Goal: Task Accomplishment & Management: Use online tool/utility

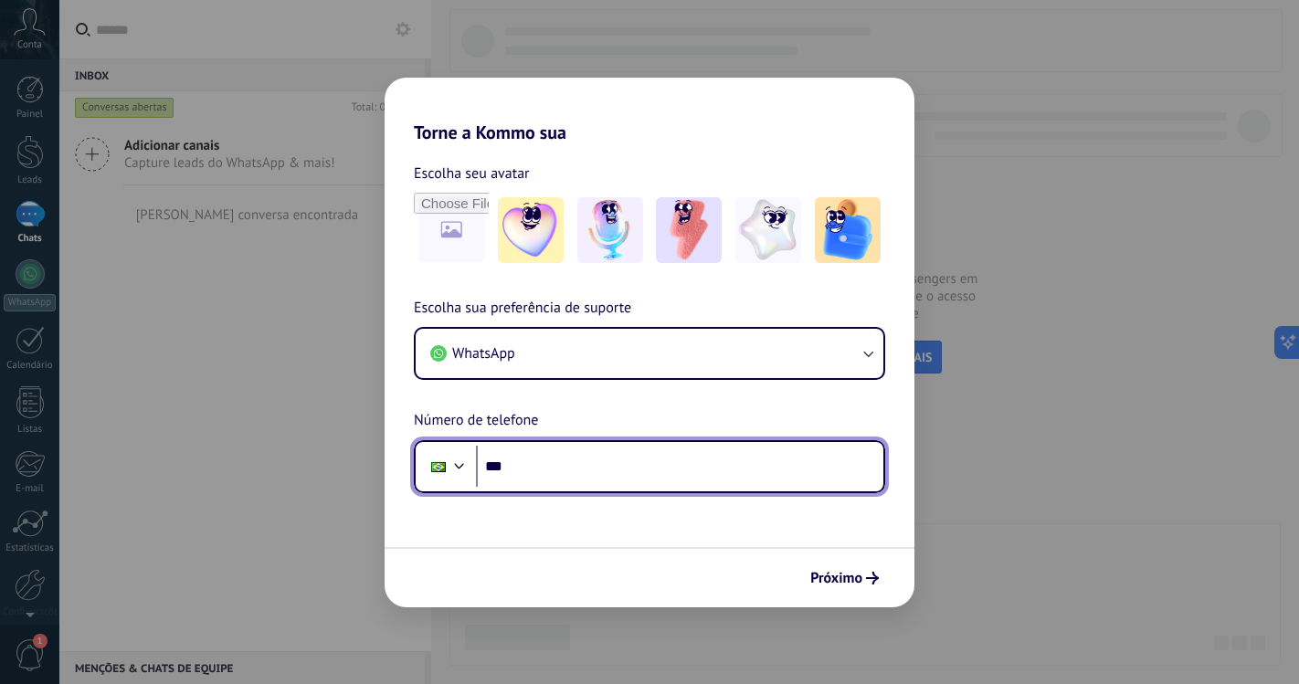
click at [674, 454] on input "***" at bounding box center [679, 467] width 407 height 42
click at [624, 466] on input "***" at bounding box center [679, 467] width 407 height 42
paste input "****"
click at [606, 458] on input "********" at bounding box center [679, 467] width 407 height 42
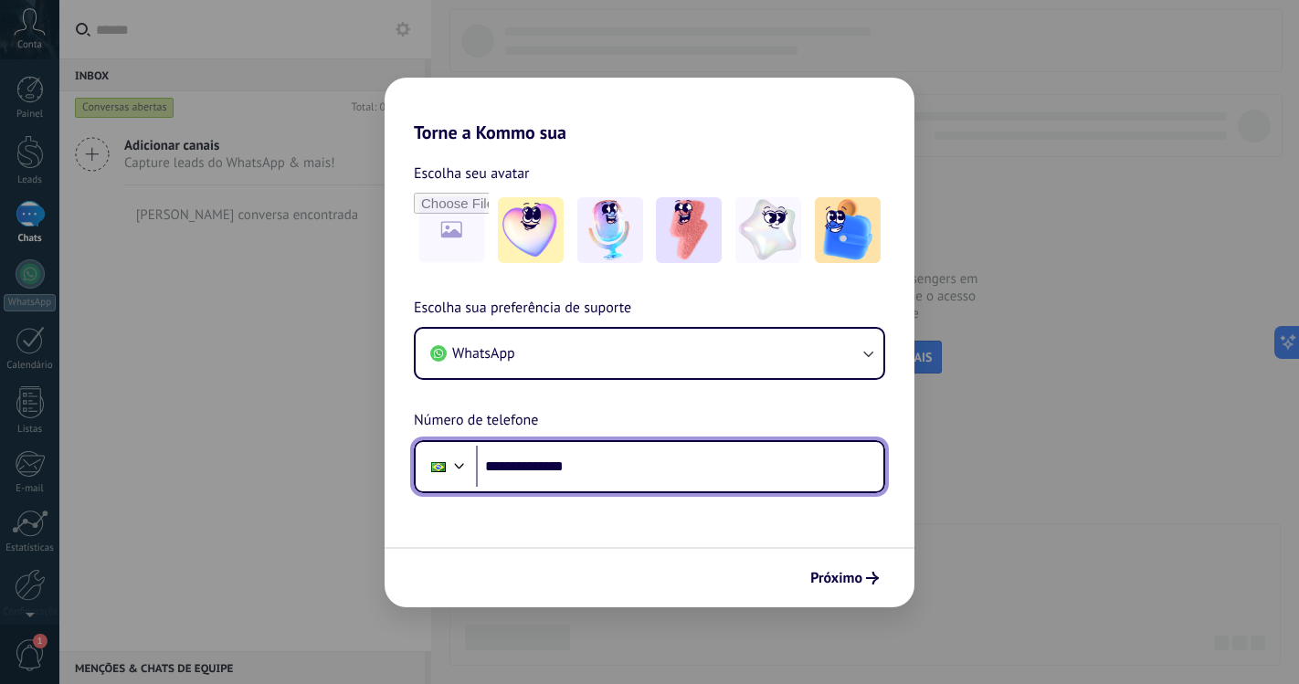
click at [710, 462] on input "**********" at bounding box center [679, 467] width 407 height 42
type input "**********"
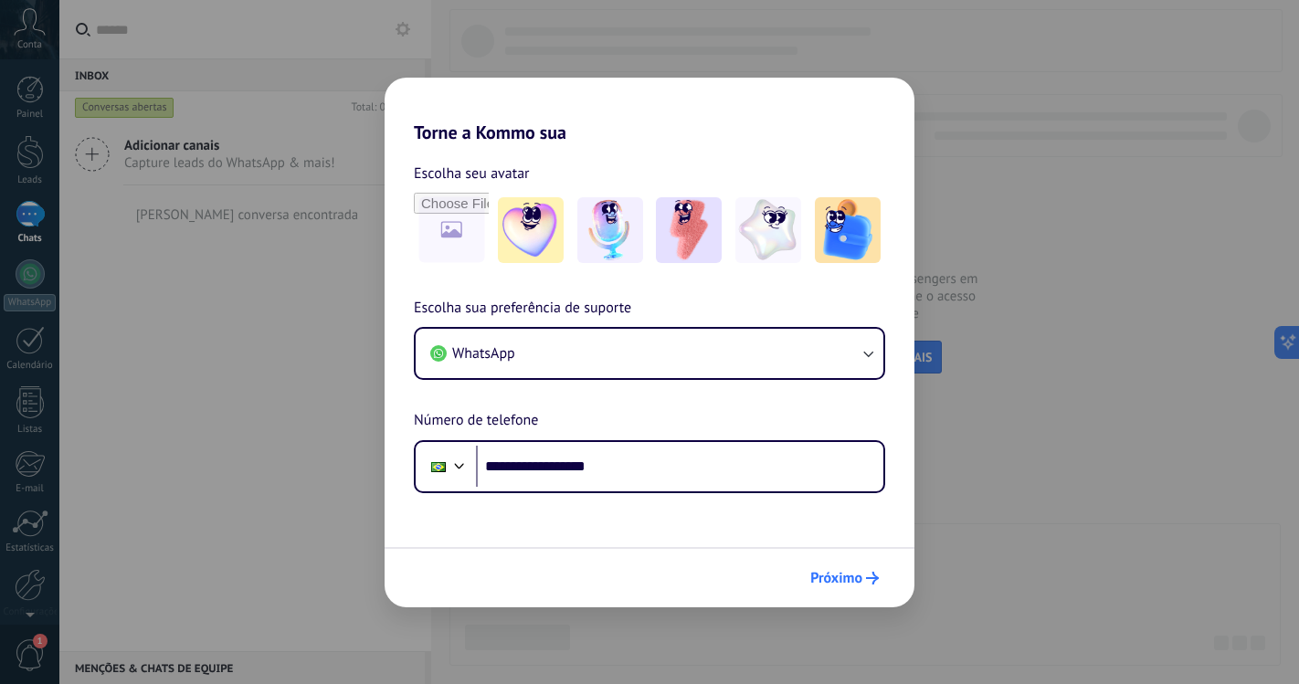
click at [859, 582] on span "Próximo" at bounding box center [836, 578] width 52 height 13
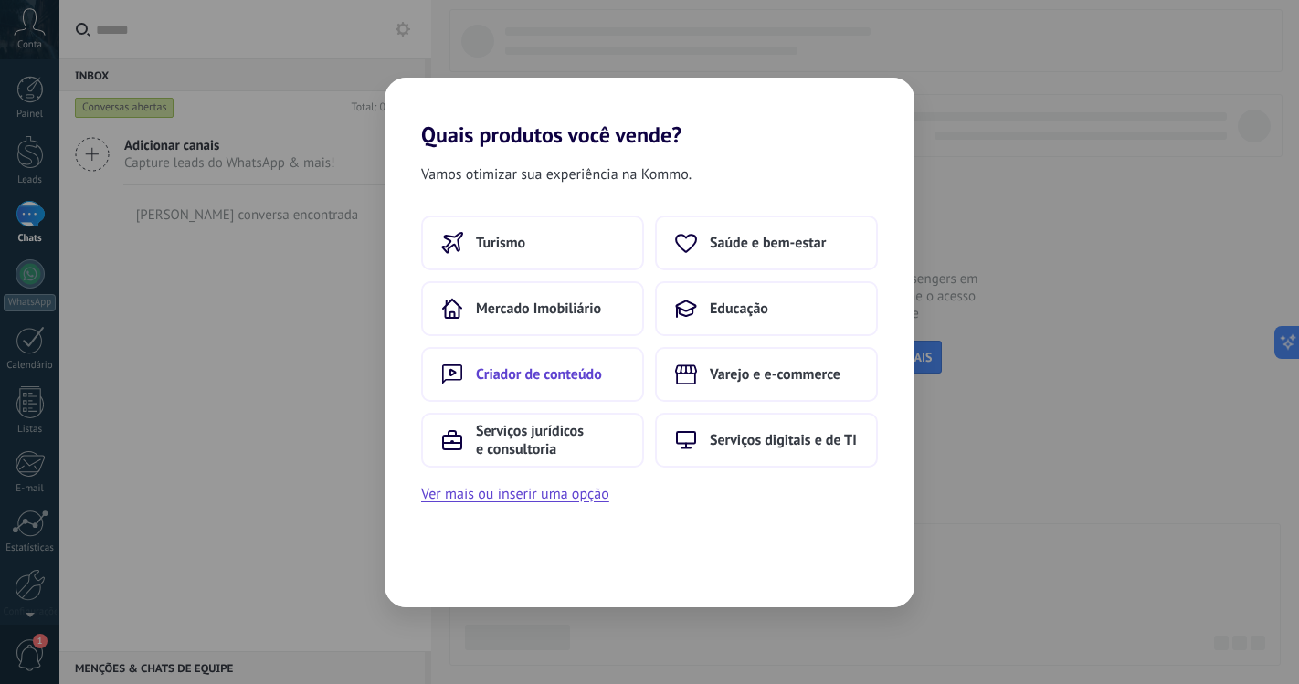
click at [575, 365] on span "Criador de conteúdo" at bounding box center [539, 374] width 126 height 18
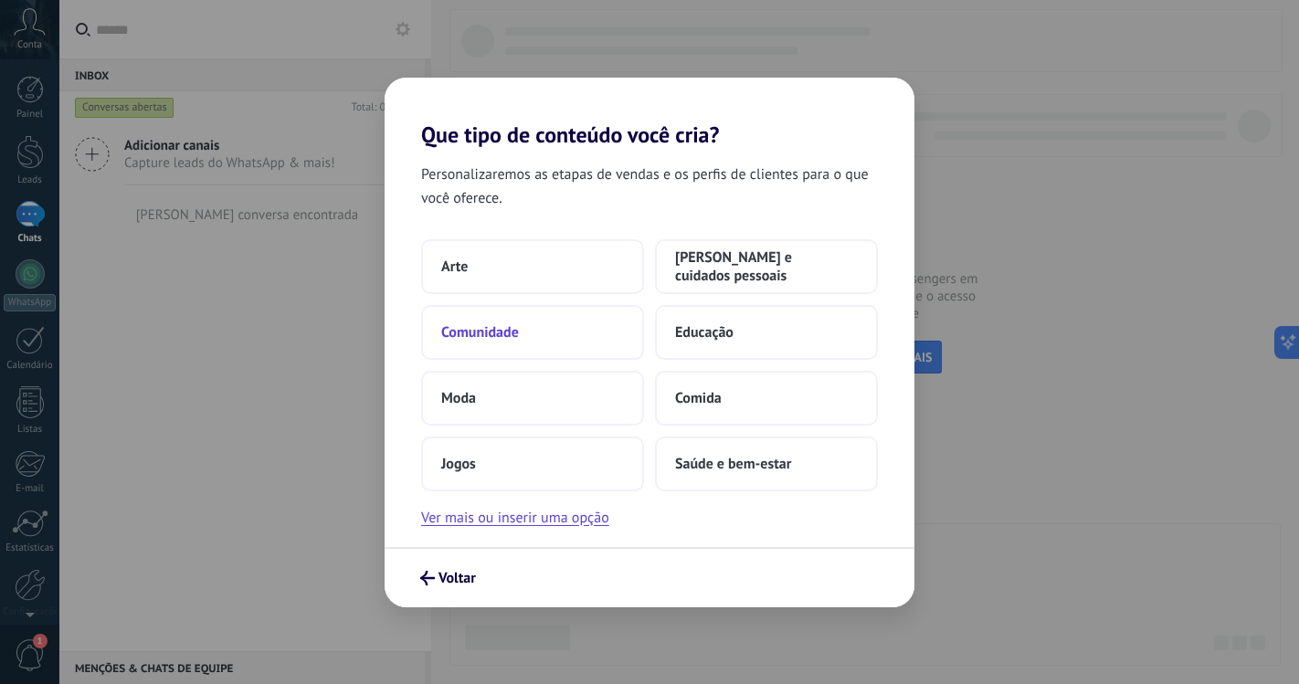
click at [547, 348] on button "Comunidade" at bounding box center [532, 332] width 223 height 55
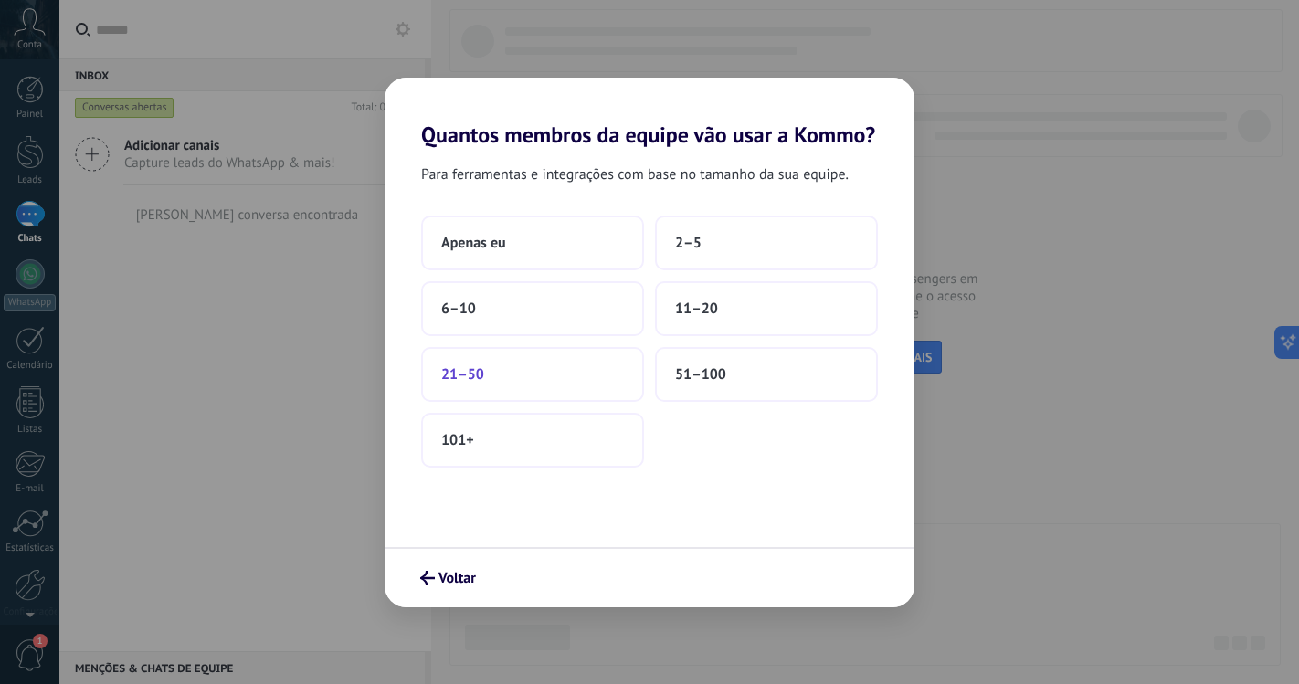
click at [527, 358] on button "21–50" at bounding box center [532, 374] width 223 height 55
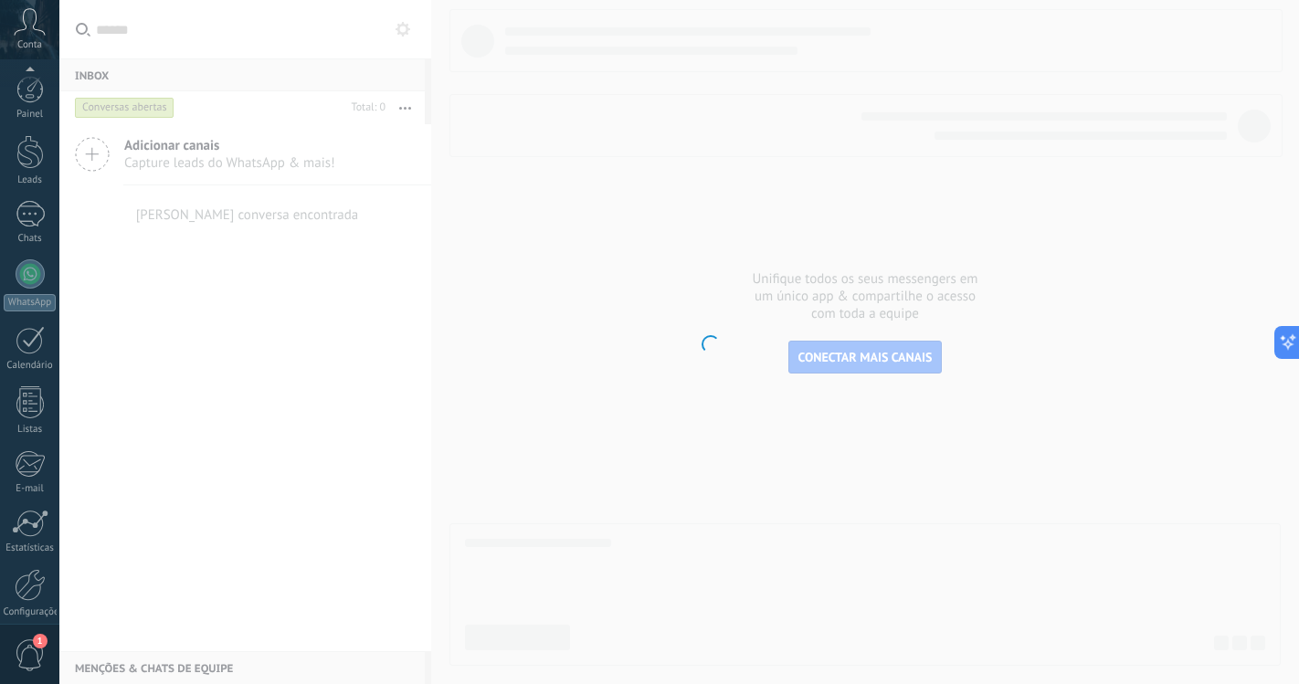
scroll to position [76, 0]
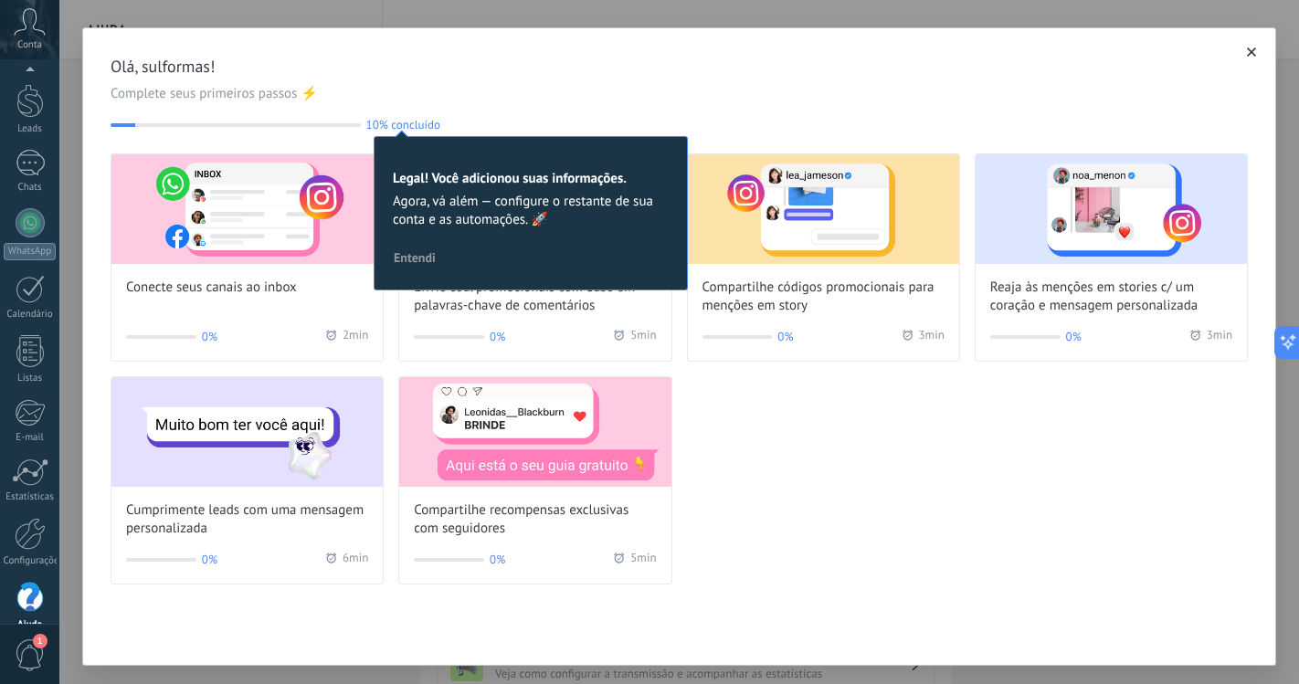
scroll to position [68, 0]
click at [33, 114] on div "Leads" at bounding box center [30, 113] width 53 height 12
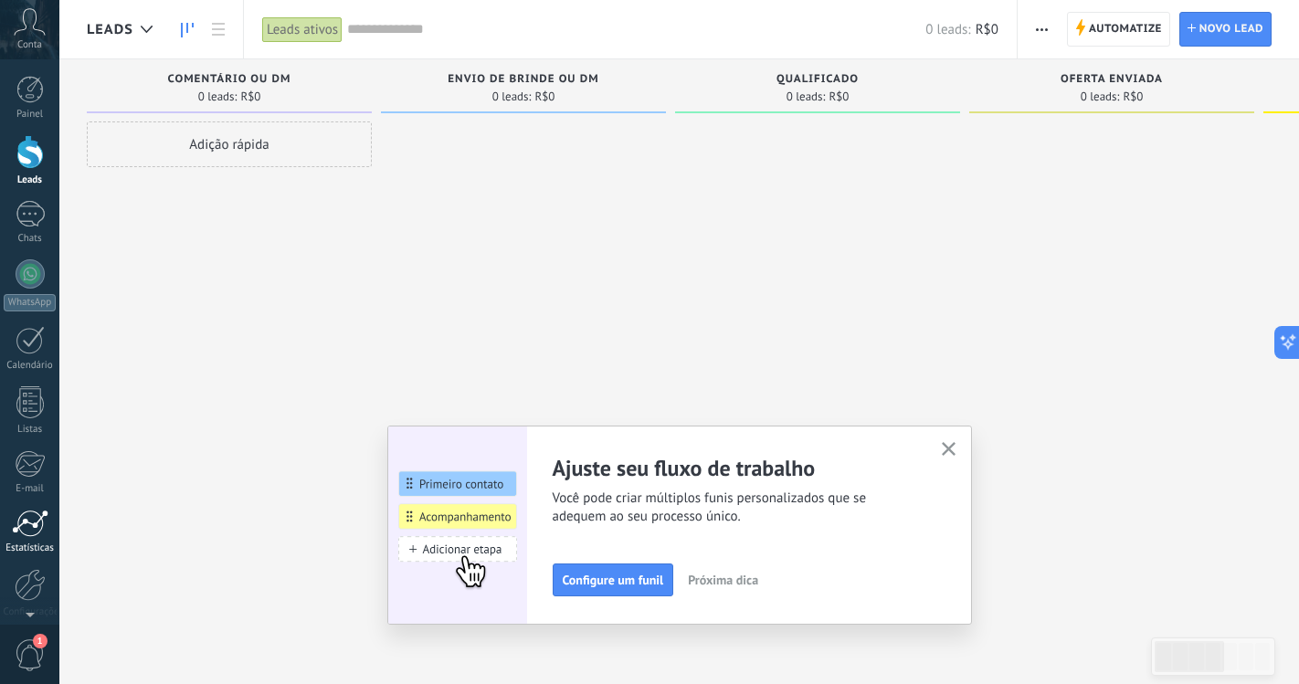
click at [36, 547] on div "Estatísticas" at bounding box center [30, 549] width 53 height 12
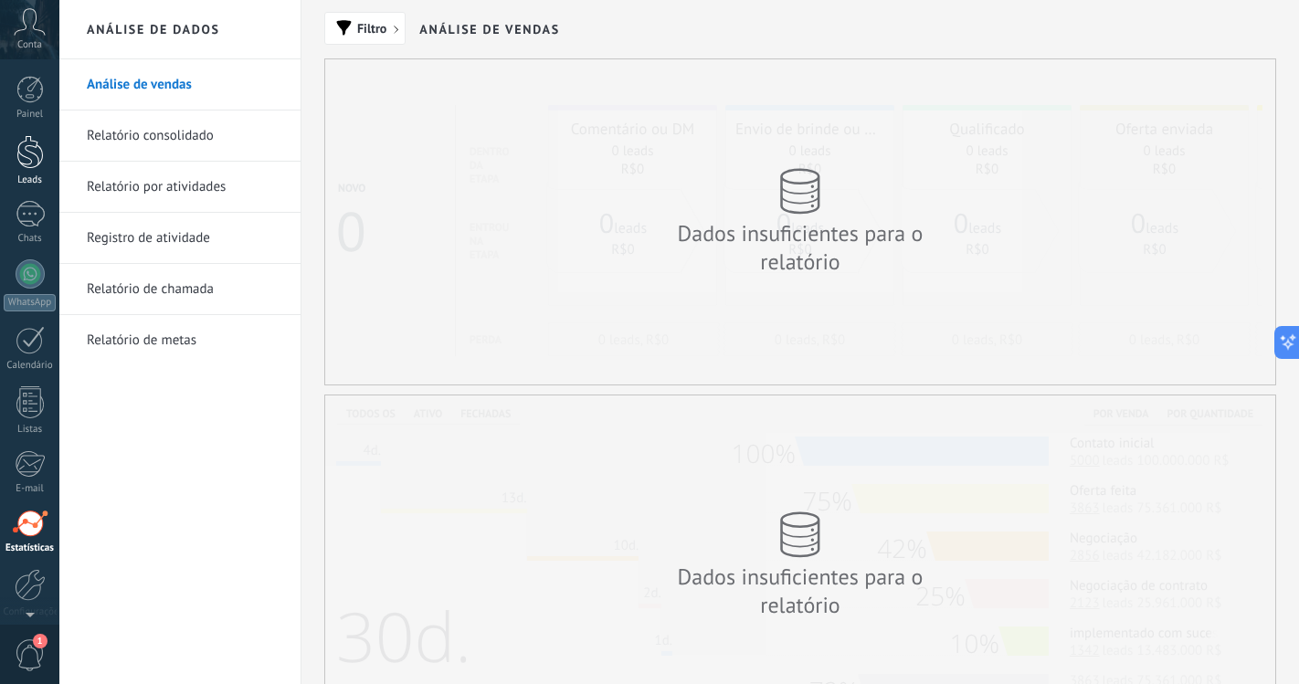
click at [32, 143] on div at bounding box center [29, 152] width 27 height 34
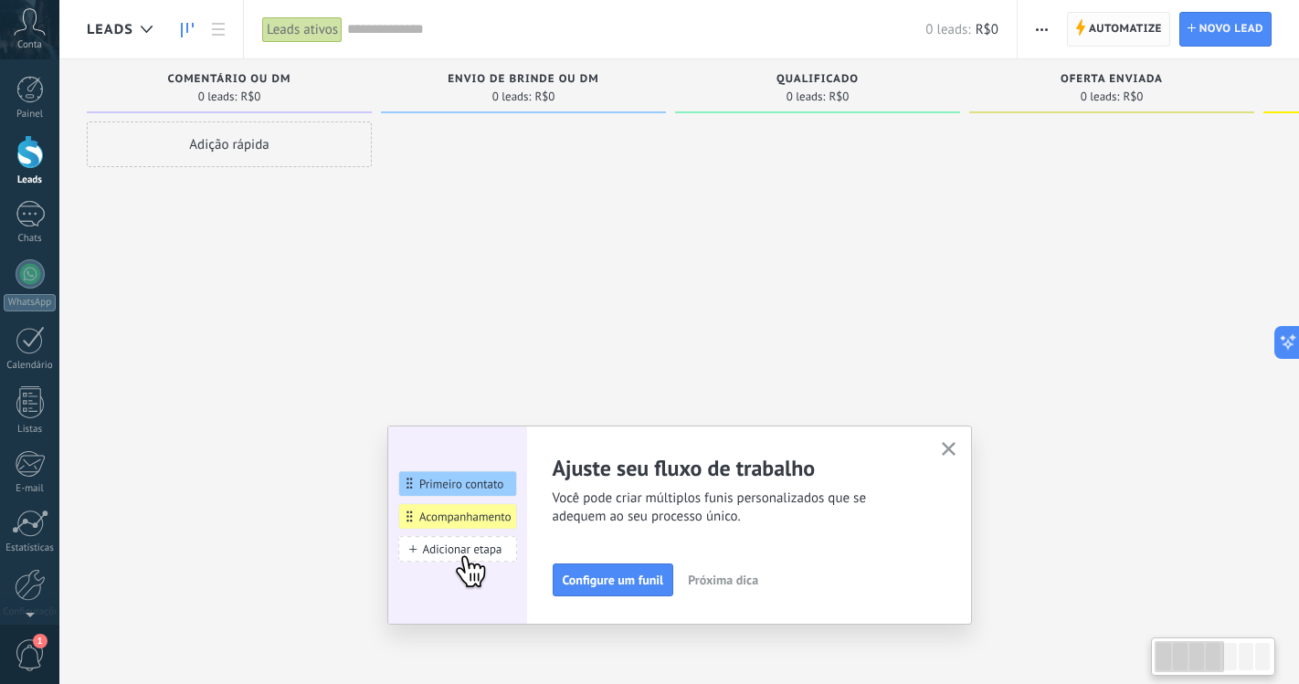
click at [1157, 30] on span "Automatize" at bounding box center [1125, 29] width 73 height 33
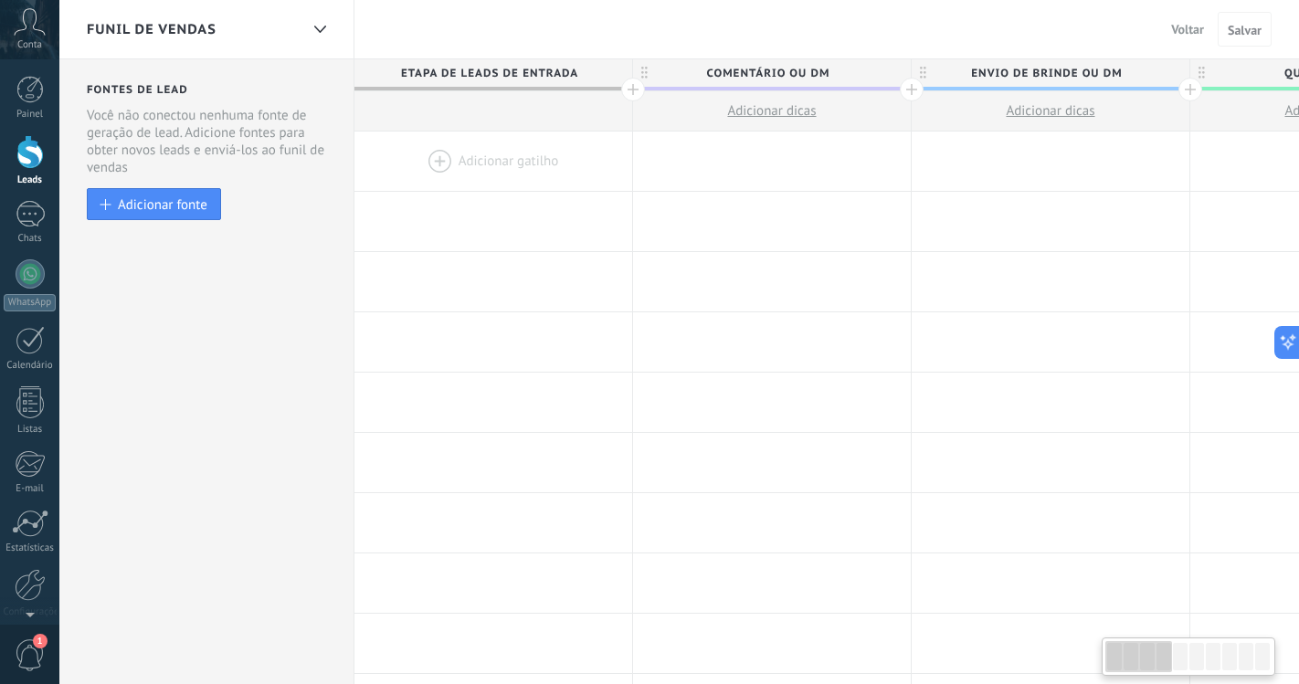
click at [553, 160] on div at bounding box center [493, 161] width 278 height 59
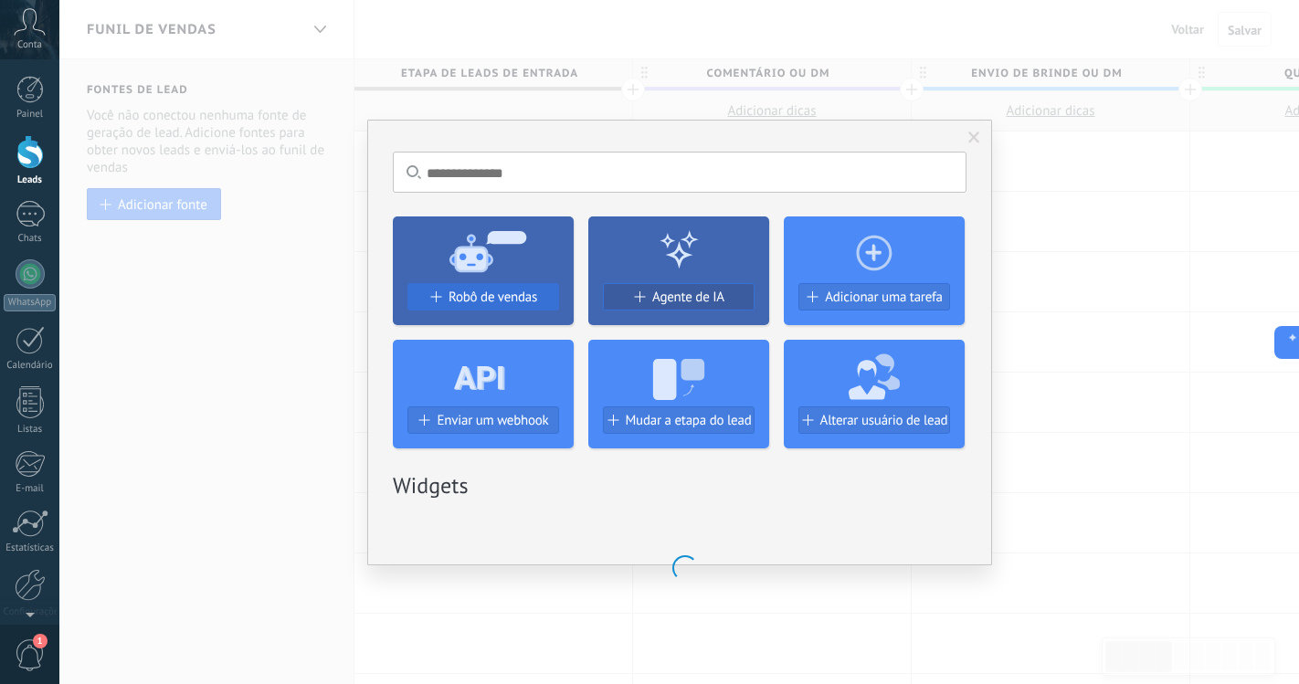
click at [529, 340] on div at bounding box center [483, 373] width 181 height 67
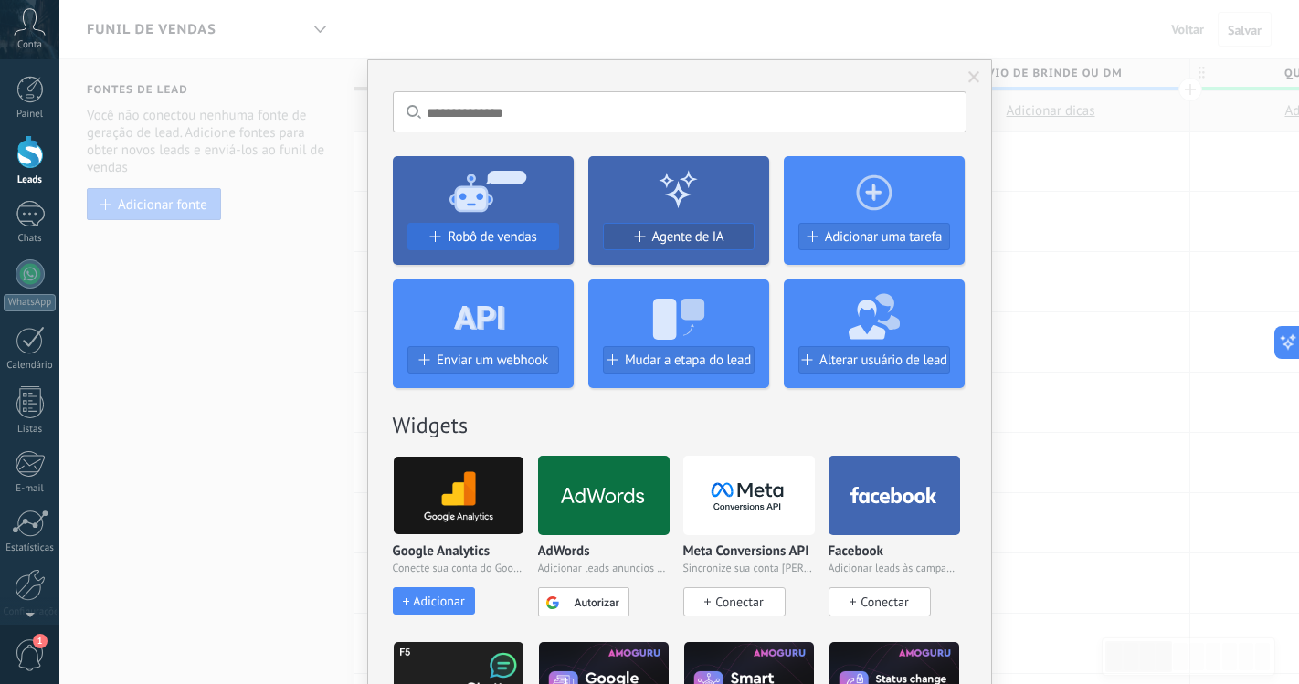
click at [529, 232] on span "Robô de vendas" at bounding box center [492, 237] width 89 height 16
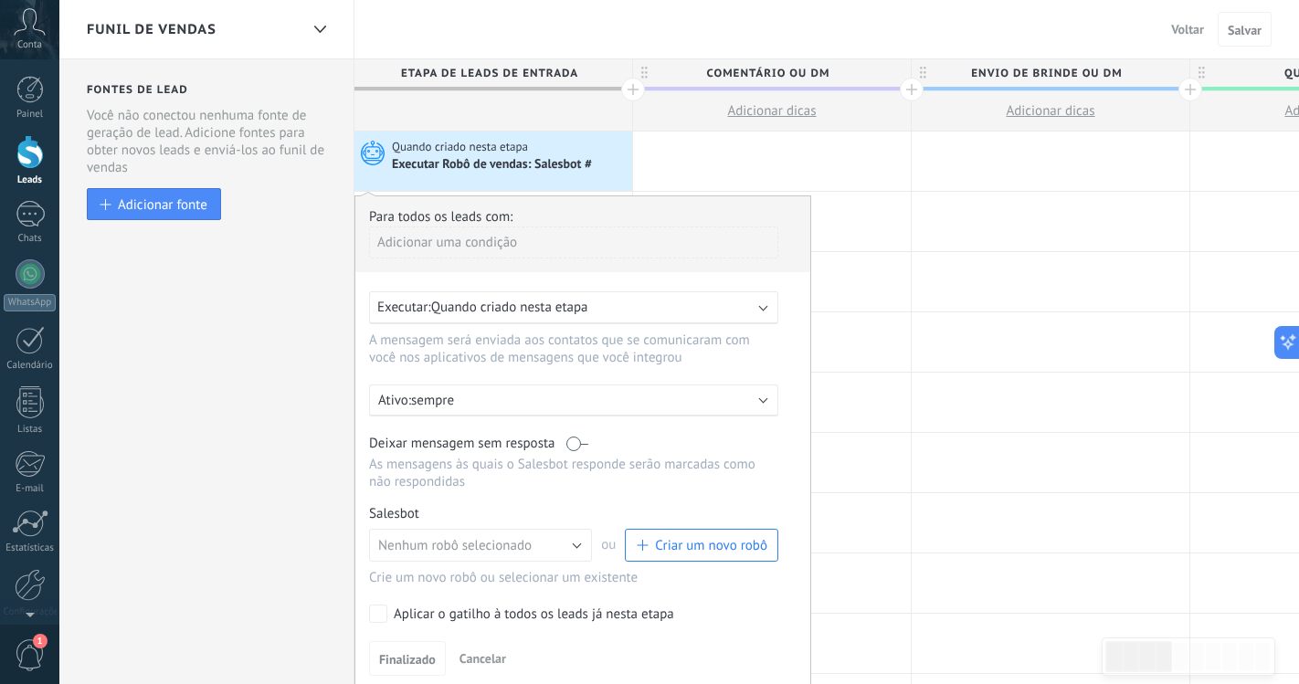
click at [657, 540] on span "Criar um novo robô" at bounding box center [711, 545] width 112 height 17
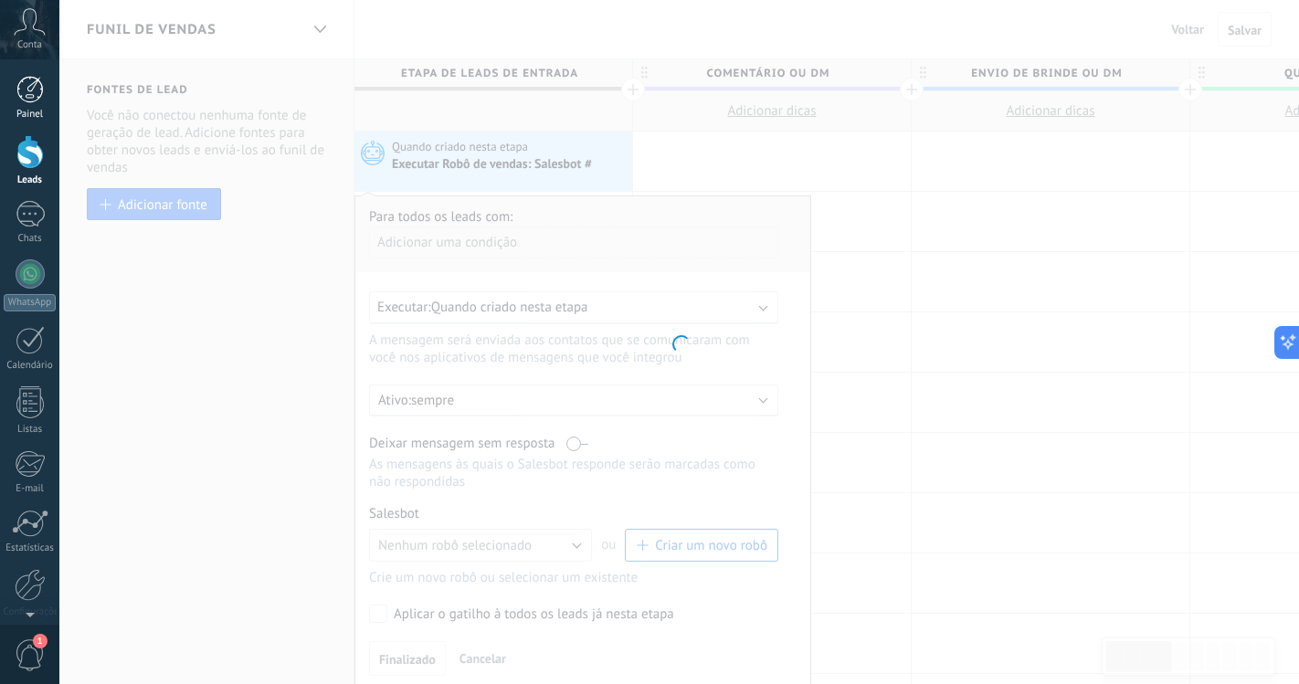
click at [46, 82] on link "Painel" at bounding box center [29, 98] width 59 height 45
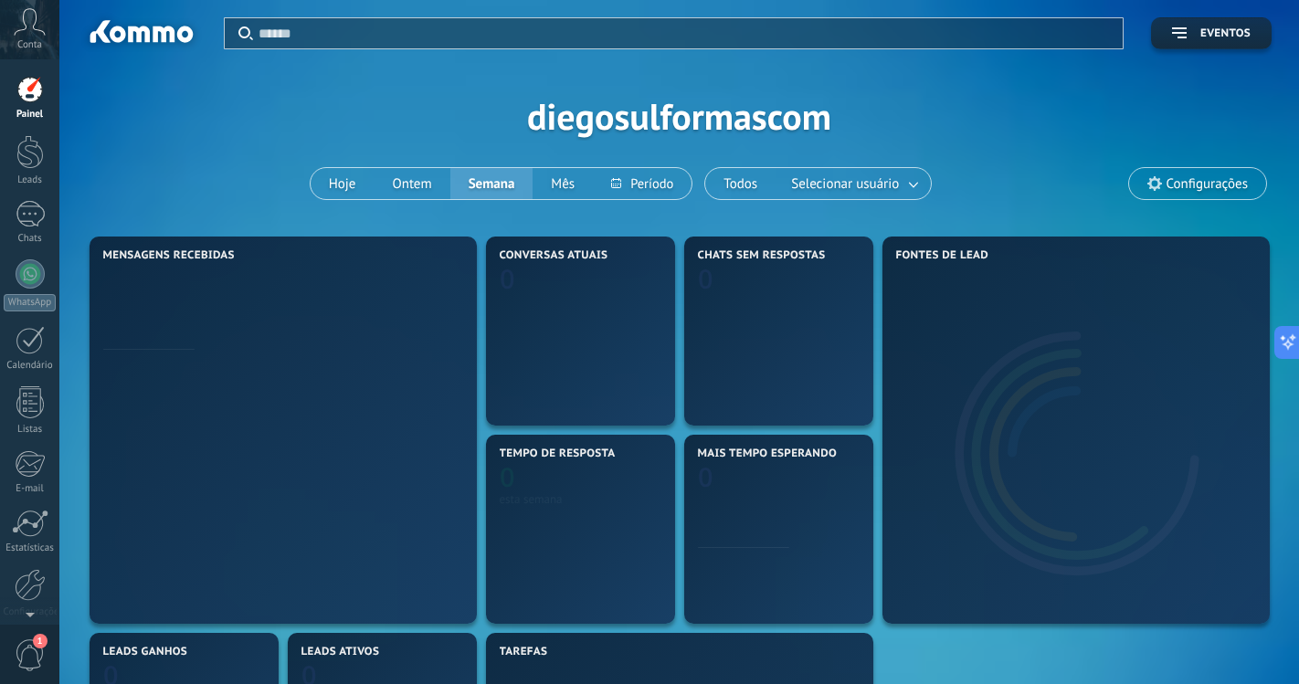
click at [46, 82] on link "Painel" at bounding box center [29, 98] width 59 height 45
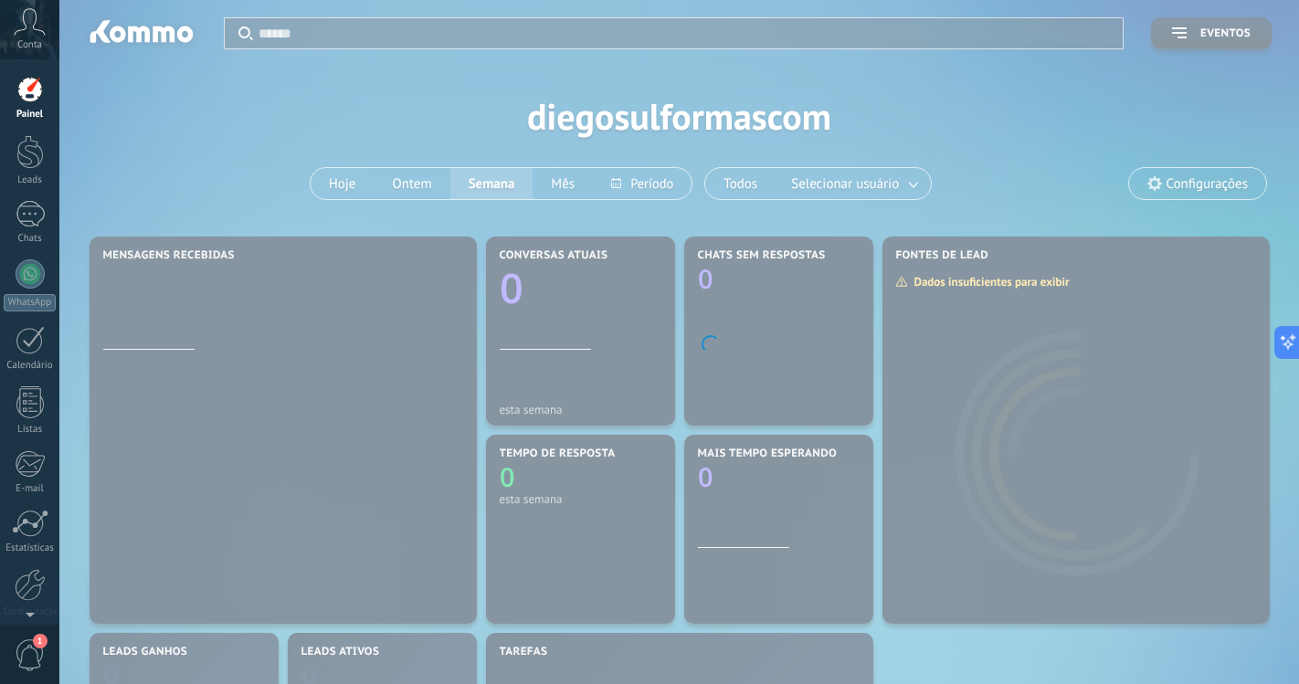
click at [46, 82] on link "Painel" at bounding box center [29, 98] width 59 height 45
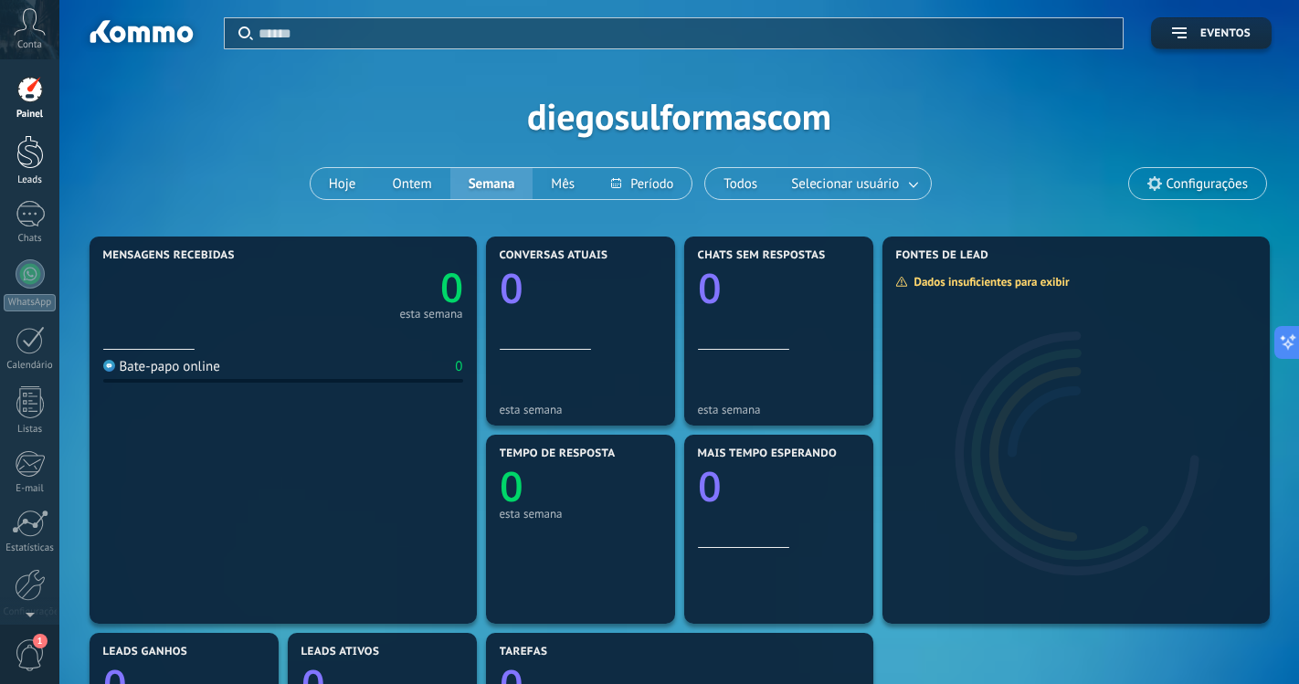
click at [23, 156] on div at bounding box center [29, 152] width 27 height 34
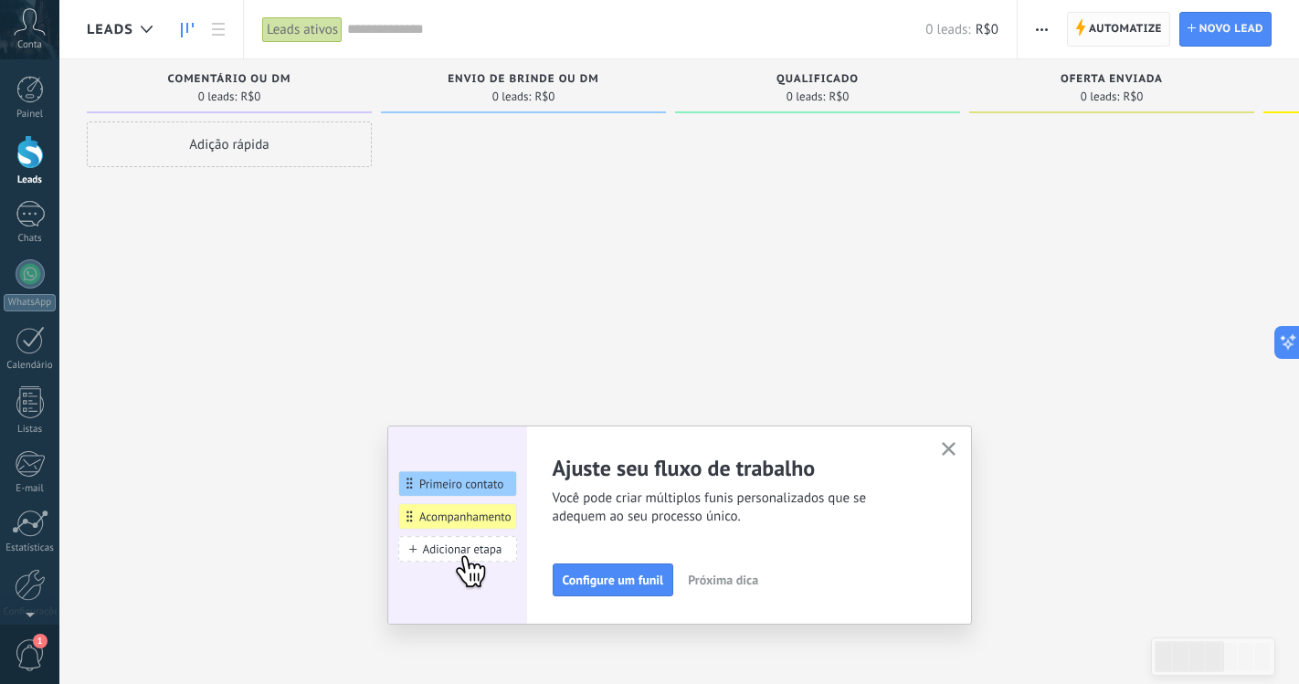
click at [1126, 36] on span "Automatize" at bounding box center [1125, 29] width 73 height 33
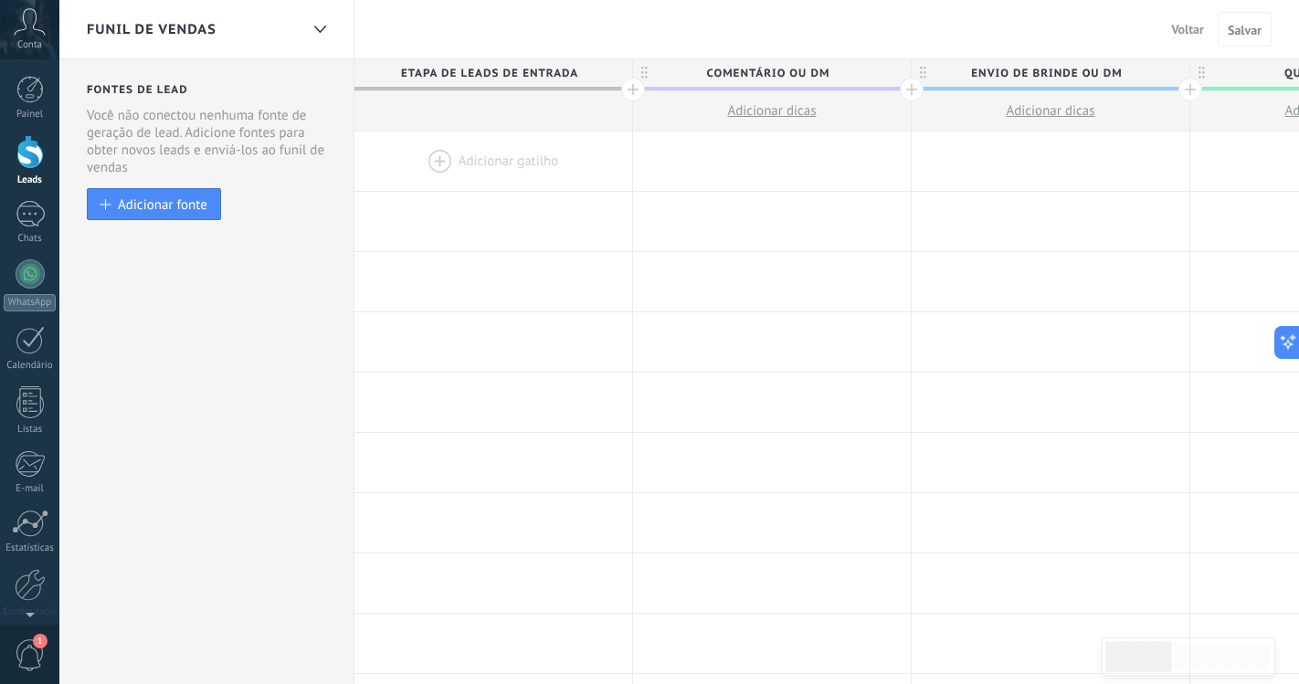
click at [30, 166] on div at bounding box center [29, 152] width 27 height 34
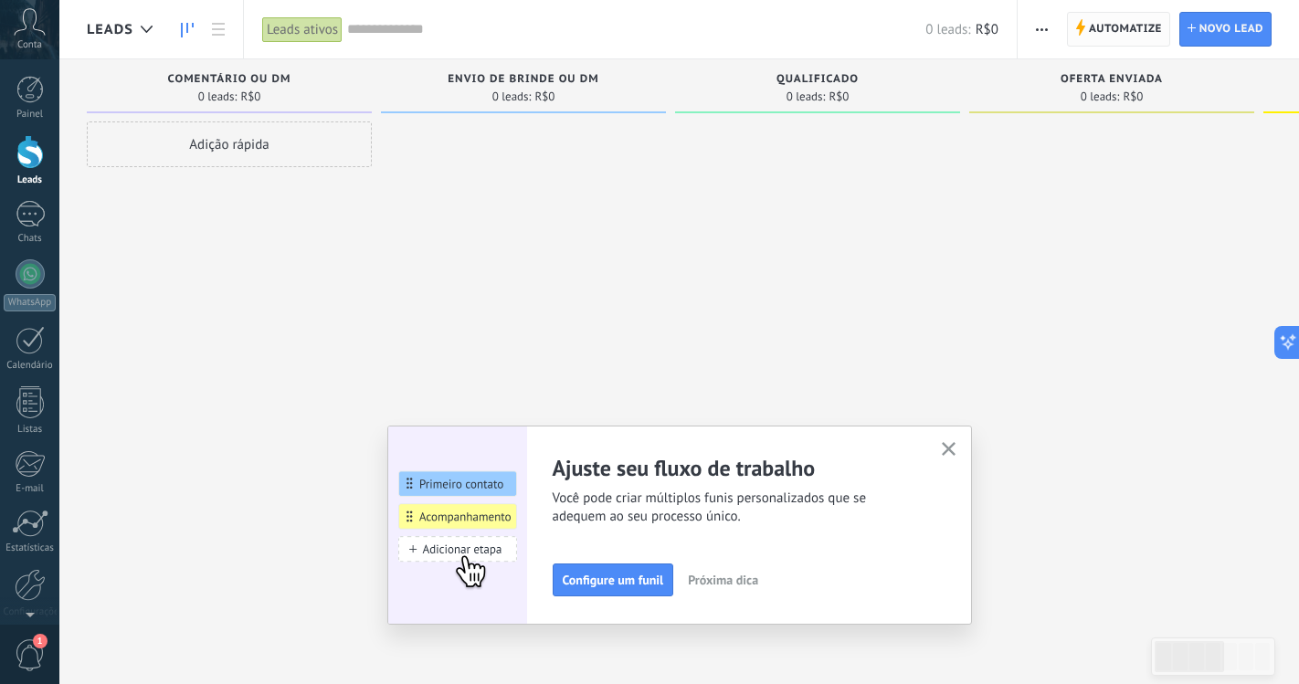
click at [1124, 16] on span "Automatize" at bounding box center [1125, 29] width 73 height 33
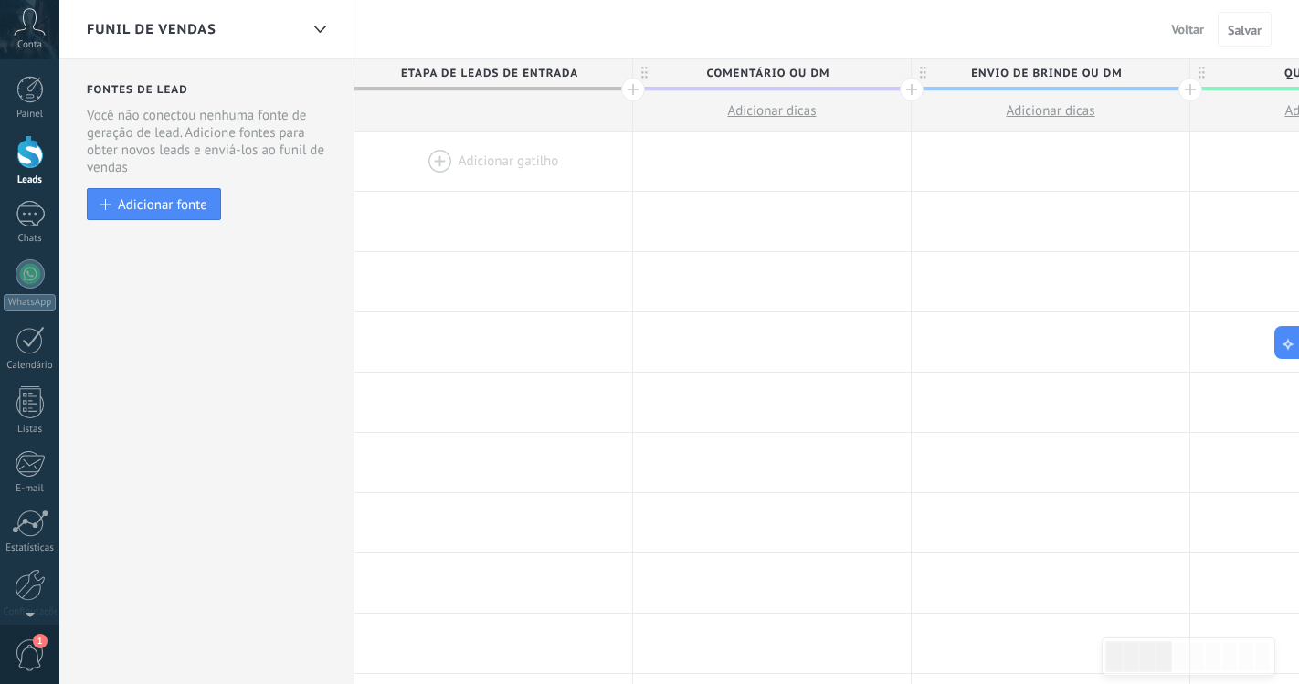
click at [814, 72] on span "Comentário ou DM" at bounding box center [767, 73] width 269 height 28
drag, startPoint x: 835, startPoint y: 72, endPoint x: 644, endPoint y: 72, distance: 190.9
click at [644, 72] on div "**********" at bounding box center [767, 72] width 269 height 27
type input "**********"
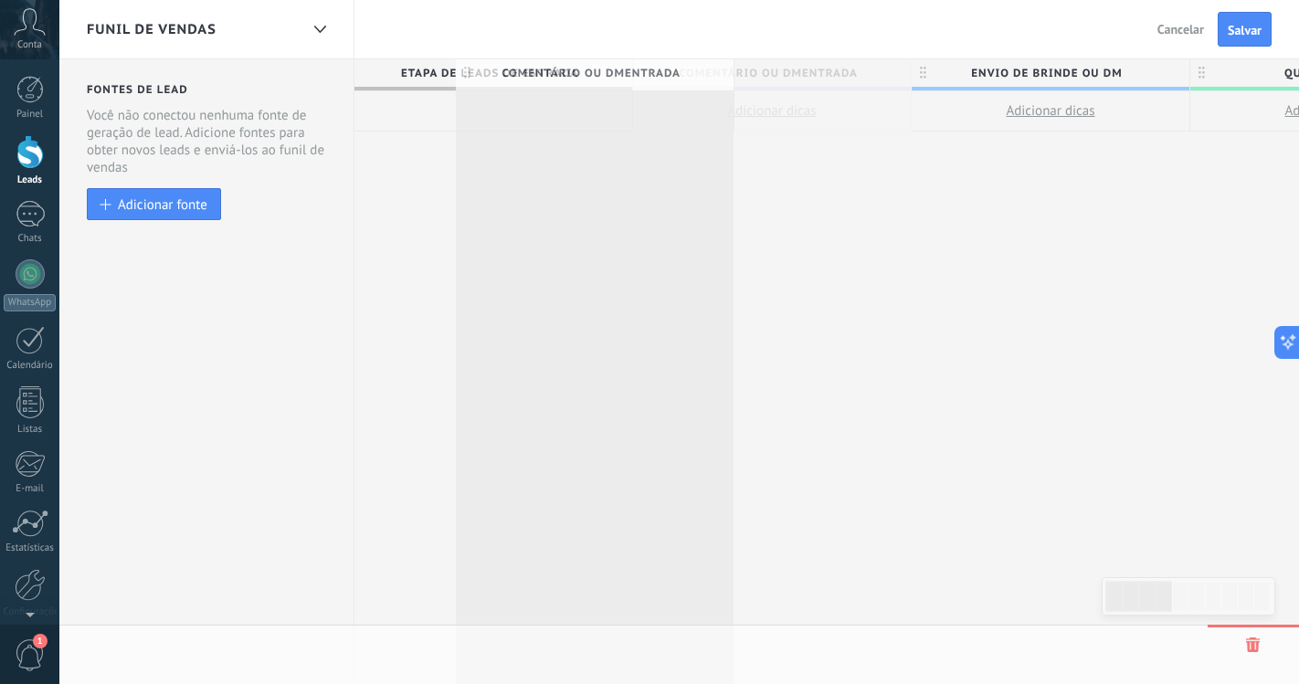
scroll to position [0, 1]
drag, startPoint x: 858, startPoint y: 73, endPoint x: 617, endPoint y: 73, distance: 240.2
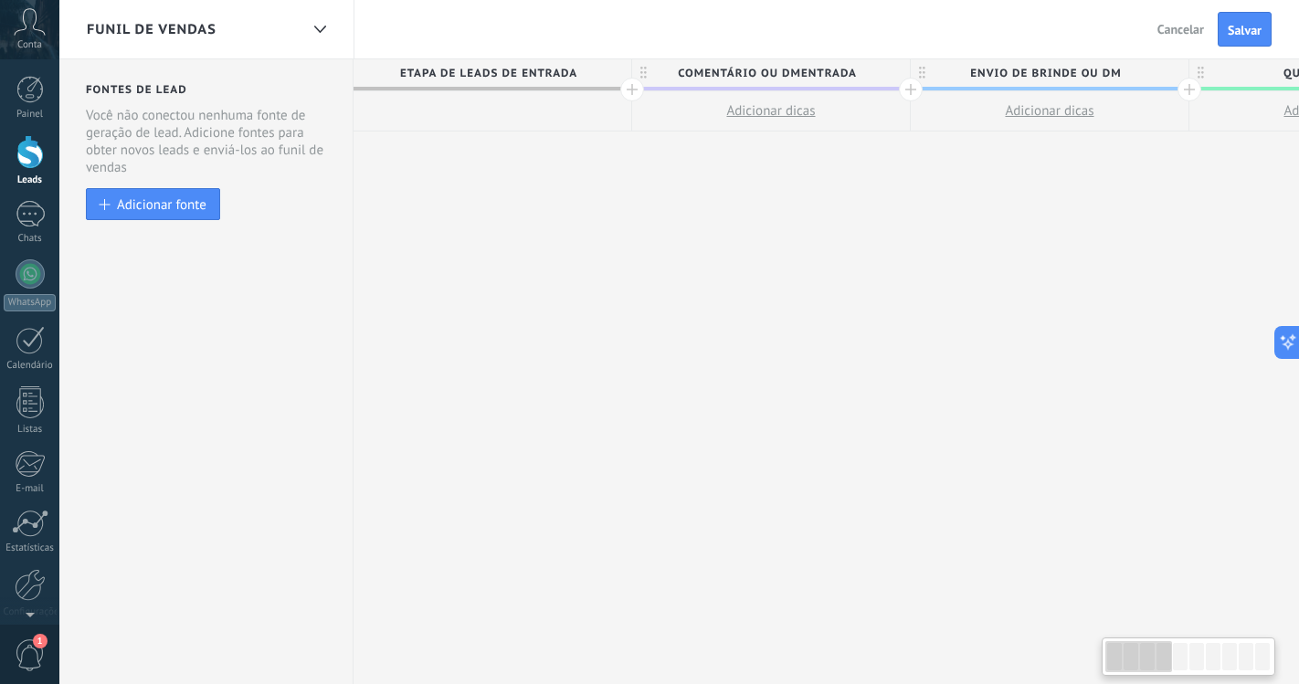
scroll to position [0, 0]
click at [845, 66] on span "Comentário ou DMEntrada" at bounding box center [767, 73] width 269 height 28
drag, startPoint x: 856, startPoint y: 68, endPoint x: 679, endPoint y: 69, distance: 177.2
click at [679, 69] on input "**********" at bounding box center [768, 72] width 242 height 27
type input "*******"
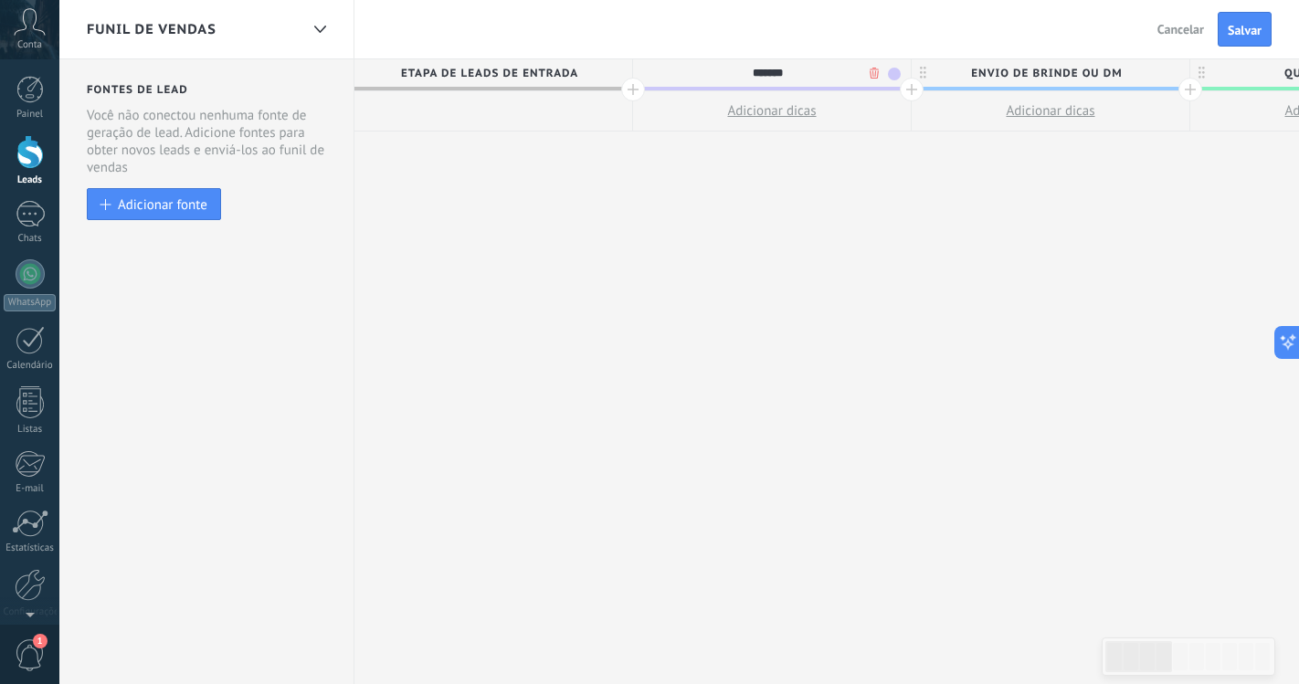
click at [1013, 66] on span "Envio de brinde ou DM" at bounding box center [1045, 73] width 269 height 28
click at [1008, 70] on span "Envio de brinde ou DM" at bounding box center [1045, 73] width 269 height 28
click at [1008, 70] on input "**********" at bounding box center [1046, 72] width 242 height 27
drag, startPoint x: 1127, startPoint y: 68, endPoint x: 987, endPoint y: 67, distance: 139.7
click at [987, 67] on input "**********" at bounding box center [1046, 72] width 242 height 27
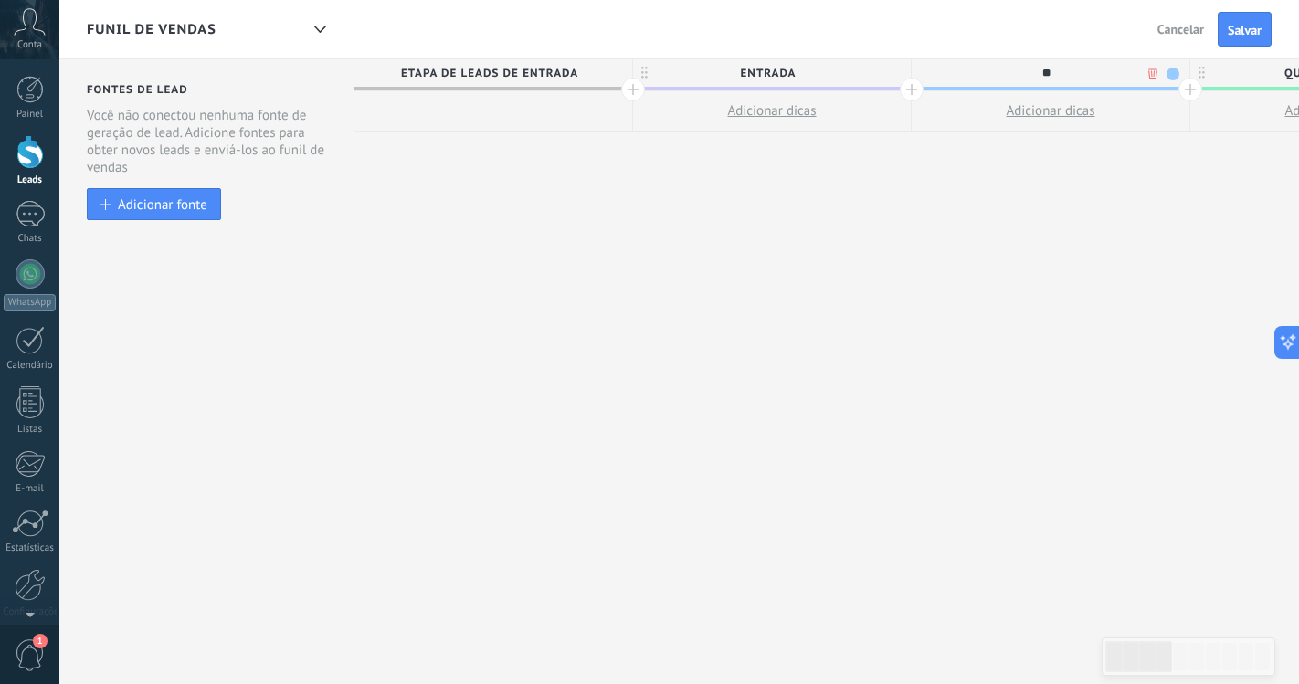
type input "*"
type input "**********"
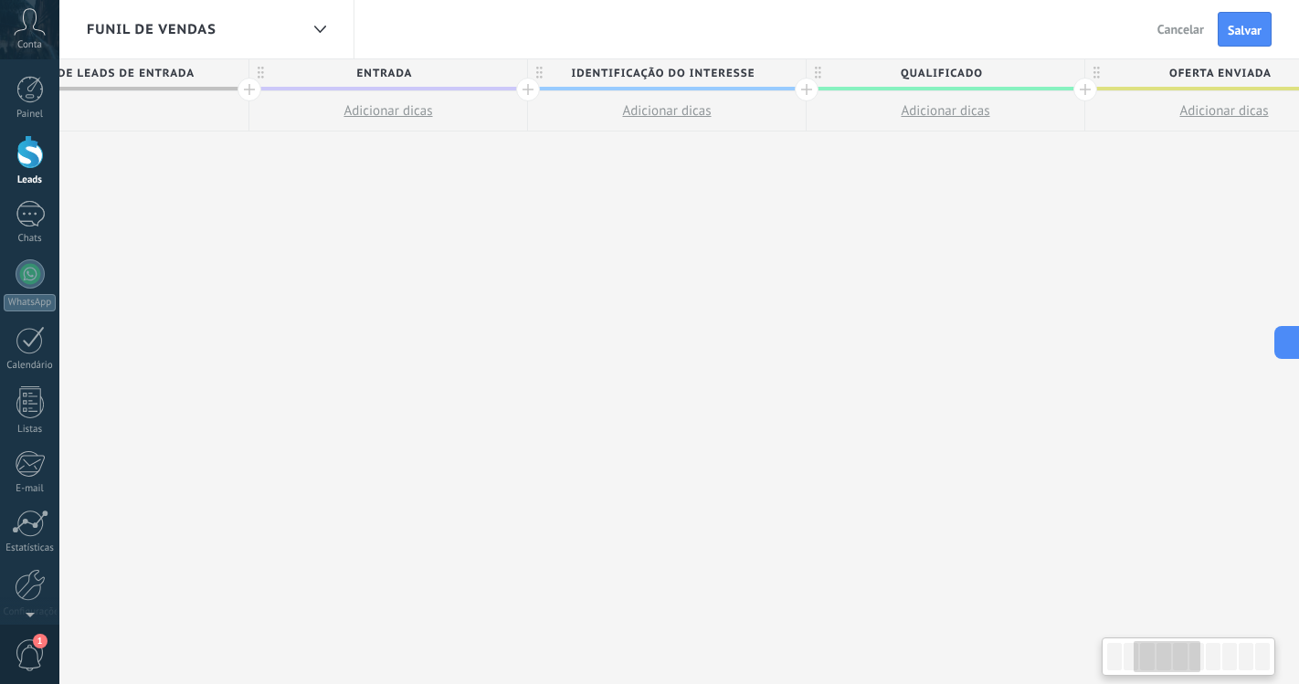
scroll to position [0, 533]
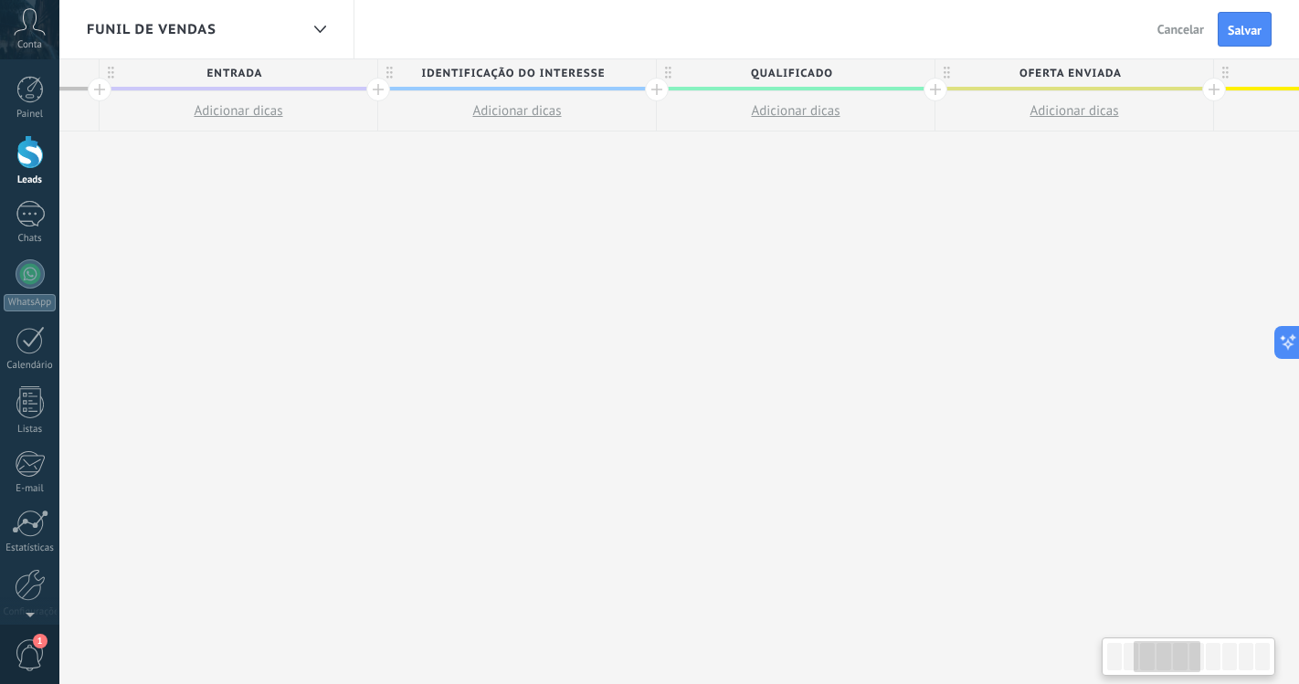
click at [838, 79] on span "Qualificado" at bounding box center [791, 73] width 269 height 28
type input "*"
type input "*********"
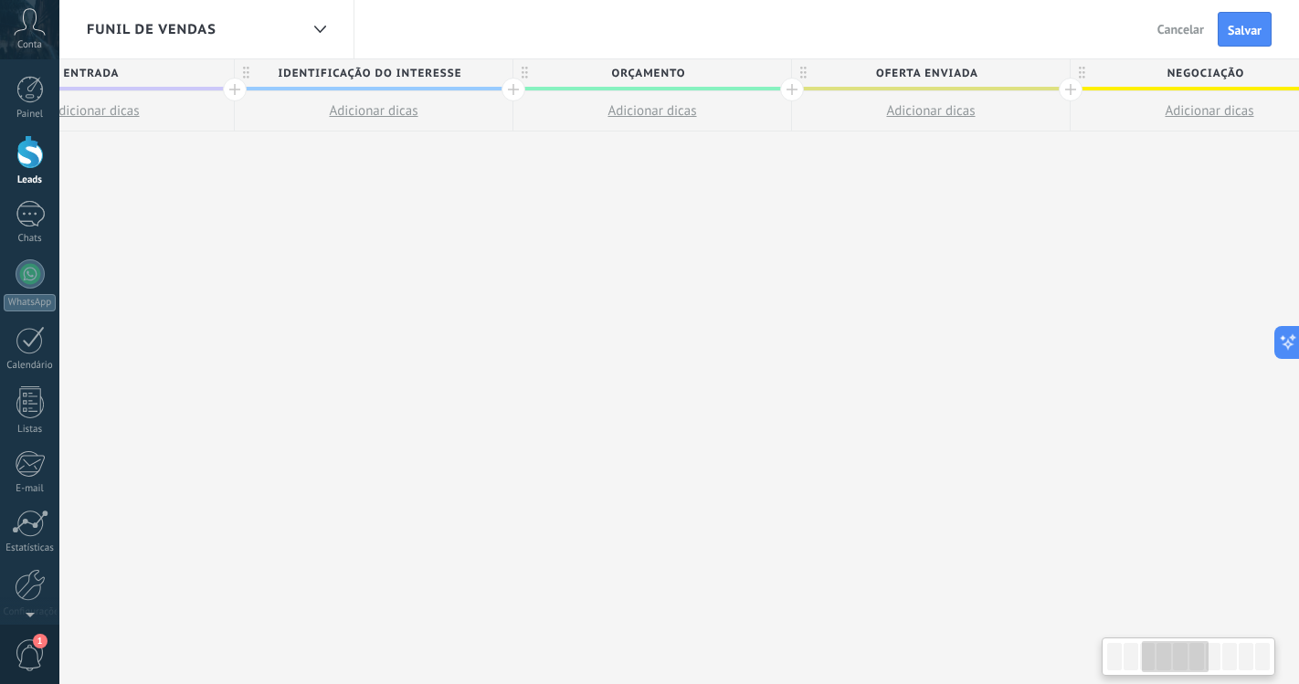
scroll to position [0, 683]
click at [955, 69] on span "Oferta enviada" at bounding box center [919, 73] width 269 height 28
click at [955, 69] on input "**********" at bounding box center [920, 72] width 242 height 27
click at [986, 77] on input "**********" at bounding box center [920, 72] width 242 height 27
type input "*"
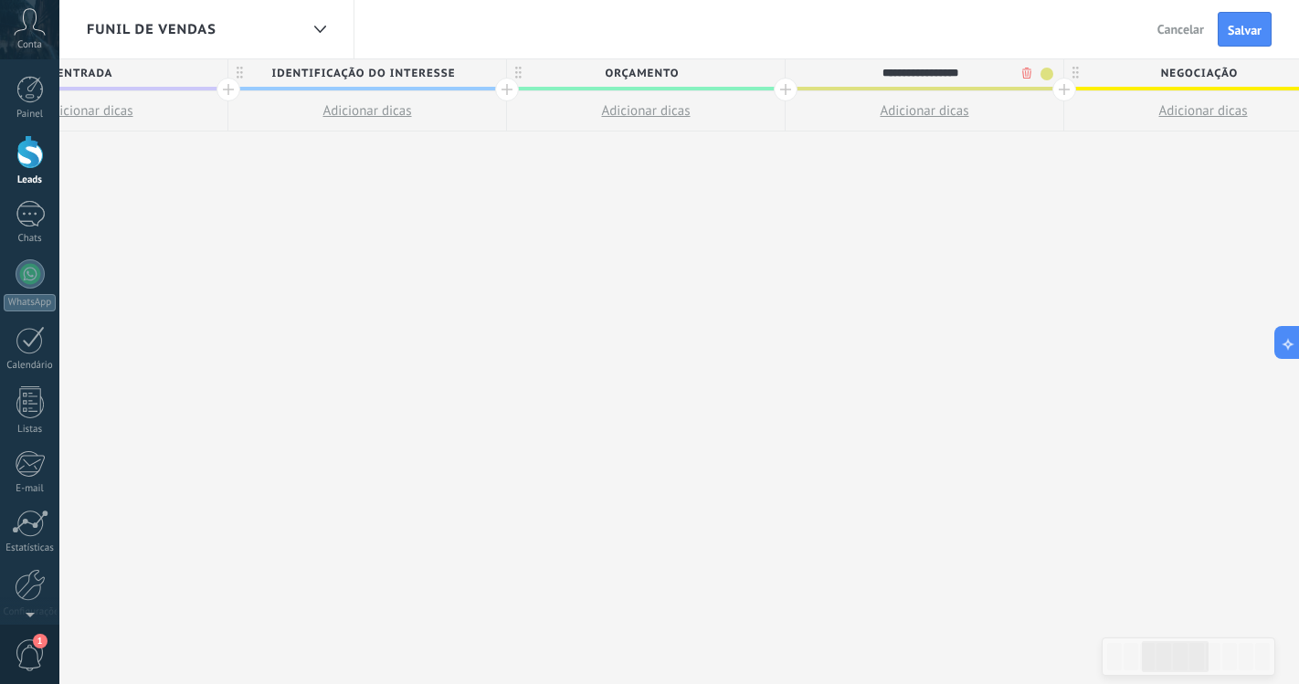
type input "**********"
click at [971, 75] on span "Envio de proposta" at bounding box center [919, 73] width 269 height 28
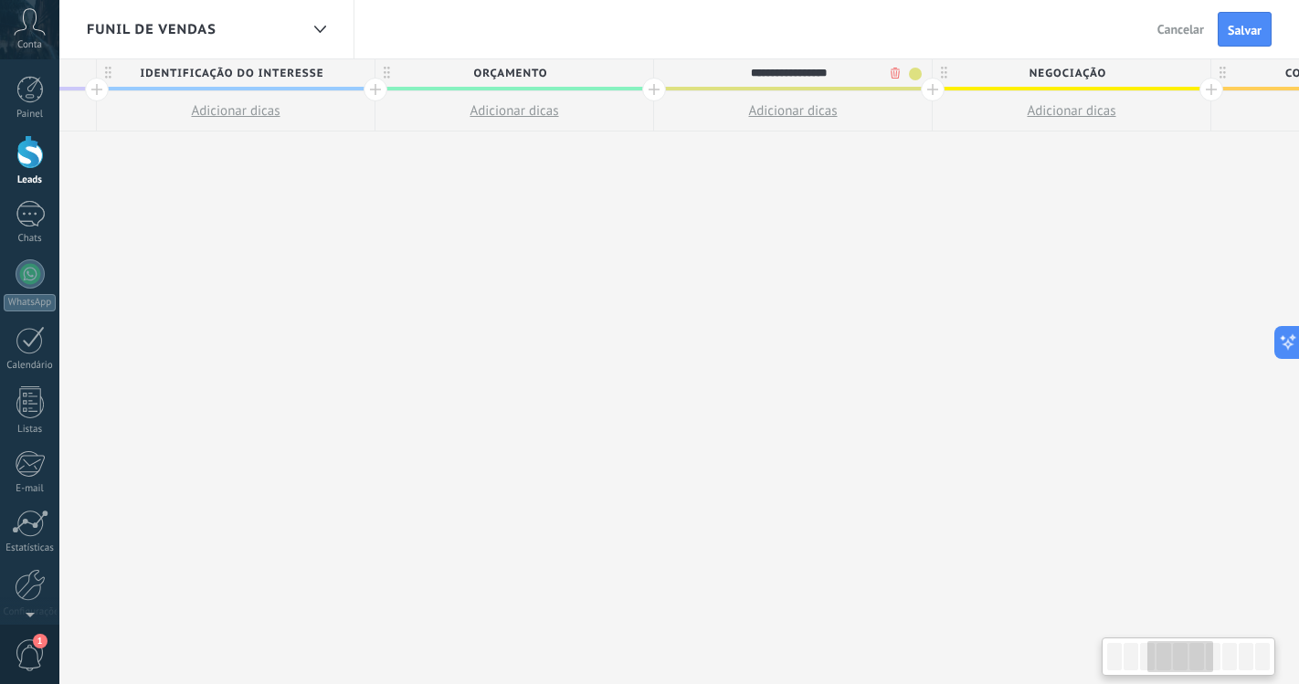
scroll to position [0, 868]
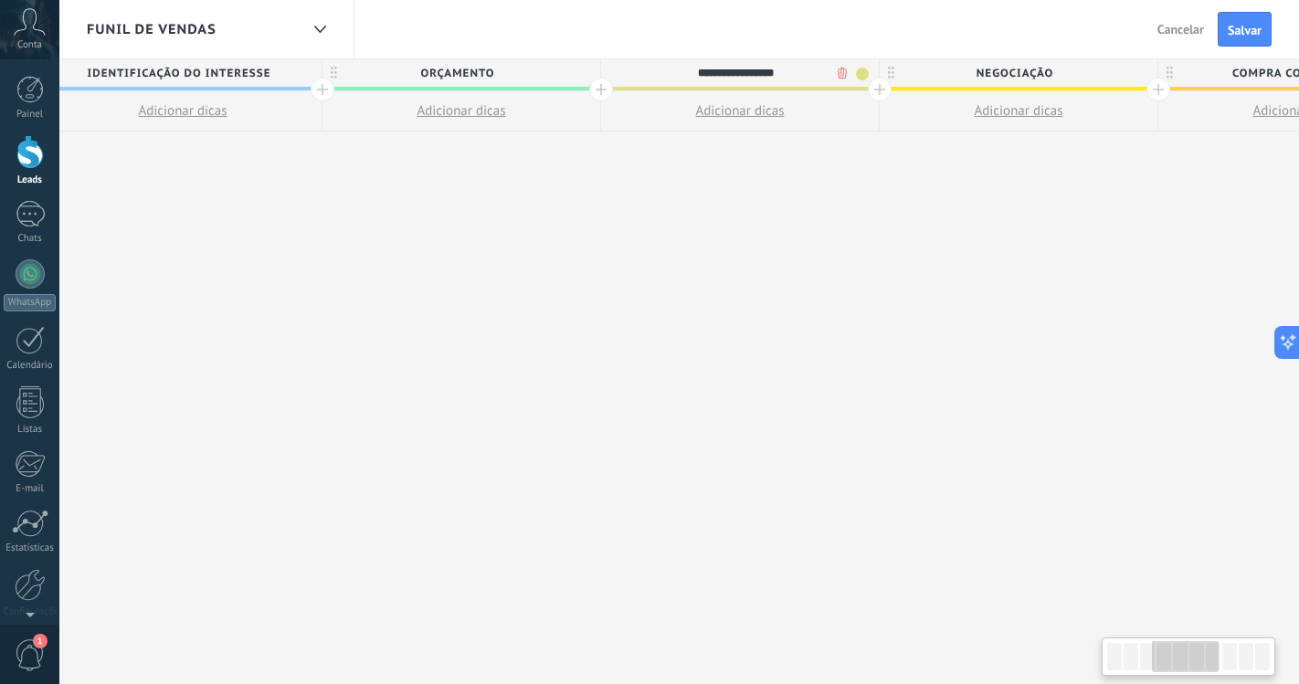
click at [1062, 78] on span "Negociação" at bounding box center [1014, 73] width 269 height 28
click at [1062, 78] on input "**********" at bounding box center [1014, 72] width 242 height 27
type input "*"
type input "**********"
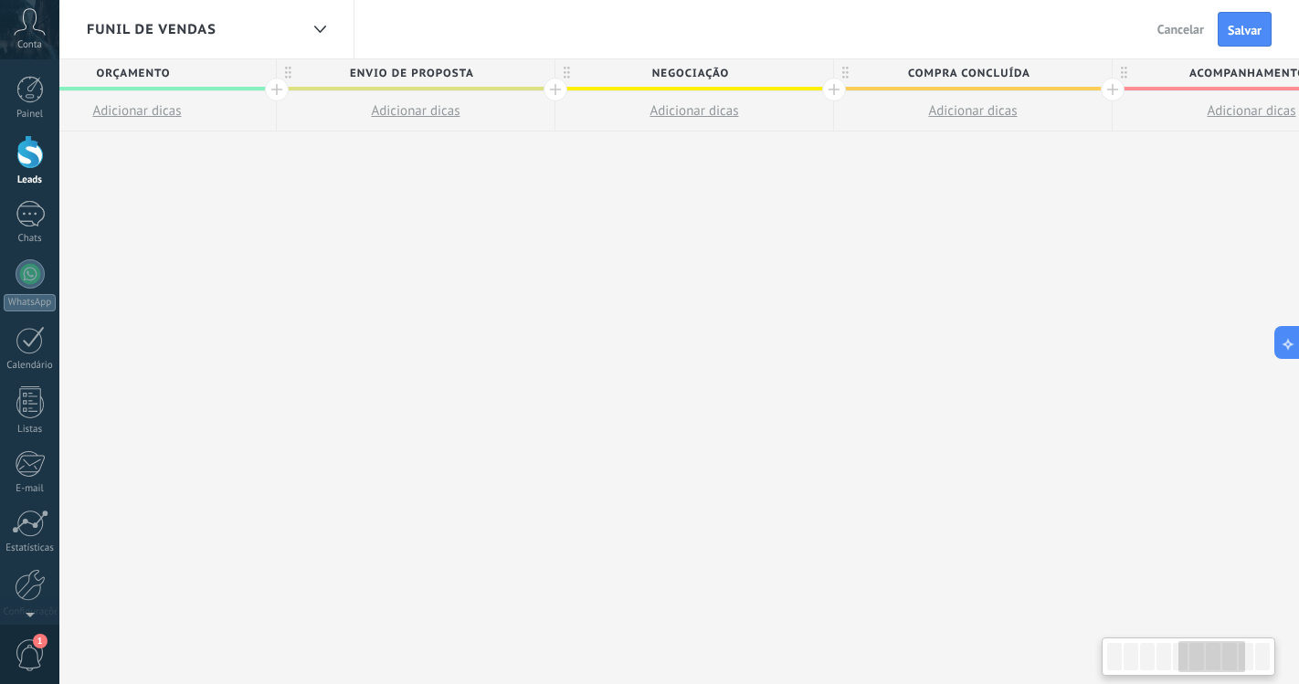
scroll to position [0, 1344]
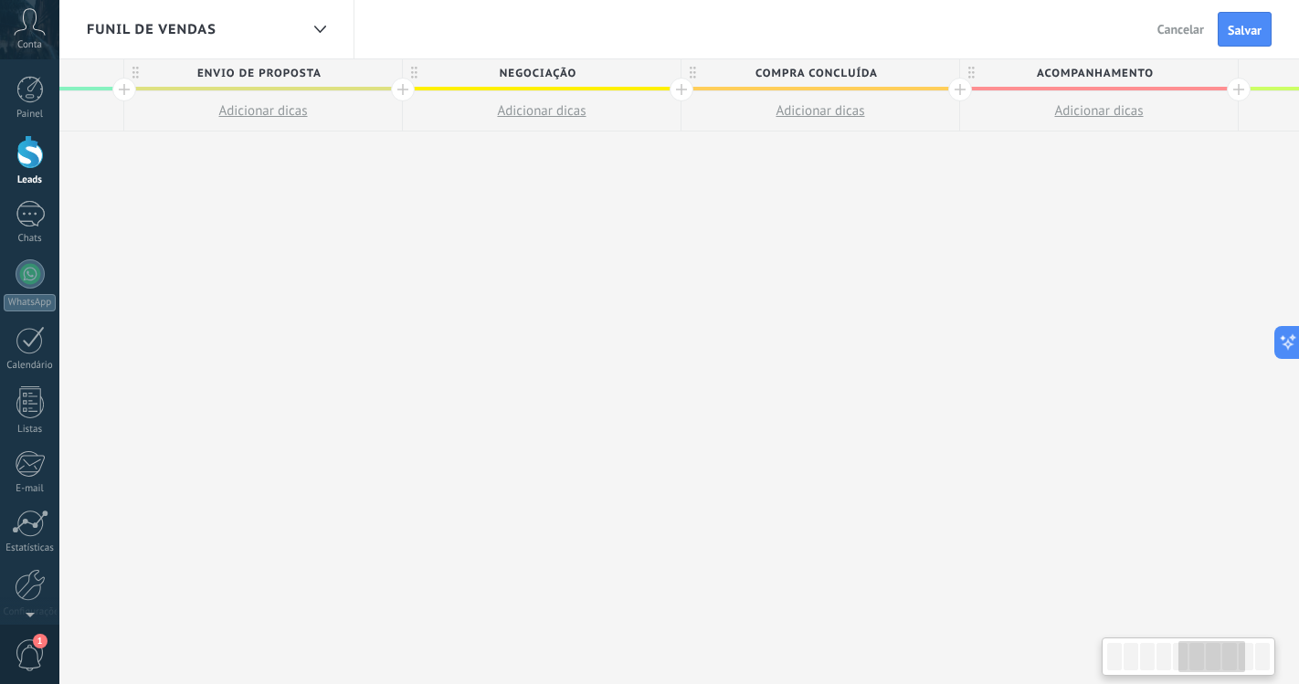
click at [921, 74] on span "Compra concluída" at bounding box center [815, 73] width 269 height 28
type input "*"
type input "********"
click at [1111, 84] on span "Acompanhamento" at bounding box center [1094, 73] width 269 height 28
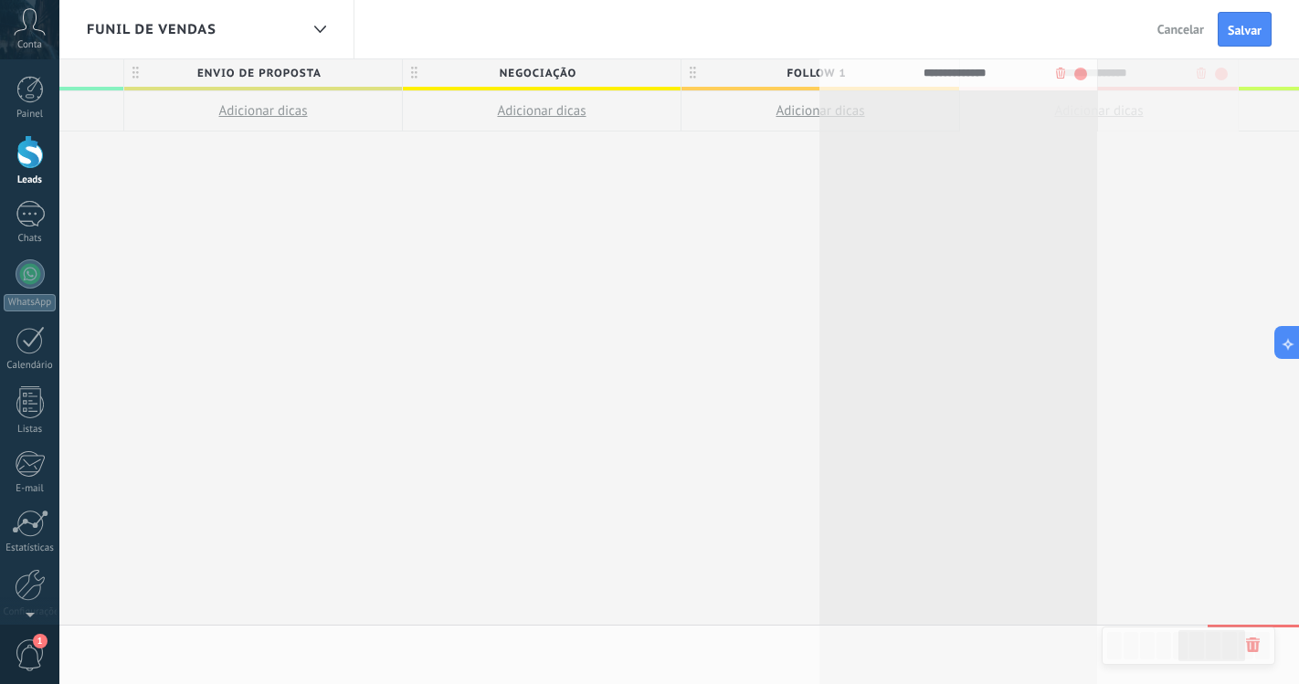
drag, startPoint x: 1171, startPoint y: 72, endPoint x: 1035, endPoint y: 72, distance: 136.1
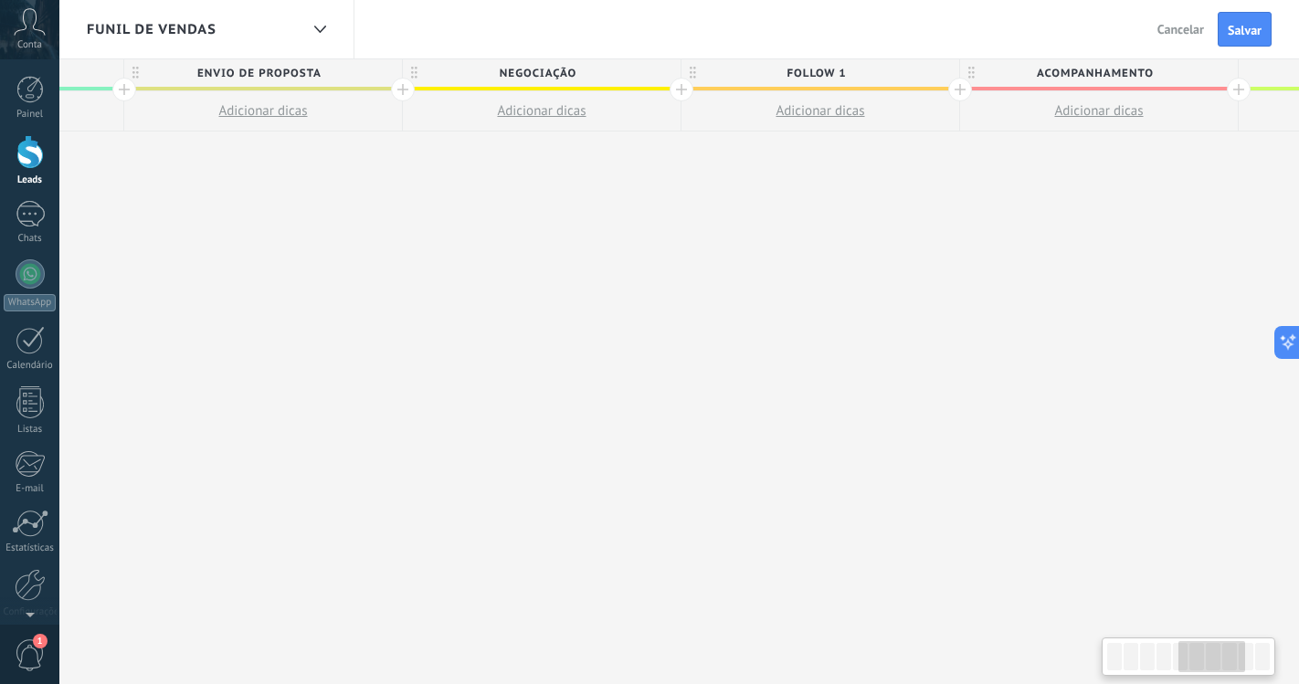
click at [1105, 64] on span "Acompanhamento" at bounding box center [1094, 73] width 269 height 28
drag, startPoint x: 1154, startPoint y: 72, endPoint x: 1013, endPoint y: 75, distance: 140.7
click at [1012, 75] on input "**********" at bounding box center [1095, 72] width 242 height 27
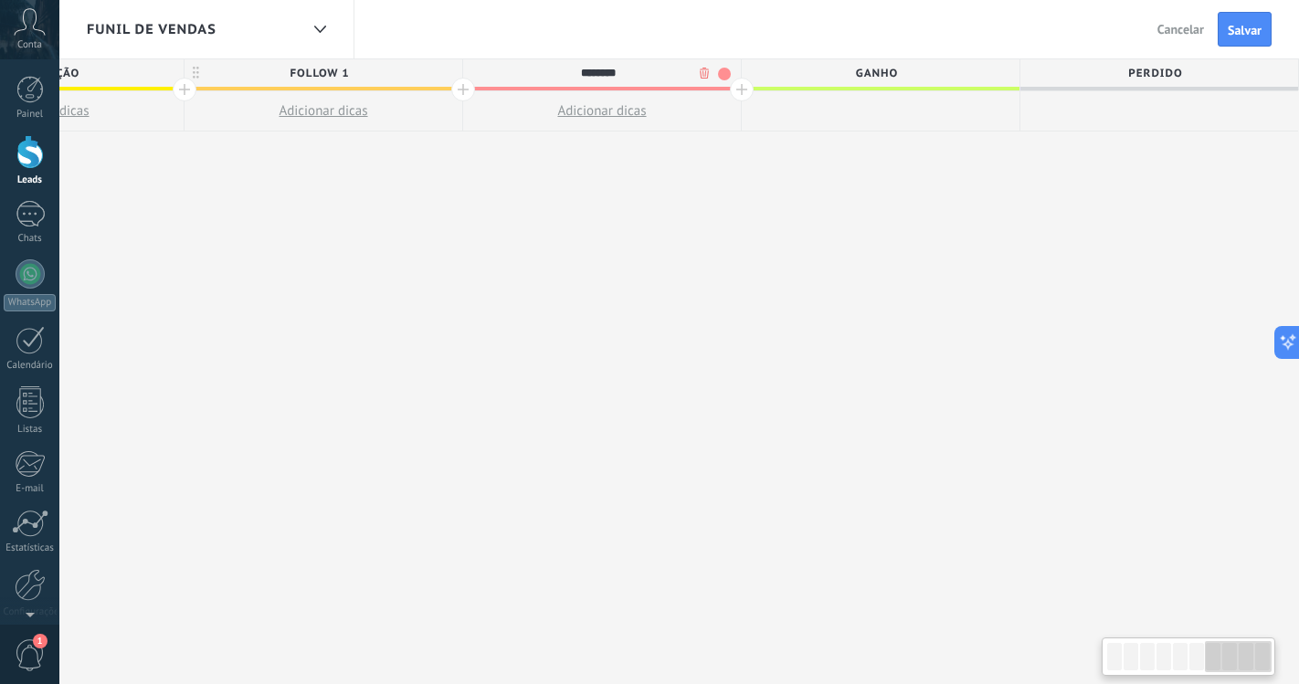
type input "********"
click at [743, 90] on div at bounding box center [742, 90] width 24 height 24
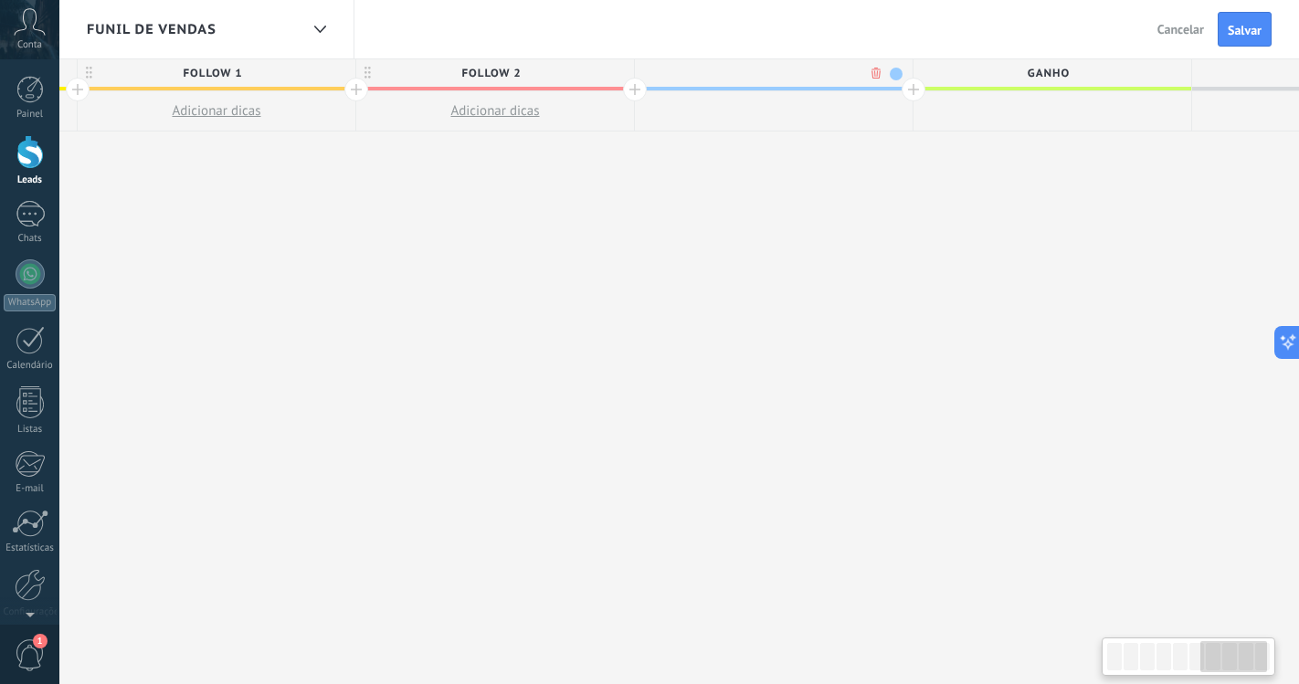
scroll to position [0, 1976]
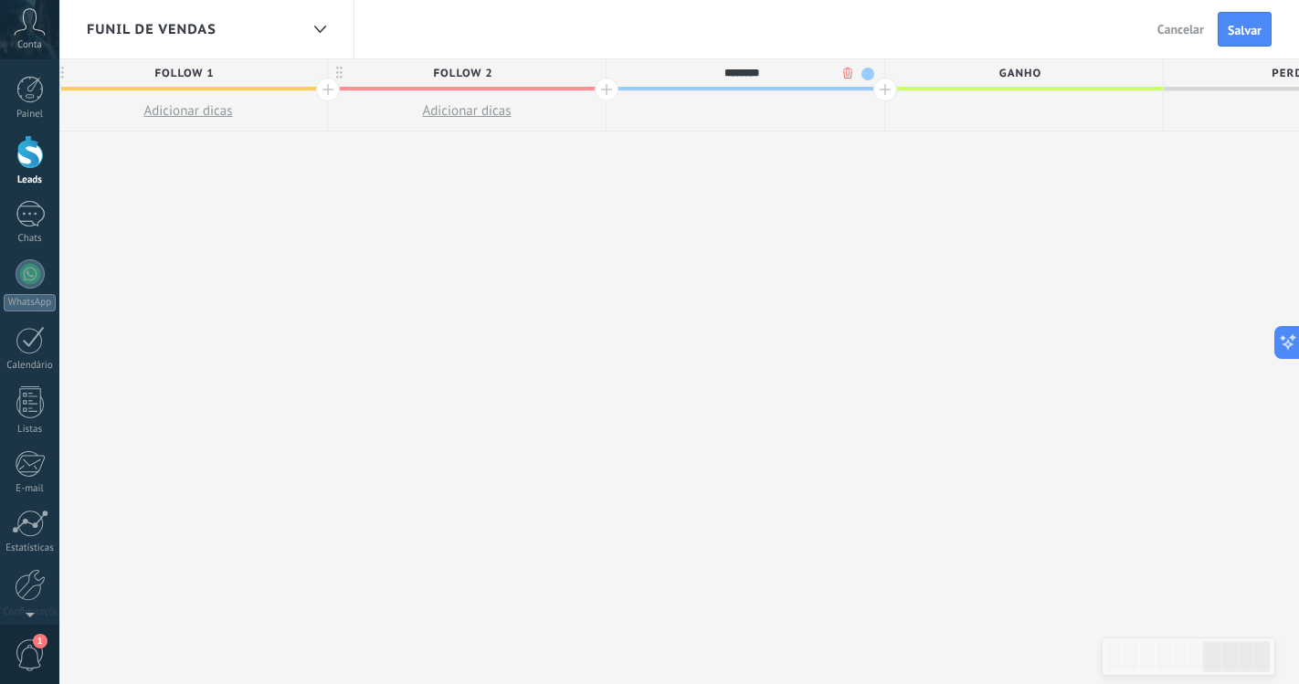
type input "********"
click at [1244, 24] on span "Salvar" at bounding box center [1244, 30] width 34 height 13
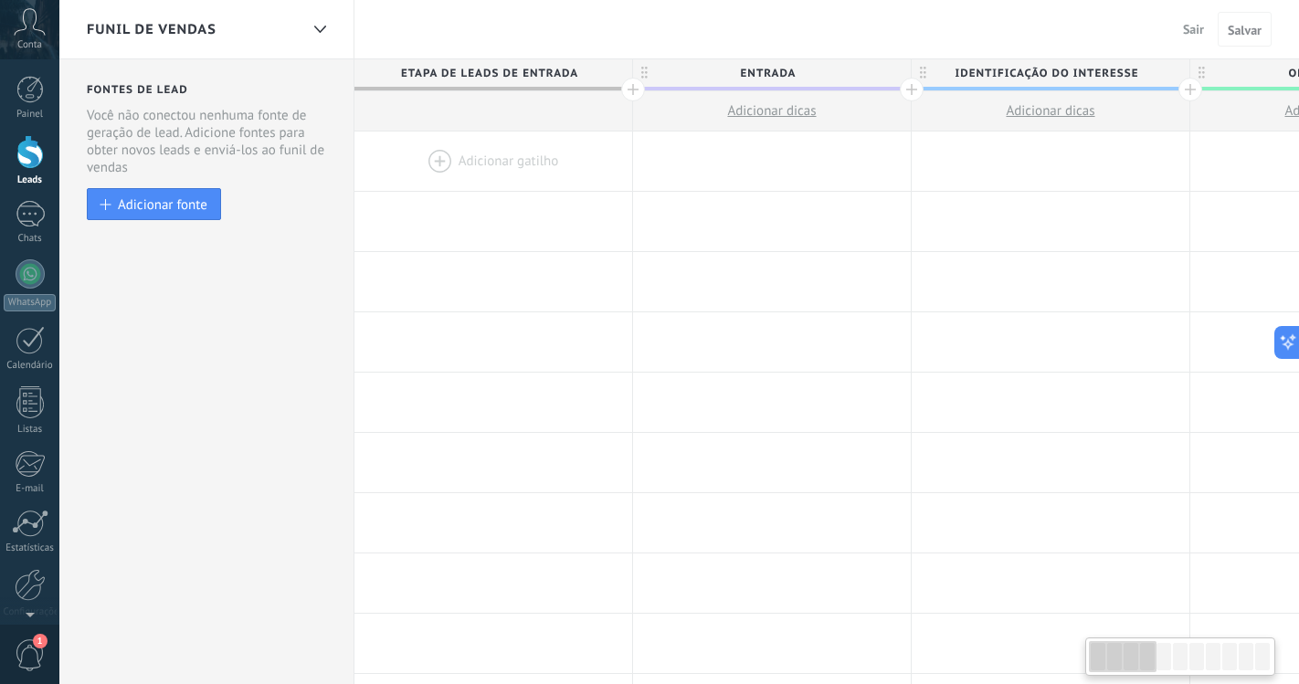
click at [262, 4] on div "Funil de vendas" at bounding box center [193, 29] width 212 height 58
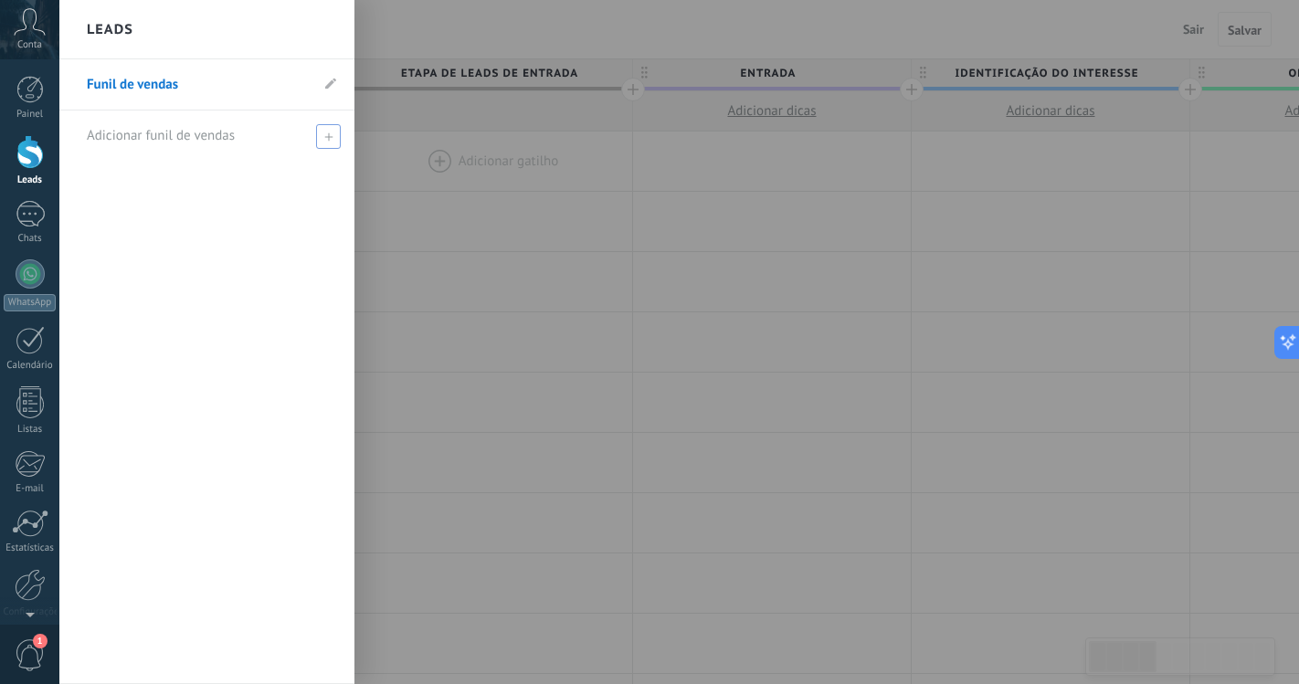
click at [330, 132] on icon at bounding box center [328, 136] width 8 height 8
type input "*******"
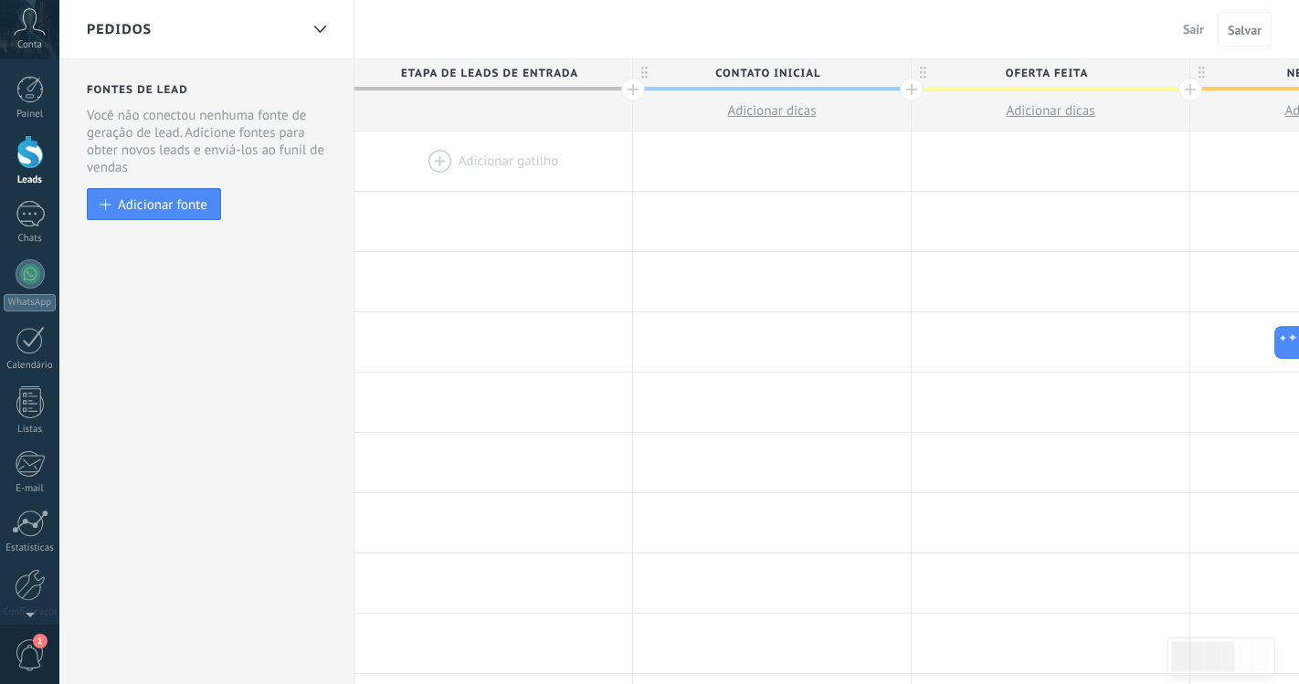
click at [806, 76] on span "Contato inicial" at bounding box center [767, 73] width 269 height 28
drag, startPoint x: 832, startPoint y: 68, endPoint x: 695, endPoint y: 67, distance: 137.0
click at [695, 67] on input "**********" at bounding box center [768, 72] width 242 height 27
type input "**********"
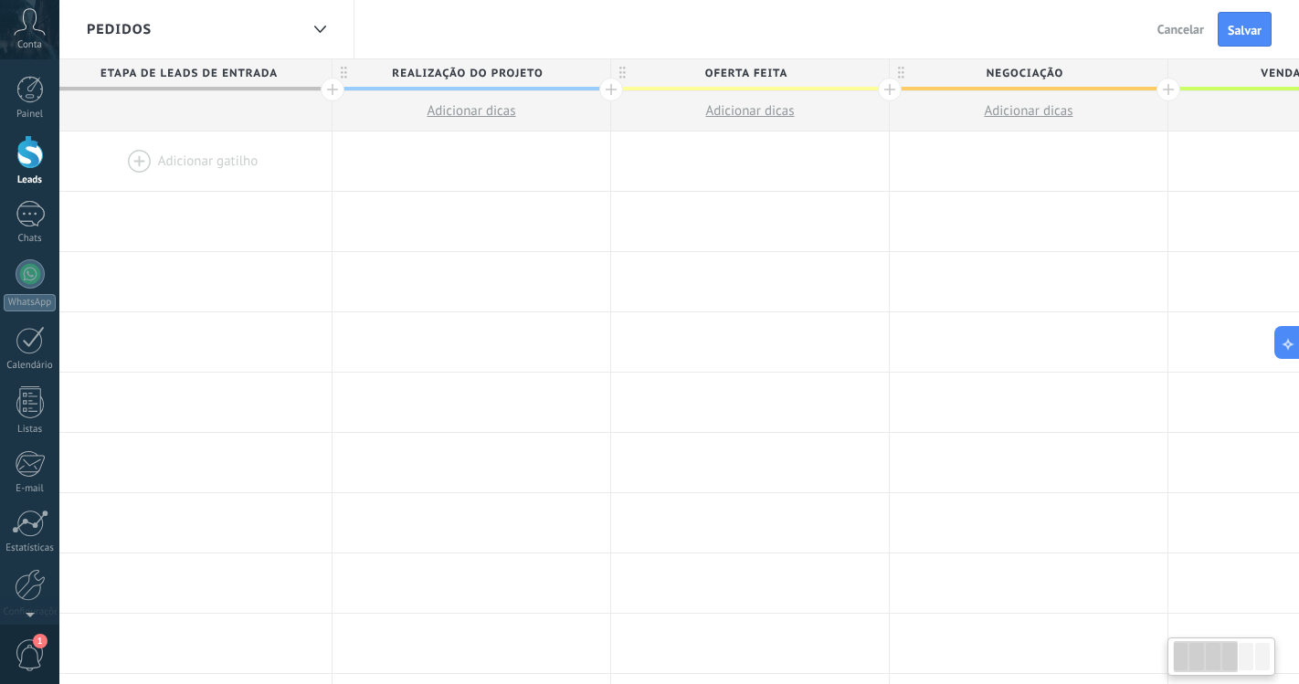
scroll to position [0, 374]
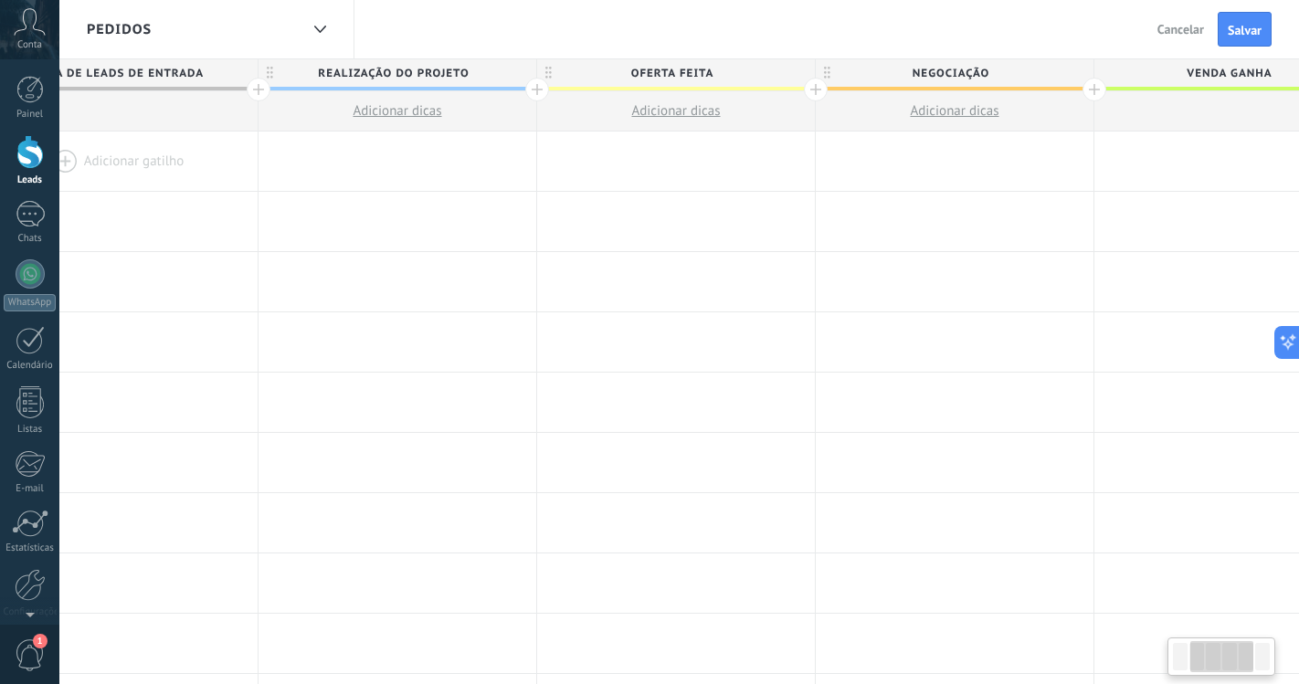
click at [744, 73] on span "Oferta feita" at bounding box center [671, 73] width 269 height 28
drag, startPoint x: 744, startPoint y: 73, endPoint x: 611, endPoint y: 74, distance: 133.3
click at [611, 74] on input "**********" at bounding box center [672, 72] width 242 height 27
type input "**********"
click at [986, 71] on span "Negociação" at bounding box center [950, 73] width 269 height 28
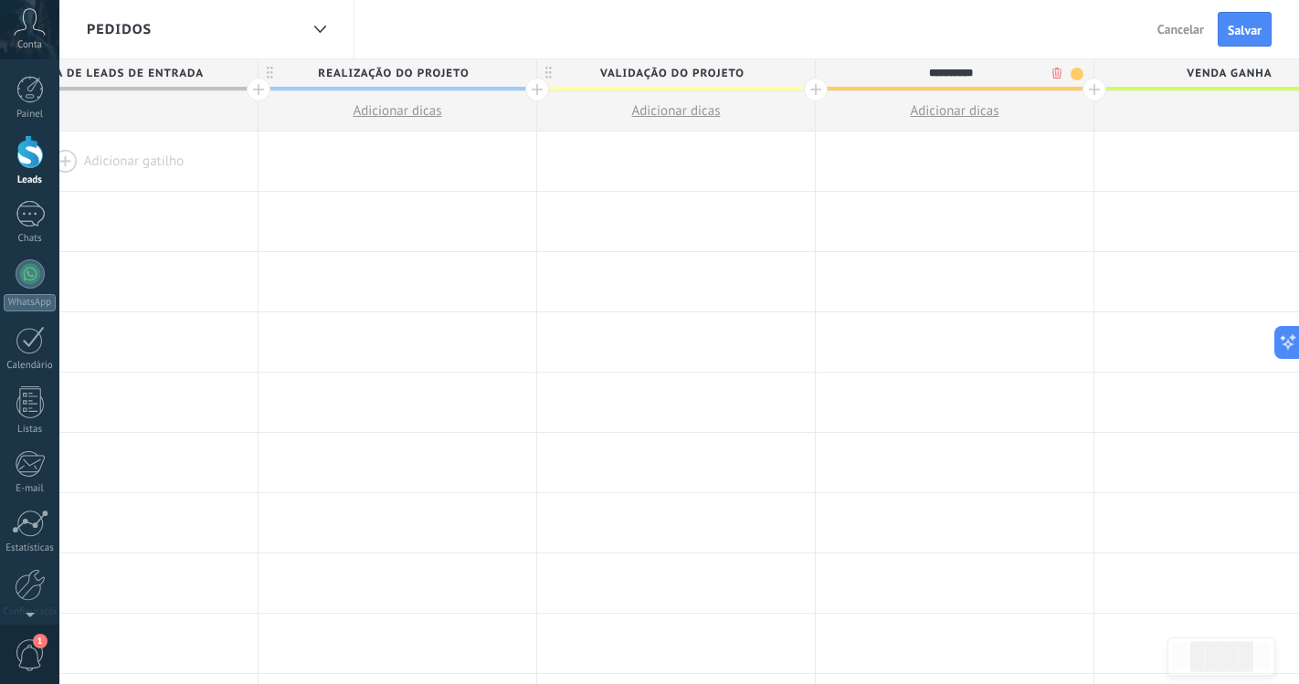
drag, startPoint x: 1006, startPoint y: 71, endPoint x: 878, endPoint y: 71, distance: 127.9
click at [878, 71] on input "**********" at bounding box center [950, 72] width 242 height 27
type input "*****"
click at [1100, 88] on div at bounding box center [1094, 90] width 24 height 24
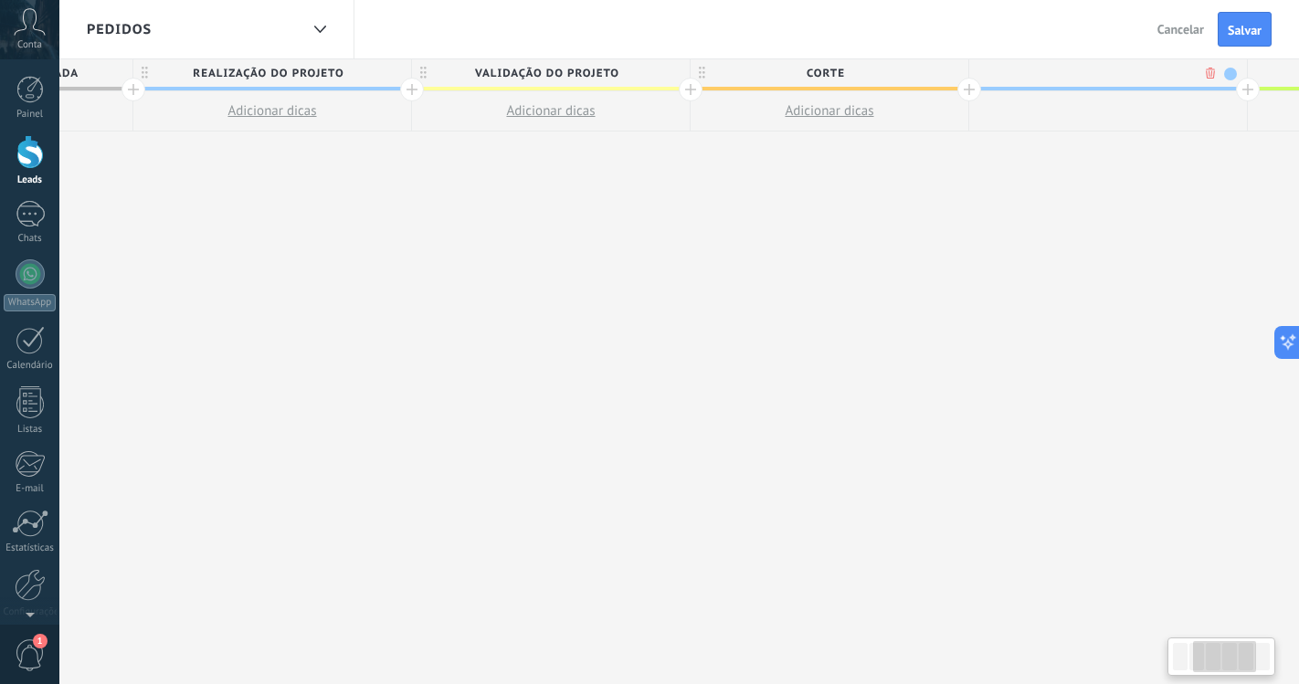
scroll to position [0, 510]
click at [1088, 68] on div at bounding box center [1098, 72] width 278 height 27
click at [1088, 68] on input "text" at bounding box center [1094, 72] width 242 height 27
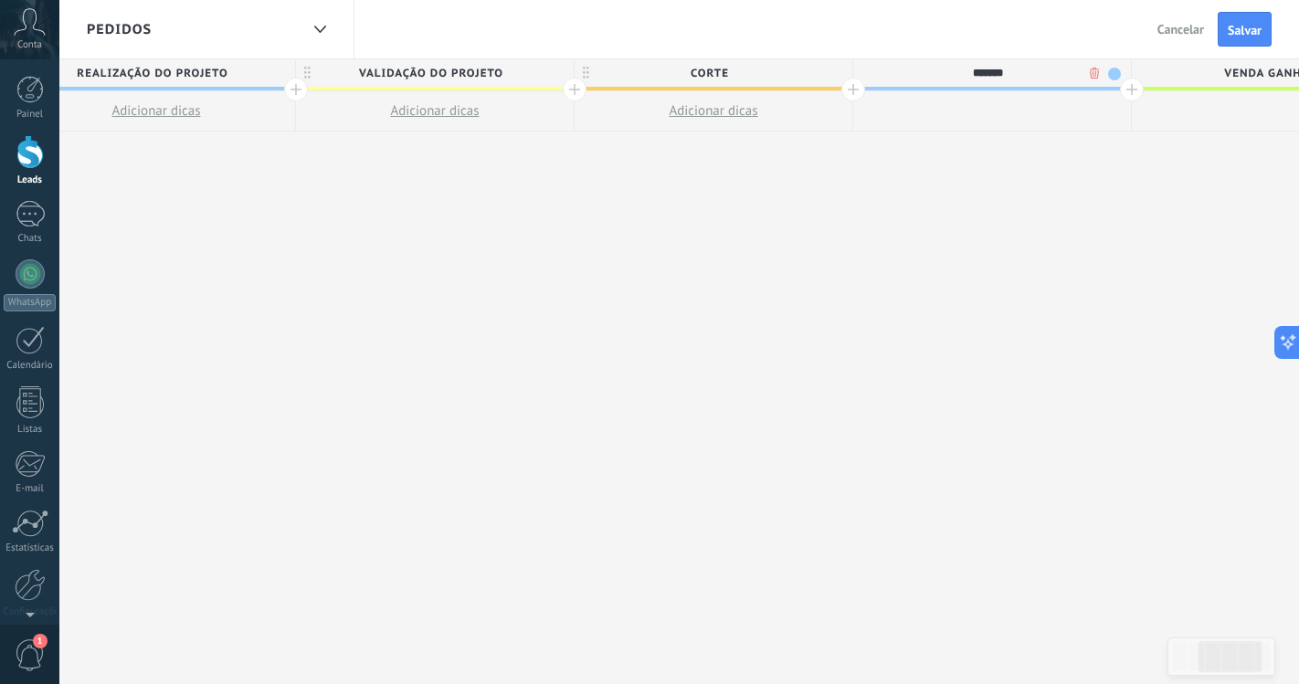
scroll to position [0, 1006]
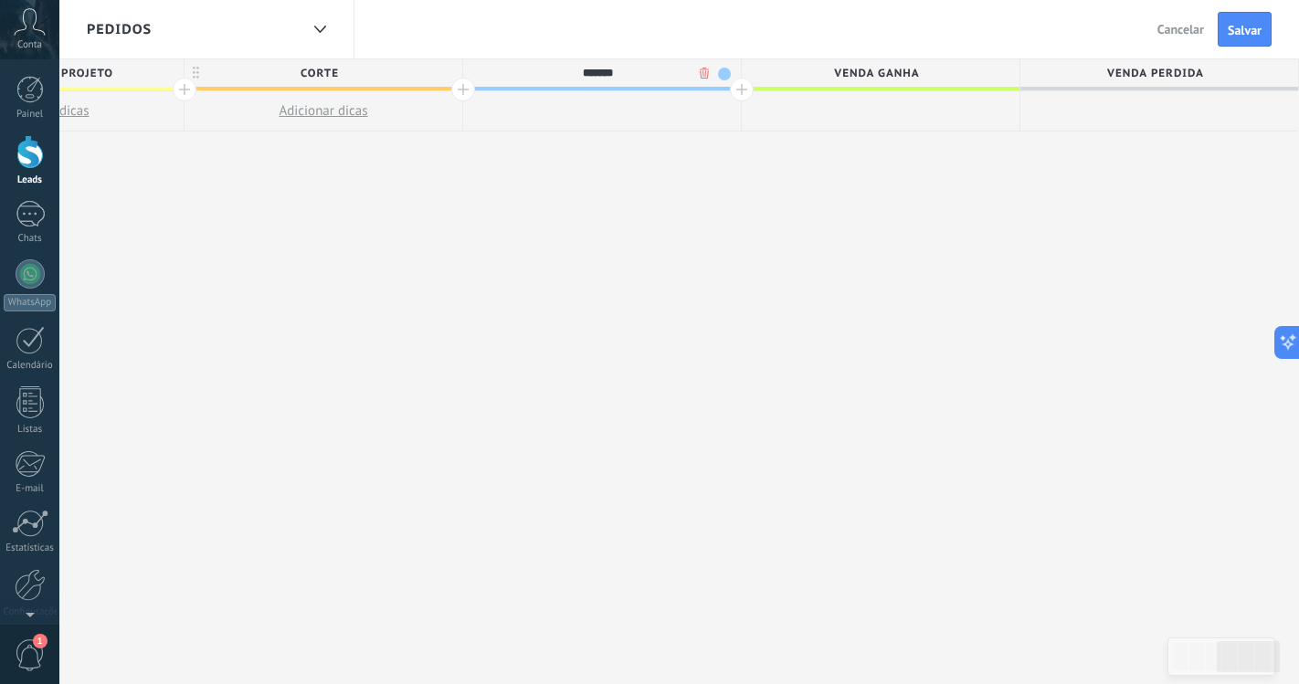
type input "*******"
click at [743, 94] on div at bounding box center [742, 90] width 24 height 24
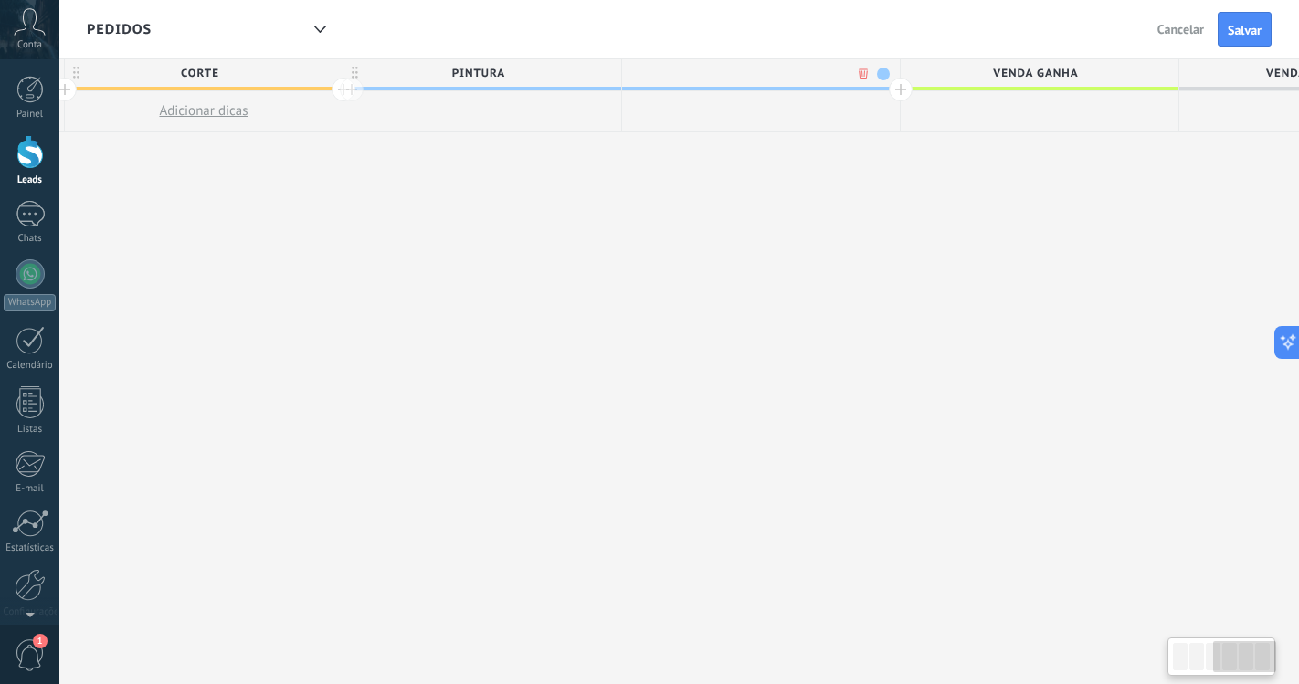
scroll to position [0, 1141]
type input "********"
click at [867, 69] on span at bounding box center [867, 74] width 13 height 13
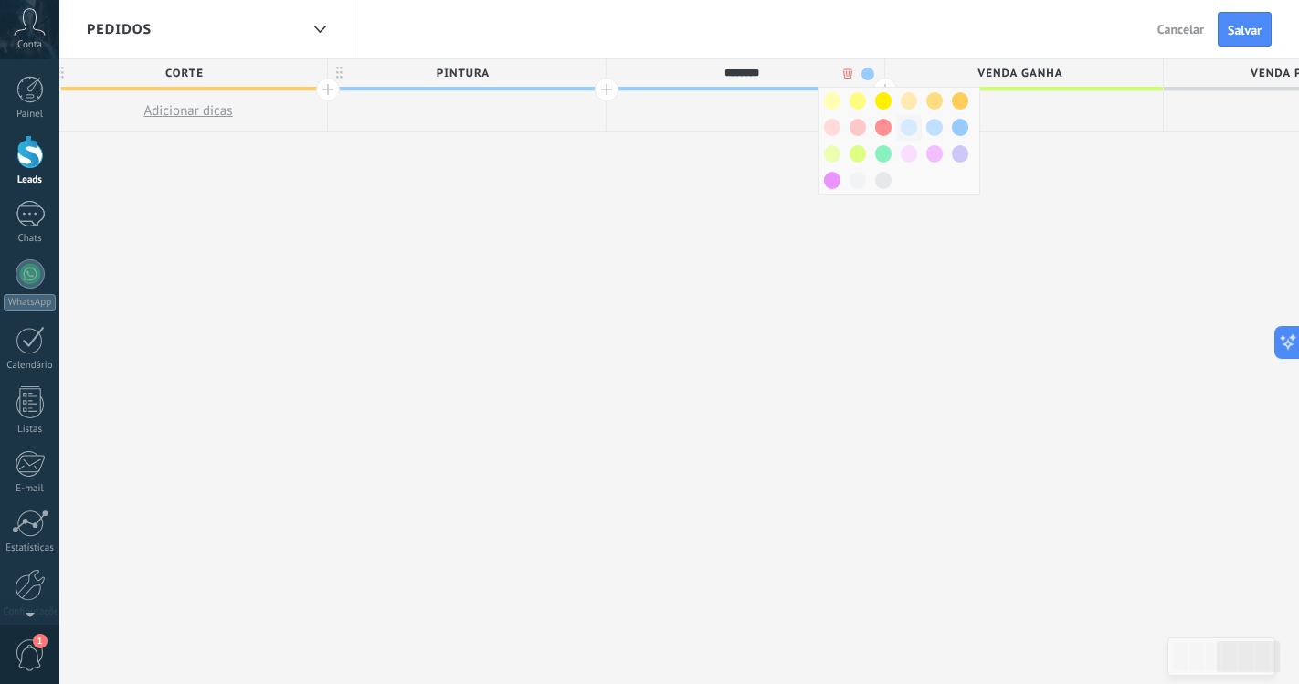
click at [910, 127] on span at bounding box center [909, 127] width 16 height 17
click at [886, 87] on span "Venda ganha" at bounding box center [1019, 73] width 269 height 28
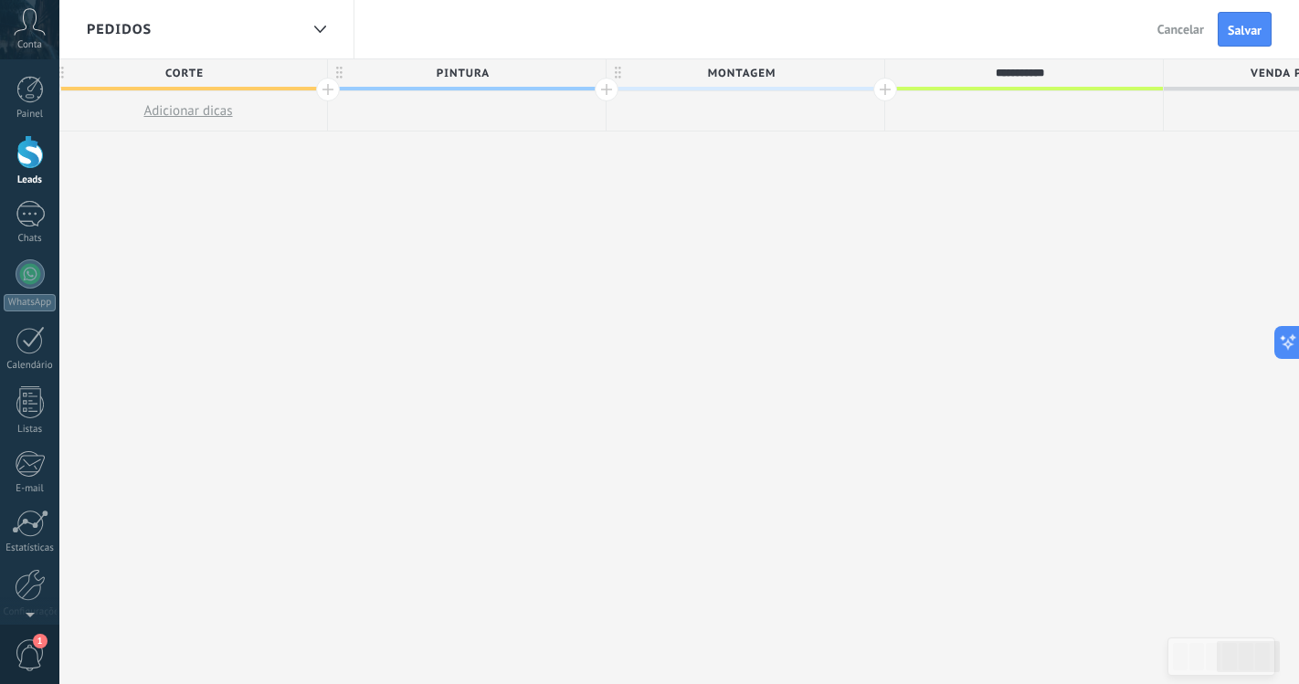
click at [886, 87] on div at bounding box center [885, 90] width 24 height 24
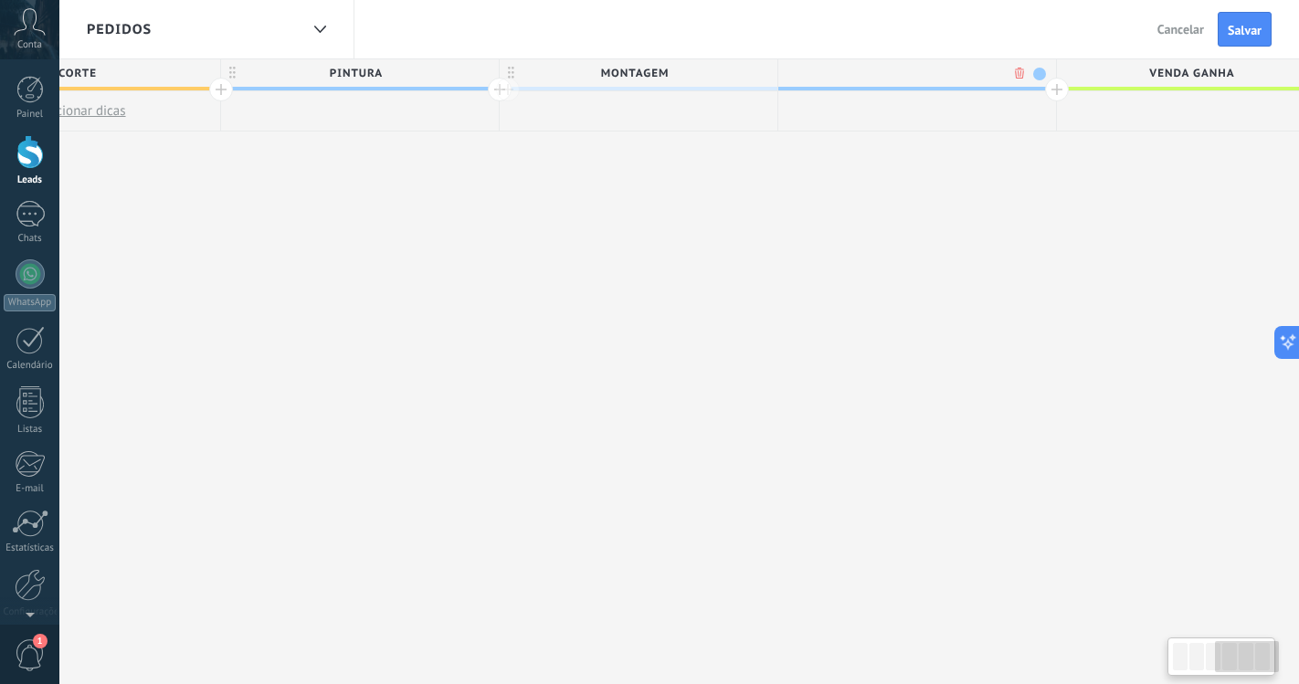
scroll to position [0, 1276]
click at [906, 71] on div at bounding box center [889, 72] width 278 height 27
type input "**********"
click at [874, 239] on div "**********" at bounding box center [331, 372] width 2507 height 626
click at [1024, 87] on div at bounding box center [1029, 90] width 24 height 24
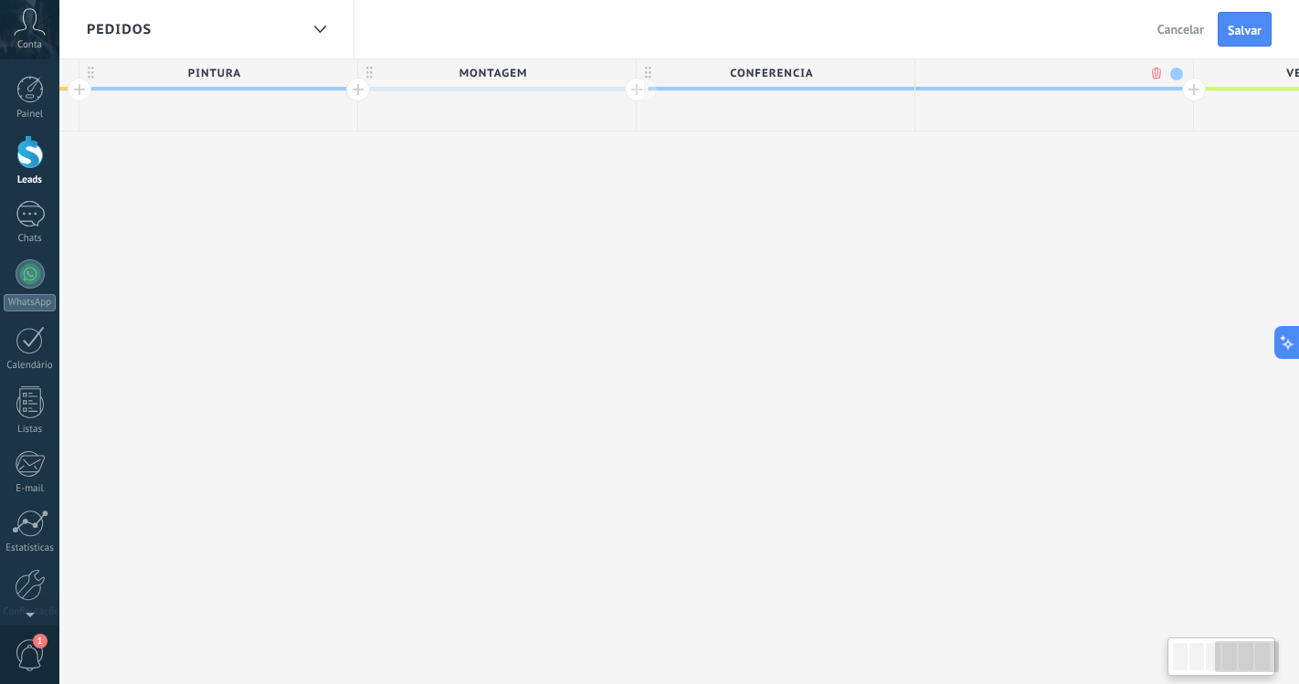
scroll to position [0, 1411]
click at [1154, 69] on span at bounding box center [1154, 74] width 13 height 13
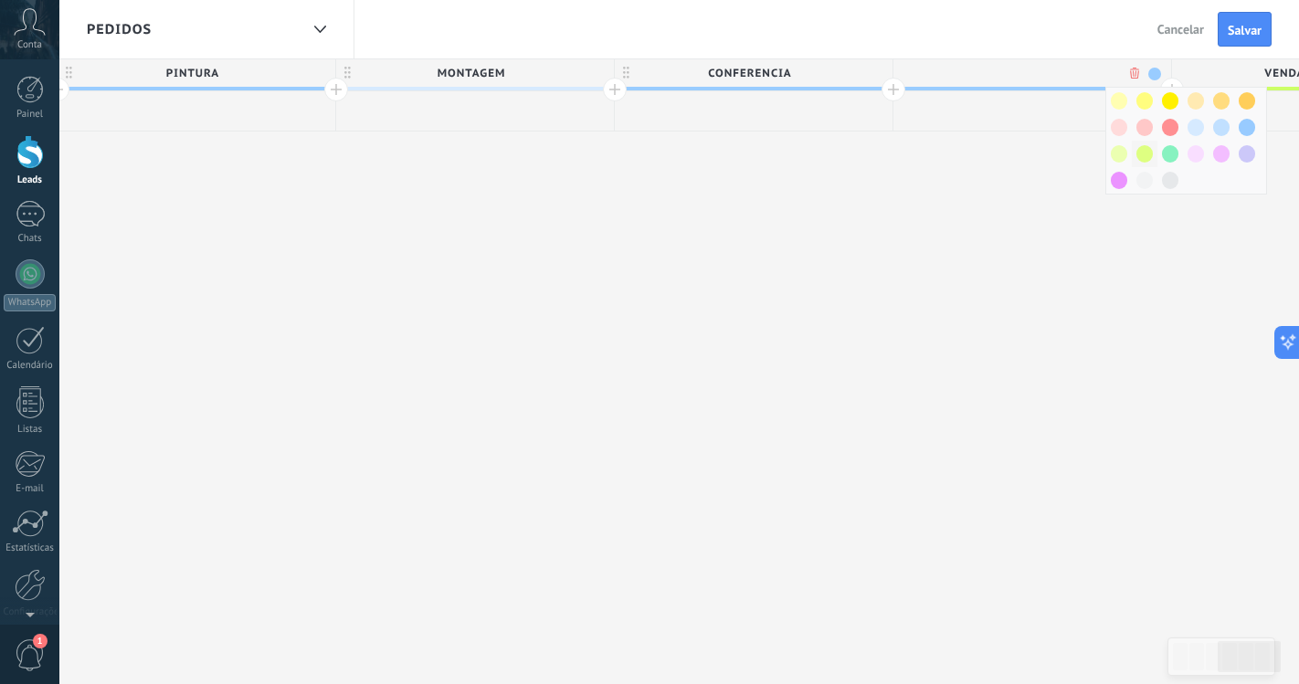
click at [1154, 156] on div at bounding box center [1145, 154] width 26 height 26
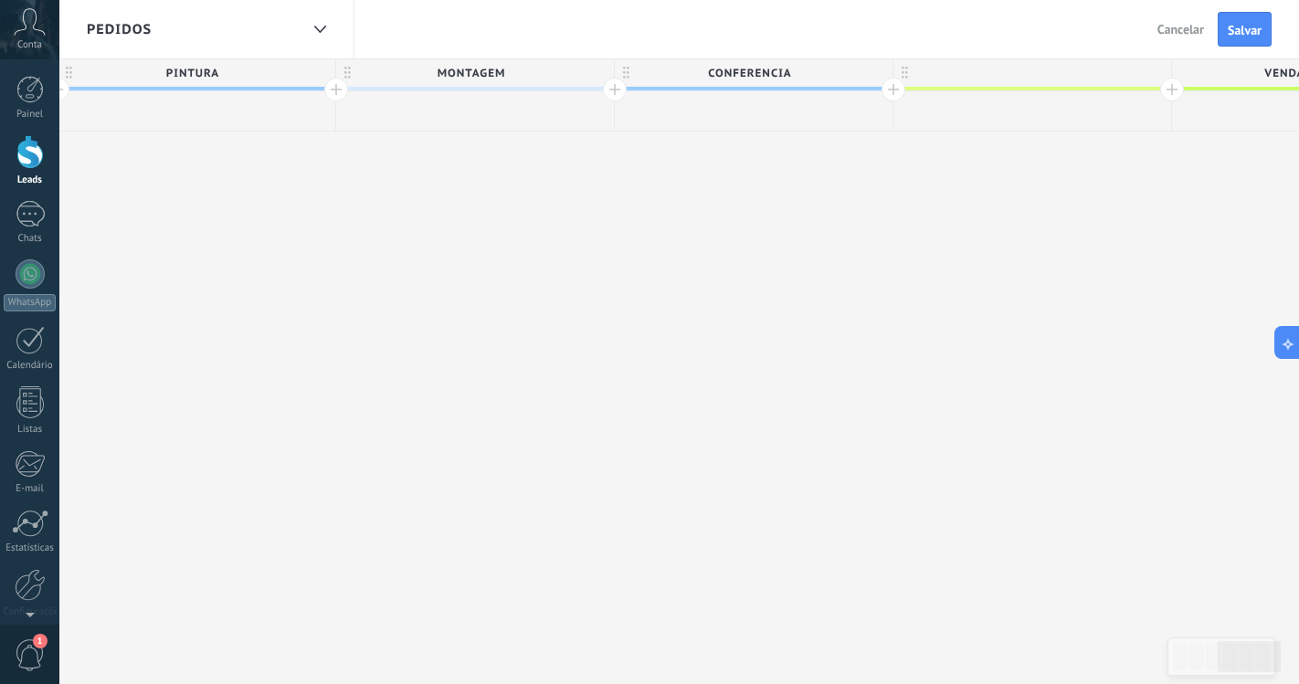
click at [1021, 62] on div at bounding box center [1032, 72] width 278 height 27
type input "*****"
click at [902, 184] on div "**********" at bounding box center [336, 372] width 2786 height 626
click at [258, 27] on div "Pedidos" at bounding box center [193, 29] width 212 height 58
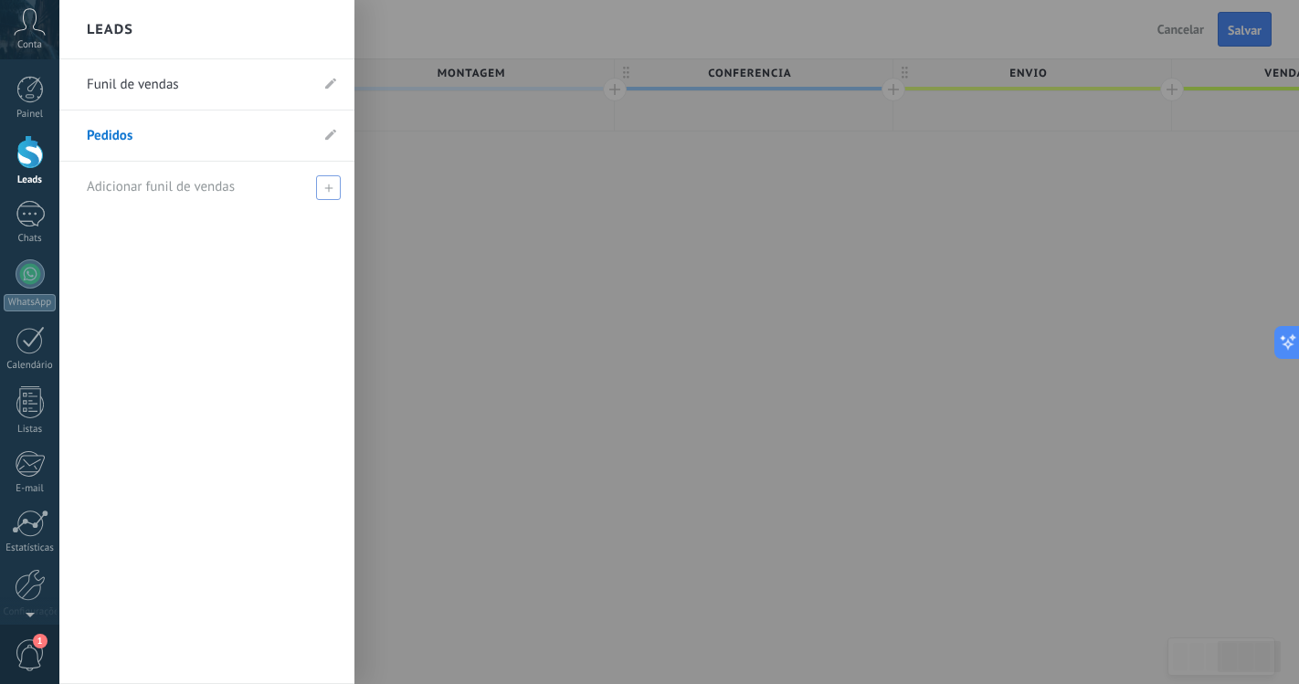
click at [329, 179] on span at bounding box center [328, 187] width 25 height 25
type input "*********"
click at [99, 190] on input "*********" at bounding box center [199, 187] width 225 height 29
type input "********"
click at [333, 190] on span at bounding box center [330, 187] width 16 height 13
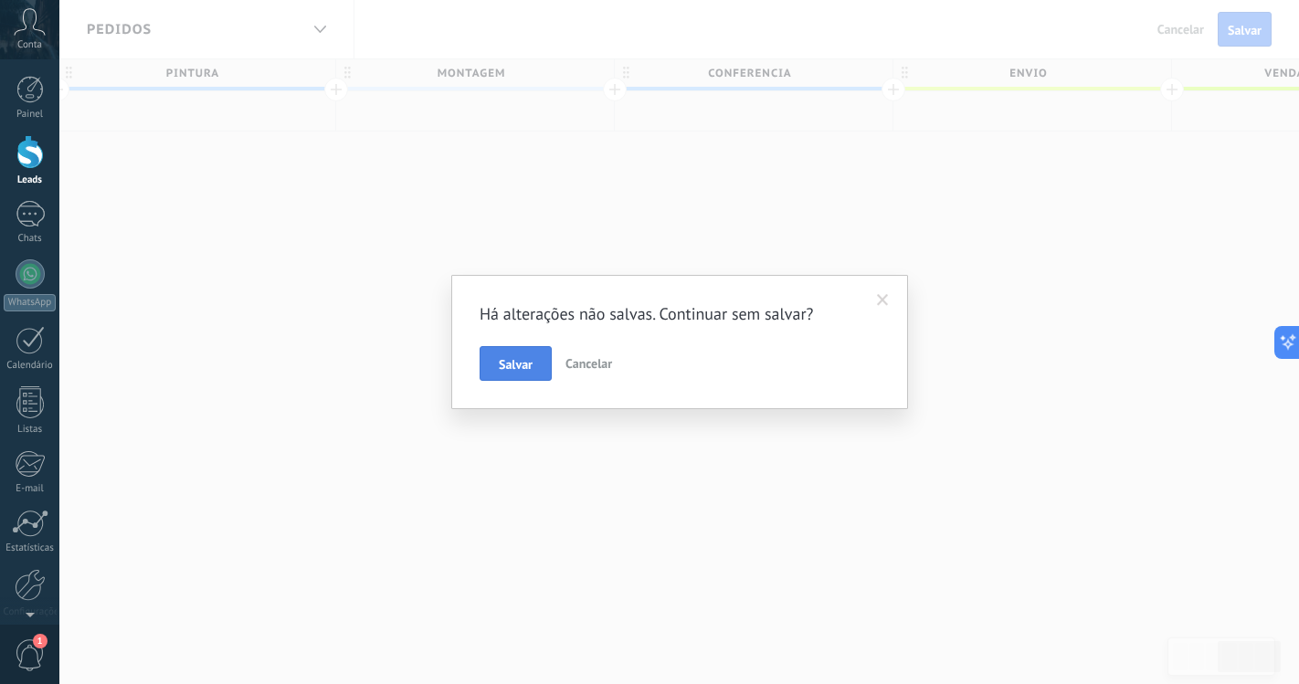
click at [521, 363] on span "Salvar" at bounding box center [516, 364] width 34 height 13
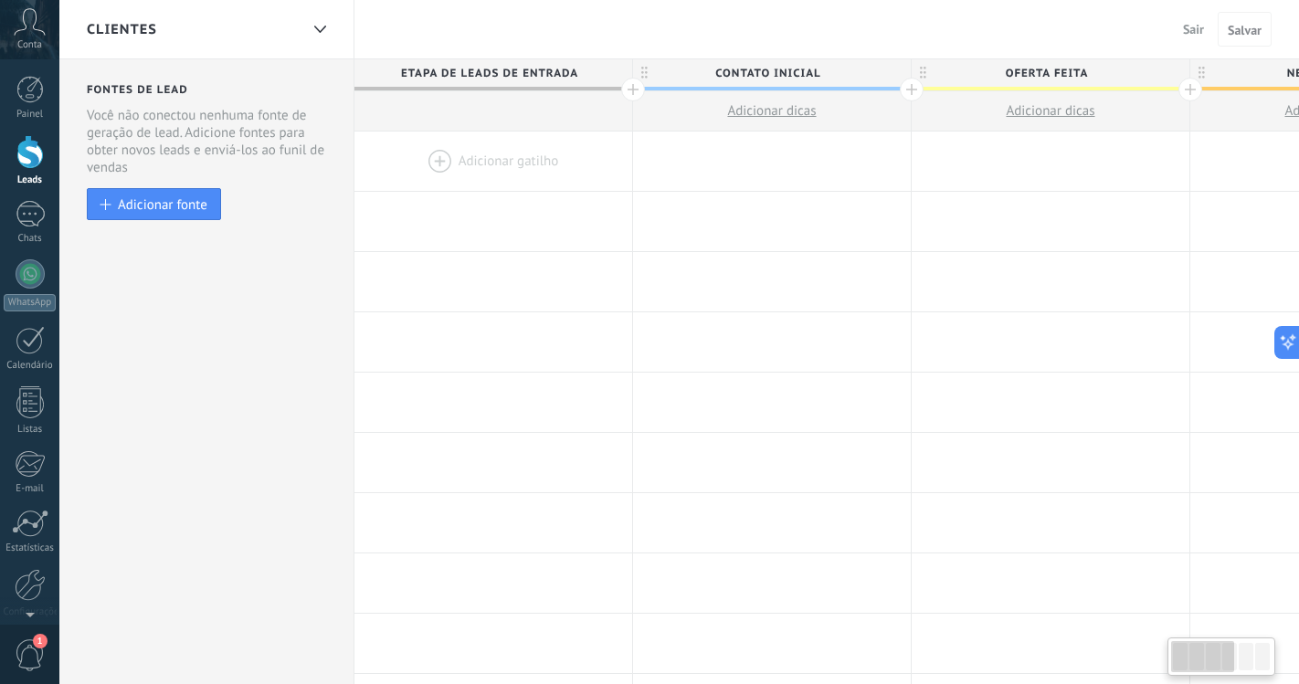
click at [205, 20] on div "Clientes" at bounding box center [193, 29] width 212 height 58
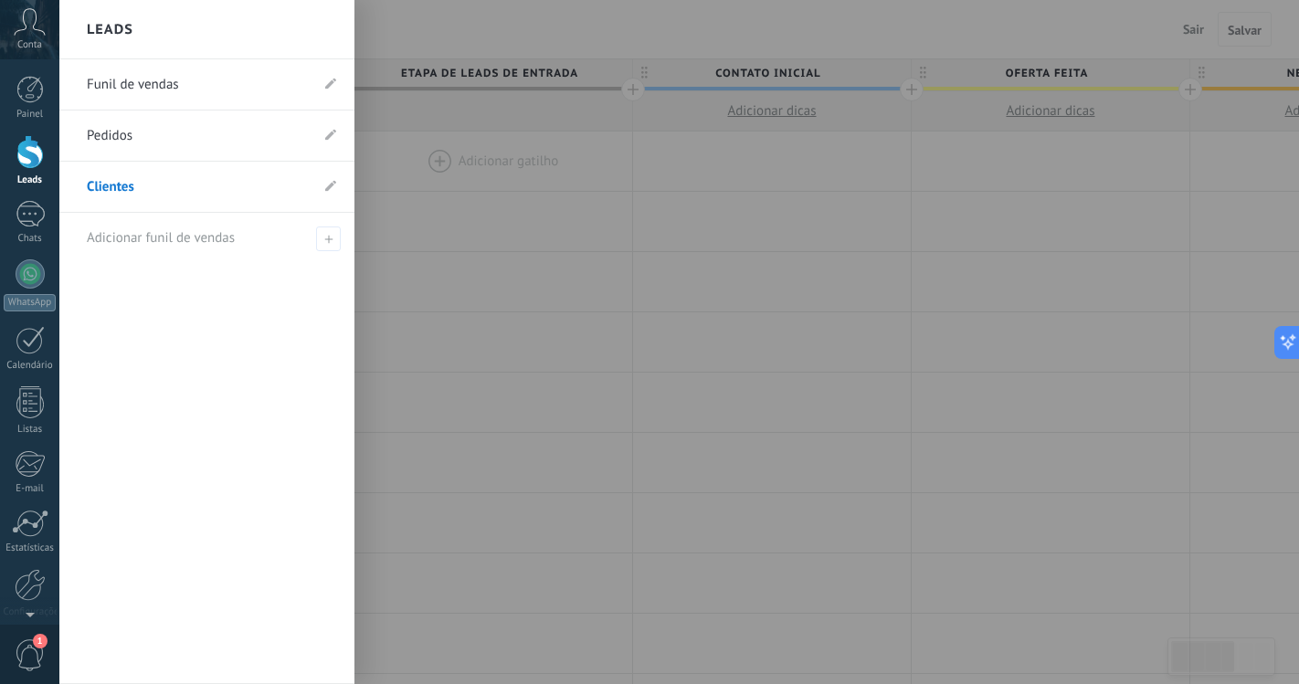
click at [547, 236] on div at bounding box center [708, 342] width 1299 height 684
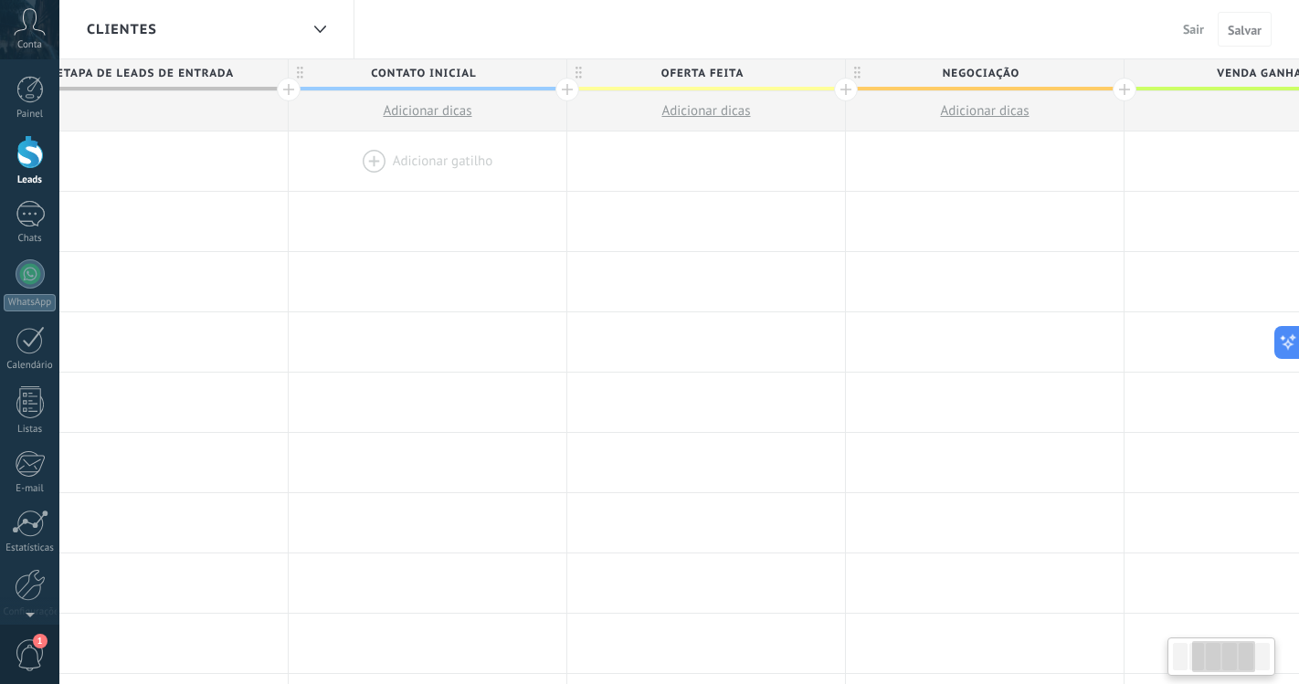
scroll to position [0, 439]
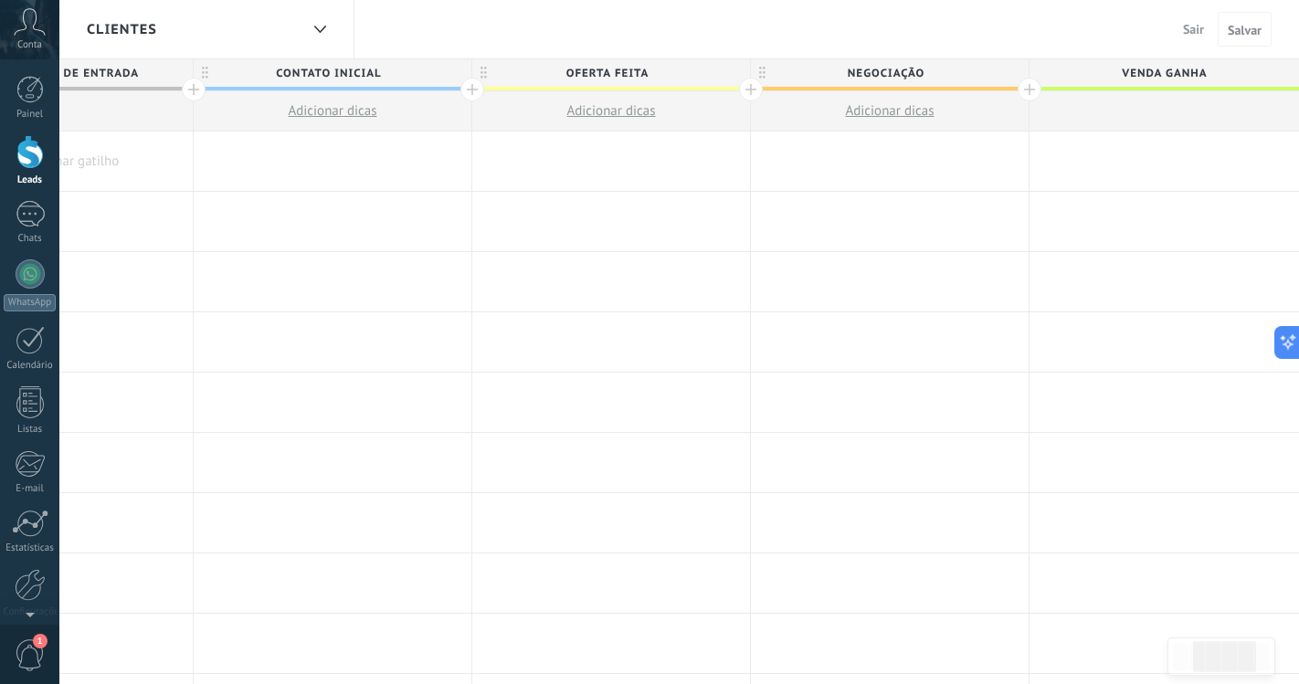
click at [383, 71] on span "Contato inicial" at bounding box center [328, 73] width 269 height 28
drag, startPoint x: 388, startPoint y: 72, endPoint x: 247, endPoint y: 73, distance: 141.6
click at [247, 73] on input "**********" at bounding box center [328, 72] width 242 height 27
type input "******"
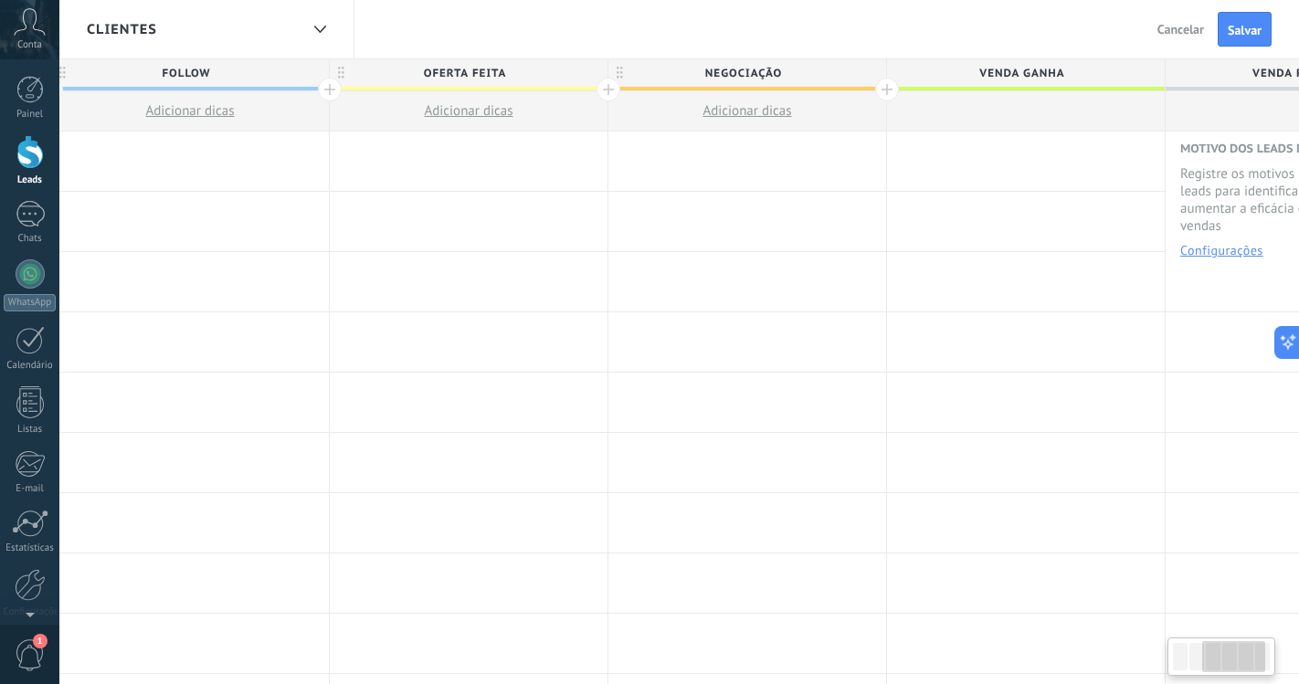
drag, startPoint x: 654, startPoint y: 68, endPoint x: 475, endPoint y: 68, distance: 179.0
click at [475, 68] on span "Oferta feita" at bounding box center [464, 73] width 269 height 28
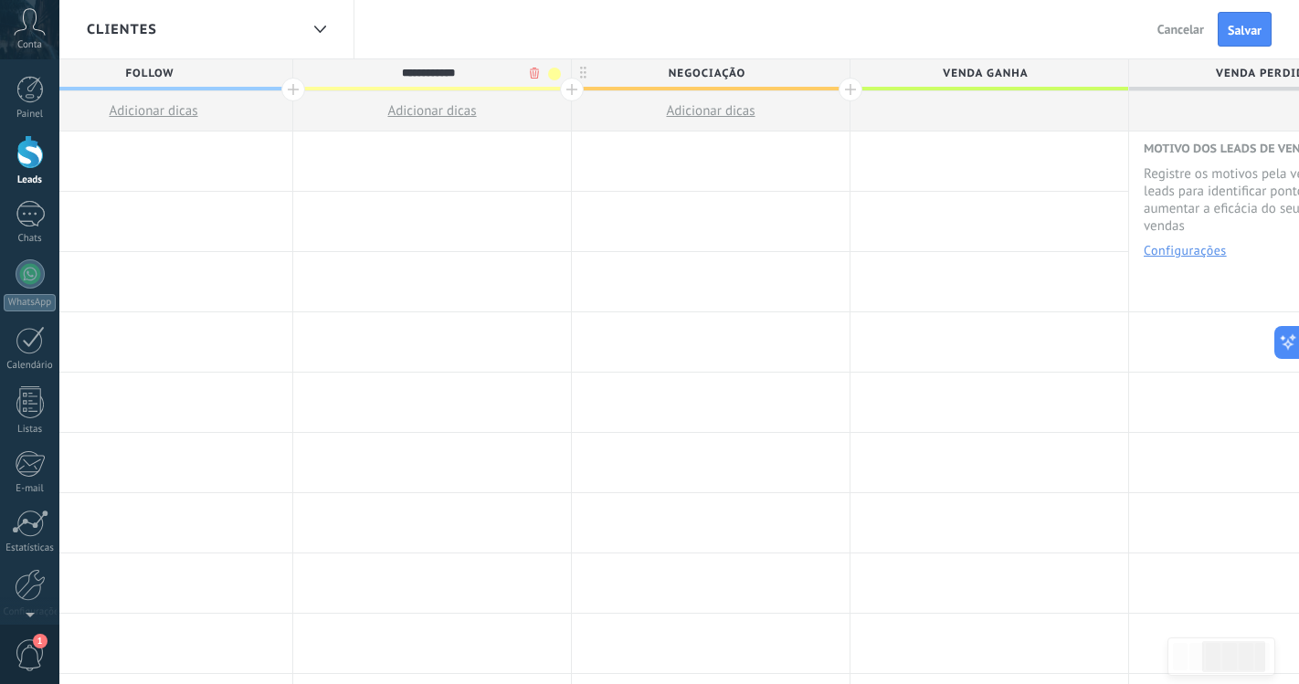
drag, startPoint x: 478, startPoint y: 68, endPoint x: 311, endPoint y: 74, distance: 167.3
click at [311, 74] on input "**********" at bounding box center [428, 72] width 242 height 27
type input "******"
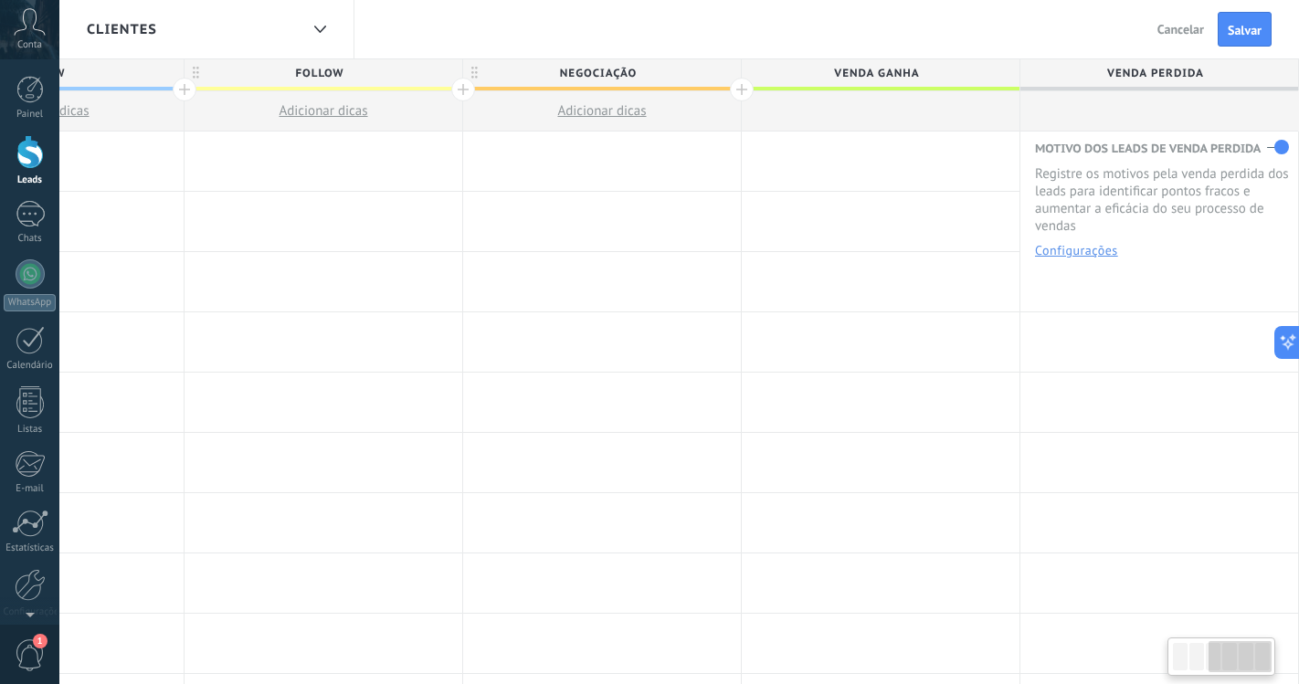
drag, startPoint x: 747, startPoint y: 70, endPoint x: 616, endPoint y: 70, distance: 131.5
click at [616, 70] on span "Negociação" at bounding box center [597, 73] width 269 height 28
drag, startPoint x: 649, startPoint y: 73, endPoint x: 447, endPoint y: 80, distance: 202.9
click at [446, 80] on div "**********" at bounding box center [464, 95] width 1671 height 72
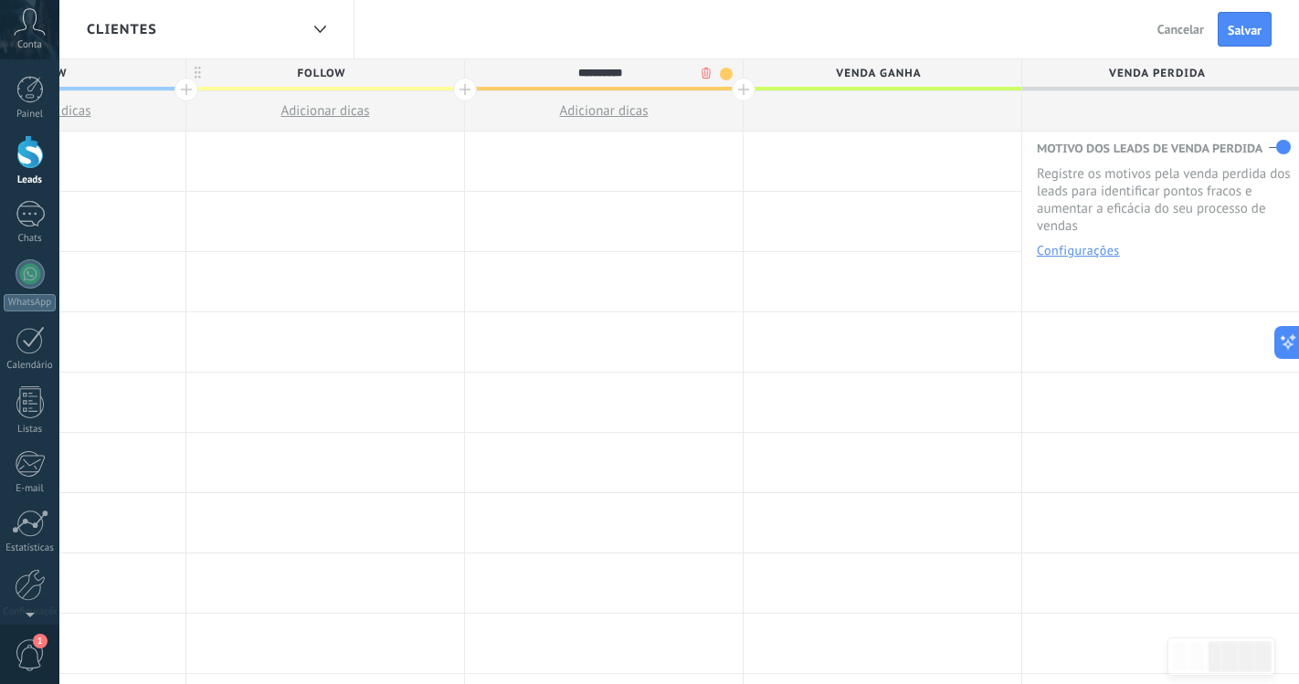
drag, startPoint x: 644, startPoint y: 68, endPoint x: 481, endPoint y: 68, distance: 162.6
click at [481, 68] on input "**********" at bounding box center [600, 72] width 242 height 27
type input "******"
click at [742, 88] on div at bounding box center [744, 90] width 24 height 24
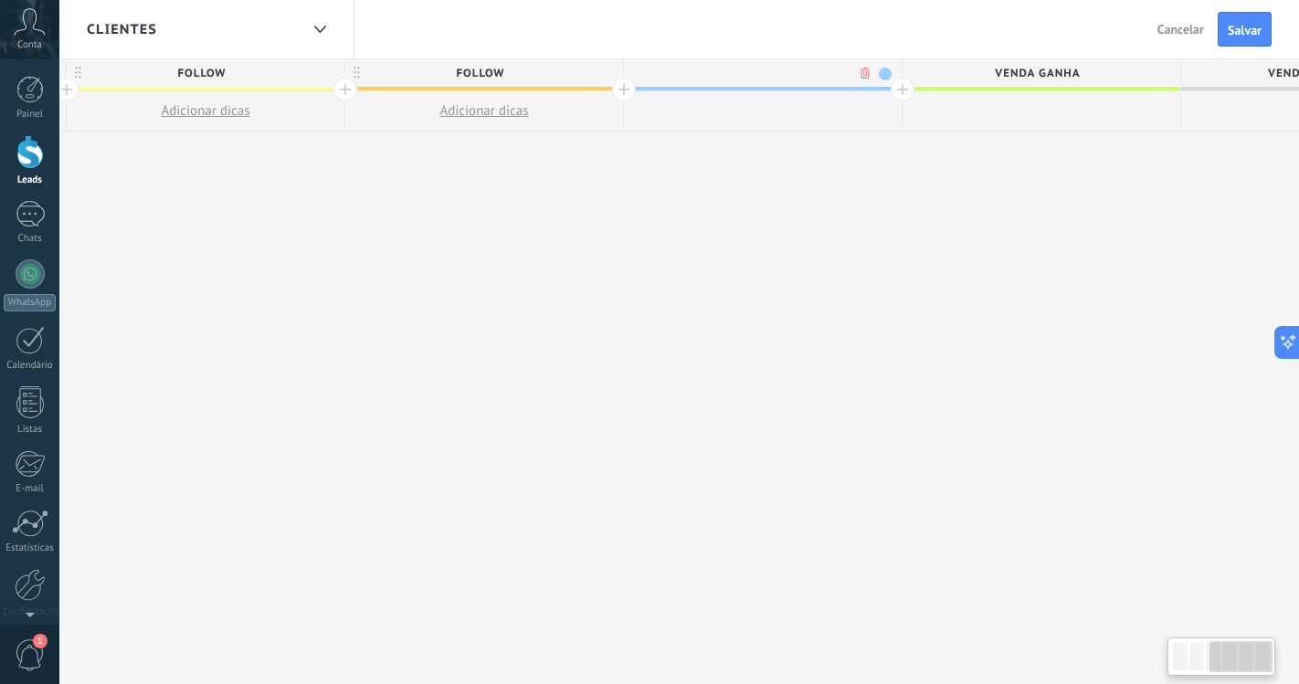
scroll to position [0, 860]
type input "******"
click at [886, 91] on div at bounding box center [887, 90] width 24 height 24
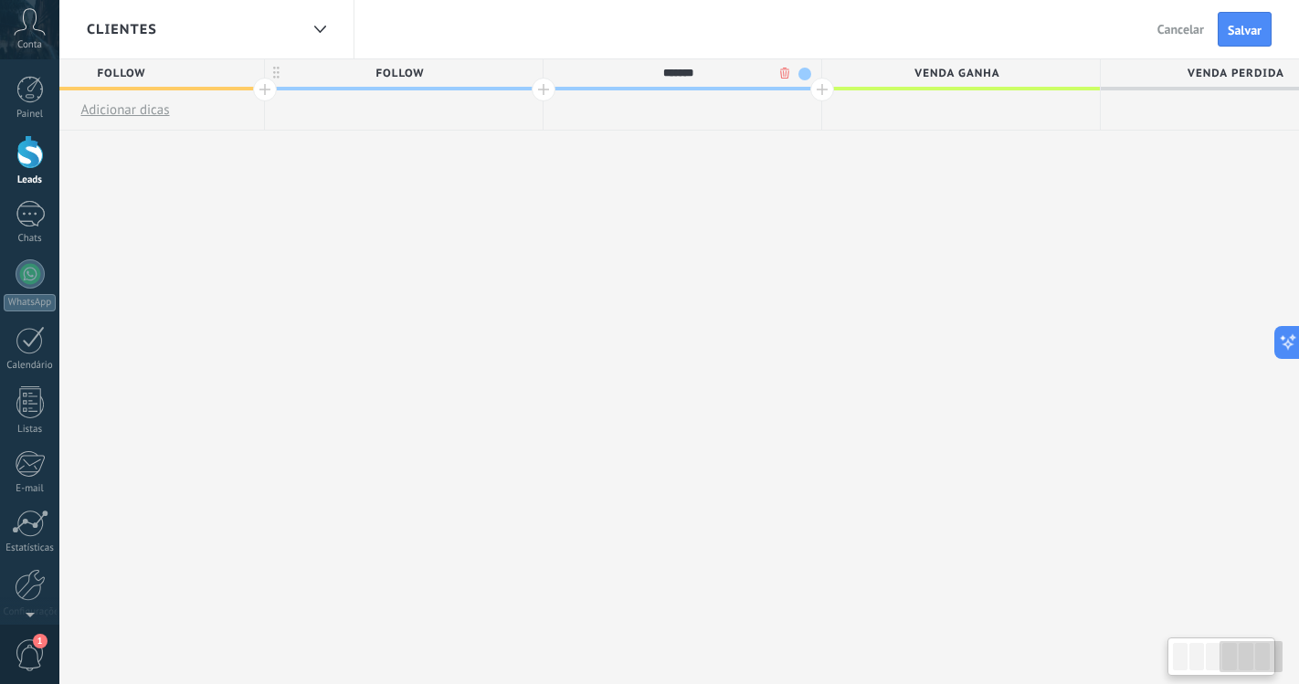
type input "******"
click at [805, 69] on span at bounding box center [804, 74] width 13 height 13
click at [820, 152] on span at bounding box center [820, 153] width 16 height 17
click at [764, 181] on div "**********" at bounding box center [265, 372] width 2228 height 626
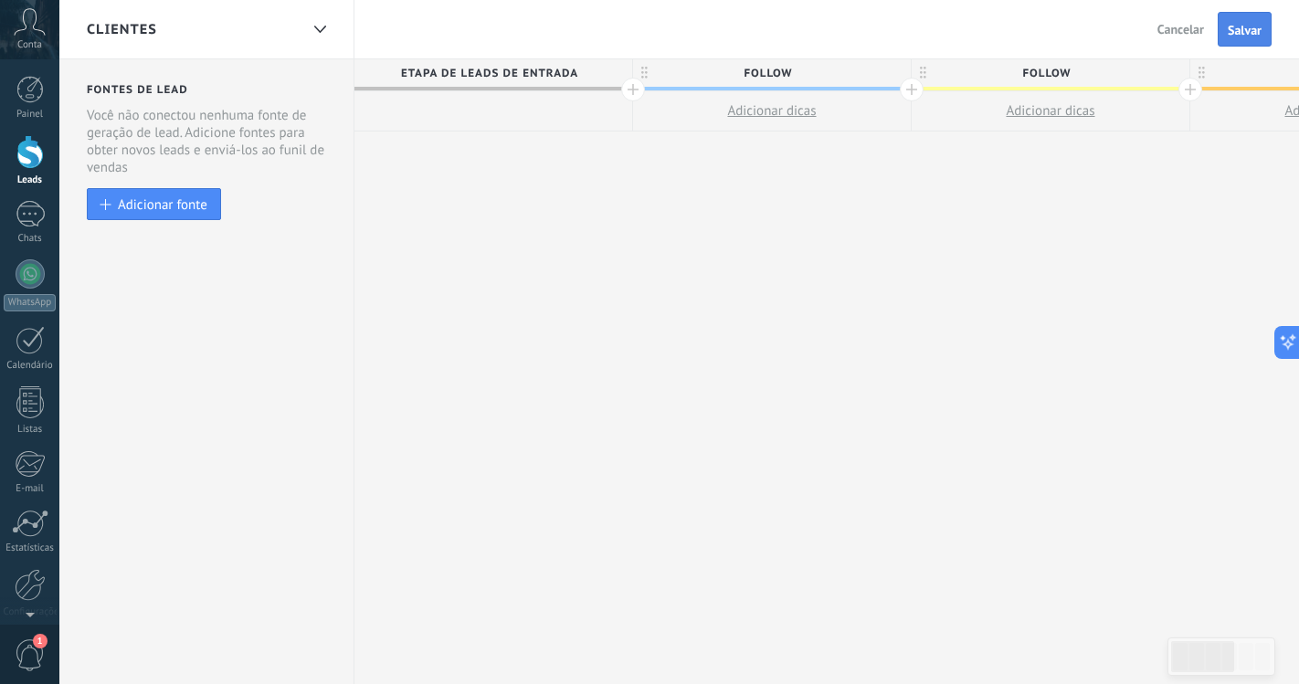
click at [1254, 34] on span "Salvar" at bounding box center [1244, 30] width 34 height 13
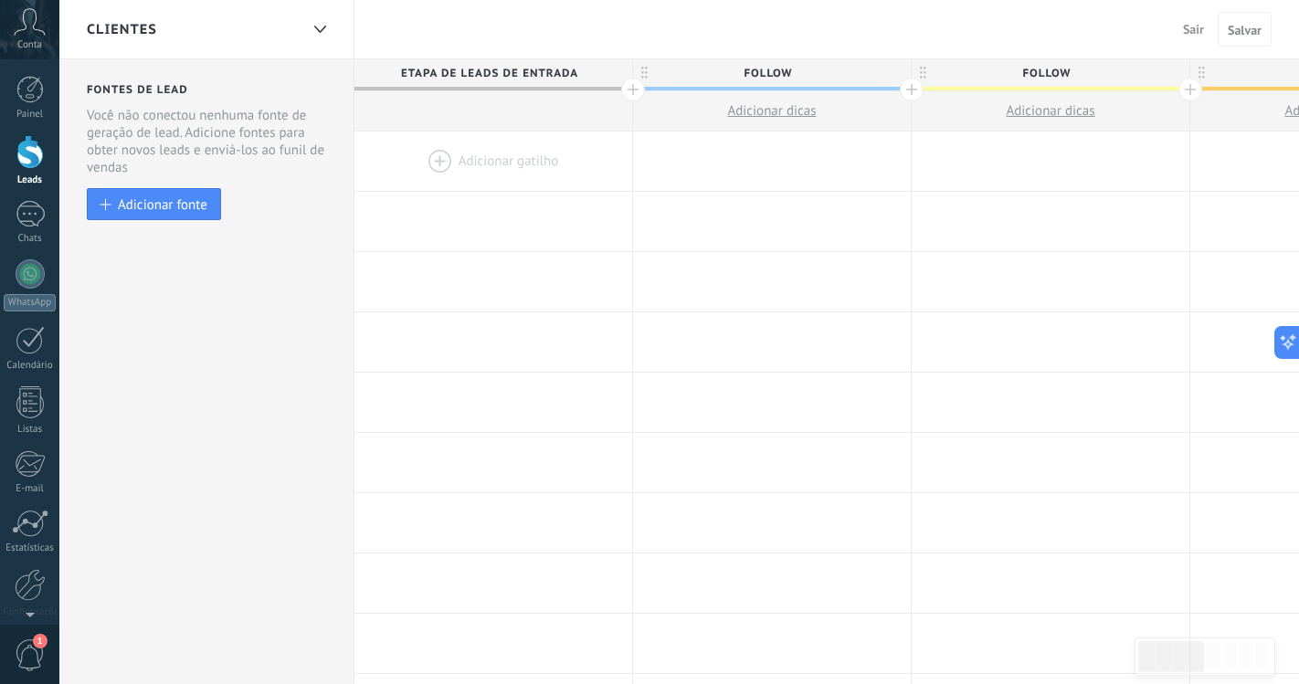
click at [300, 30] on div "Clientes" at bounding box center [206, 29] width 295 height 58
click at [323, 32] on icon at bounding box center [320, 29] width 12 height 7
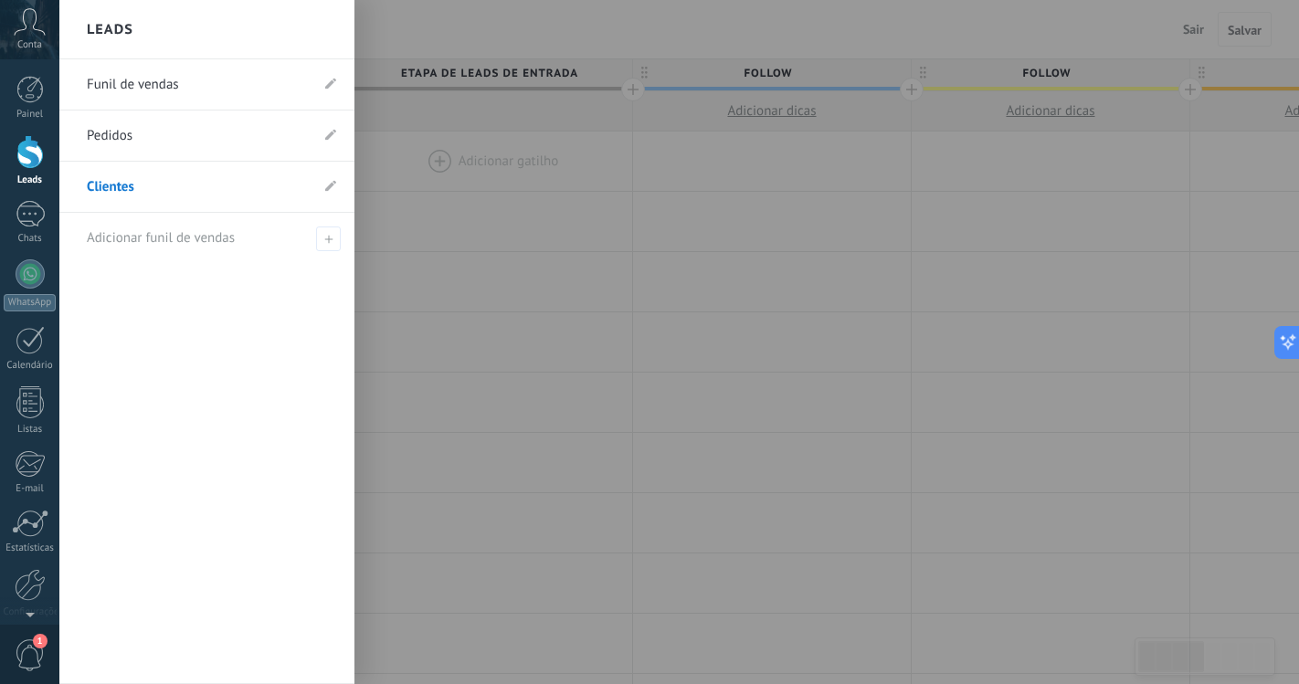
click at [154, 120] on link "Pedidos" at bounding box center [198, 136] width 222 height 51
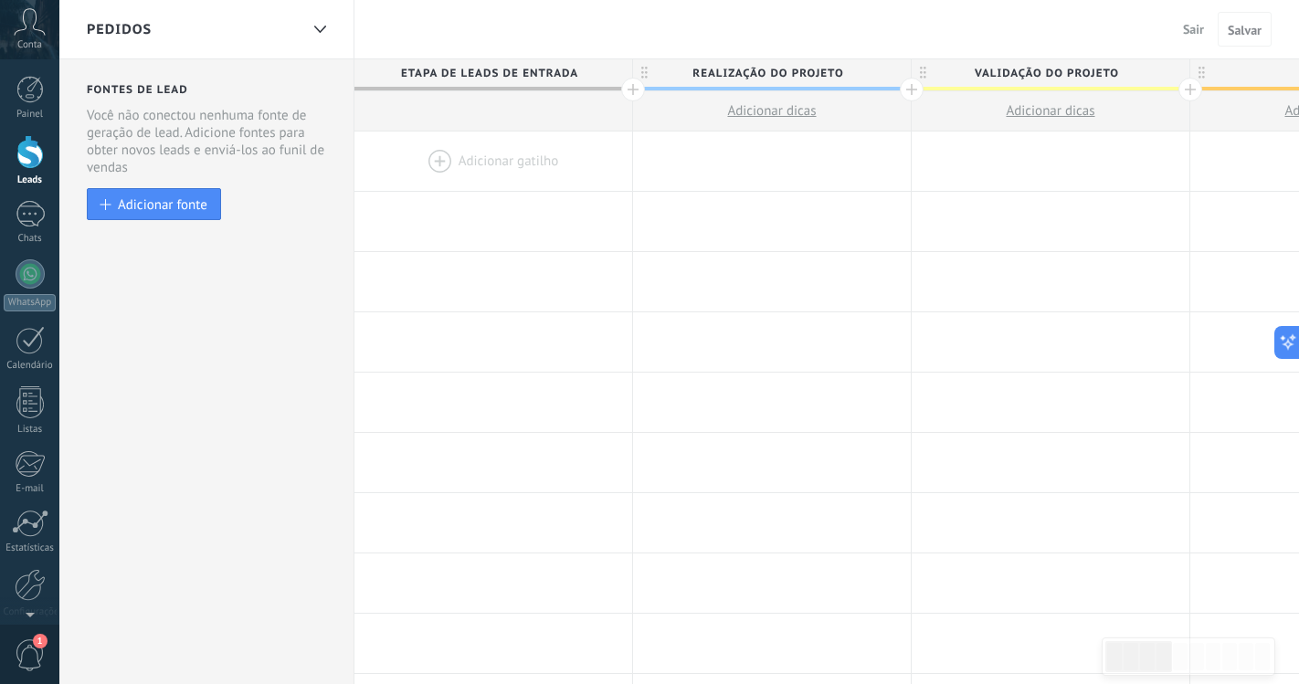
click at [225, 18] on div "Pedidos" at bounding box center [193, 29] width 212 height 58
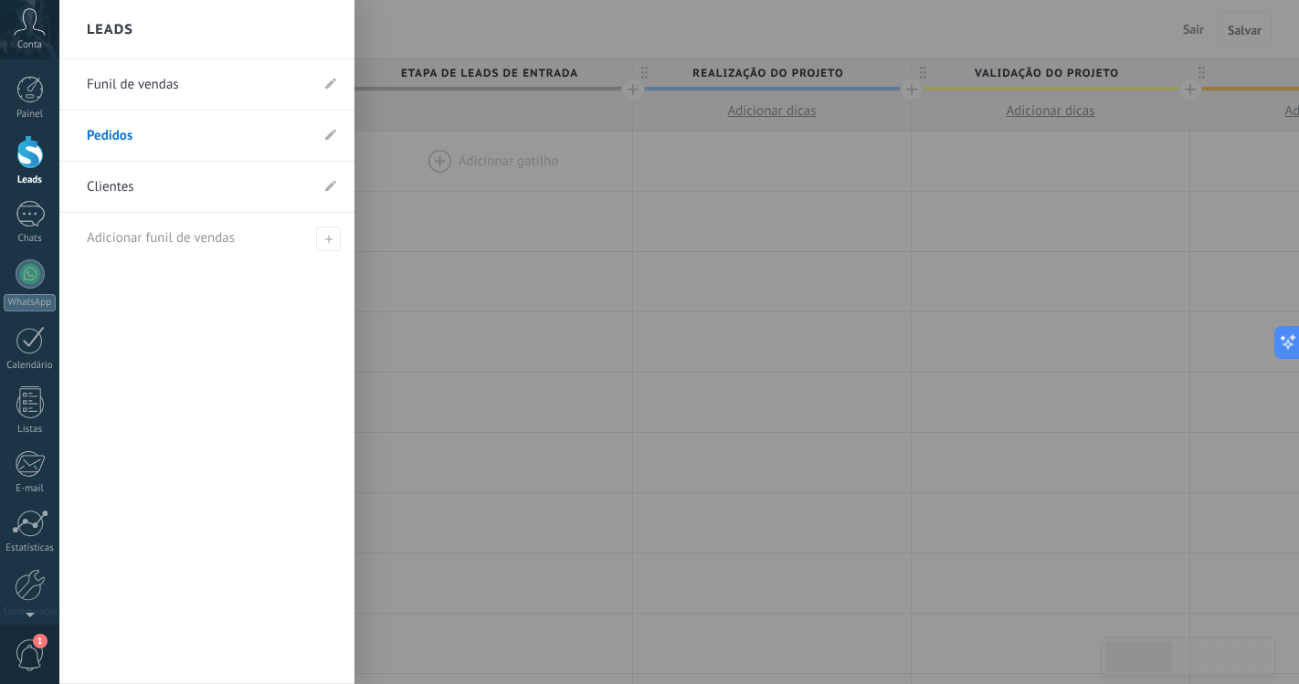
click at [160, 88] on link "Funil de vendas" at bounding box center [198, 84] width 222 height 51
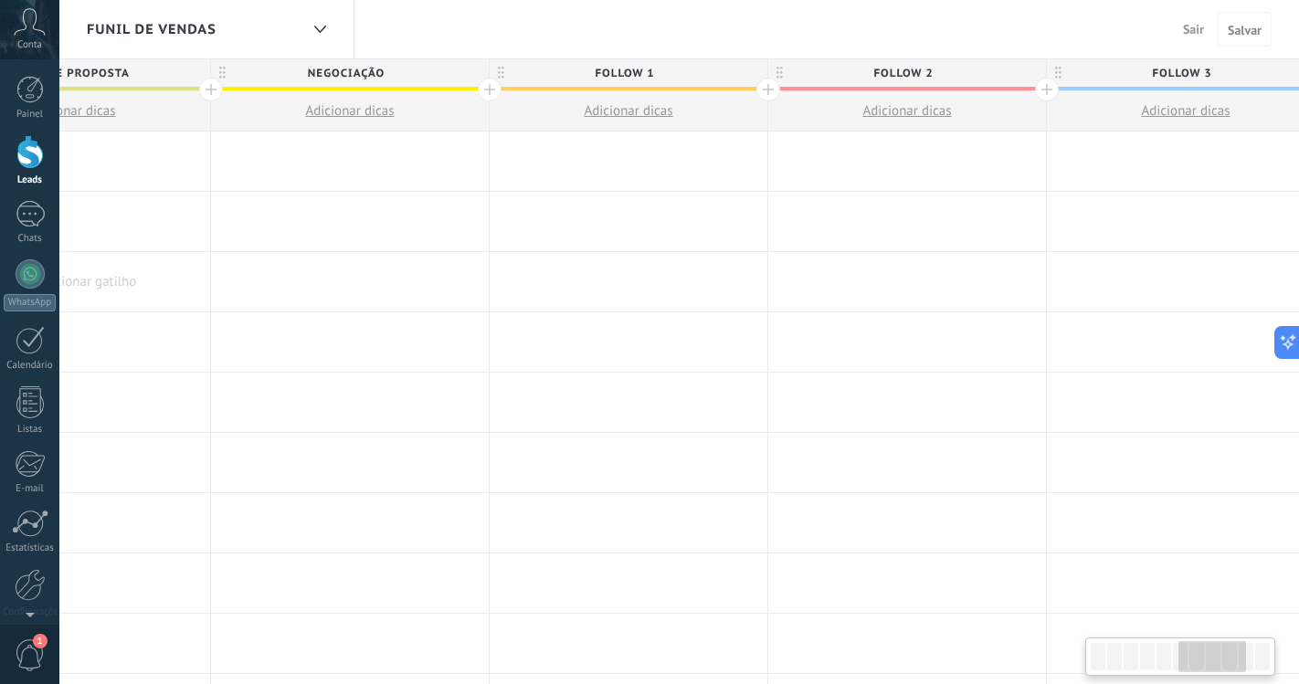
scroll to position [0, 2120]
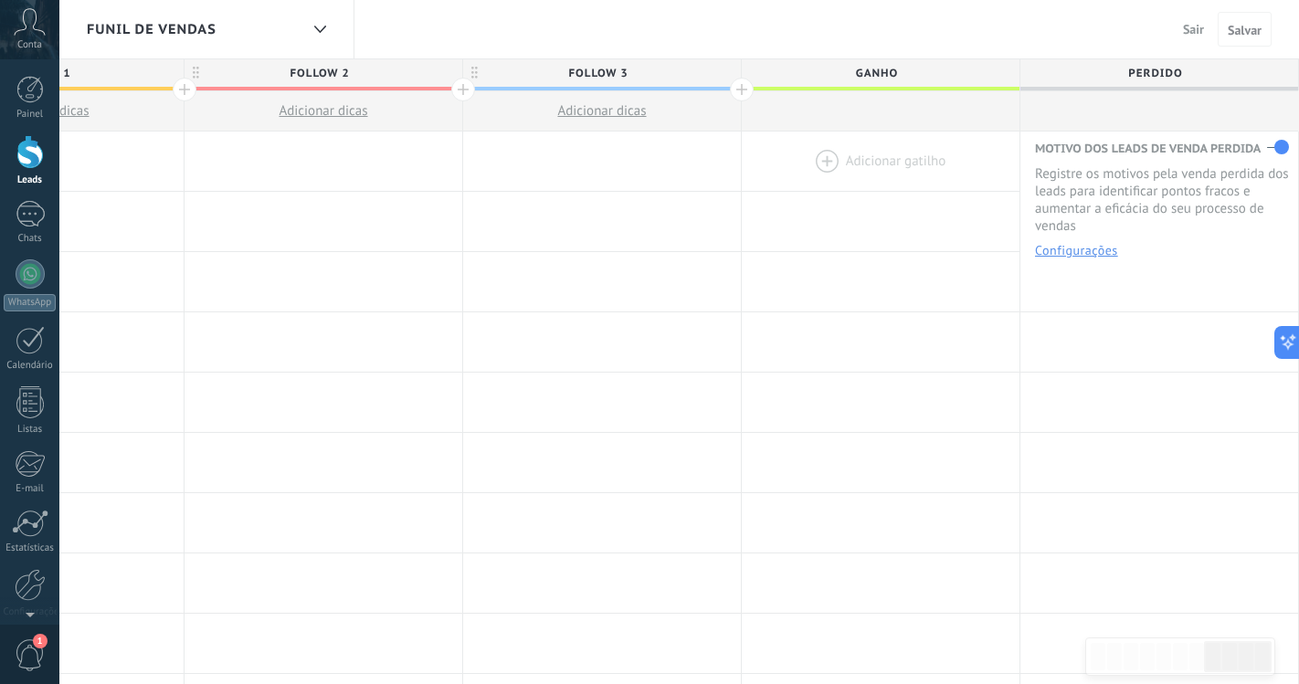
click at [845, 168] on div at bounding box center [881, 161] width 278 height 59
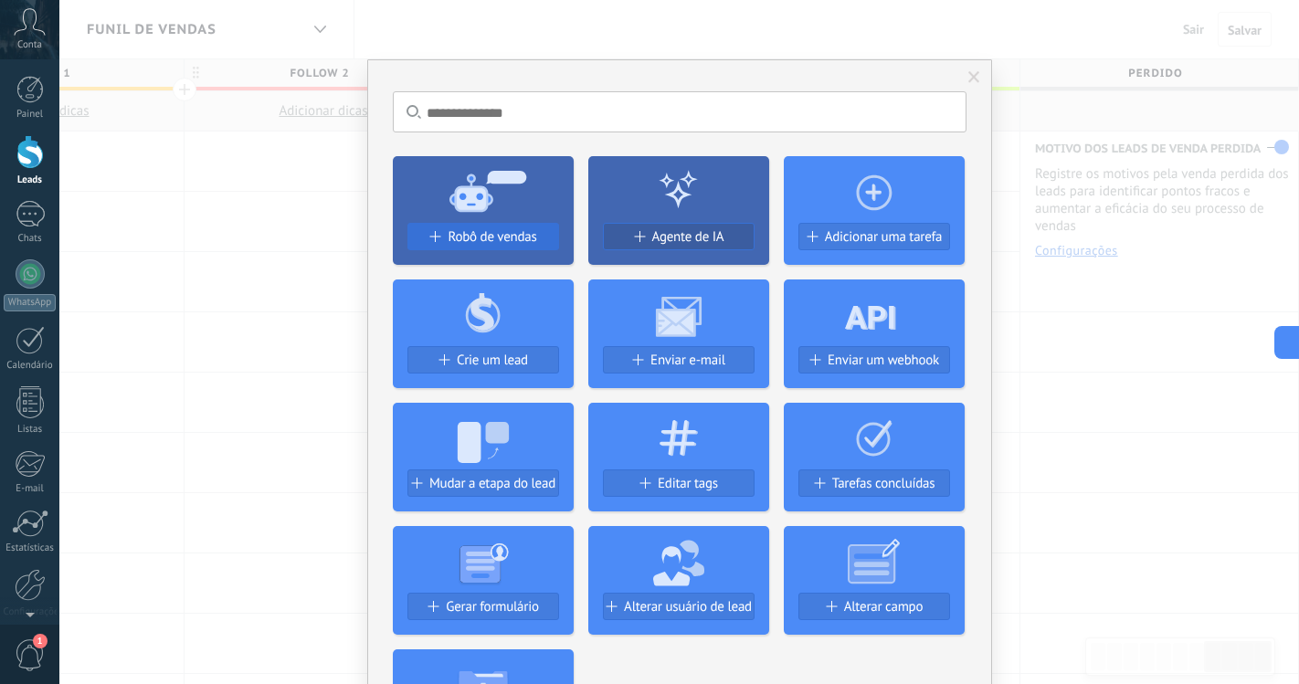
click at [470, 238] on span "Robô de vendas" at bounding box center [492, 237] width 89 height 16
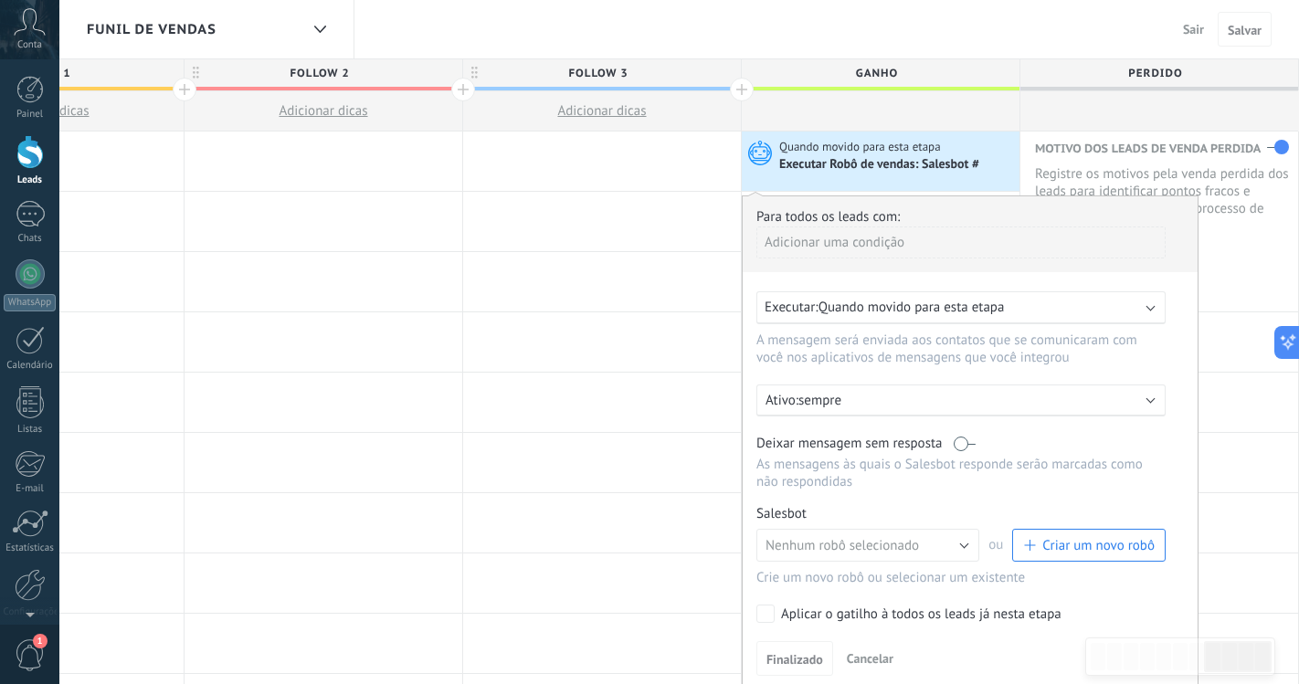
click at [1057, 541] on span "Criar um novo robô" at bounding box center [1098, 545] width 112 height 17
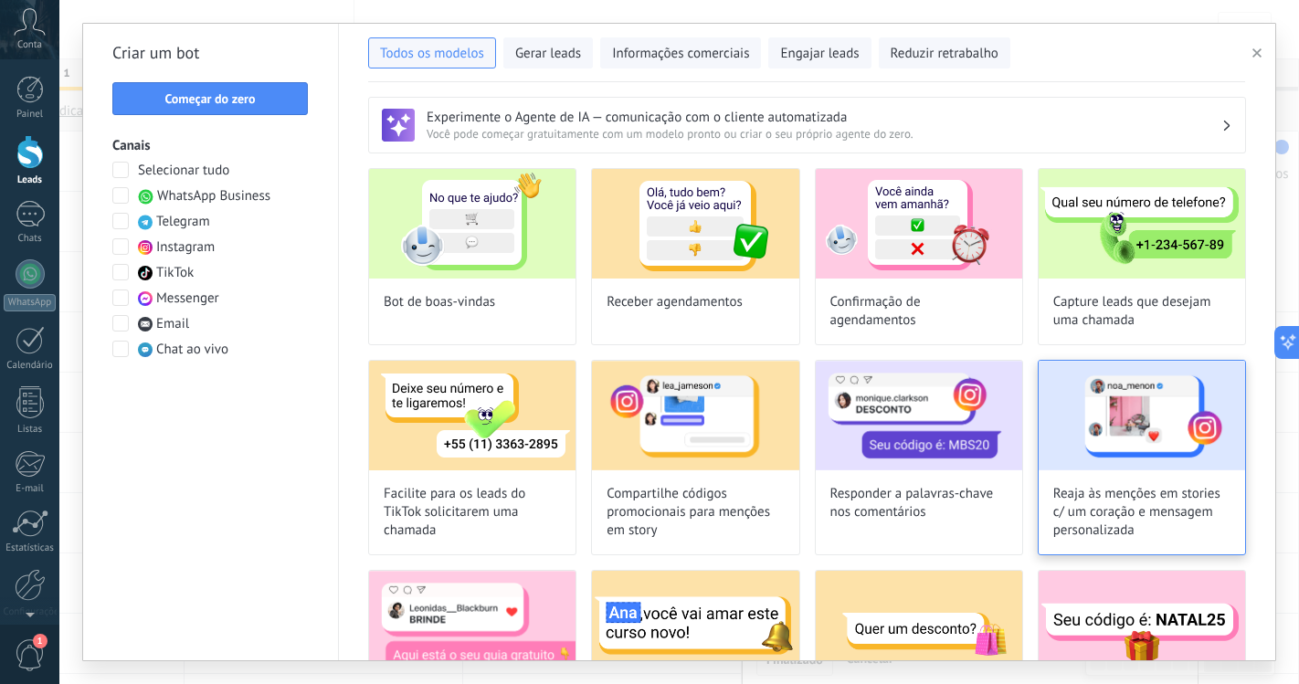
type input "**********"
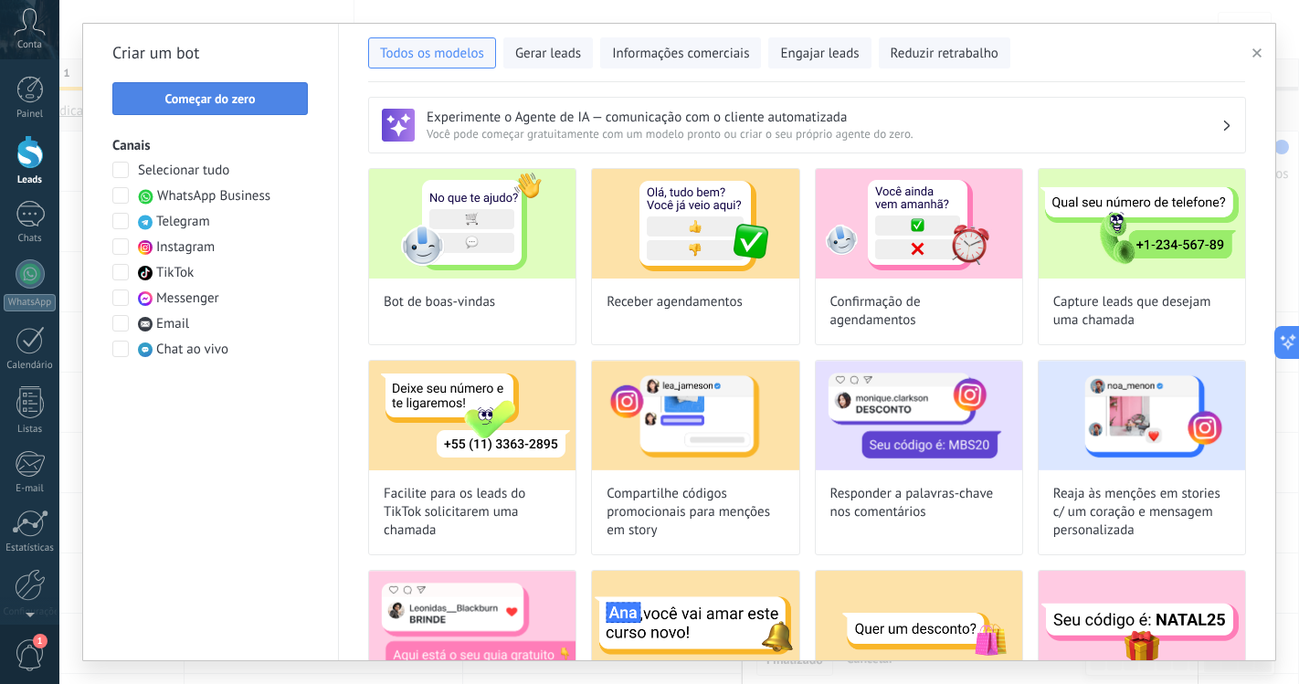
click at [230, 112] on button "Começar do zero" at bounding box center [209, 98] width 195 height 33
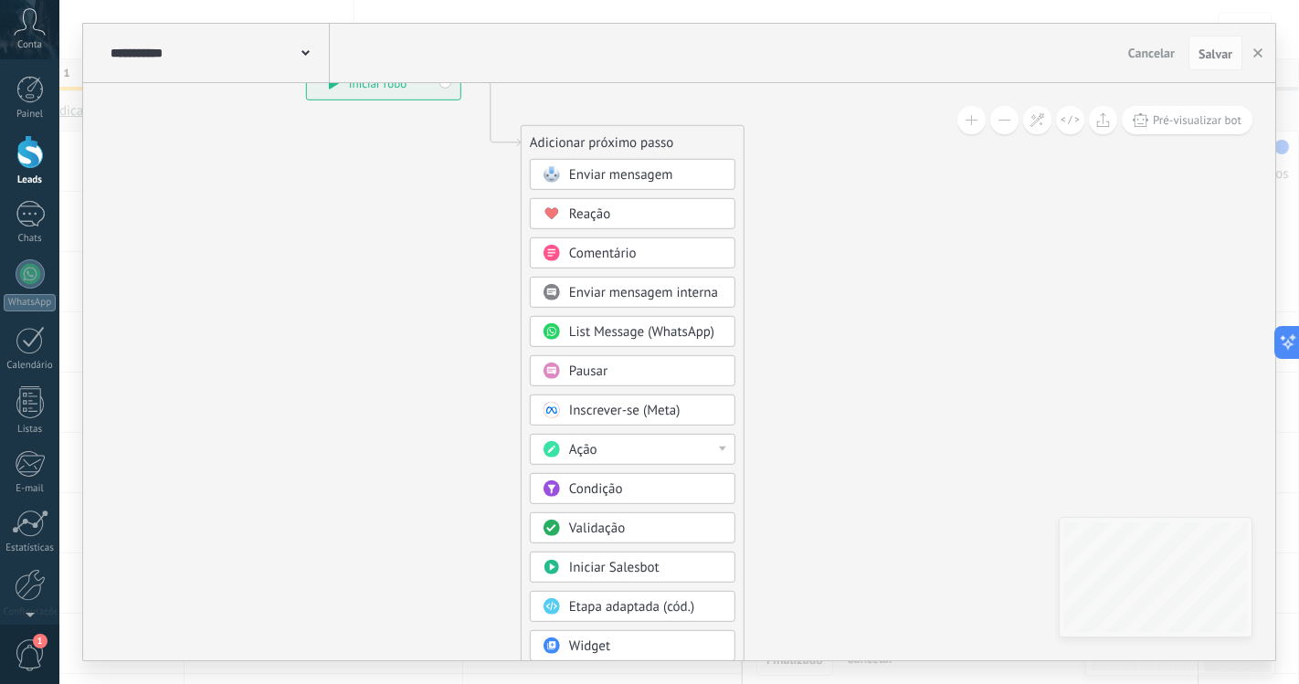
click at [641, 445] on div "Ação" at bounding box center [645, 450] width 153 height 18
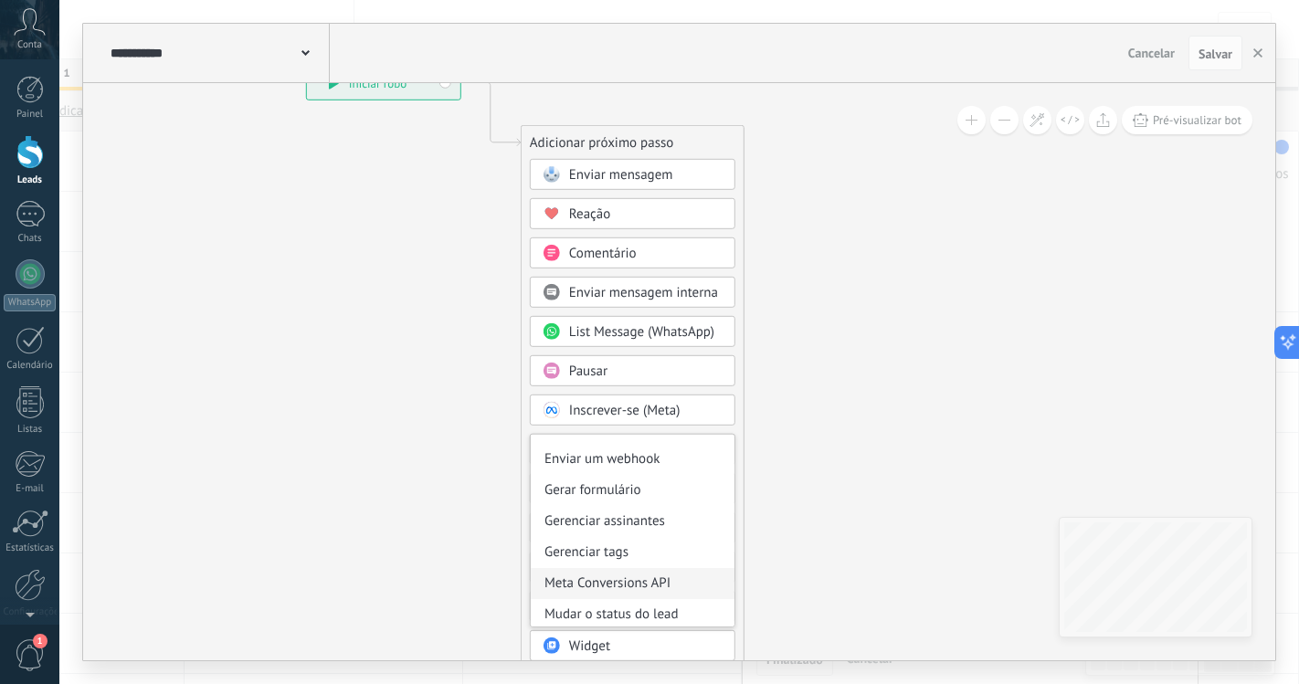
scroll to position [243, 0]
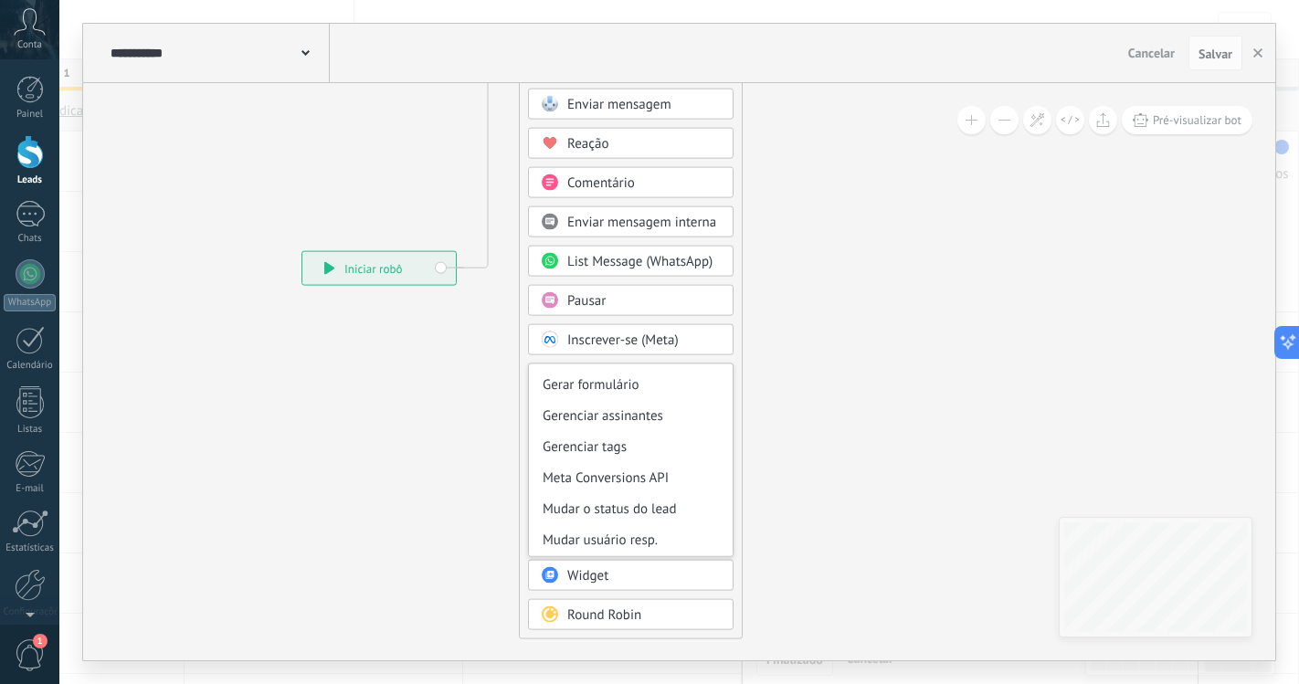
drag, startPoint x: 624, startPoint y: 326, endPoint x: 627, endPoint y: 70, distance: 255.7
click at [627, 70] on div "**********" at bounding box center [679, 342] width 1192 height 637
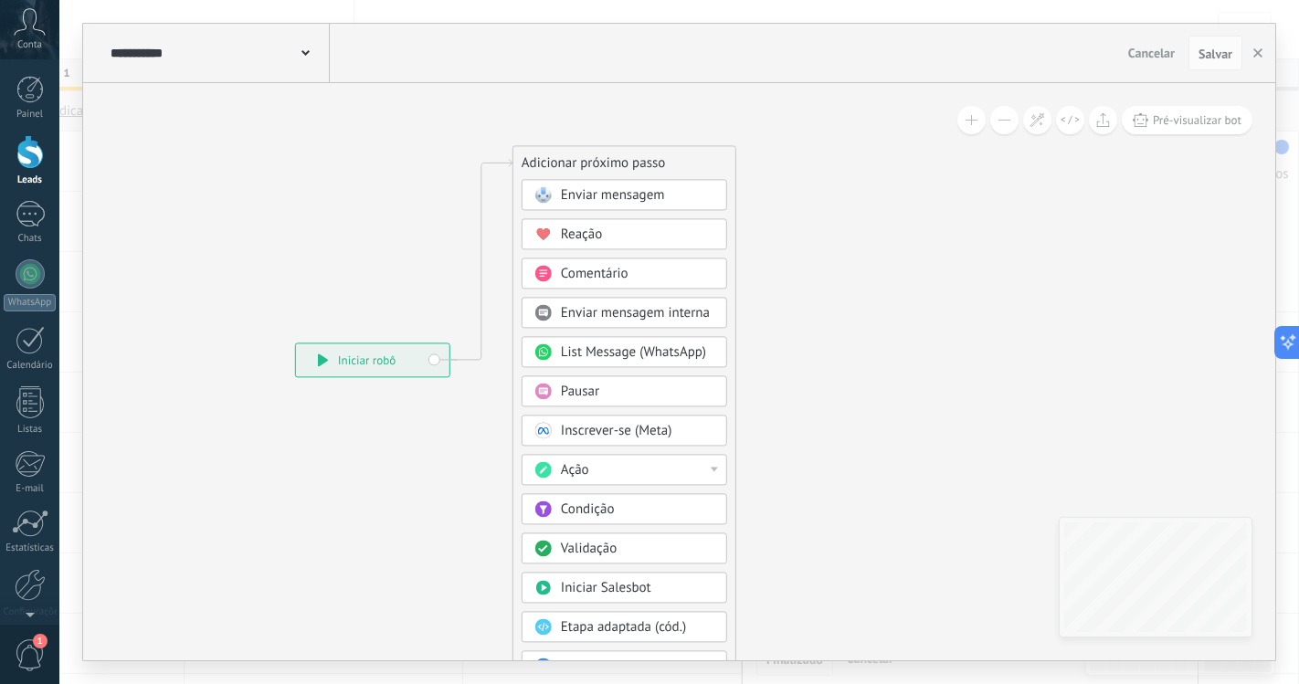
click at [610, 465] on div "Ação" at bounding box center [637, 470] width 153 height 18
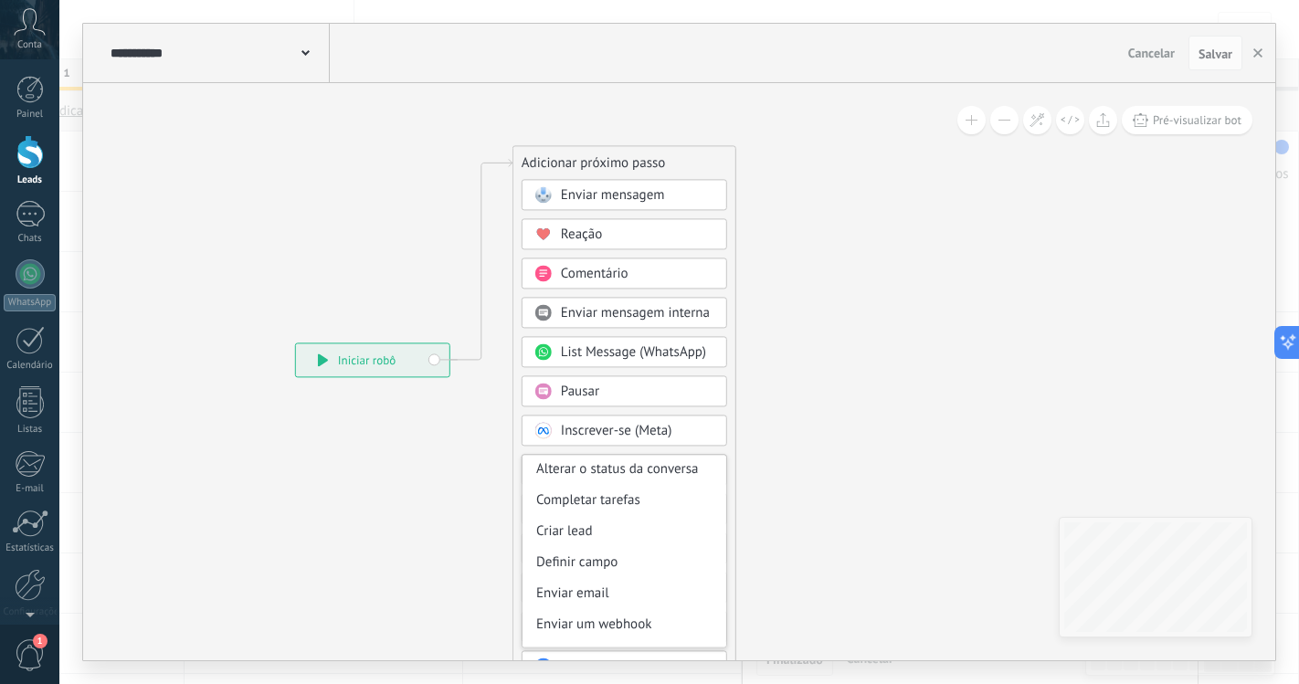
scroll to position [0, 0]
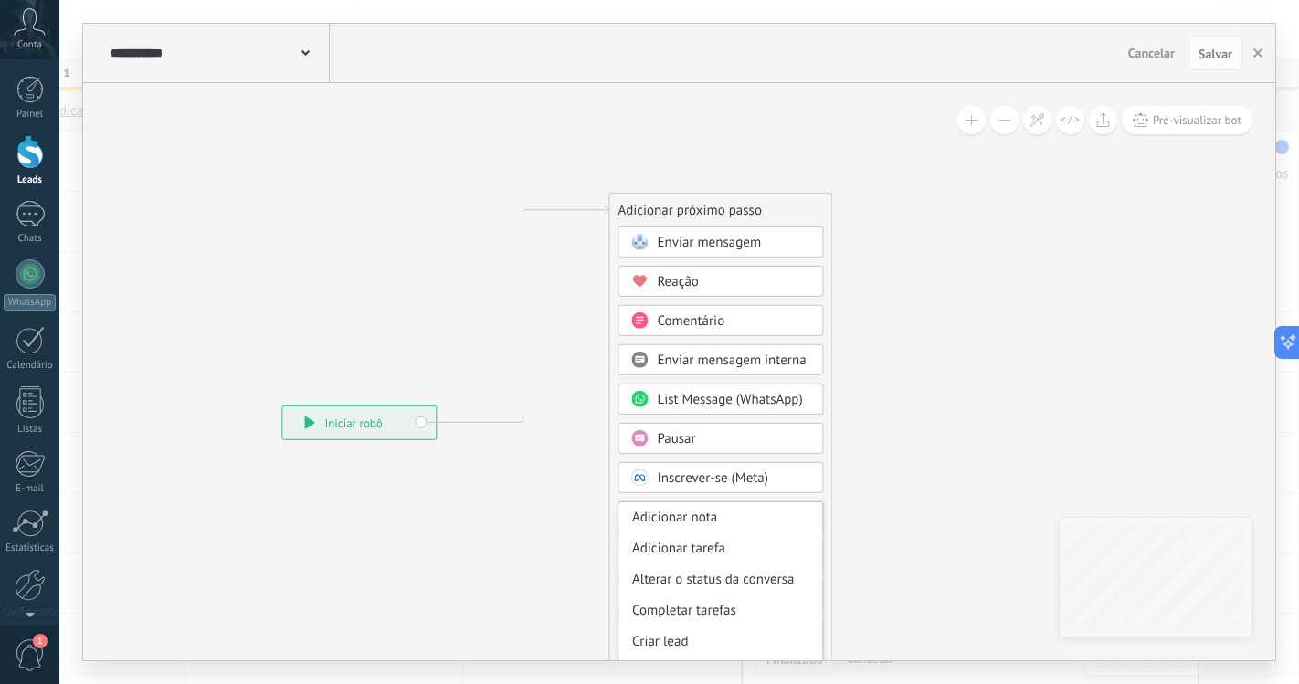
drag, startPoint x: 586, startPoint y: 232, endPoint x: 678, endPoint y: 185, distance: 102.5
click at [678, 195] on div "Adicionar próximo passo" at bounding box center [720, 210] width 222 height 30
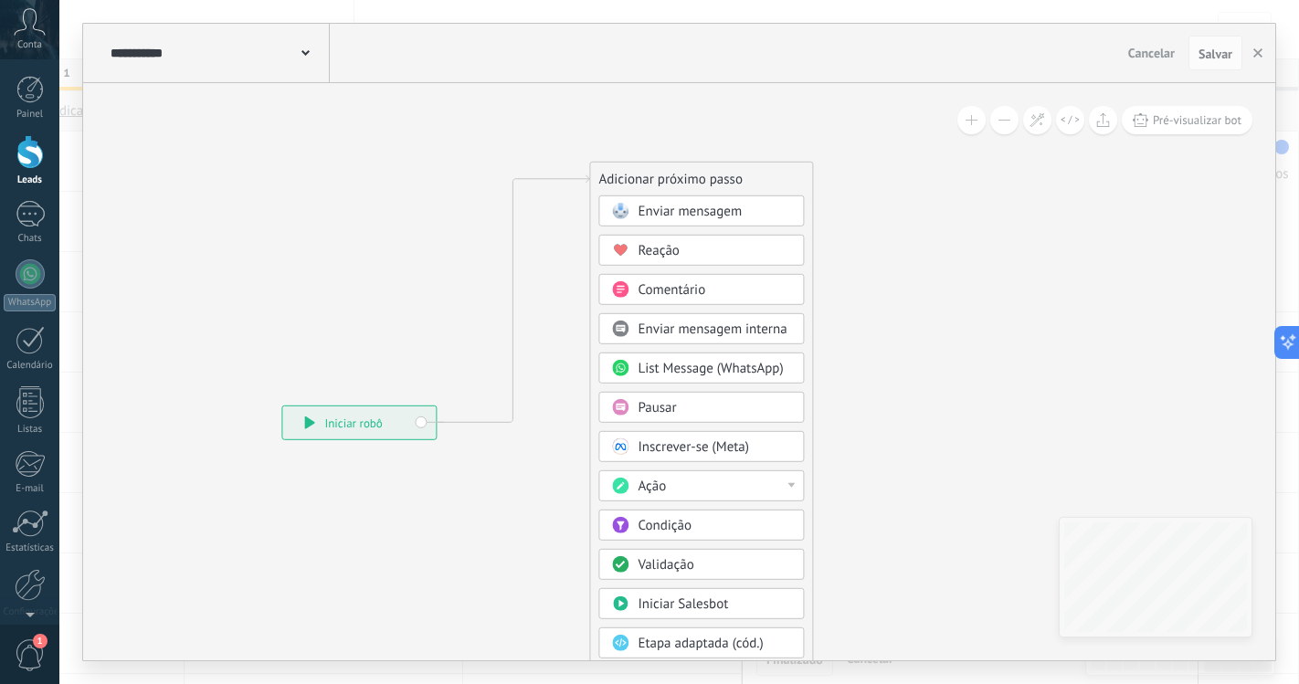
click at [654, 482] on span "Ação" at bounding box center [651, 486] width 28 height 17
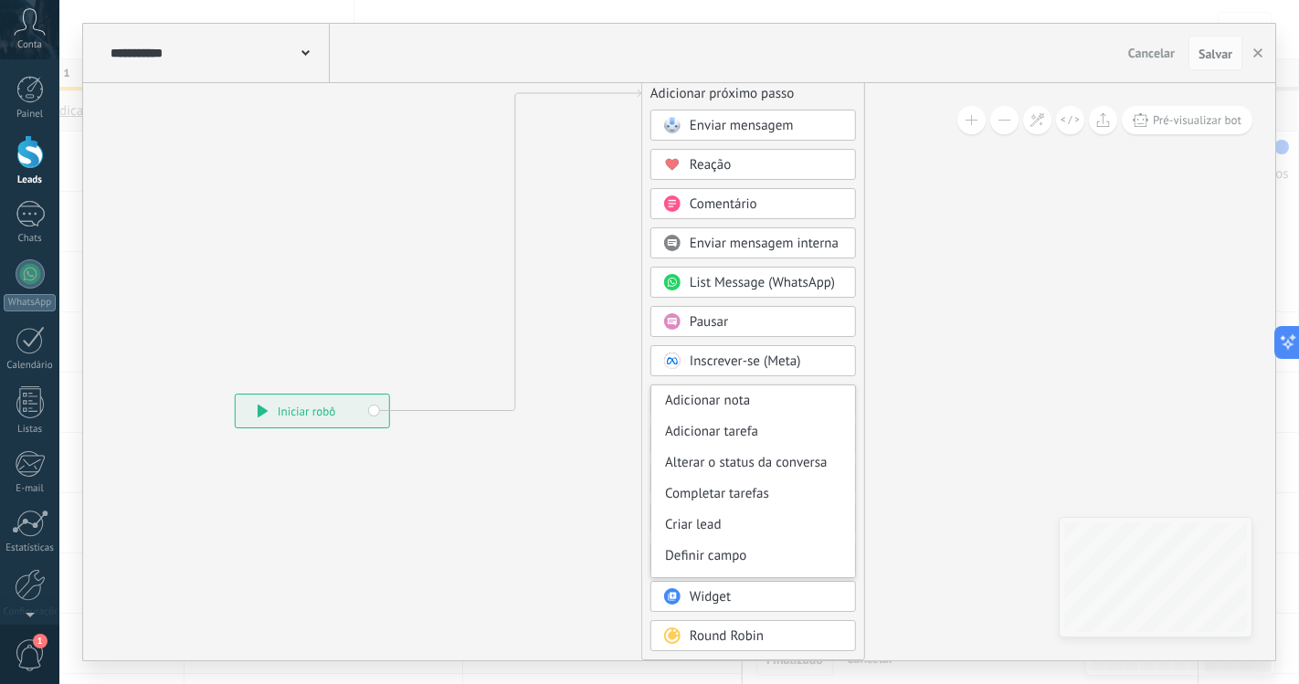
drag, startPoint x: 698, startPoint y: 164, endPoint x: 795, endPoint y: 90, distance: 122.4
click at [795, 90] on div "Adicionar próximo passo" at bounding box center [753, 94] width 222 height 30
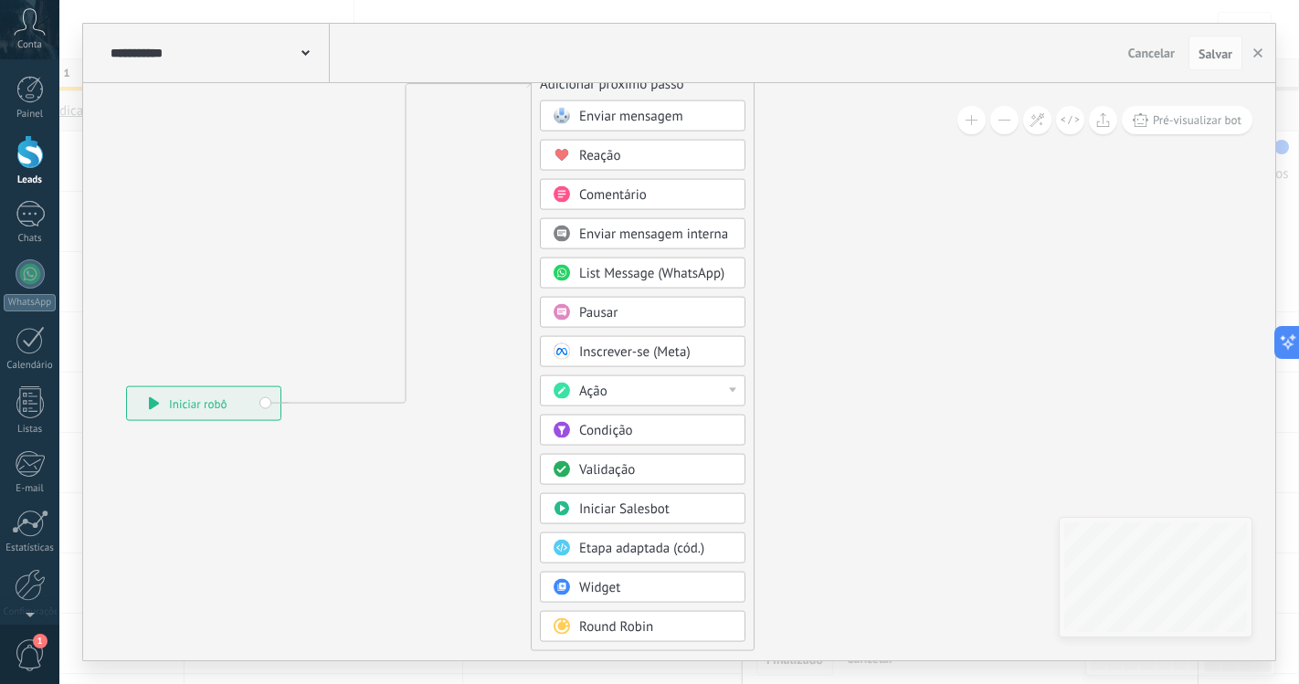
click at [675, 374] on div "Enviar mensagem Enviar mensagem Enviar mensagem Reação Comentário Enviar mensag…" at bounding box center [642, 375] width 205 height 550
click at [678, 387] on div "Ação" at bounding box center [655, 392] width 153 height 18
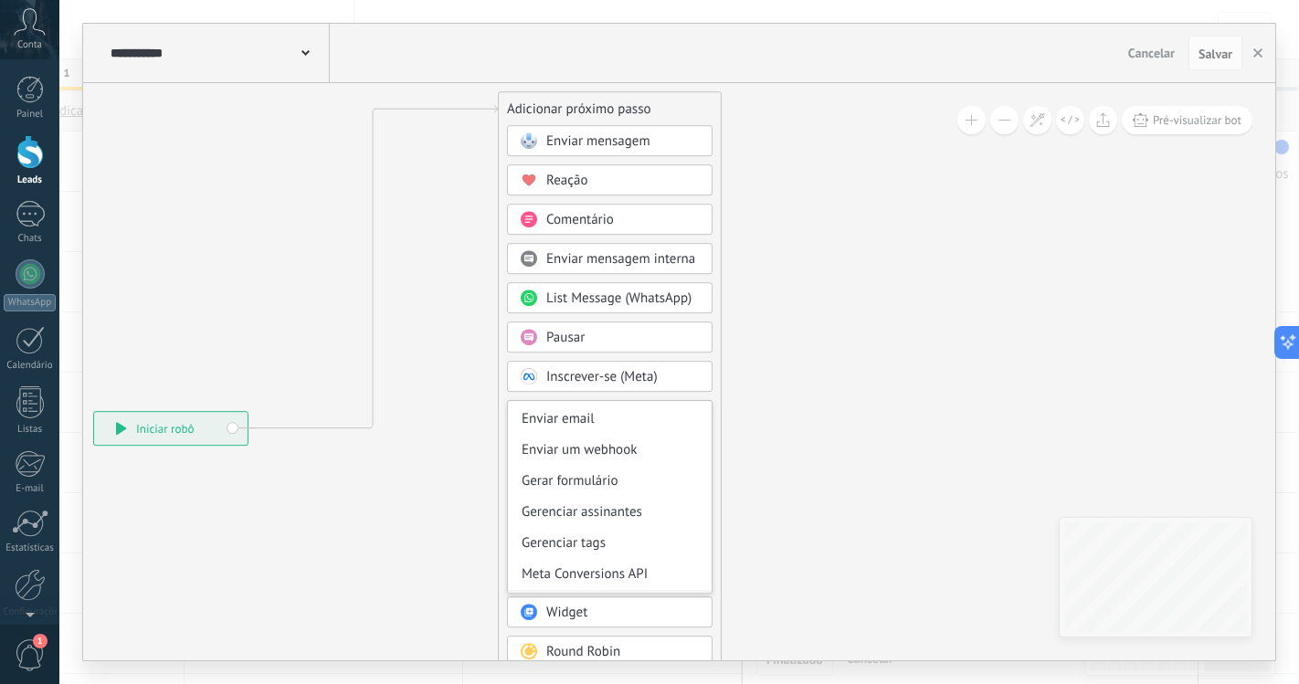
scroll to position [243, 0]
click at [633, 543] on div "Mudar o status do lead" at bounding box center [610, 546] width 204 height 31
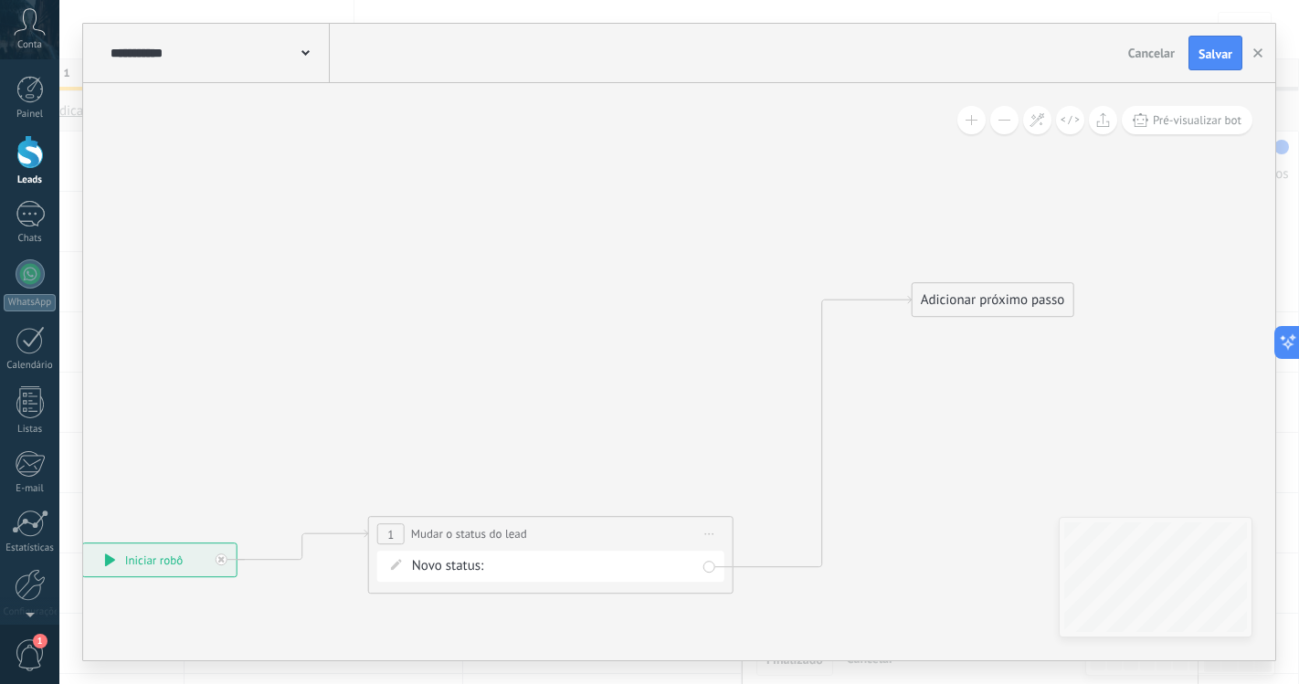
drag, startPoint x: 616, startPoint y: 241, endPoint x: 497, endPoint y: 533, distance: 315.5
click at [497, 533] on span "Mudar o status do lead" at bounding box center [469, 533] width 116 height 17
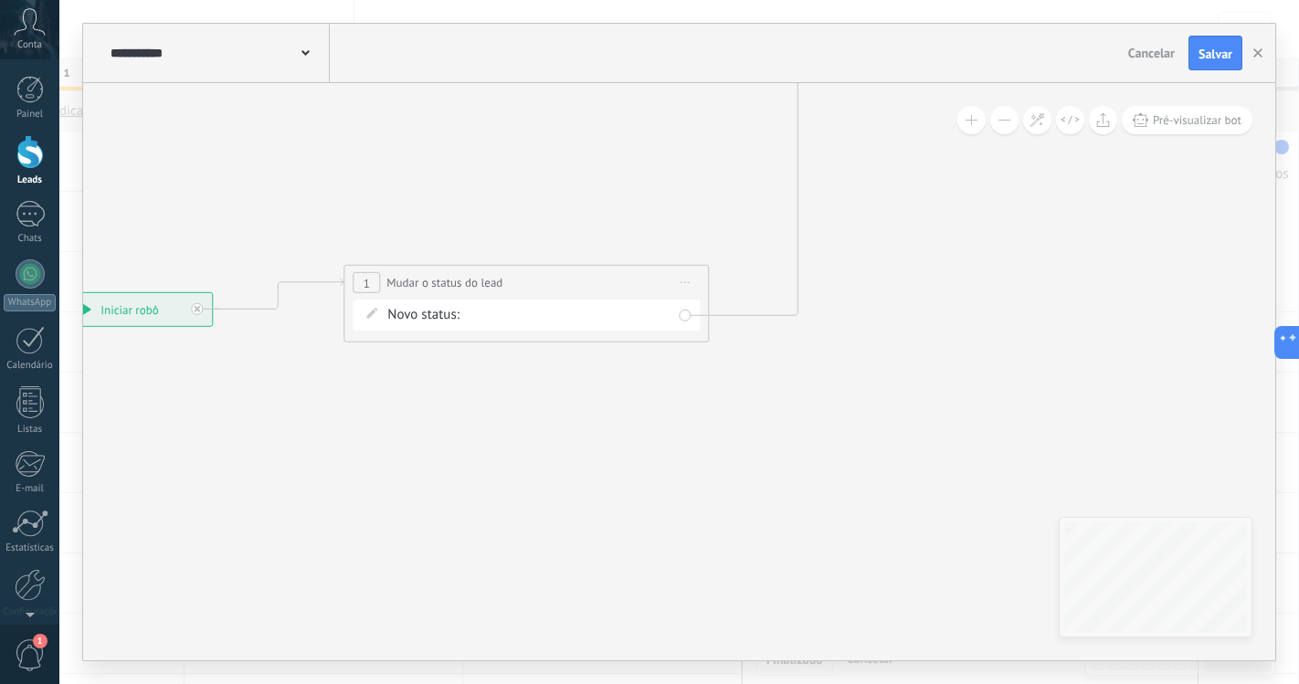
click at [0, 0] on div "Entrada Identificação do interesse Orçamento Envio de proposta Negociação Follo…" at bounding box center [0, 0] width 0 height 0
click at [531, 294] on label at bounding box center [568, 278] width 205 height 31
click at [0, 0] on label "Realização do projeto" at bounding box center [0, 0] width 0 height 0
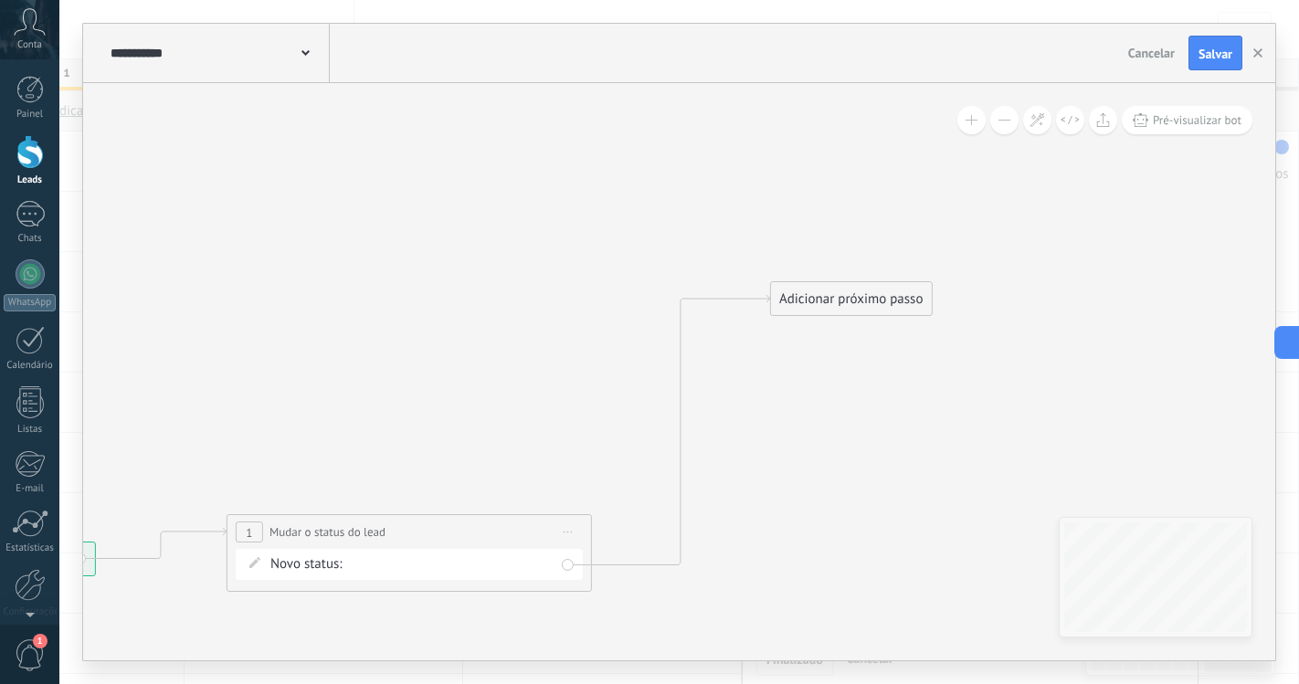
click at [853, 297] on div "Adicionar próximo passo" at bounding box center [851, 299] width 161 height 30
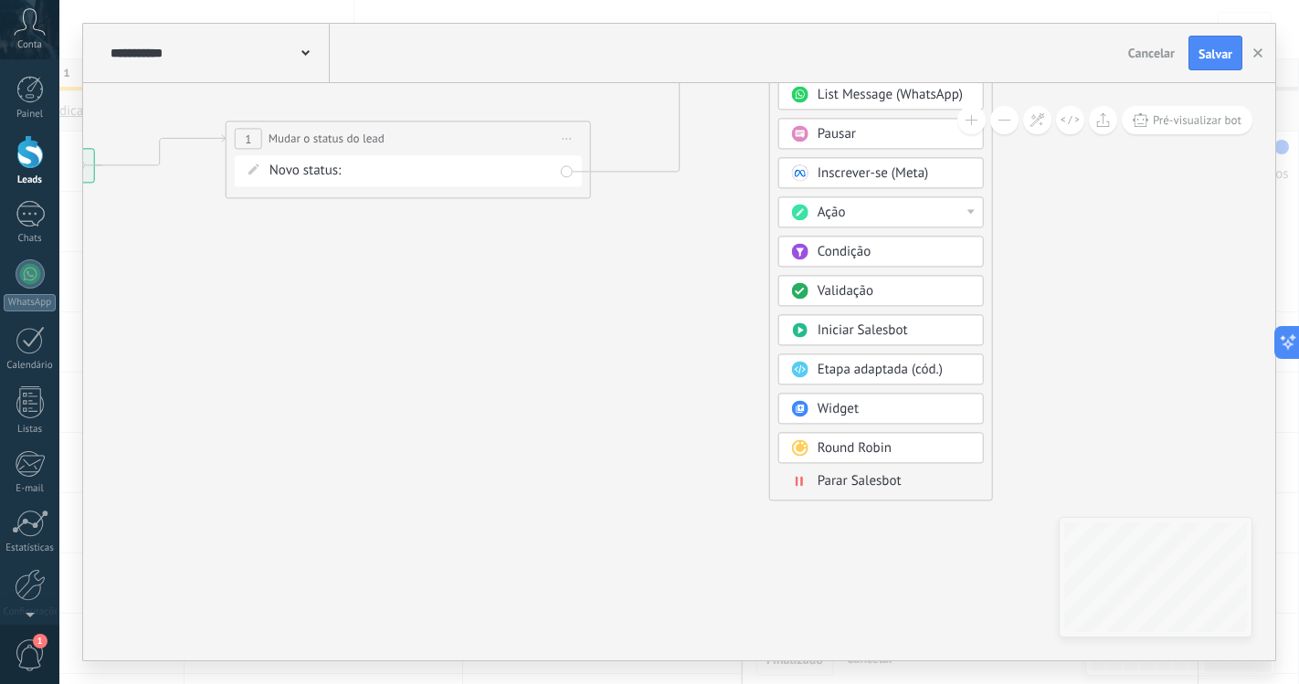
click at [843, 476] on span "Parar Salesbot" at bounding box center [859, 480] width 84 height 17
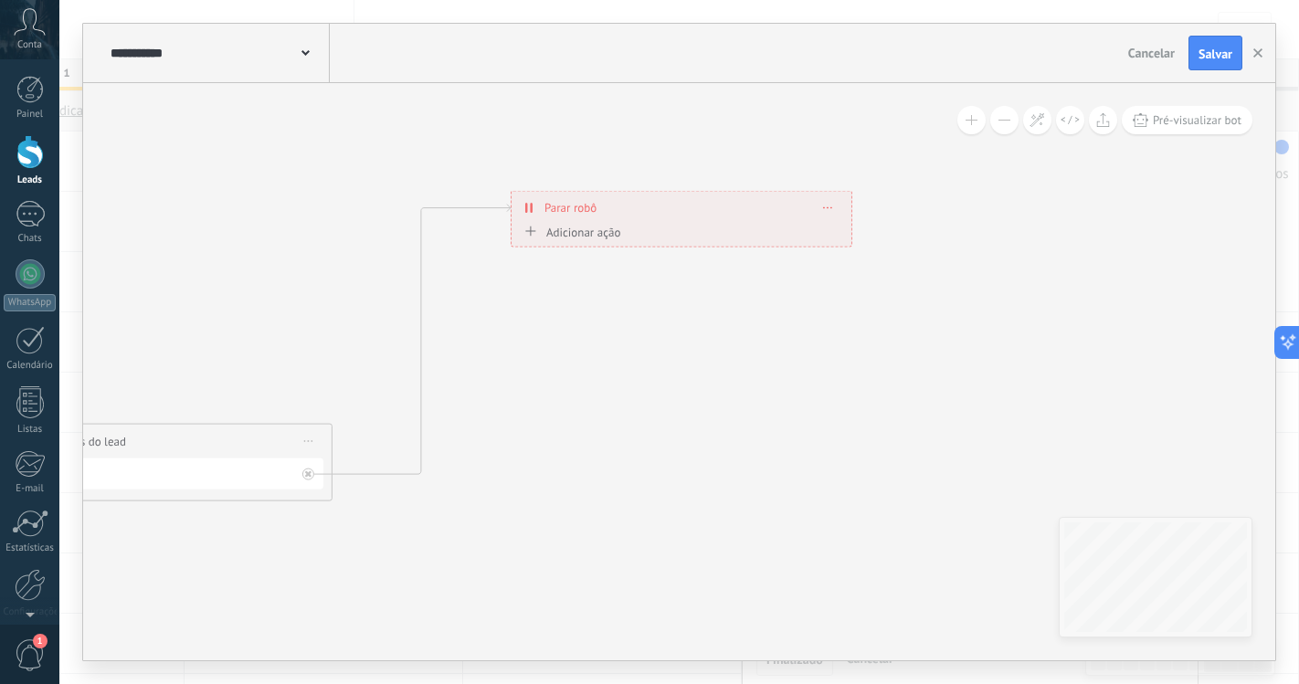
drag, startPoint x: 709, startPoint y: 226, endPoint x: 596, endPoint y: 459, distance: 259.4
click at [303, 53] on use at bounding box center [305, 52] width 8 height 5
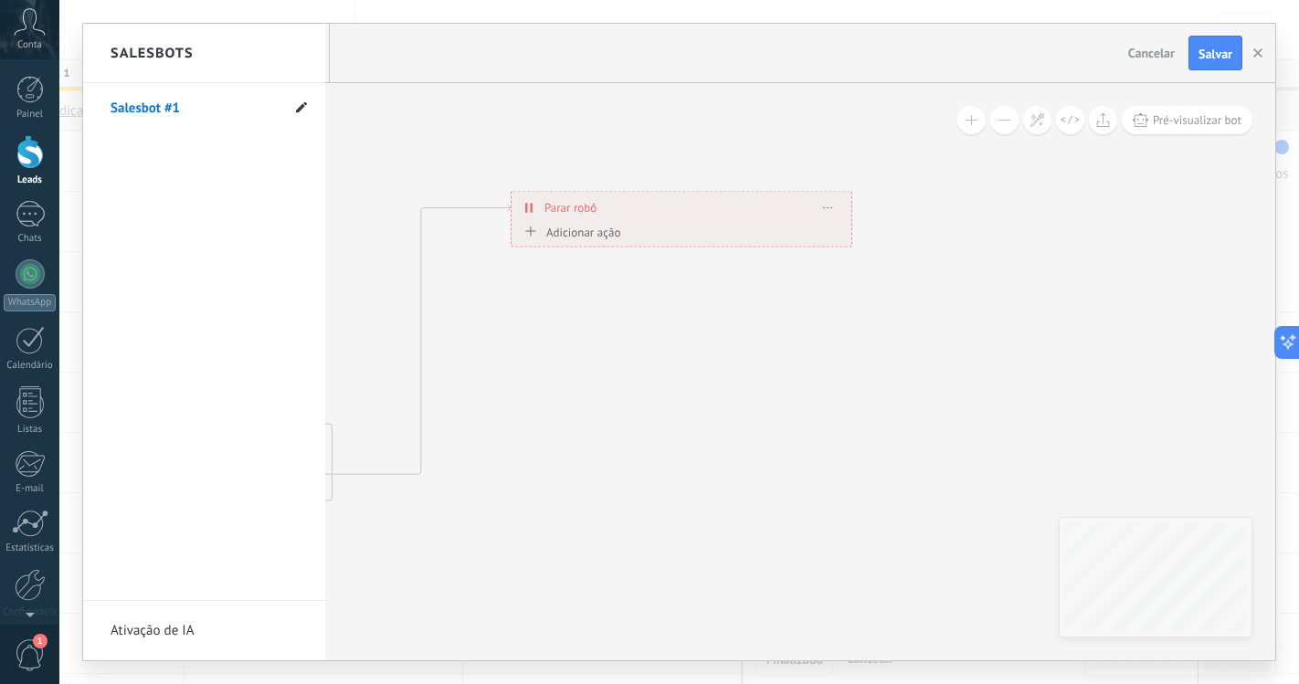
click at [300, 107] on use at bounding box center [301, 106] width 11 height 11
drag, startPoint x: 245, startPoint y: 111, endPoint x: 207, endPoint y: 110, distance: 37.5
click at [207, 110] on li "**********" at bounding box center [204, 108] width 242 height 50
drag, startPoint x: 207, startPoint y: 110, endPoint x: 88, endPoint y: 111, distance: 119.7
click at [87, 111] on li "**********" at bounding box center [204, 108] width 242 height 50
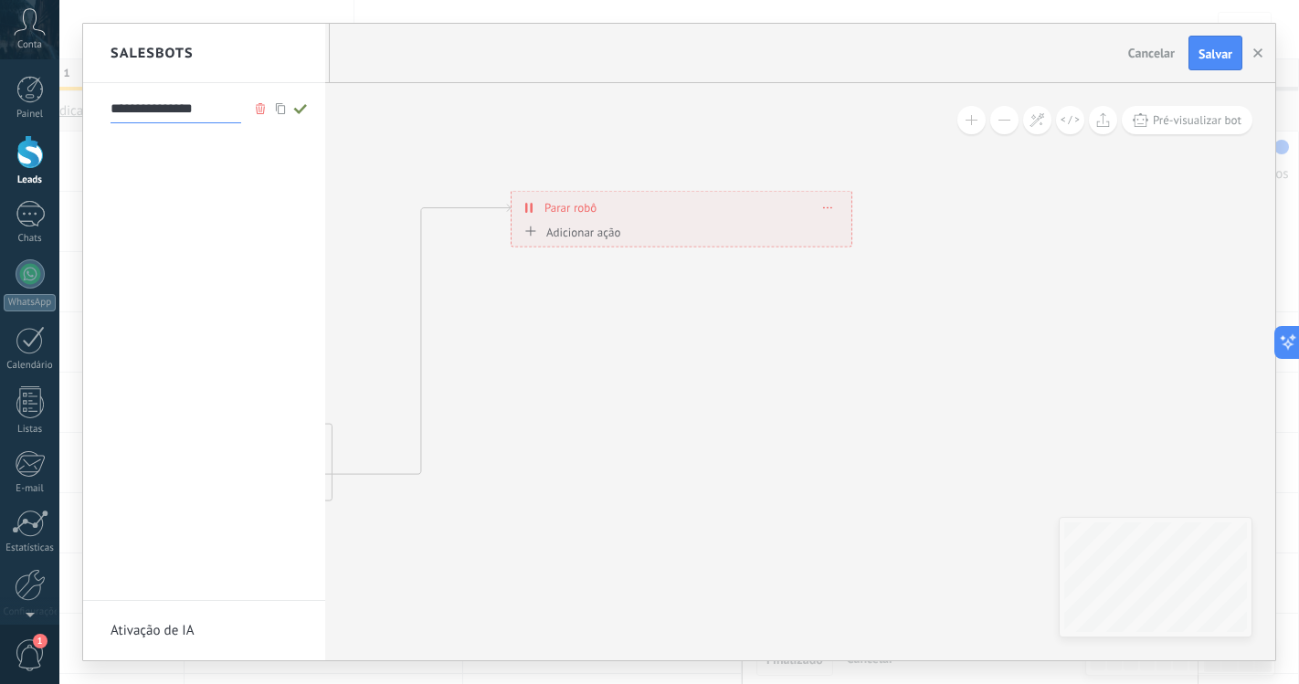
click at [216, 108] on input "**********" at bounding box center [176, 108] width 131 height 29
click at [112, 111] on input "**********" at bounding box center [176, 108] width 131 height 29
click at [227, 110] on input "**********" at bounding box center [176, 108] width 131 height 29
type input "**********"
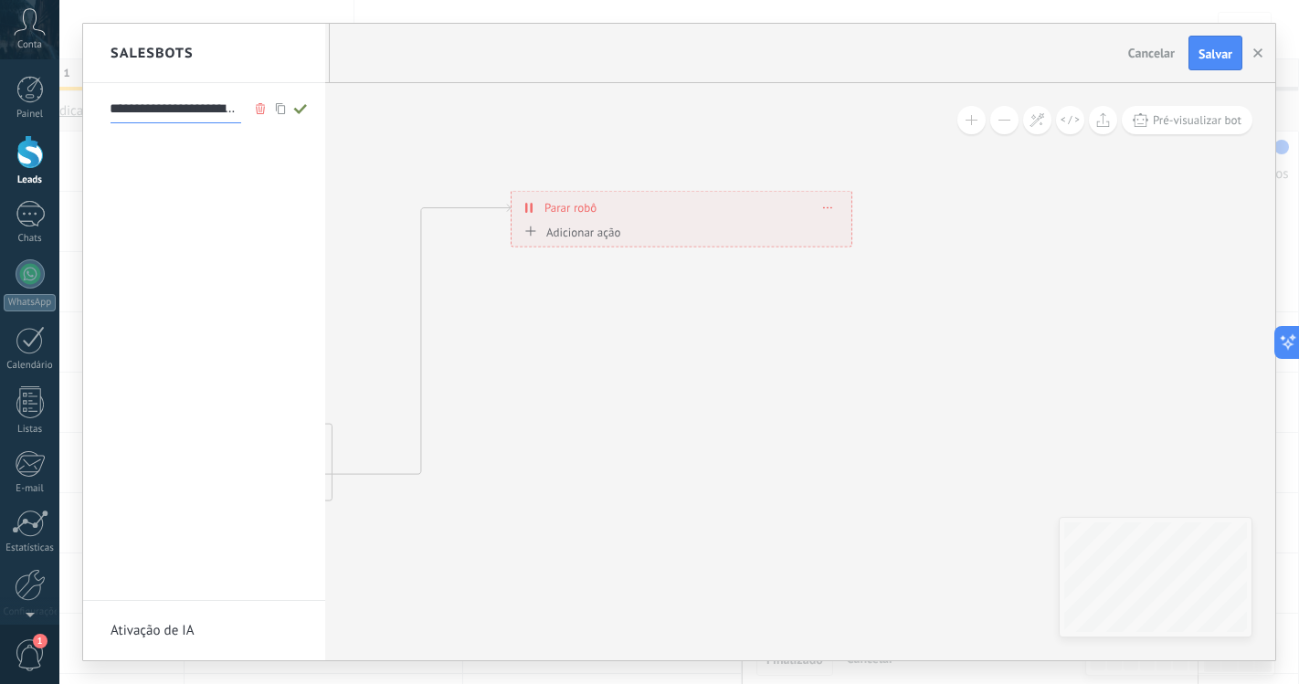
scroll to position [0, 9]
click at [301, 111] on icon at bounding box center [300, 108] width 20 height 11
type input "**********"
click at [1229, 43] on div at bounding box center [679, 342] width 1192 height 637
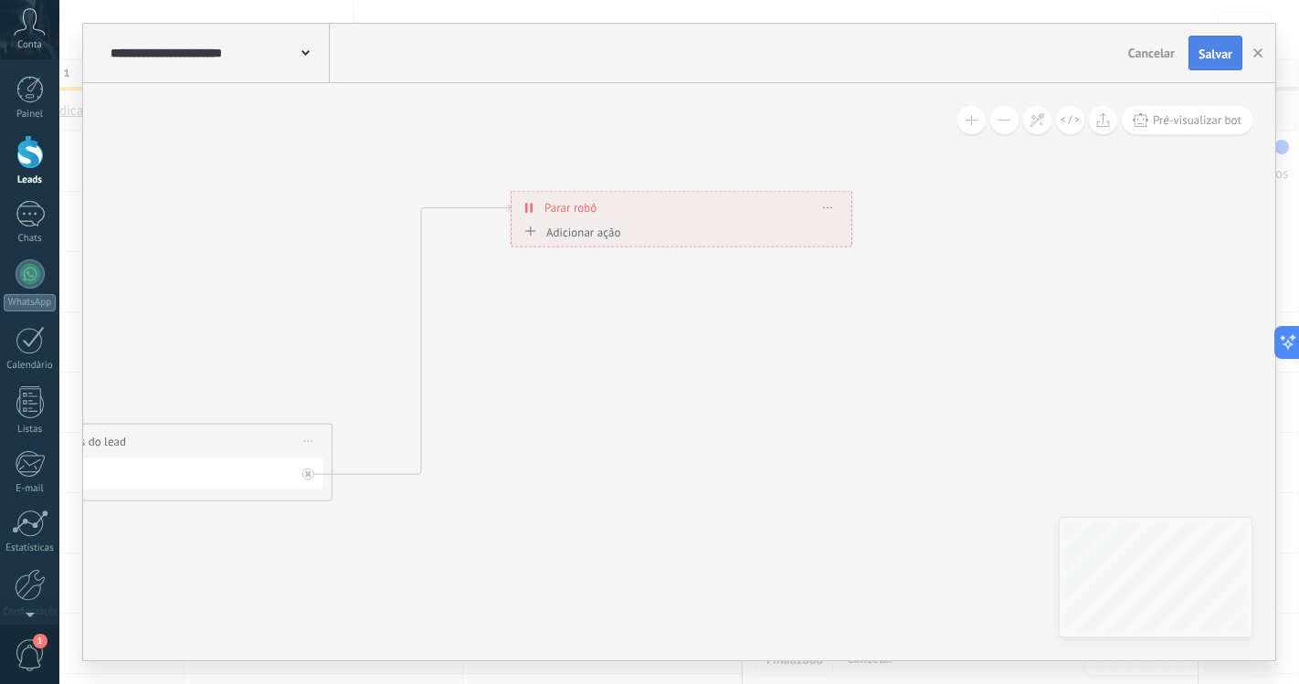
click at [1223, 52] on span "Salvar" at bounding box center [1215, 53] width 34 height 13
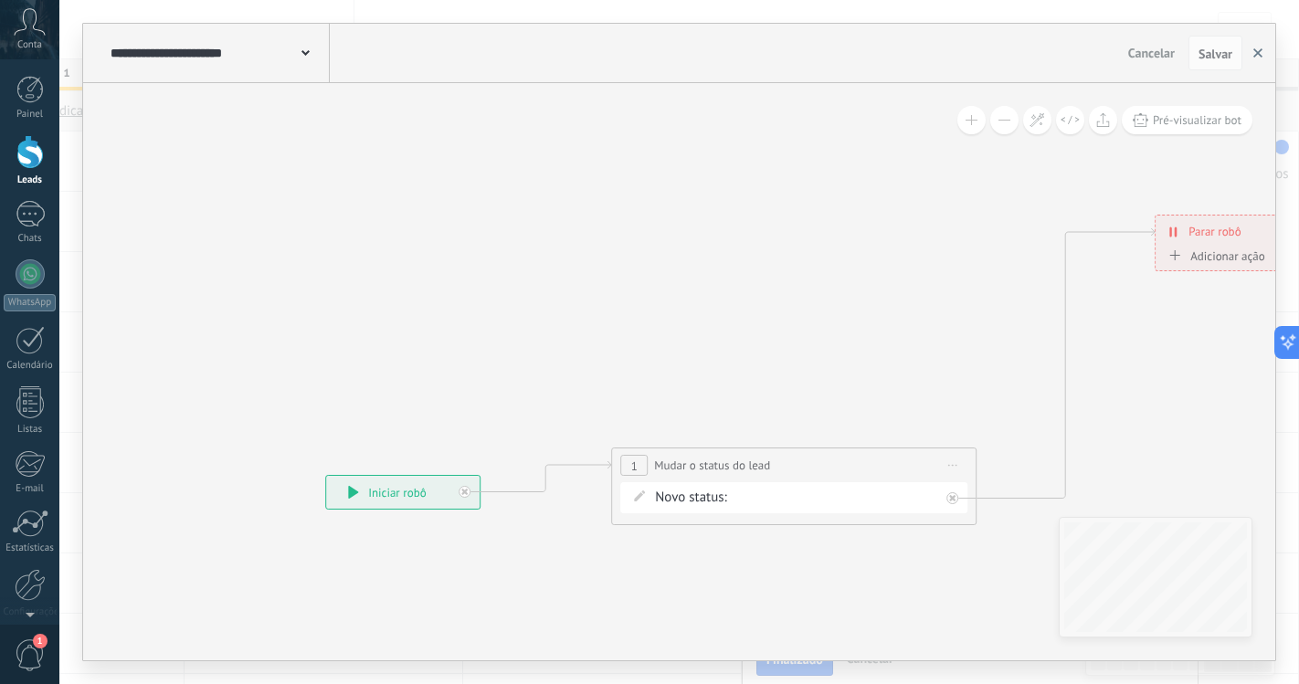
click at [1261, 53] on icon "button" at bounding box center [1257, 52] width 9 height 9
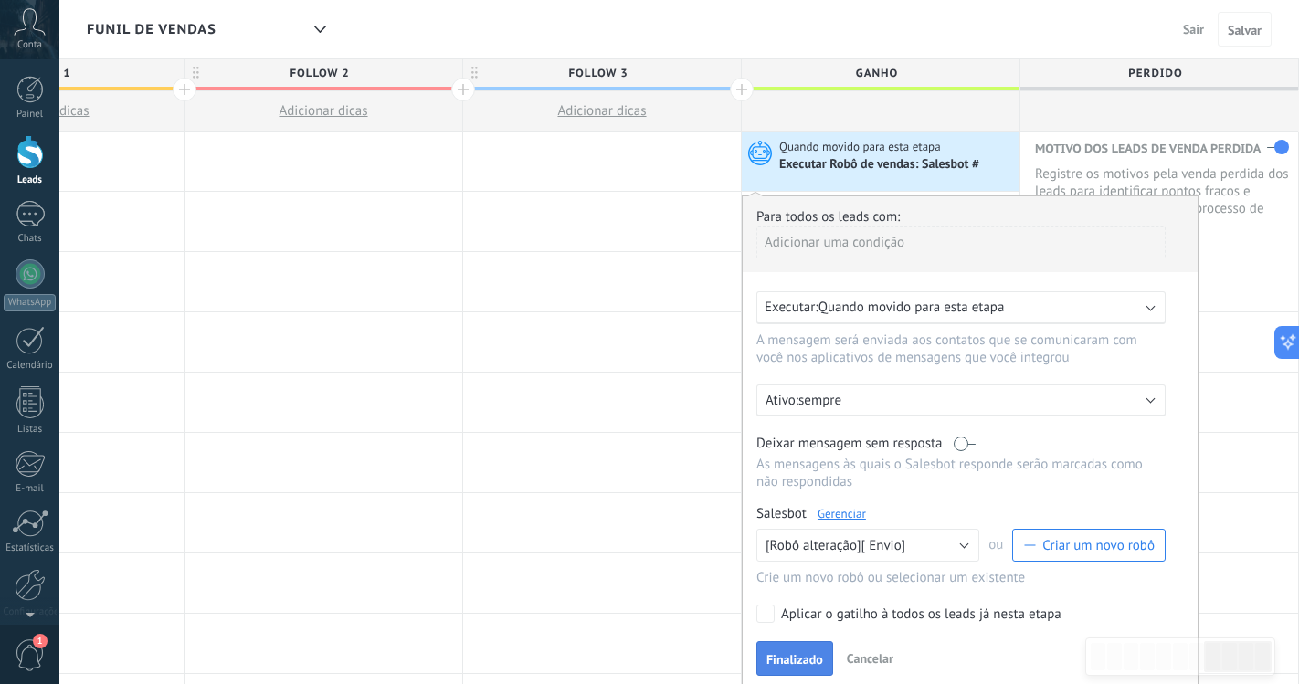
click at [815, 665] on span "Finalizado" at bounding box center [794, 659] width 57 height 13
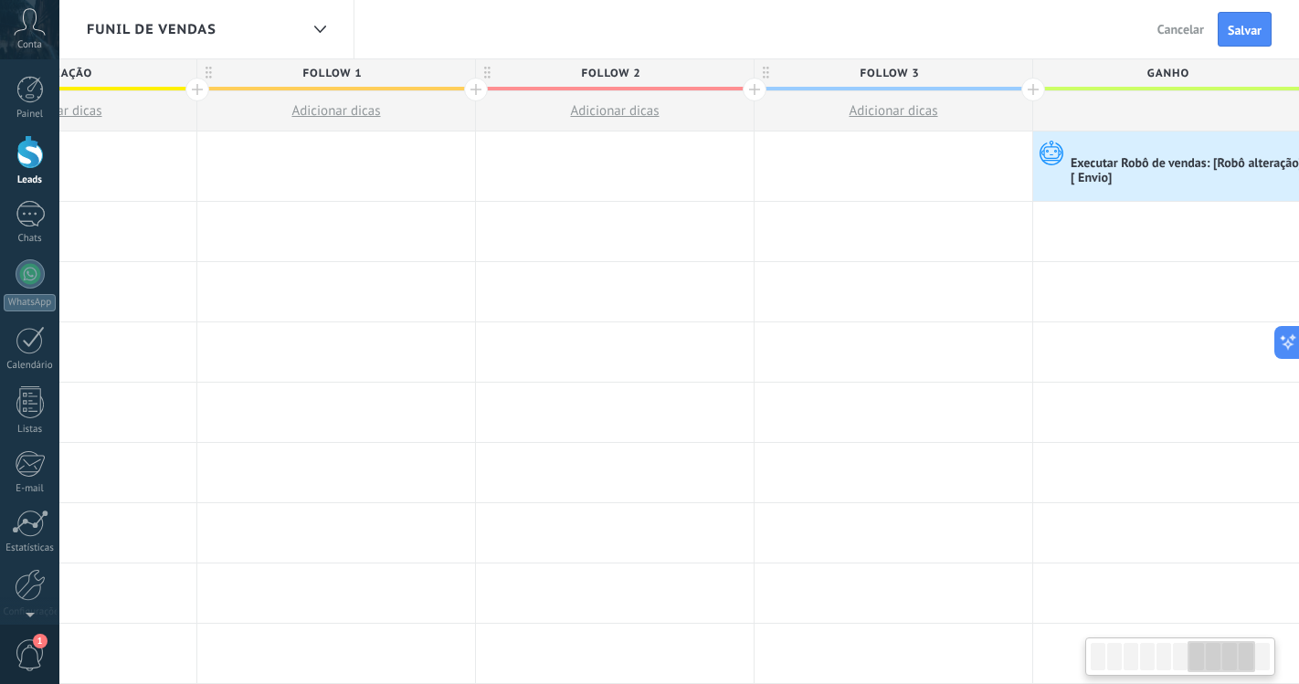
scroll to position [0, 1776]
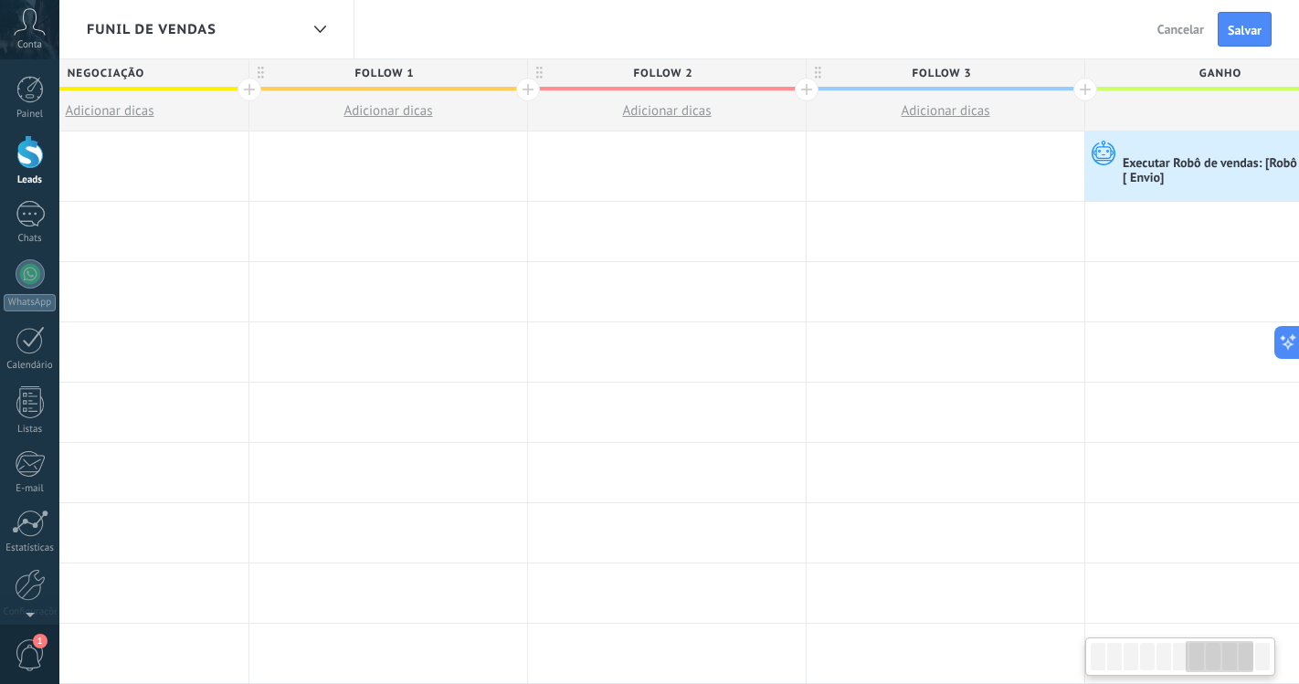
click at [284, 18] on div "Funil de vendas" at bounding box center [193, 29] width 212 height 58
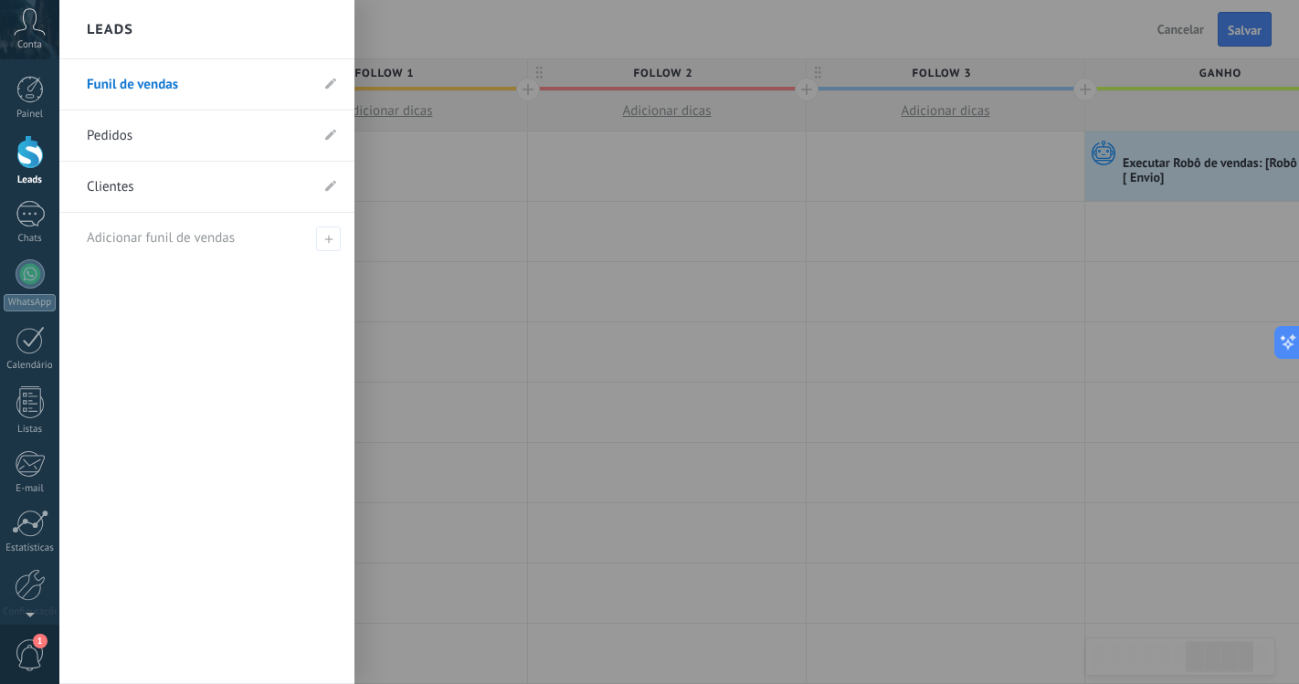
click at [270, 131] on link "Pedidos" at bounding box center [198, 136] width 222 height 51
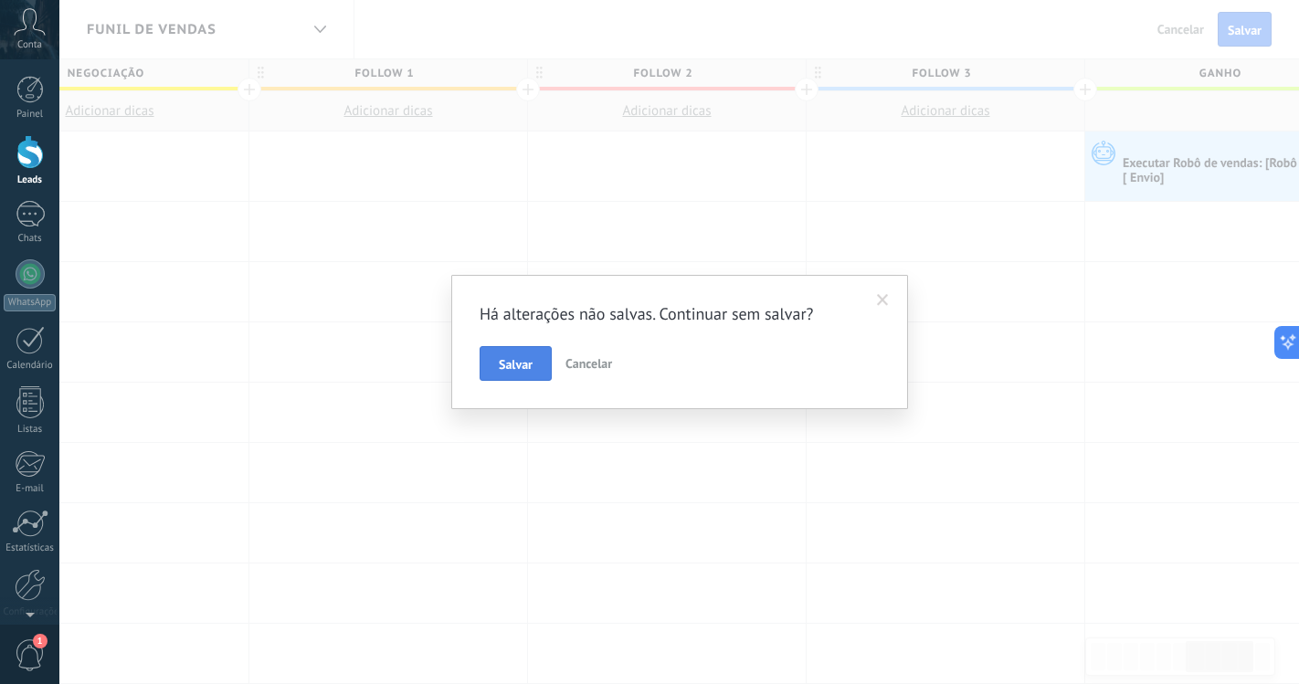
click at [523, 370] on span "Salvar" at bounding box center [516, 364] width 34 height 13
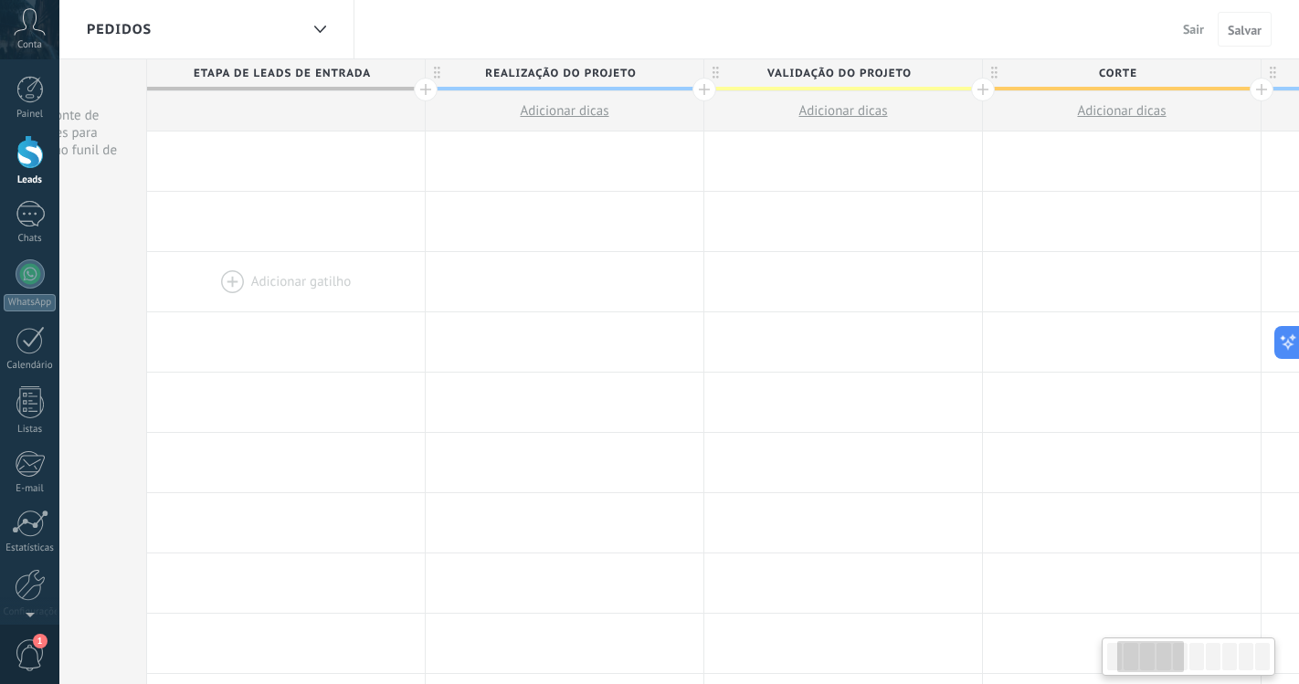
scroll to position [0, 353]
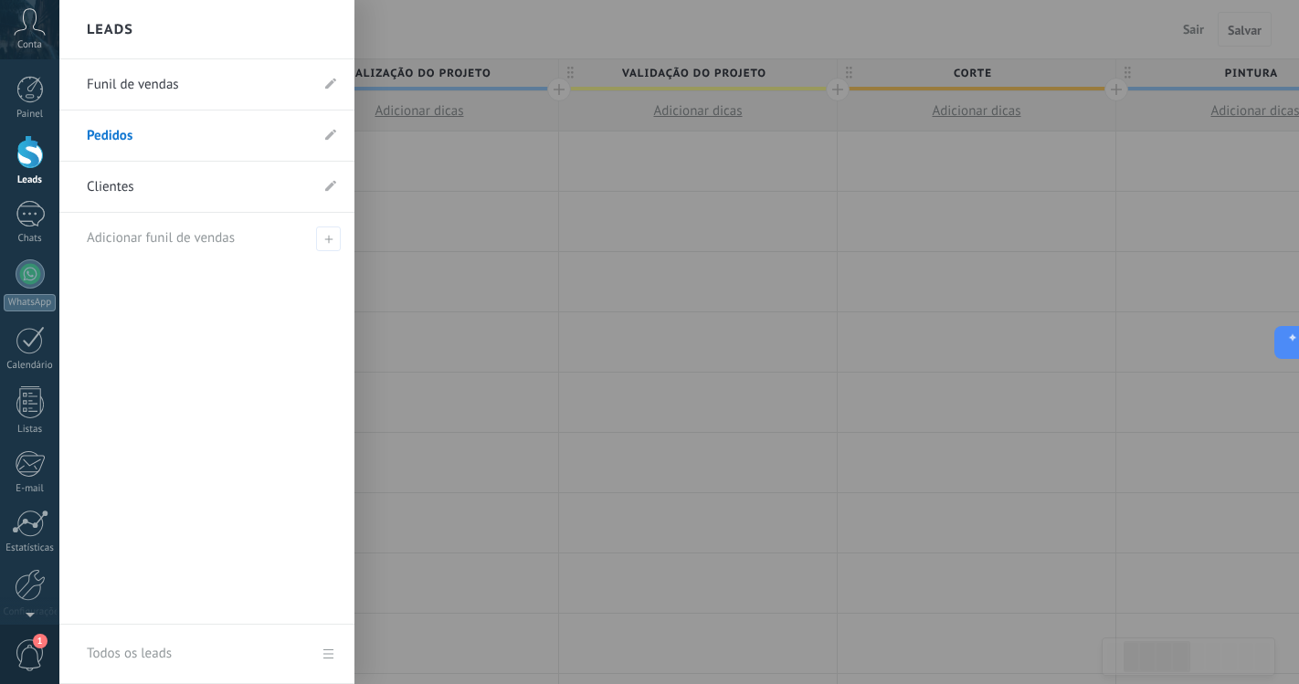
click at [30, 139] on div at bounding box center [29, 152] width 27 height 34
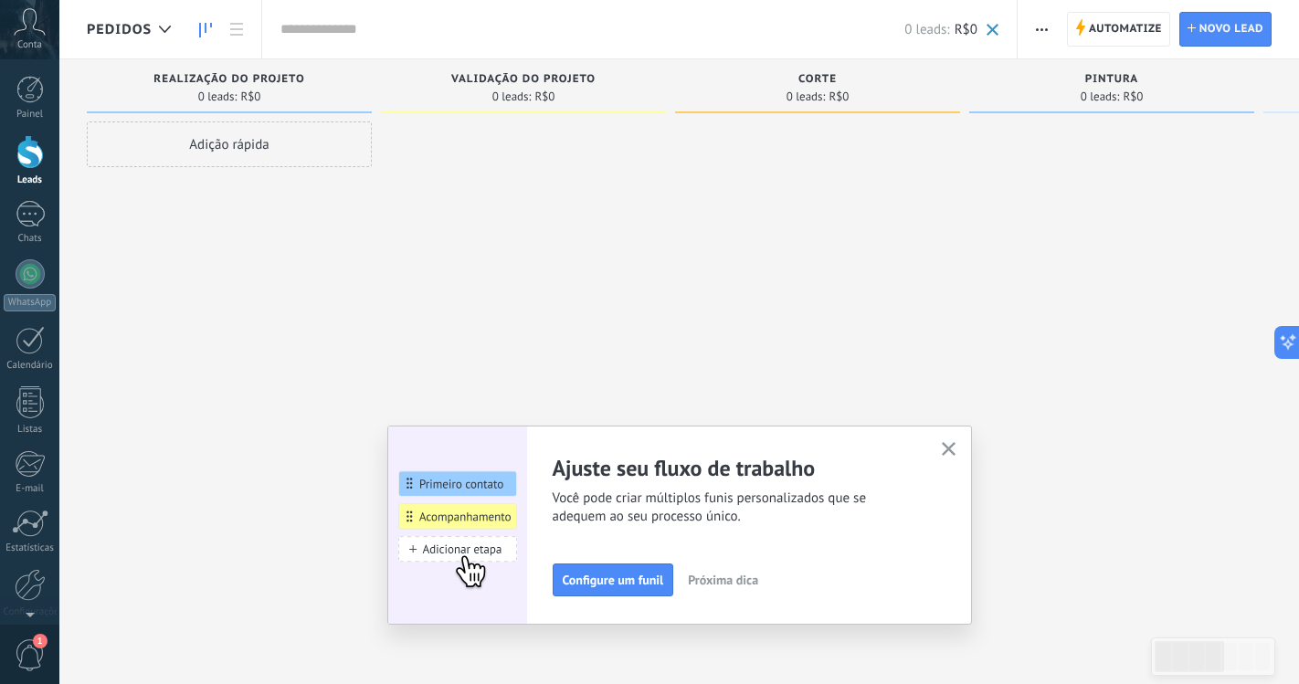
click at [136, 39] on div "Pedidos" at bounding box center [133, 29] width 93 height 58
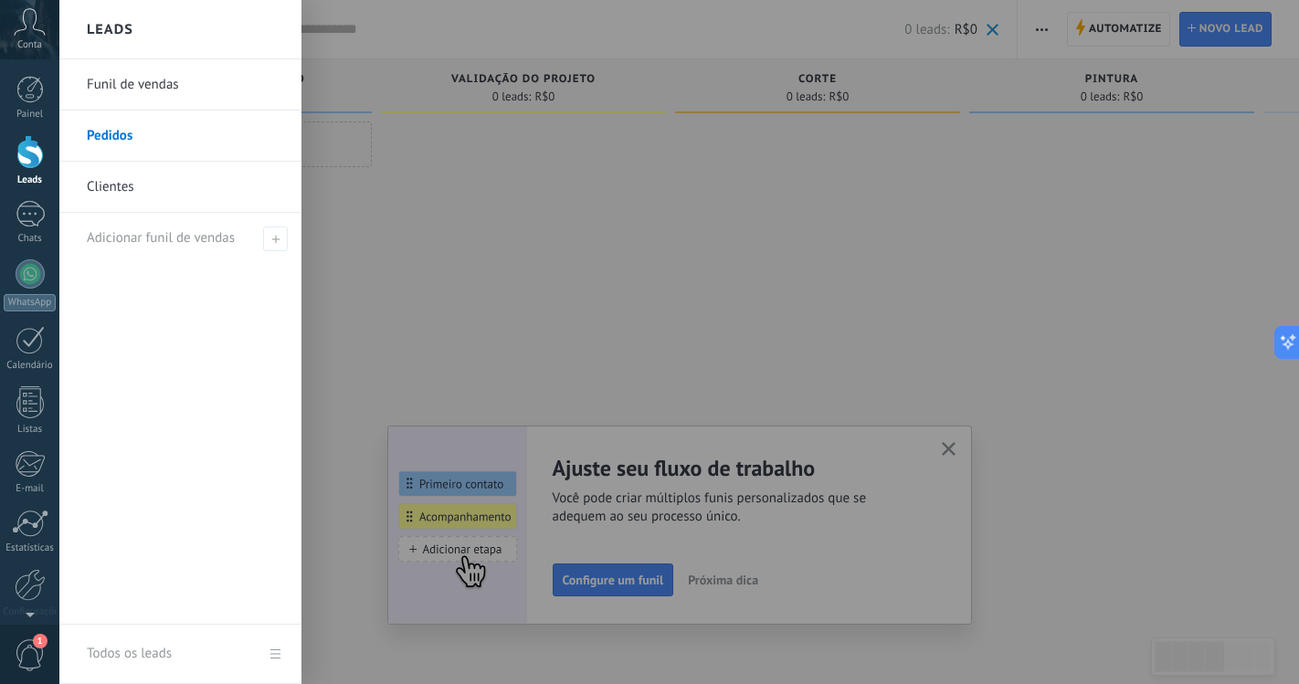
click at [139, 180] on link "Clientes" at bounding box center [185, 187] width 196 height 51
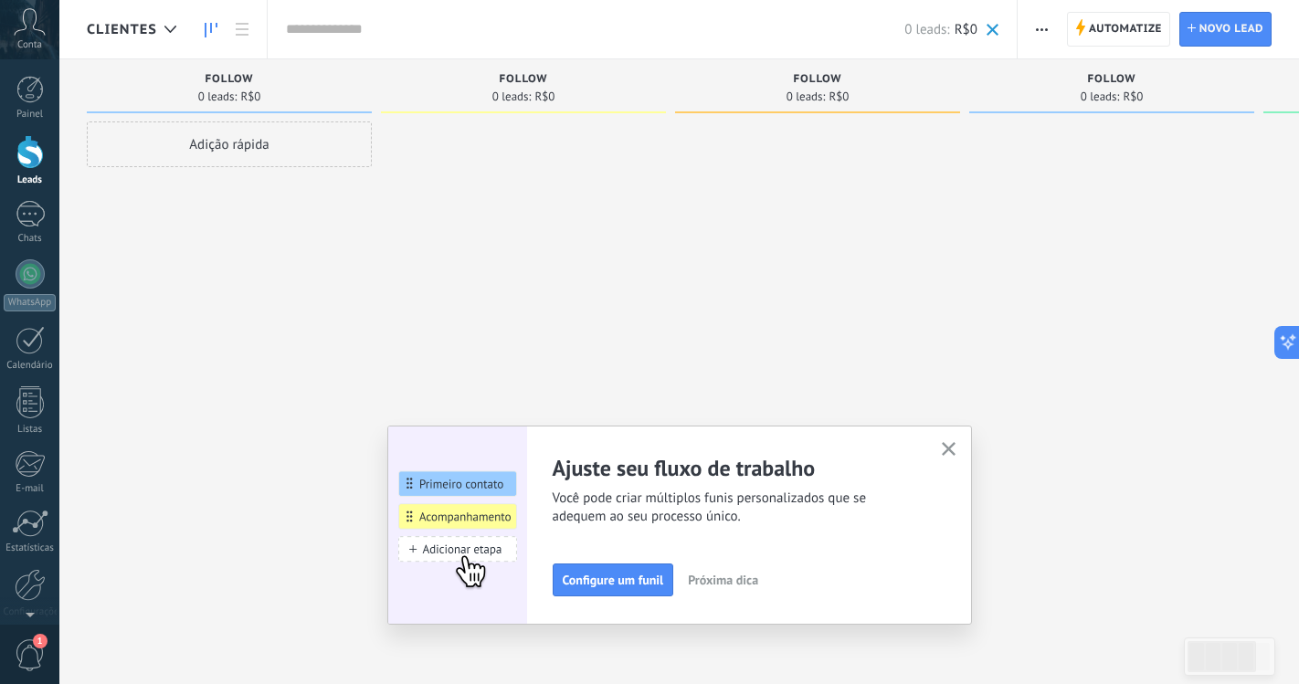
click at [945, 444] on icon "button" at bounding box center [949, 449] width 14 height 14
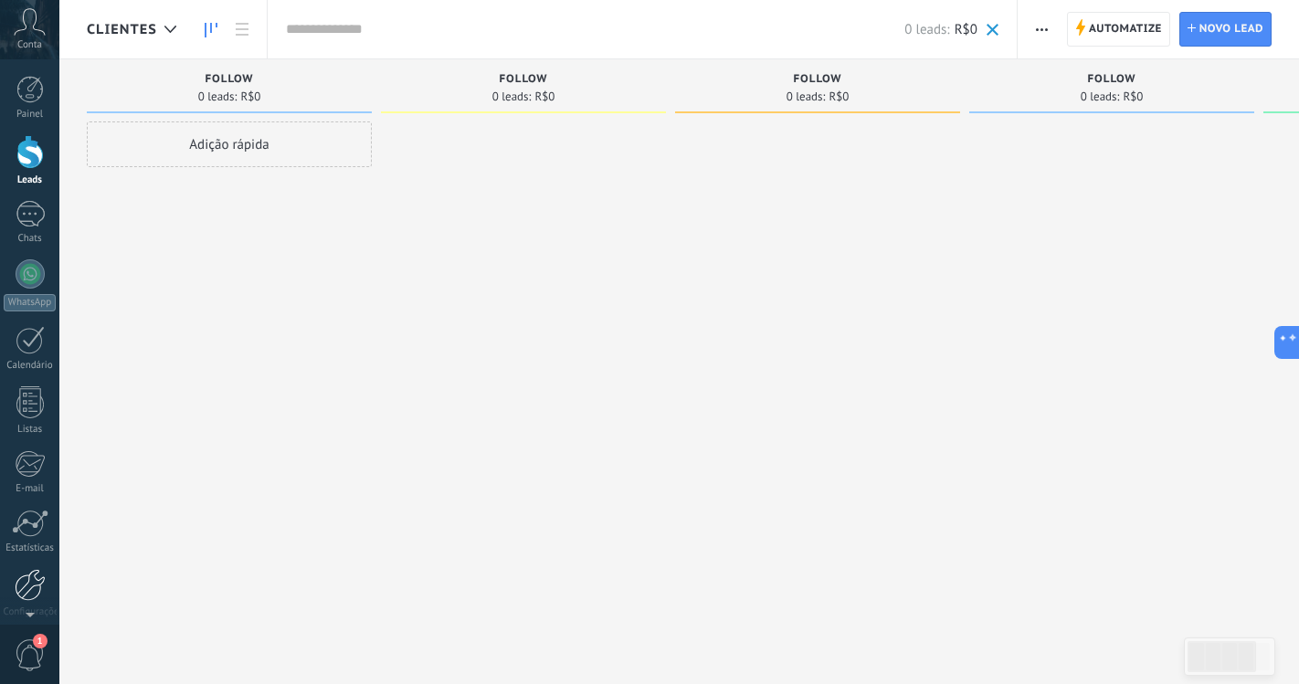
click at [17, 585] on div at bounding box center [30, 585] width 31 height 32
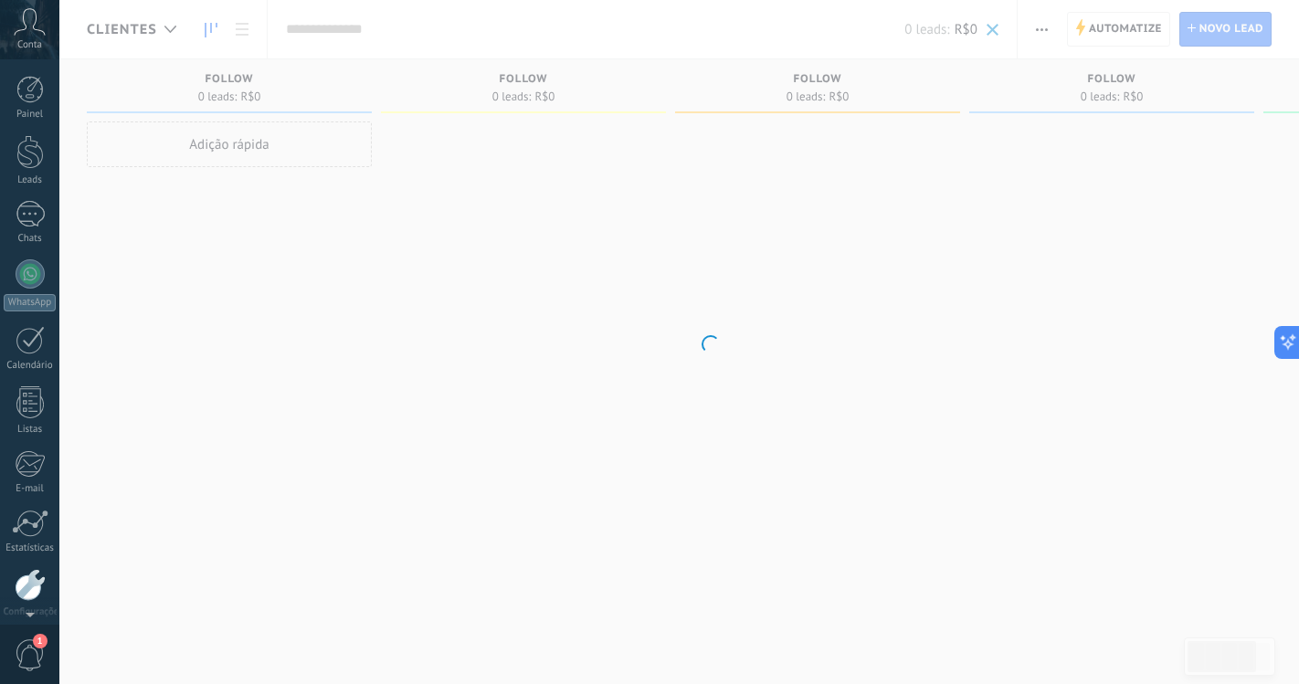
scroll to position [76, 0]
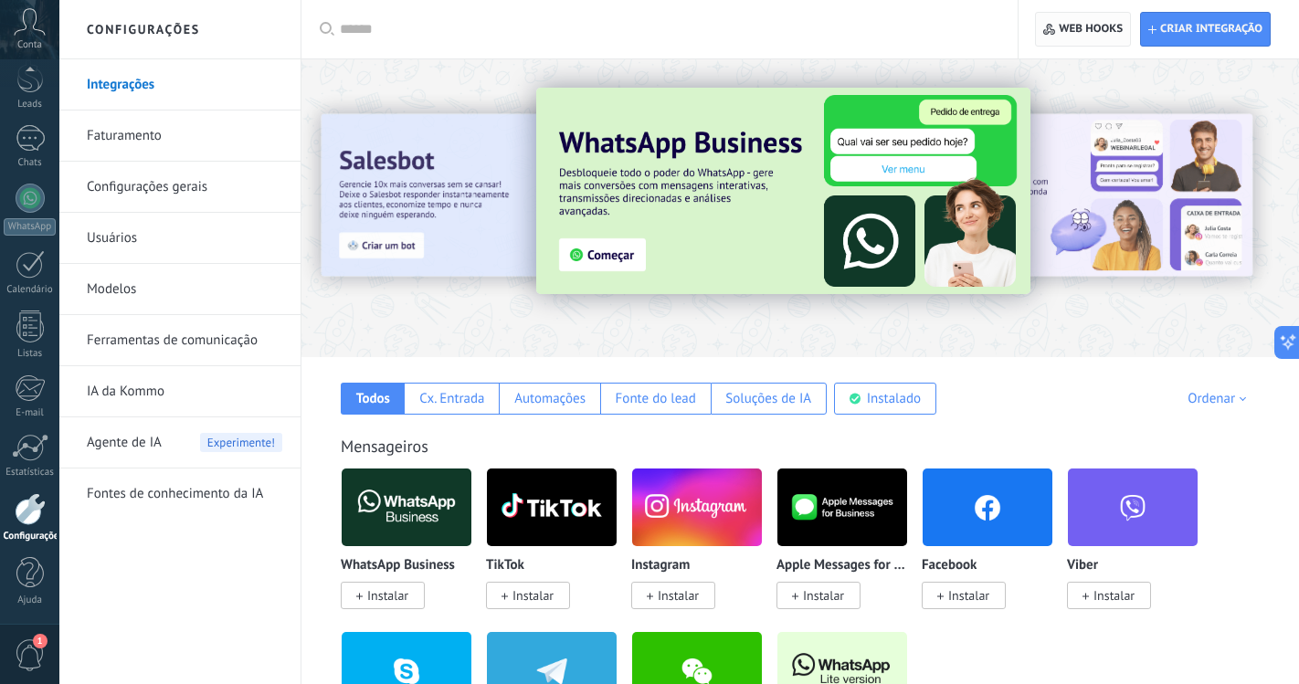
click at [1096, 37] on span "Web hooks 0" at bounding box center [1082, 29] width 79 height 33
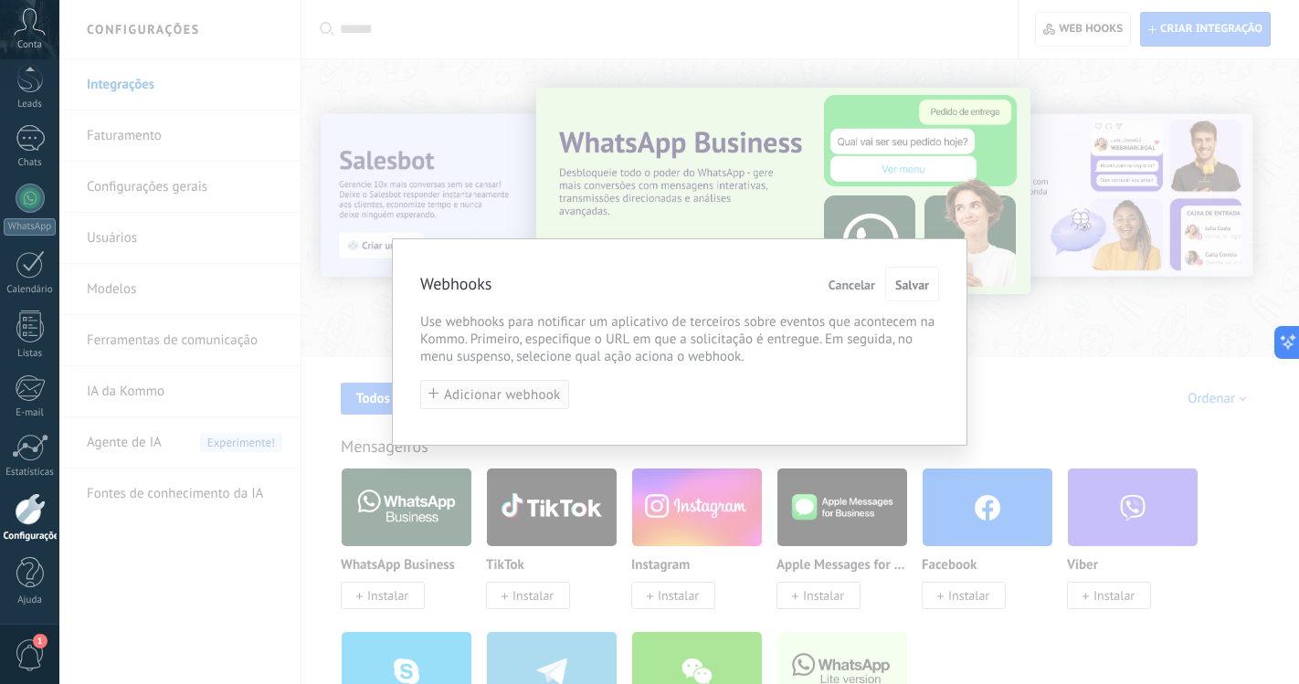
click at [547, 383] on button "Adicionar webhook" at bounding box center [494, 395] width 149 height 30
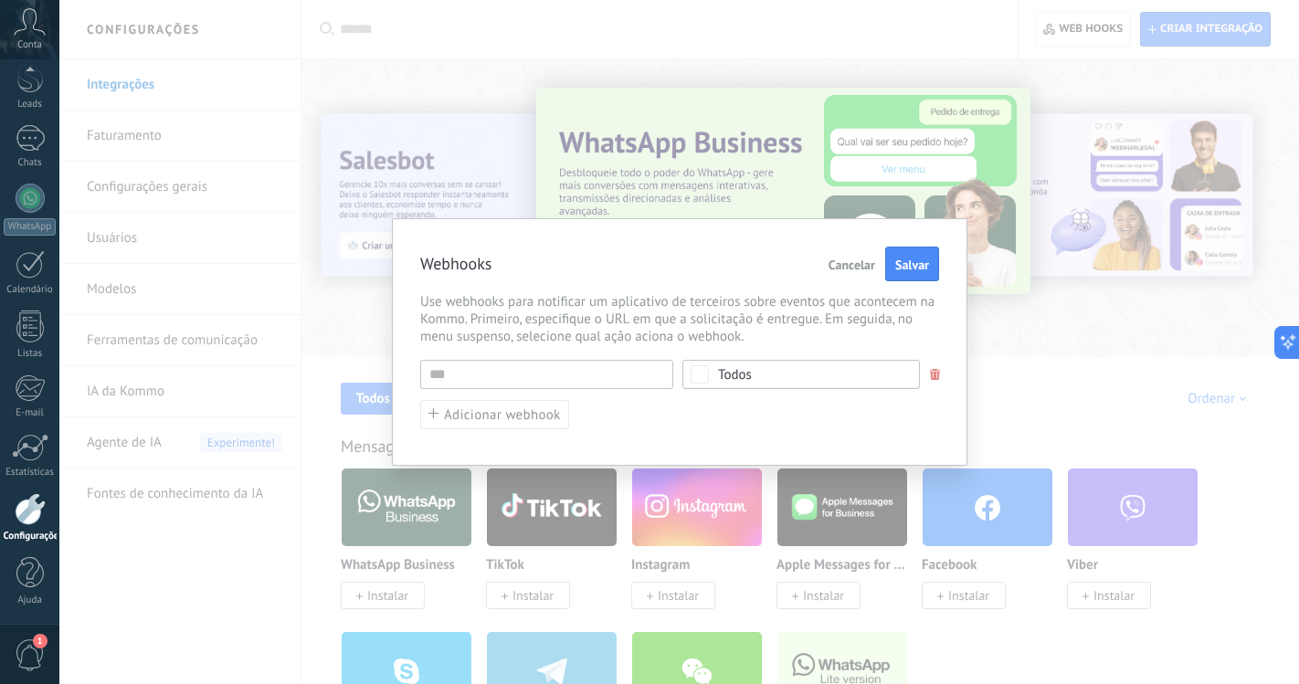
click at [834, 256] on button "Cancelar" at bounding box center [851, 264] width 61 height 35
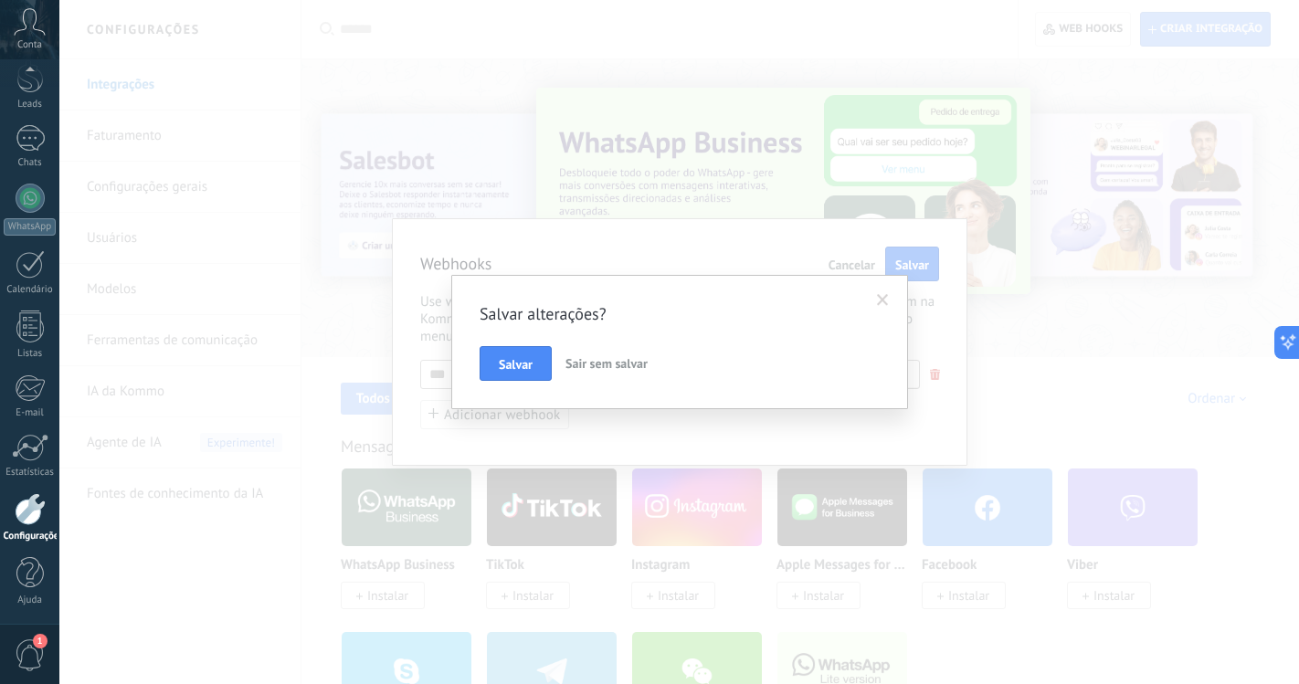
click at [608, 364] on span "Sair sem salvar" at bounding box center [606, 363] width 82 height 16
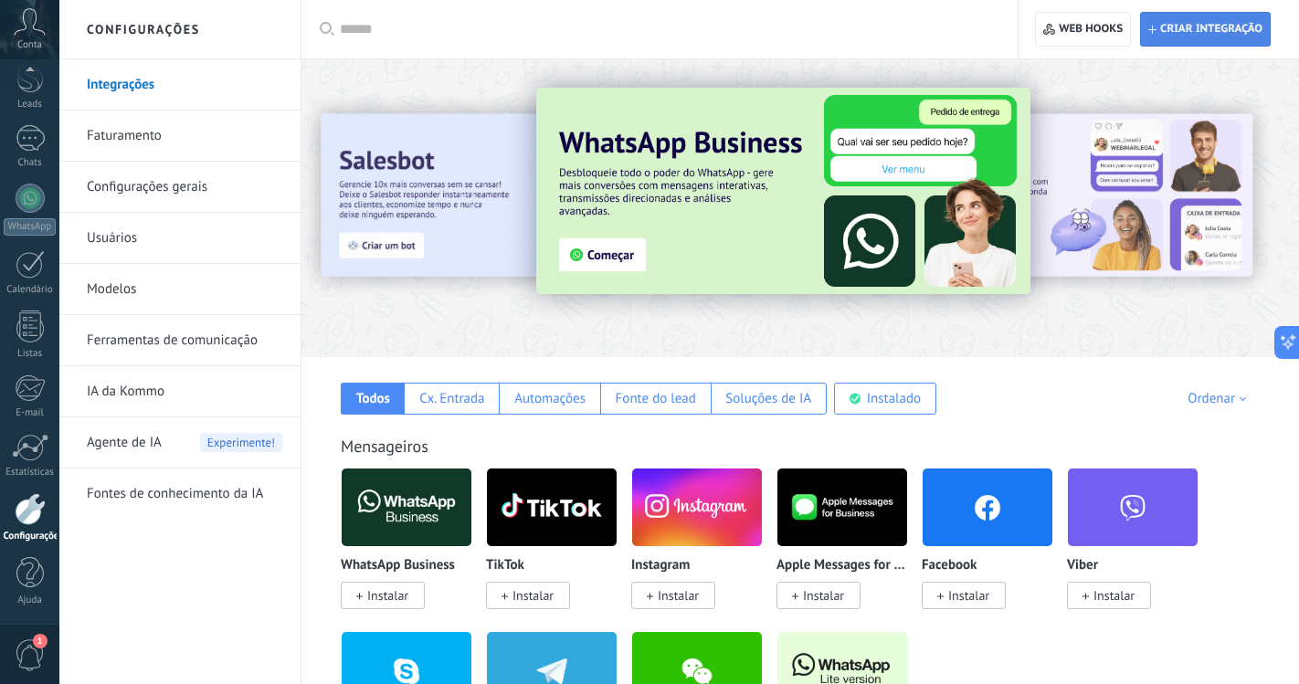
click at [1220, 36] on span "Criar integração" at bounding box center [1211, 29] width 102 height 15
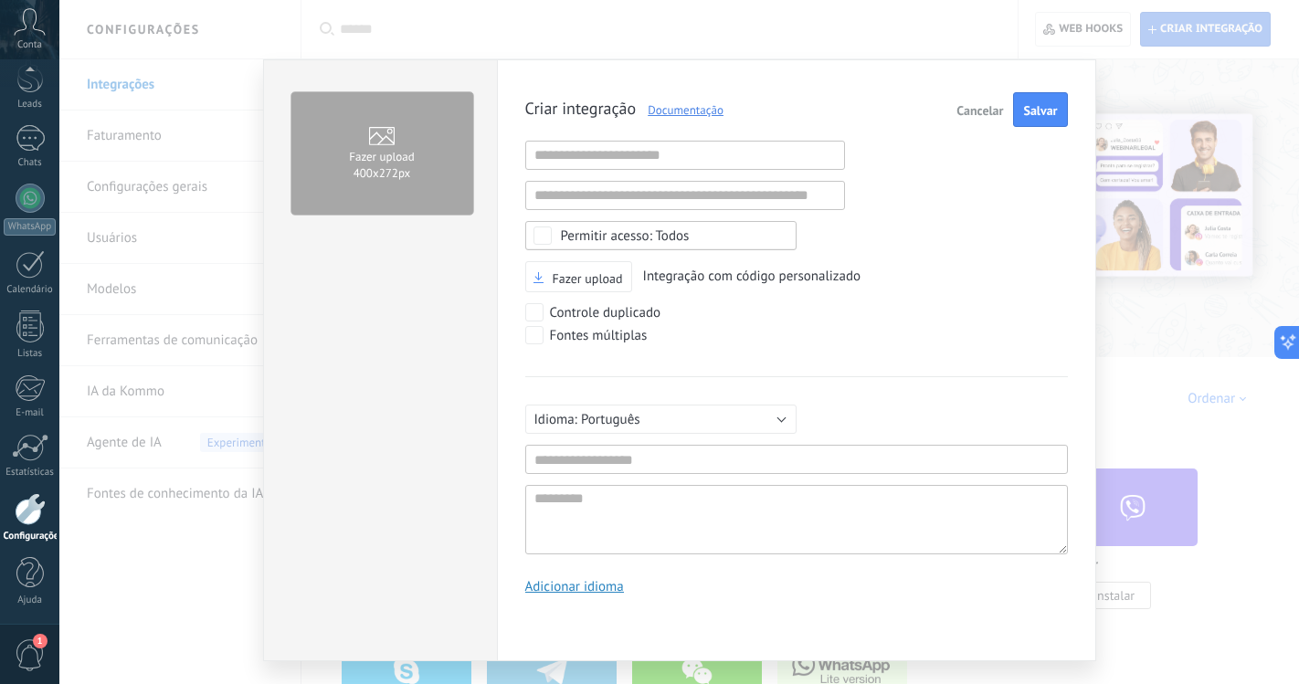
scroll to position [17, 0]
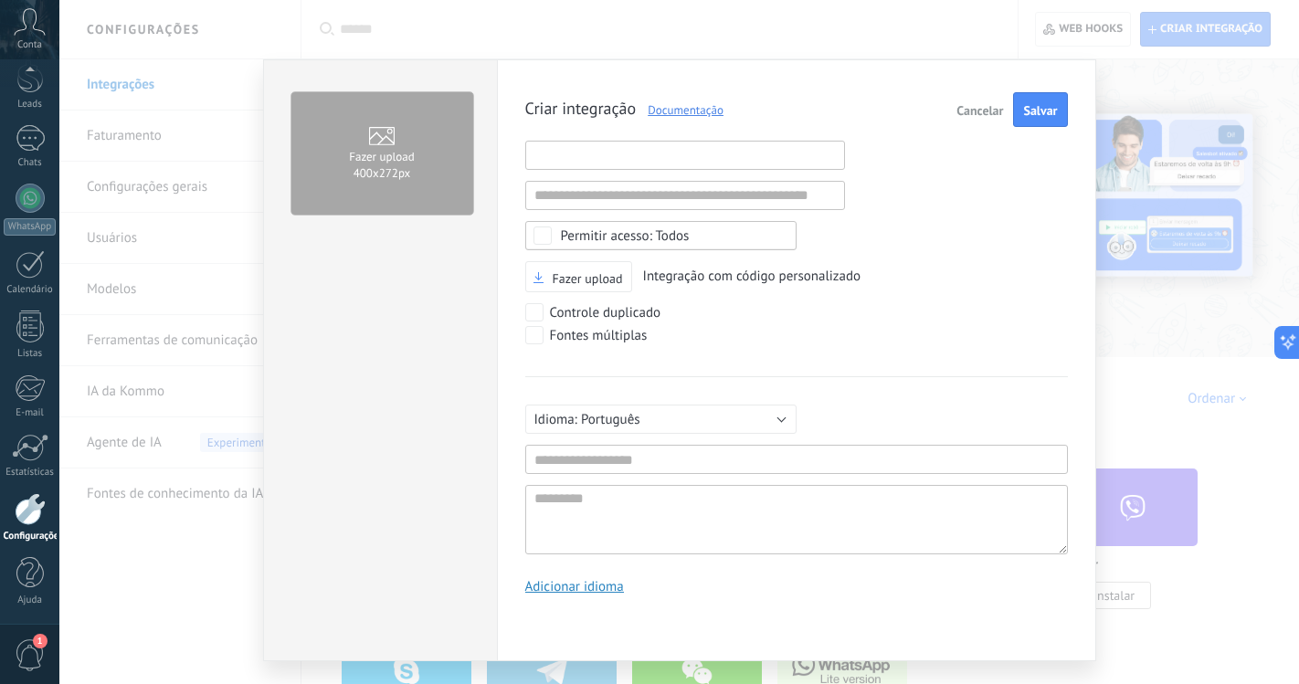
click at [631, 157] on input "text" at bounding box center [685, 155] width 320 height 29
click at [909, 180] on div "Criar integração Documentação Cancelar Salvar URL inválida URL inválida Selecio…" at bounding box center [796, 350] width 543 height 516
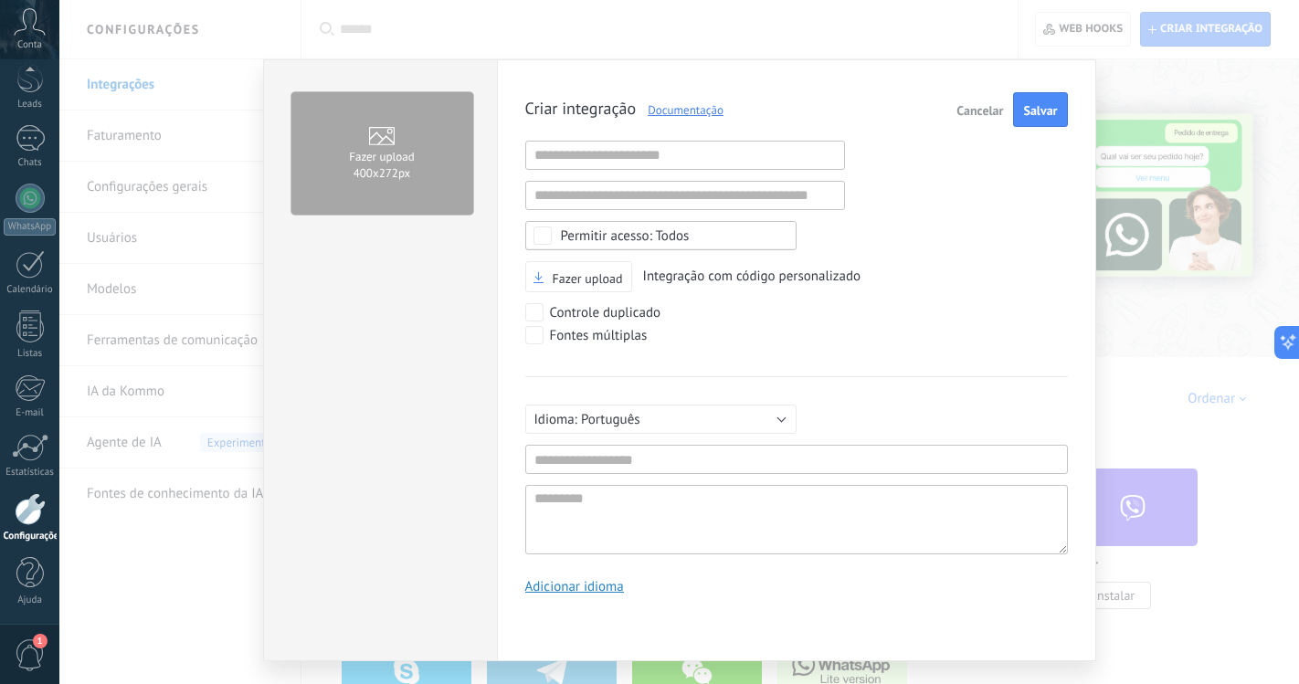
click at [545, 312] on label "Controle duplicado" at bounding box center [593, 312] width 136 height 18
click at [544, 328] on label "Fontes múltiplas" at bounding box center [586, 335] width 122 height 18
click at [1047, 119] on button "Salvar" at bounding box center [1040, 109] width 54 height 35
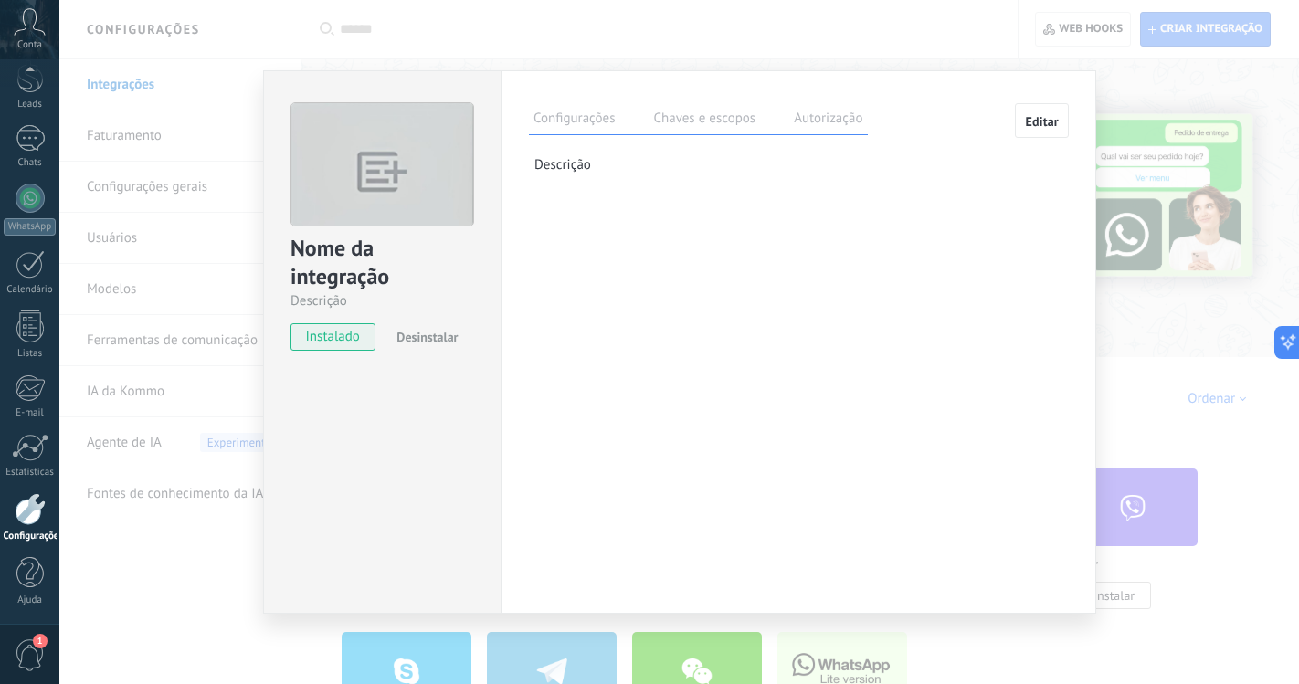
click at [345, 278] on div "Nome da integração" at bounding box center [382, 263] width 184 height 58
click at [1038, 118] on span "Editar" at bounding box center [1042, 121] width 34 height 13
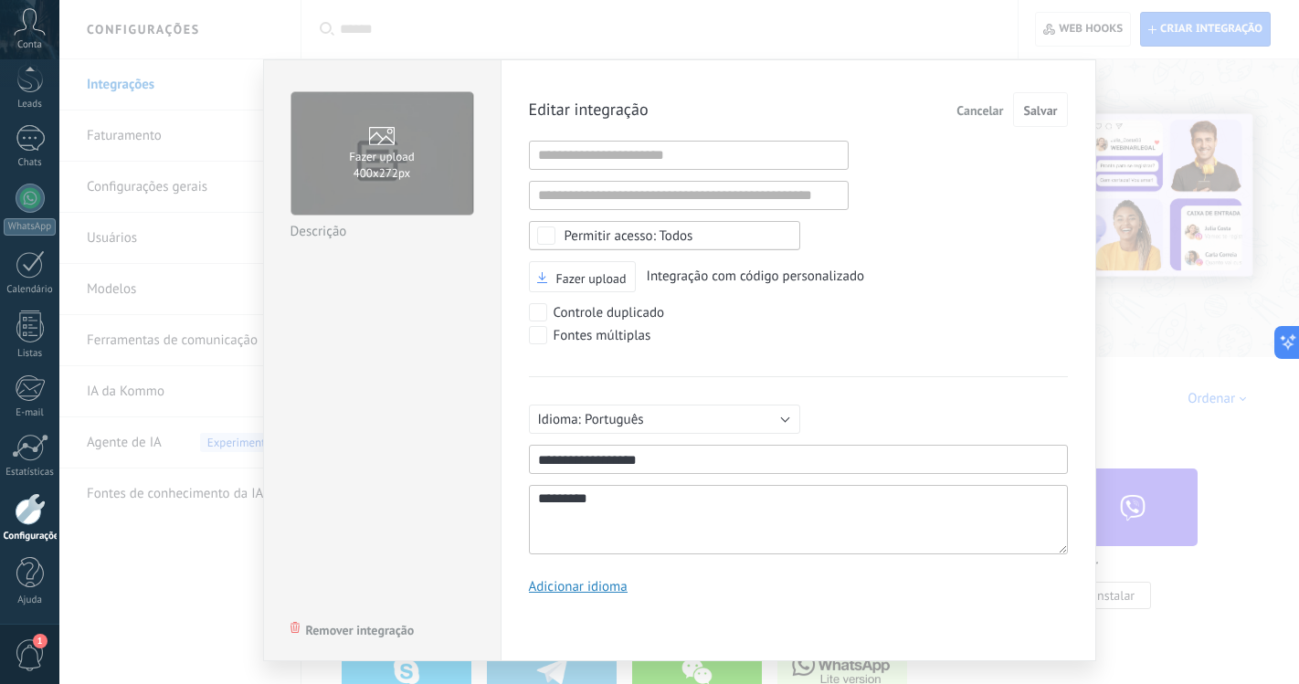
click at [648, 495] on textarea "*********" at bounding box center [798, 519] width 539 height 69
drag, startPoint x: 632, startPoint y: 497, endPoint x: 448, endPoint y: 490, distance: 184.6
click at [448, 490] on div "Fazer upload 400х272px Nome da integração Descrição Remover integração Editar i…" at bounding box center [679, 360] width 833 height 602
type textarea "*********"
type textarea "*"
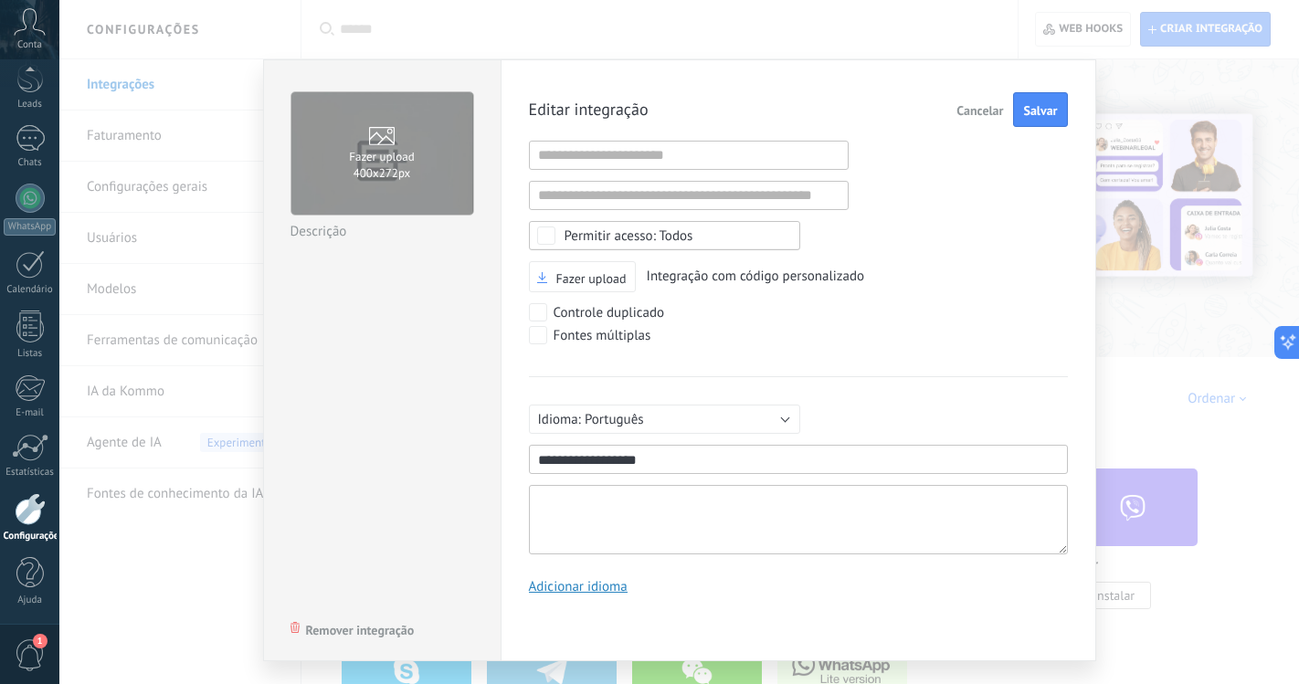
type textarea "*"
type textarea "**"
type textarea "***"
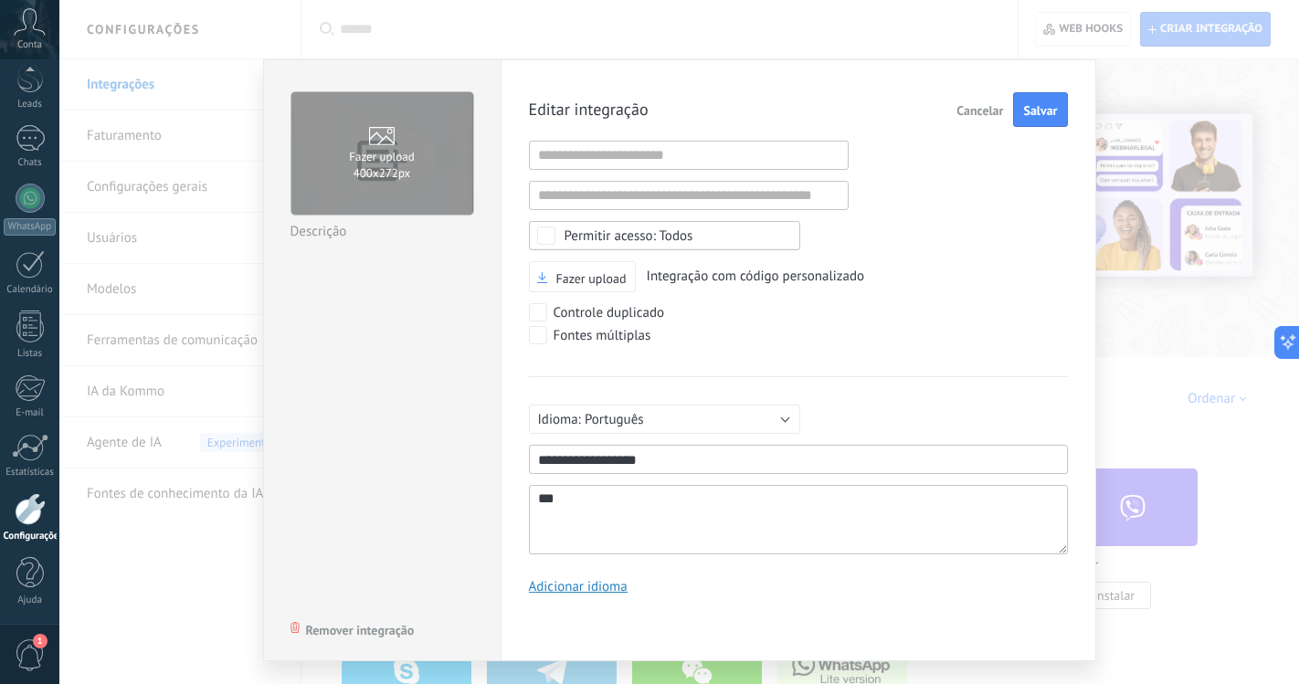
type textarea "**"
type textarea "***"
click at [1051, 114] on span "Salvar" at bounding box center [1040, 110] width 34 height 13
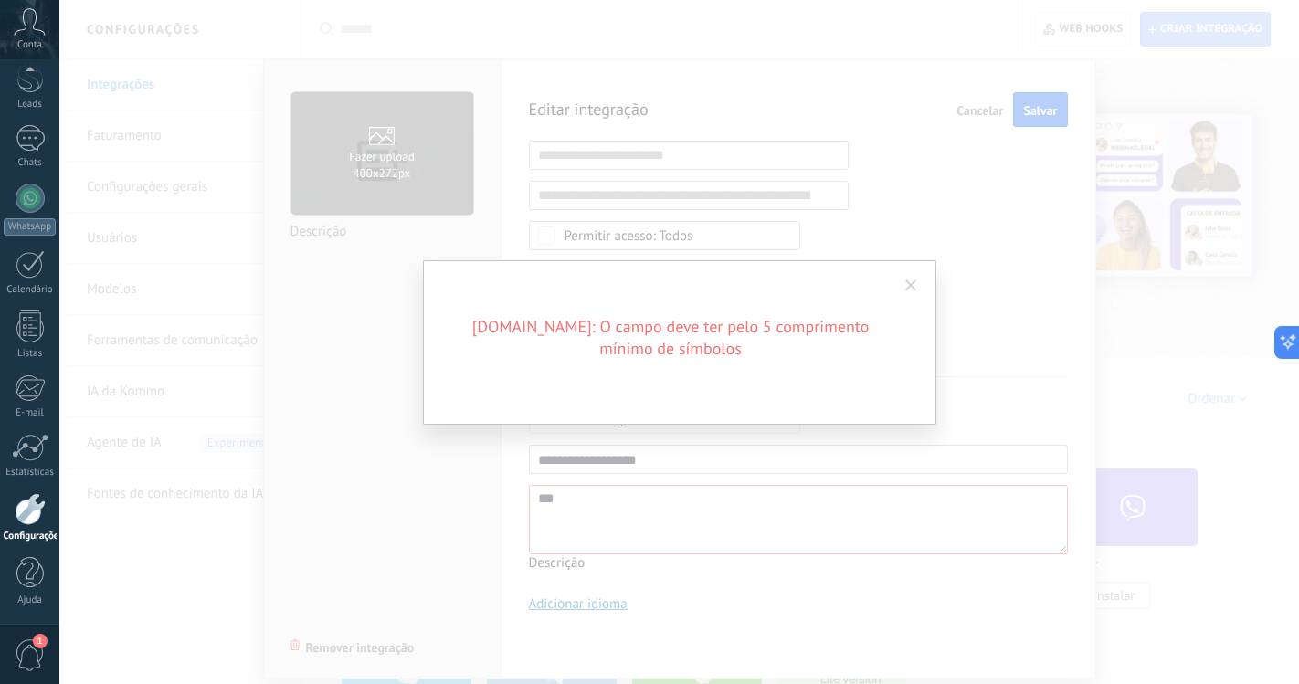
click at [911, 291] on span at bounding box center [911, 285] width 12 height 13
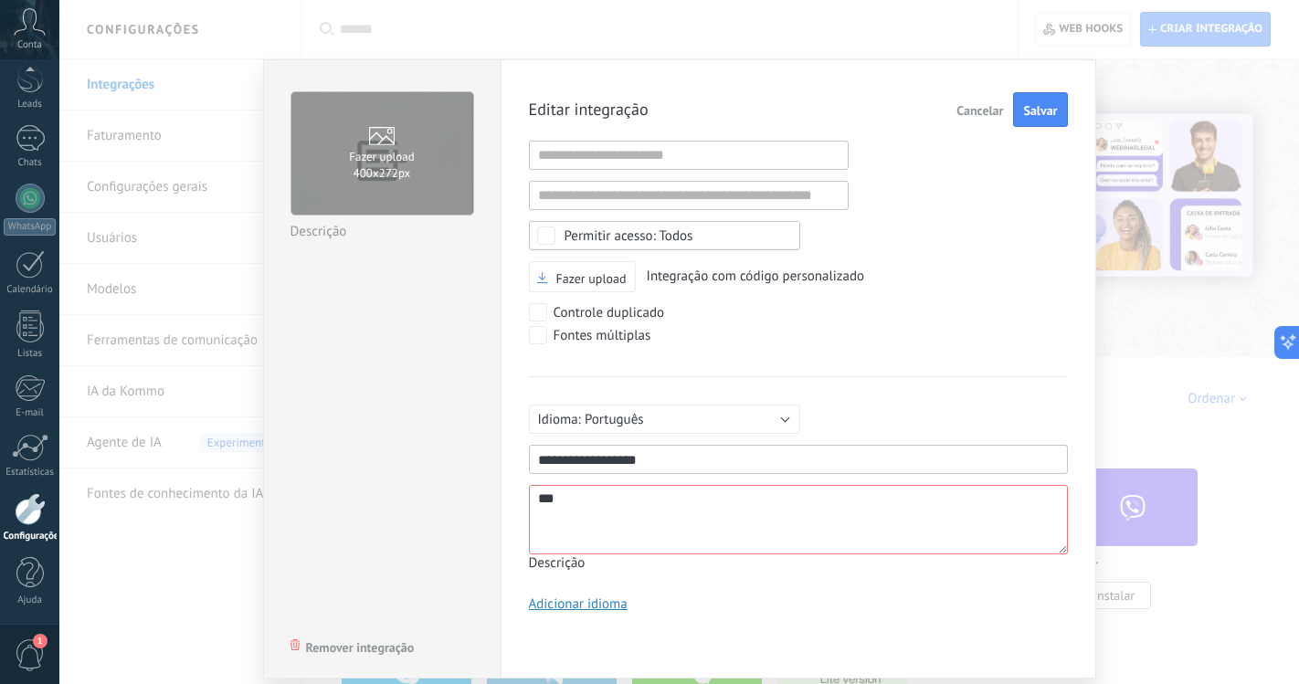
click at [575, 519] on textarea "*********" at bounding box center [798, 519] width 539 height 69
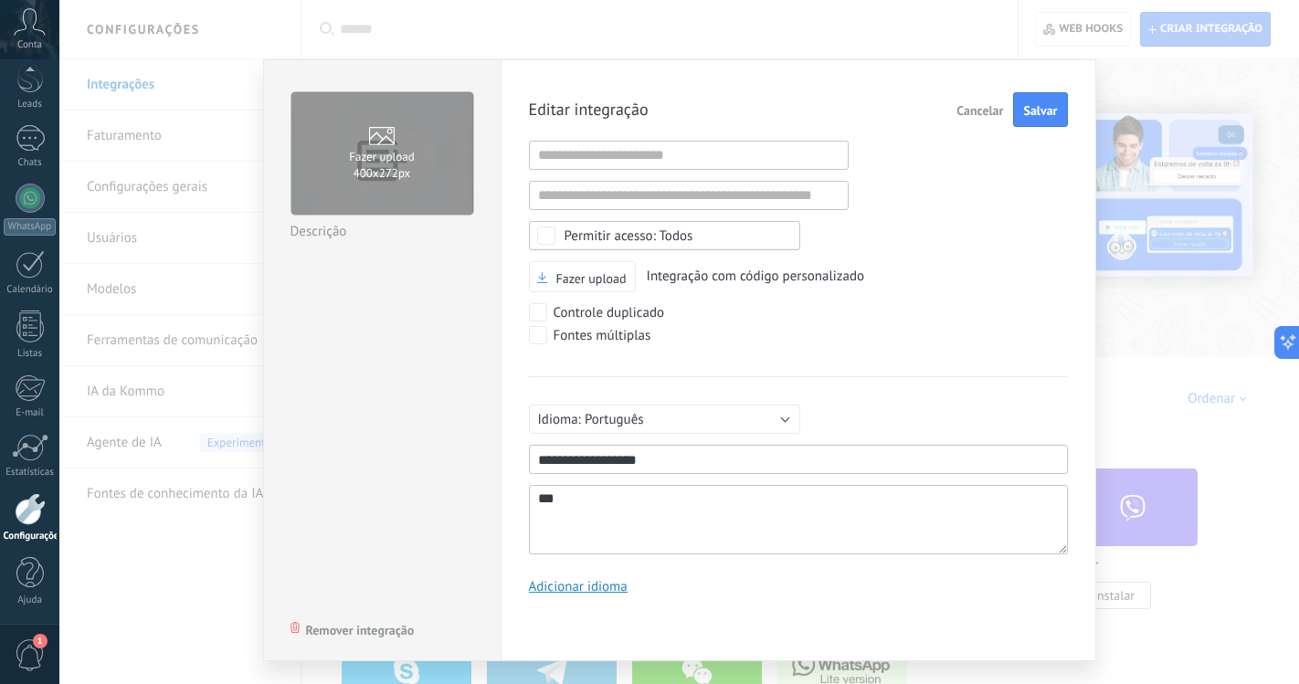
drag, startPoint x: 578, startPoint y: 498, endPoint x: 491, endPoint y: 492, distance: 86.9
click at [488, 497] on div "Fazer upload 400х272px Nome da integração Descrição Remover integração Editar i…" at bounding box center [679, 360] width 833 height 602
type textarea "*********"
drag, startPoint x: 668, startPoint y: 454, endPoint x: 406, endPoint y: 451, distance: 261.2
click at [403, 453] on div "Fazer upload 400х272px Nome da integração Descrição Remover integração Editar i…" at bounding box center [679, 360] width 833 height 602
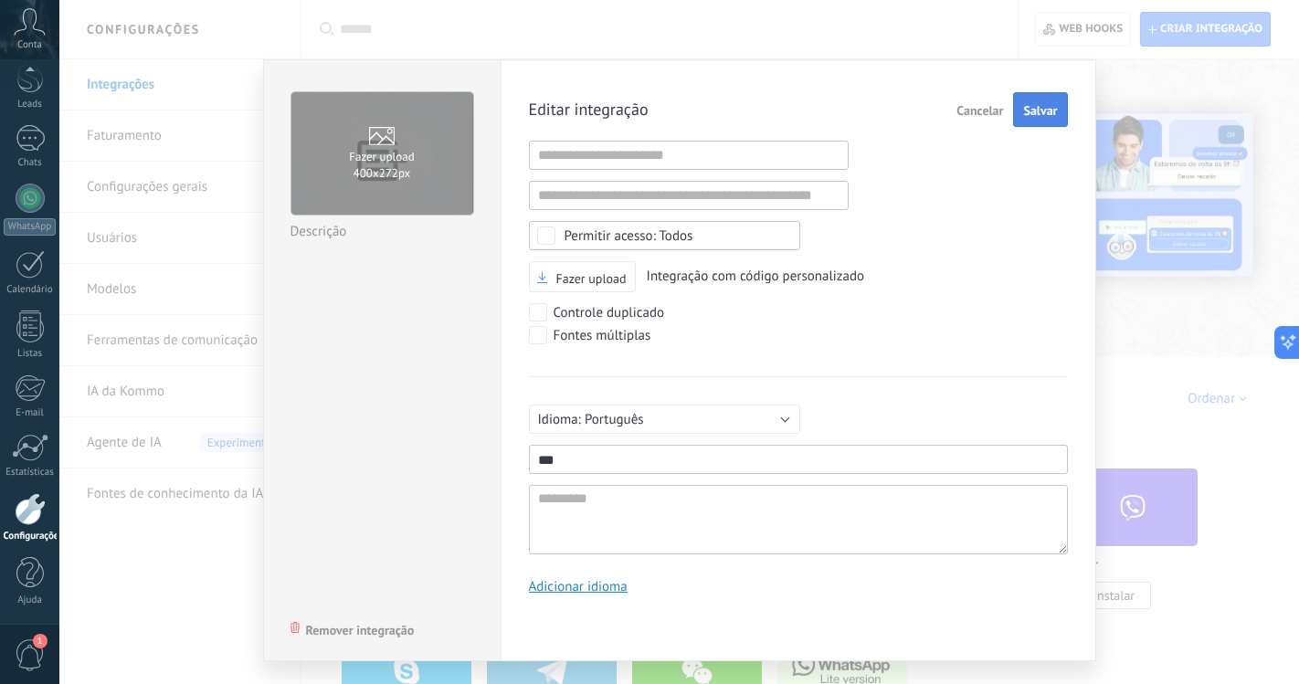
type input "***"
click at [1031, 104] on span "Salvar" at bounding box center [1040, 110] width 34 height 13
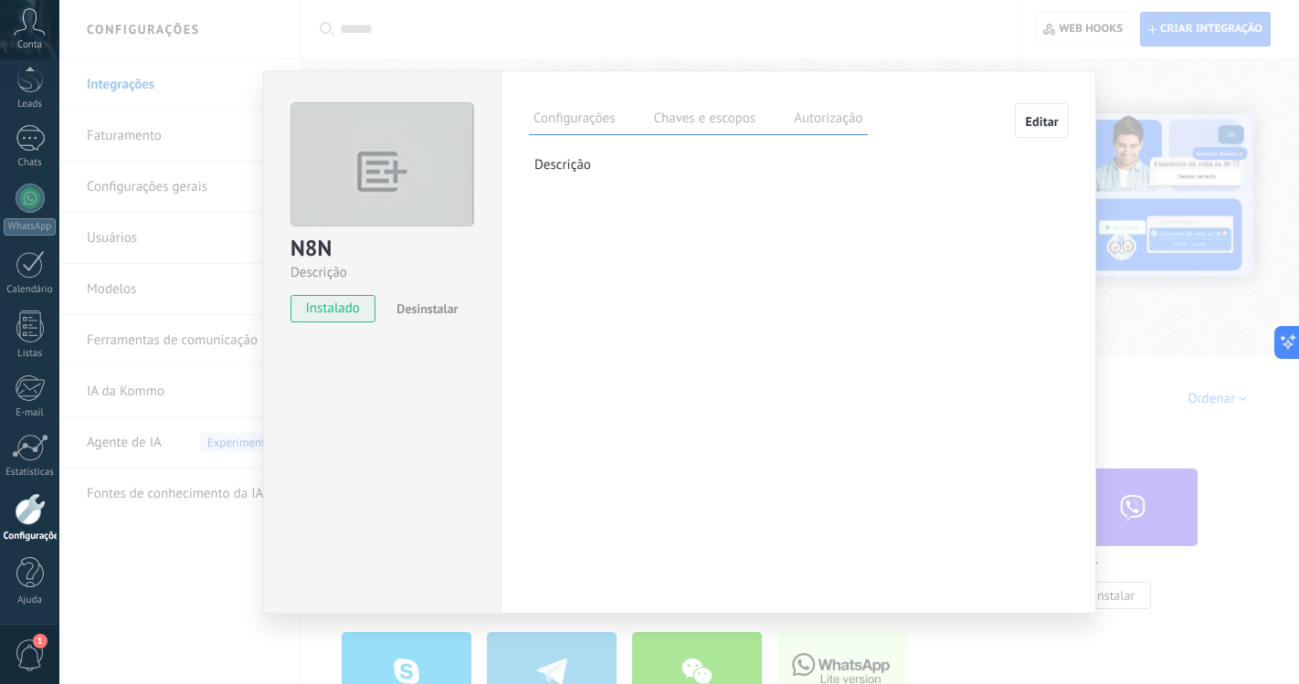
click at [734, 125] on label "Chaves e escopos" at bounding box center [703, 121] width 111 height 26
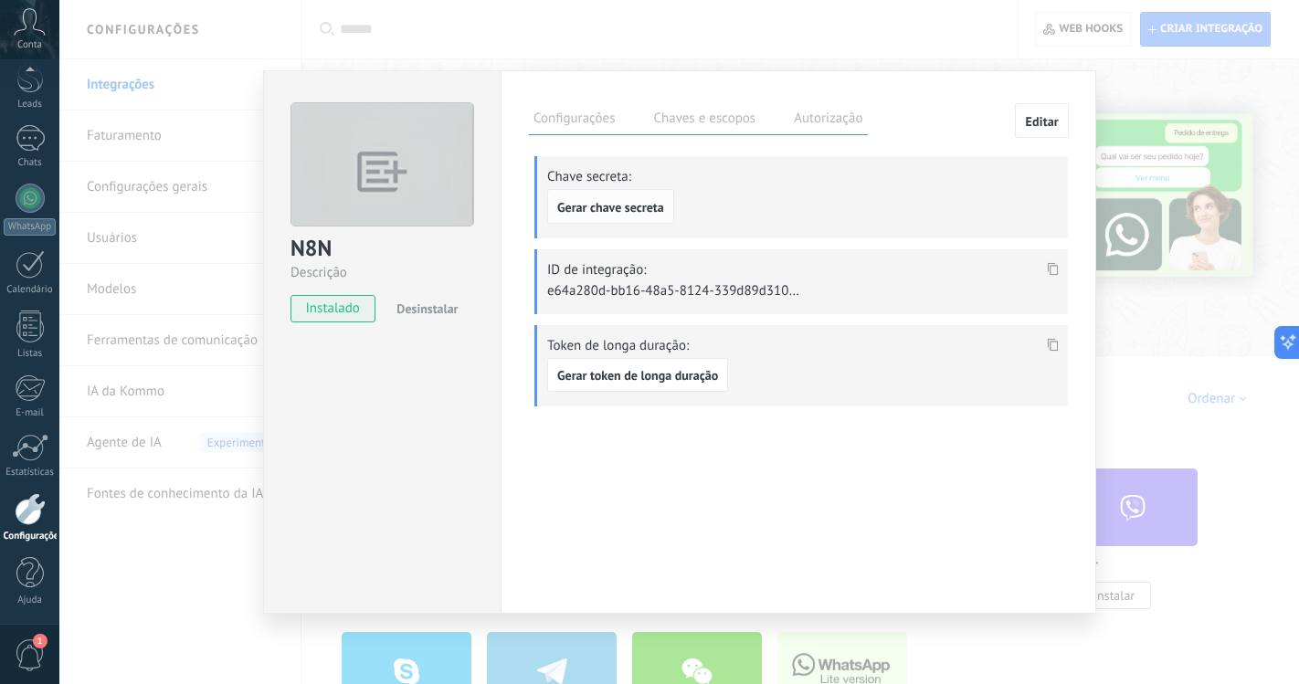
click at [637, 207] on span "Gerar chave secreta" at bounding box center [610, 207] width 107 height 13
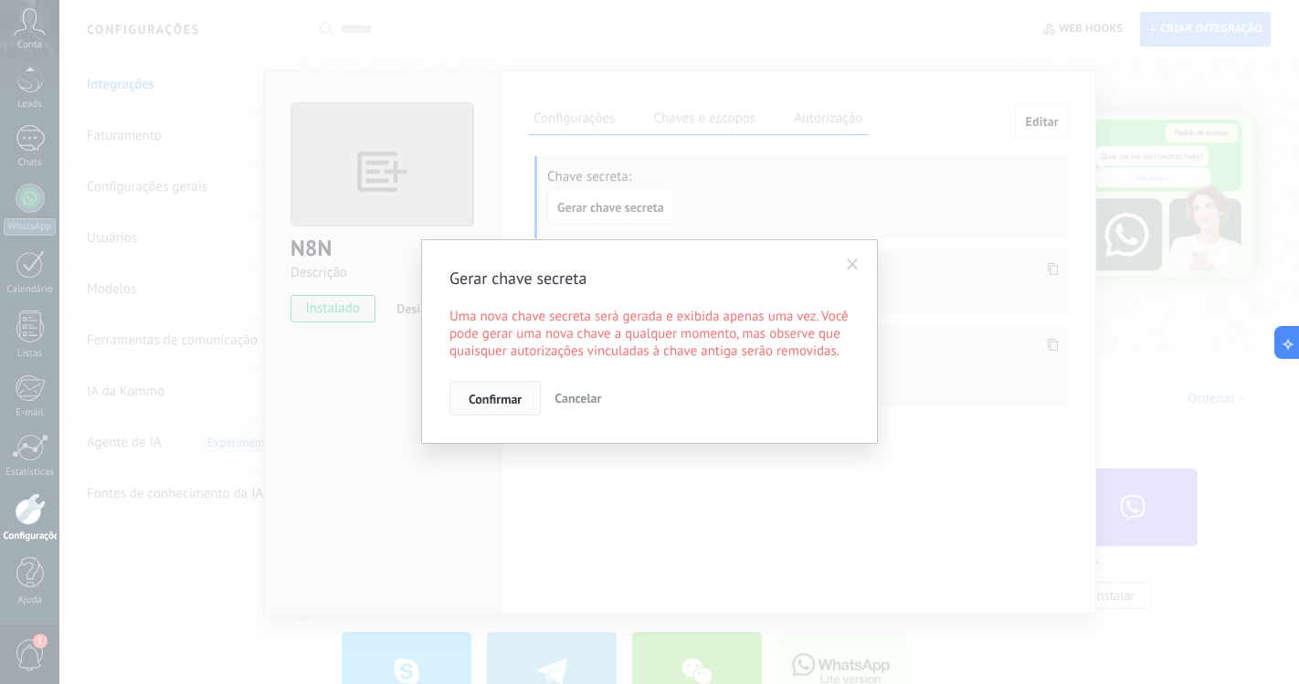
click at [510, 406] on span "Confirmar" at bounding box center [495, 399] width 53 height 13
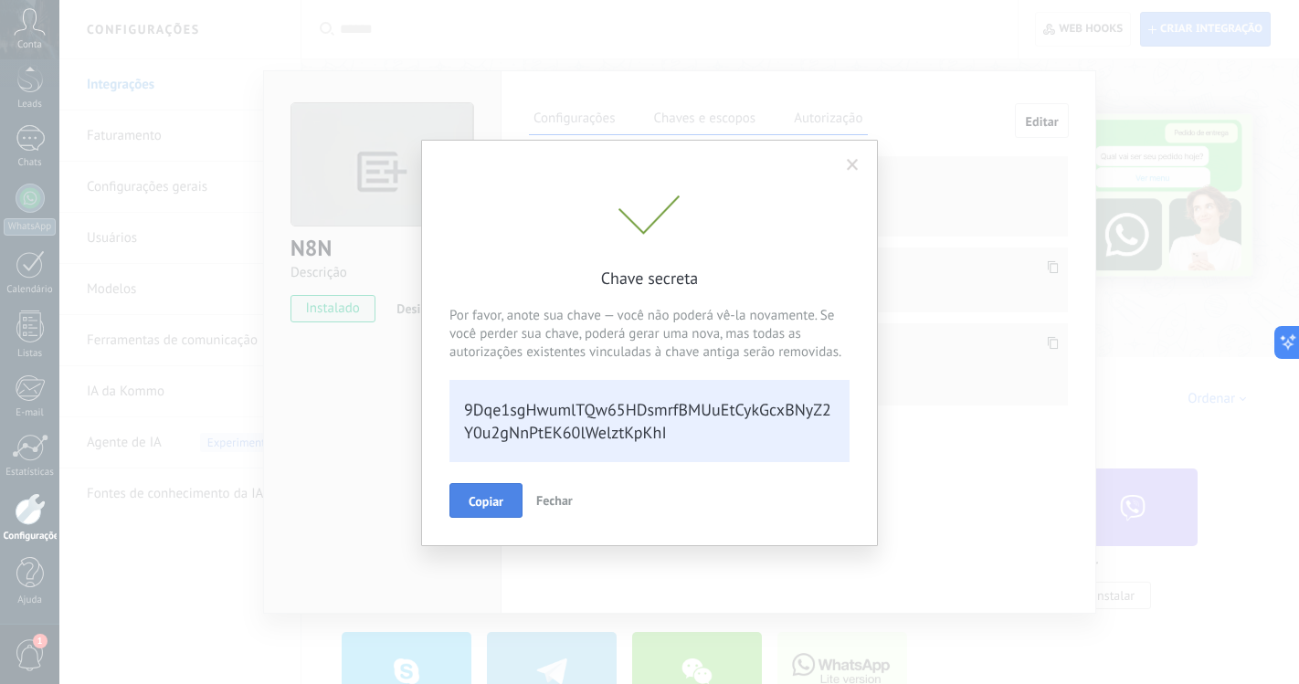
click at [512, 501] on button "Copiar" at bounding box center [485, 500] width 73 height 35
click at [853, 161] on span at bounding box center [853, 165] width 12 height 13
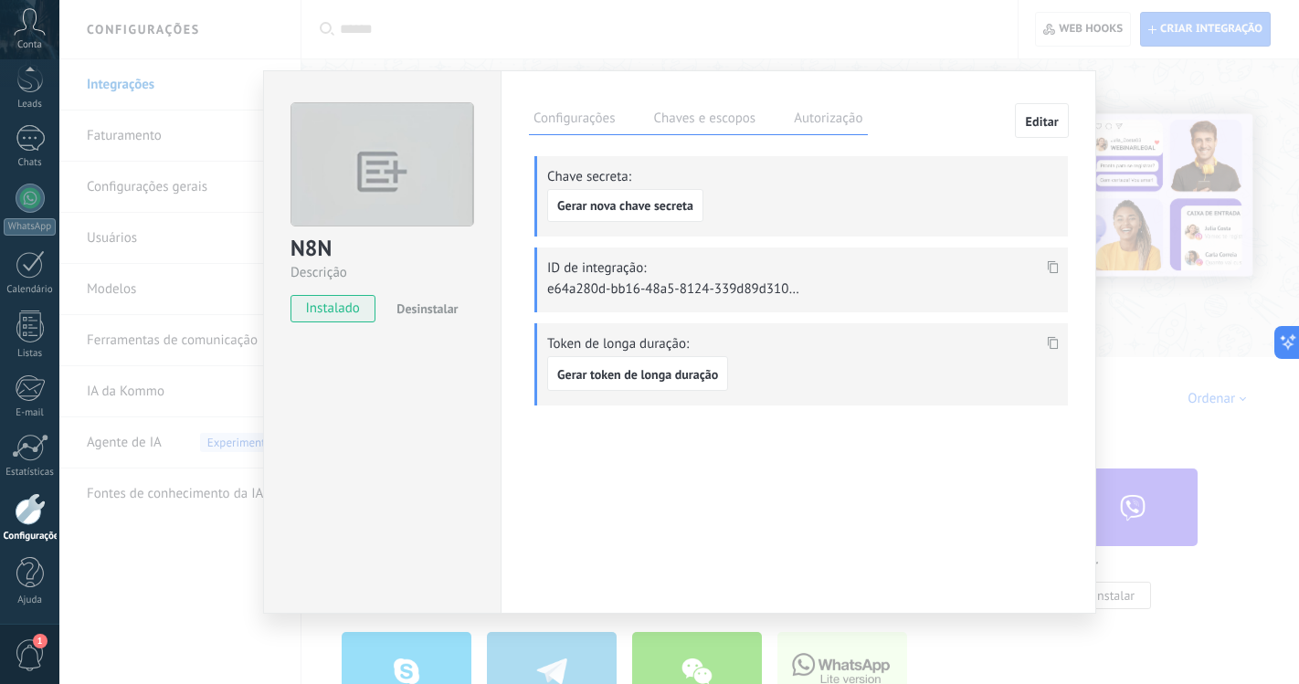
click at [1055, 264] on icon at bounding box center [1053, 267] width 11 height 13
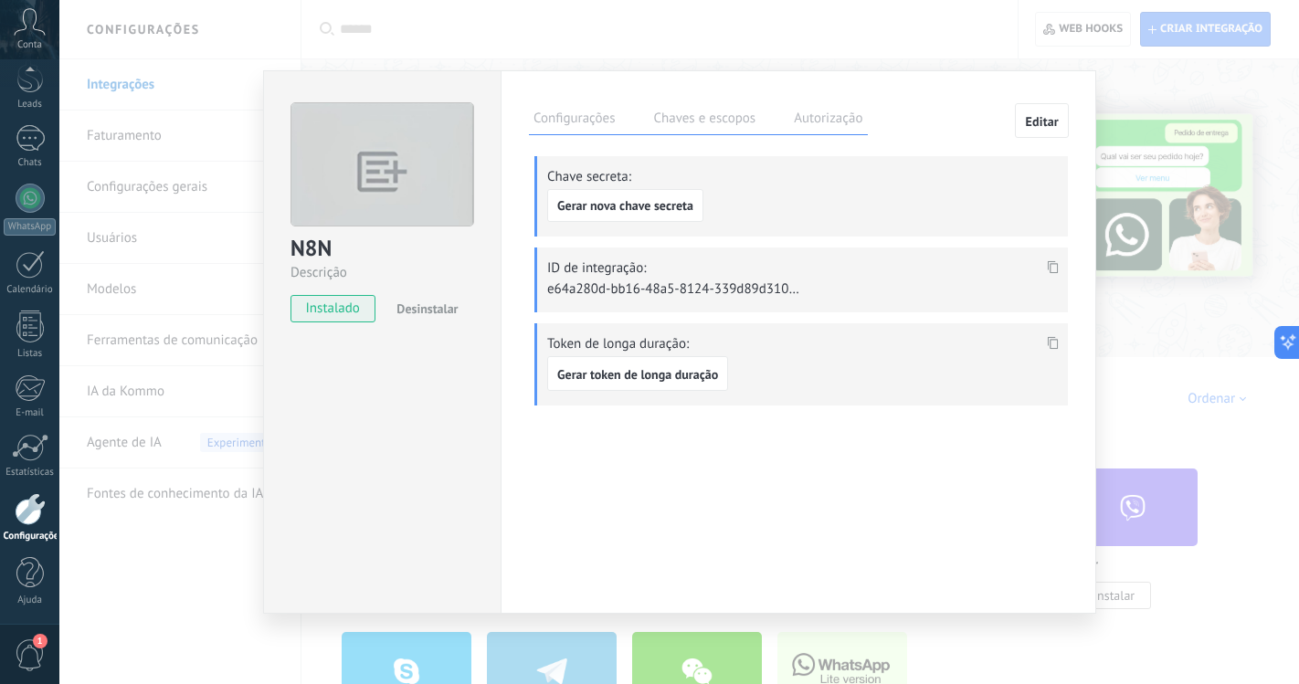
click at [613, 130] on label "Configurações" at bounding box center [574, 121] width 90 height 26
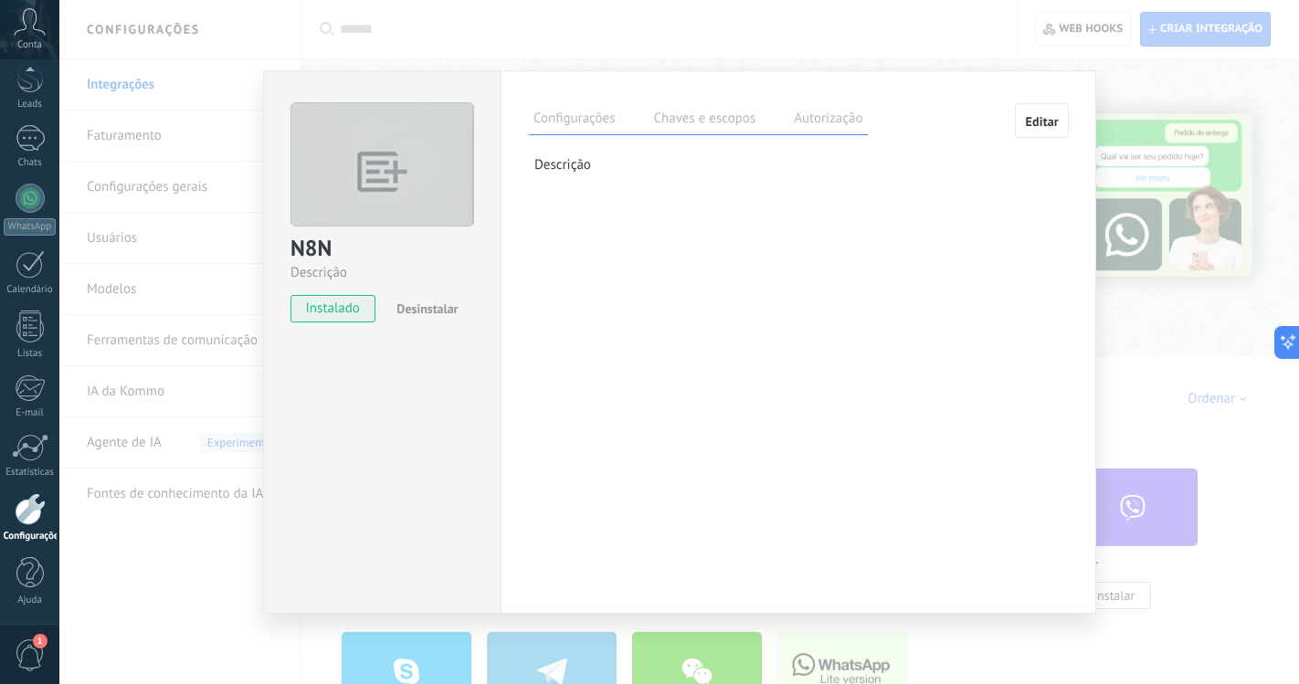
click at [615, 129] on label "Configurações" at bounding box center [574, 121] width 90 height 26
click at [661, 136] on div "Configurações Chaves e escopos Autorização Editar Chave secreta: Gerar nova cha…" at bounding box center [798, 148] width 539 height 91
click at [686, 126] on label "Chaves e escopos" at bounding box center [703, 121] width 111 height 26
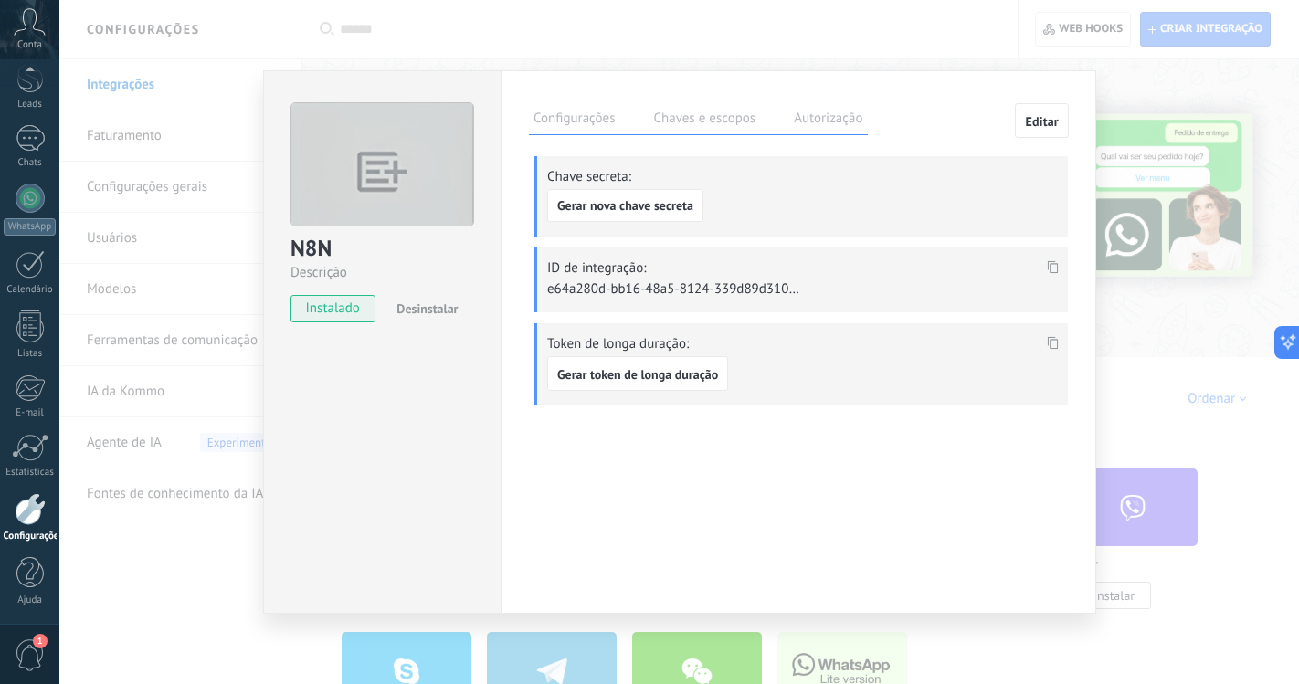
click at [1026, 134] on button "Editar" at bounding box center [1042, 120] width 54 height 35
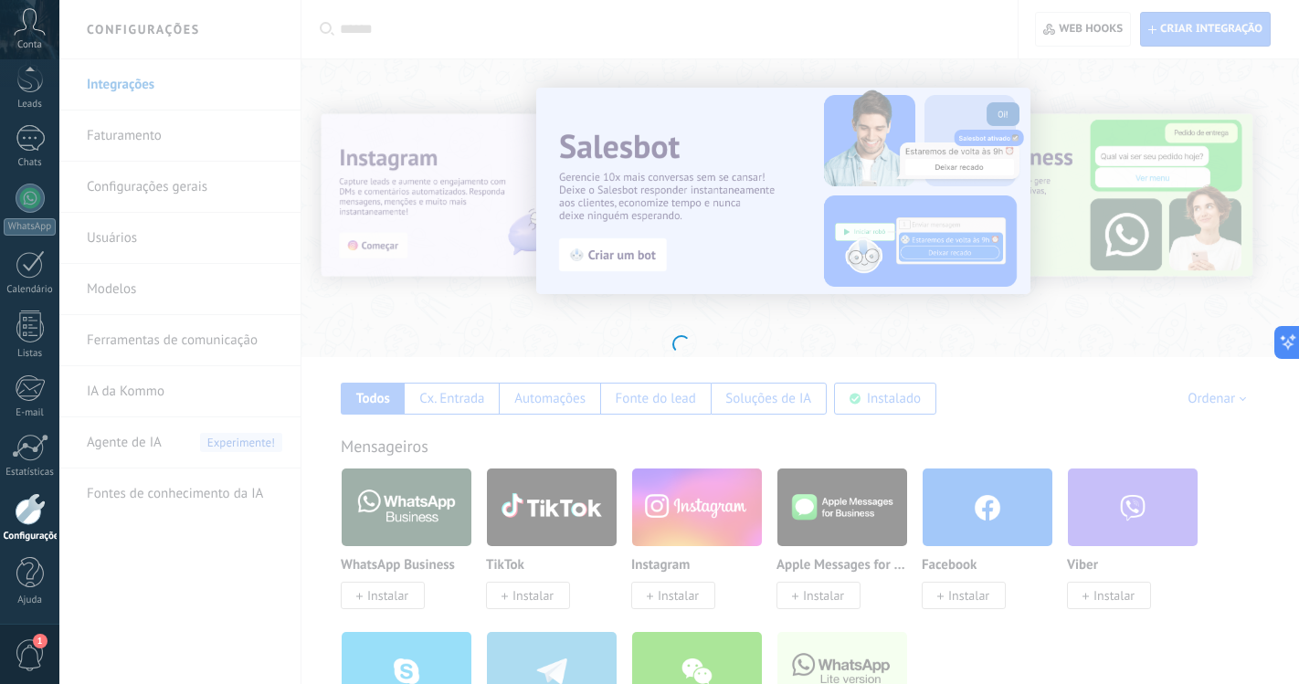
type textarea "*********"
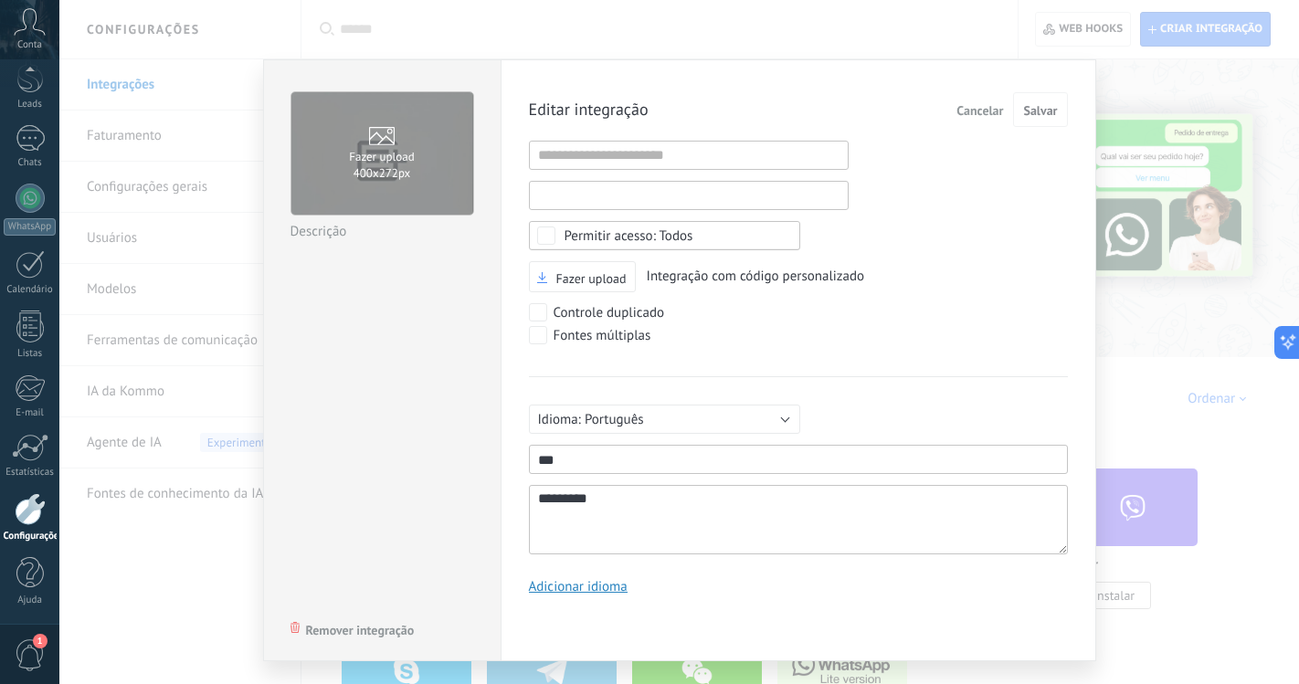
click at [616, 184] on input "1" at bounding box center [689, 195] width 320 height 29
click at [616, 173] on div "Editar integração Cancelar Salvar URL inválida URL inválida Selecionar tudo Ace…" at bounding box center [798, 350] width 539 height 516
click at [628, 142] on input "1" at bounding box center [689, 155] width 320 height 29
click at [672, 100] on div "Editar integração Cancelar Salvar" at bounding box center [798, 109] width 539 height 35
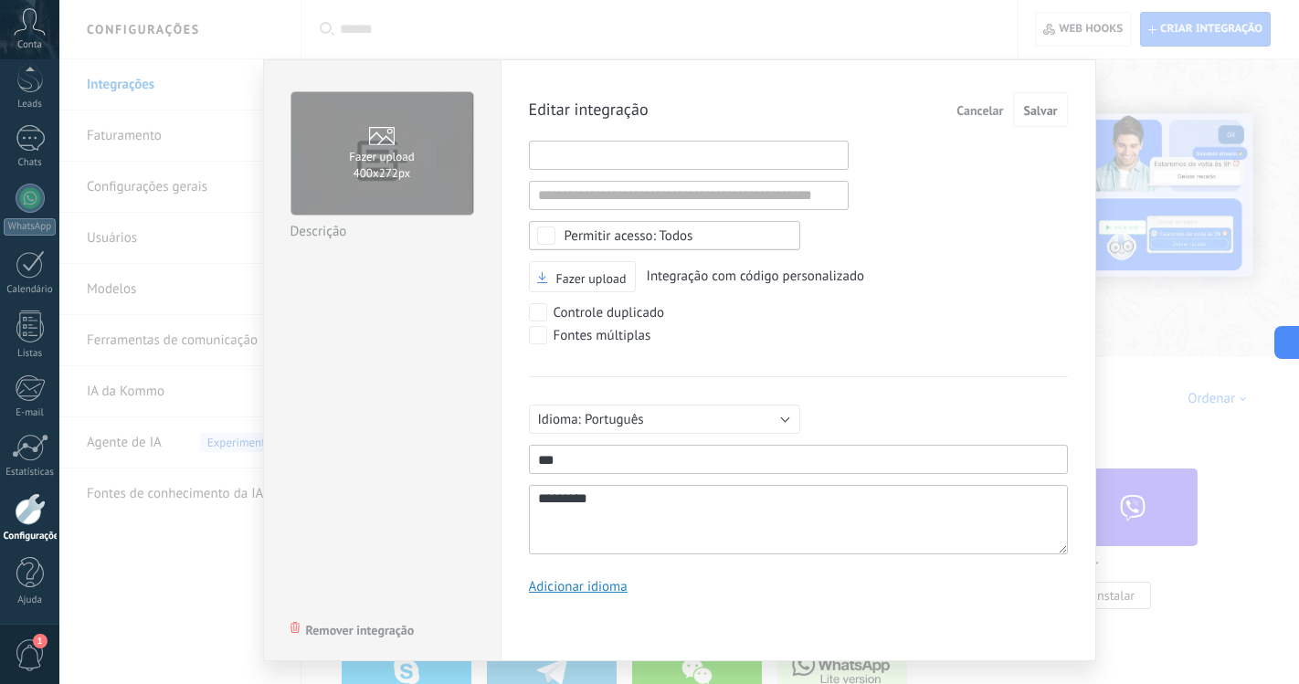
click at [587, 150] on input "1" at bounding box center [689, 155] width 320 height 29
paste input "**********"
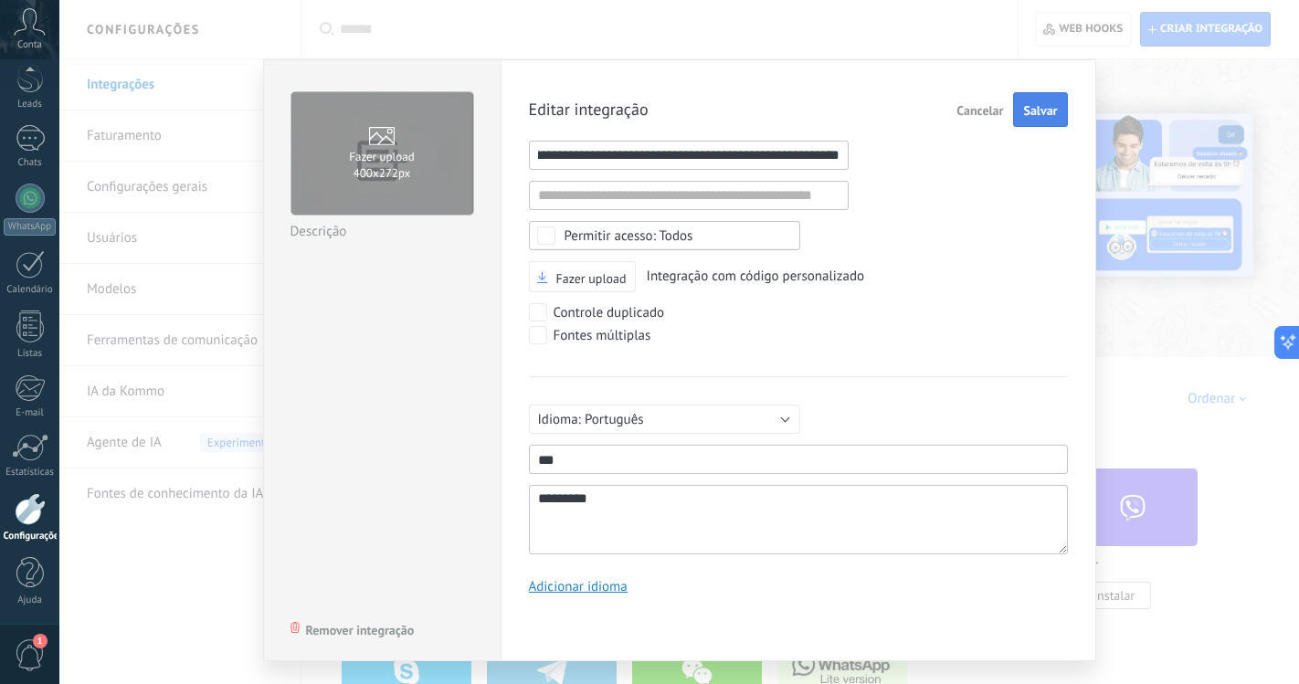
type input "**********"
click at [1048, 108] on span "Salvar" at bounding box center [1040, 110] width 34 height 13
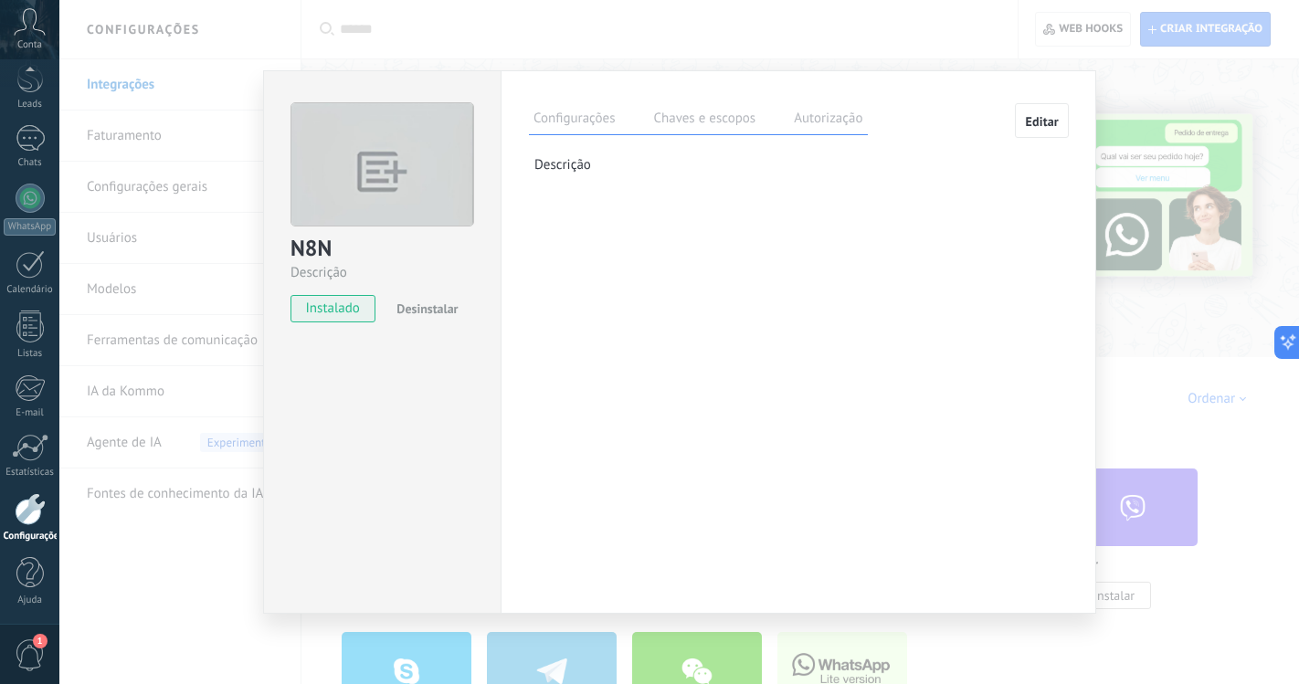
click at [1050, 128] on span "Editar" at bounding box center [1042, 121] width 34 height 13
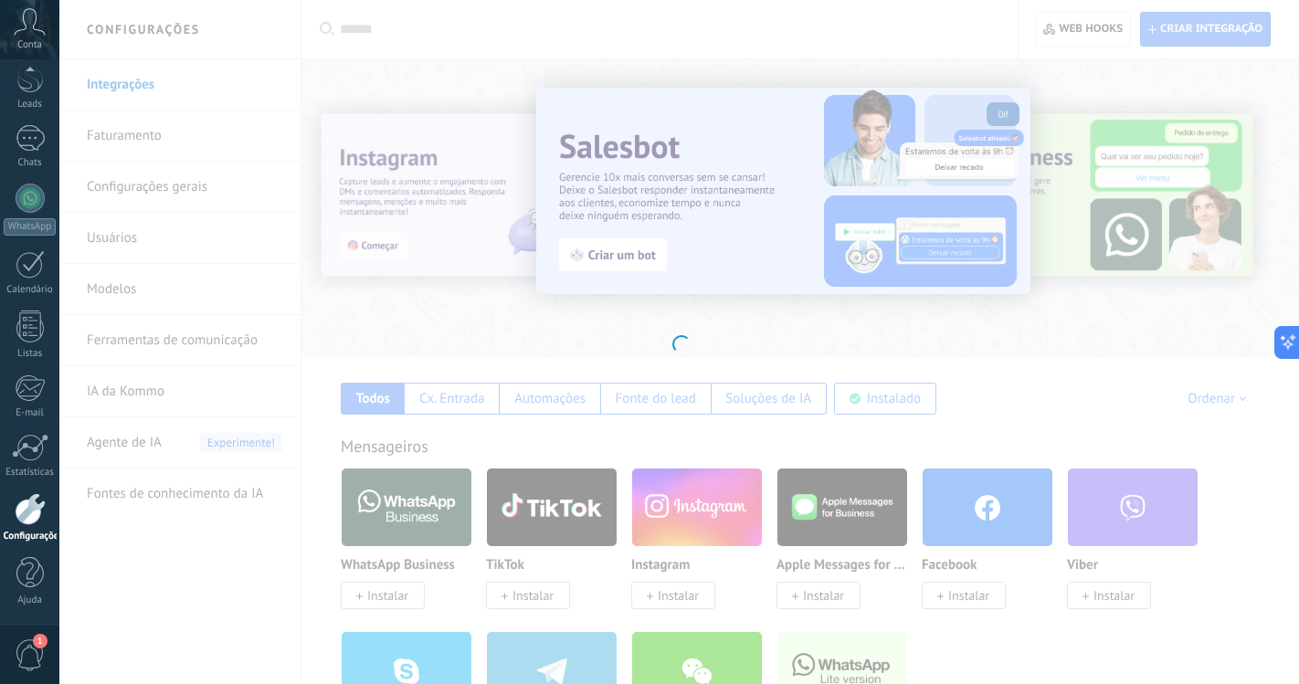
type textarea "*********"
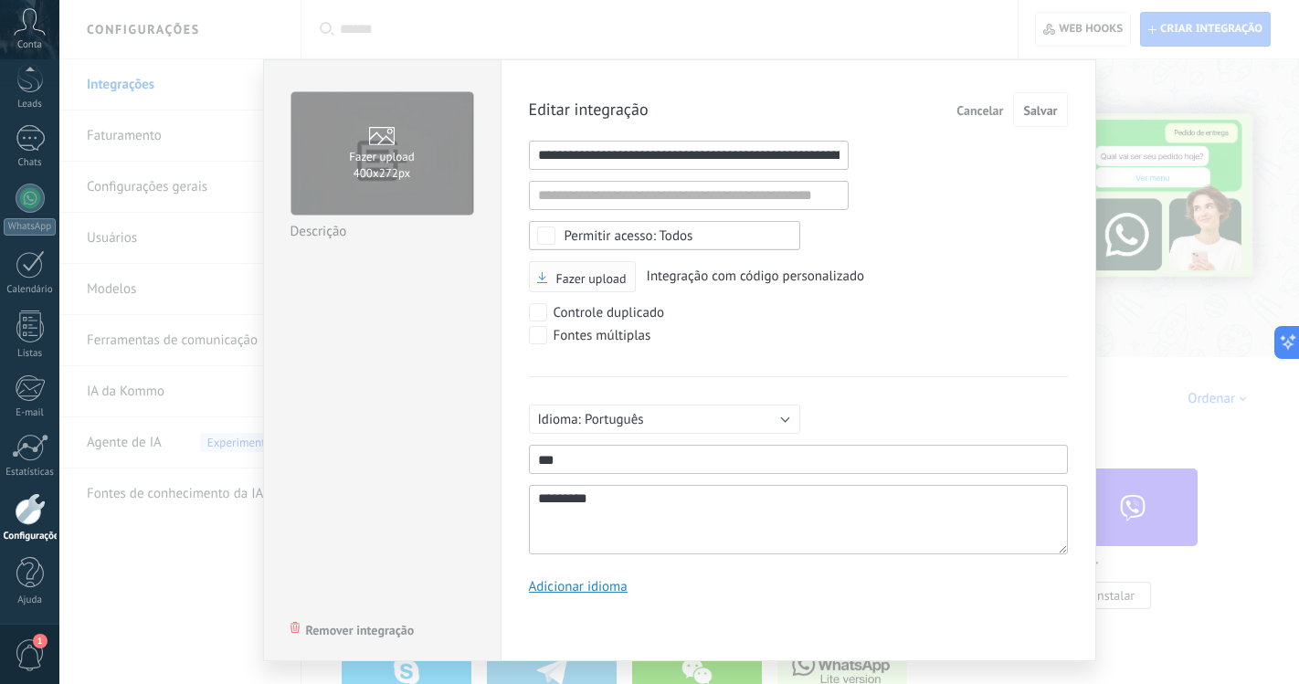
scroll to position [17, 0]
click at [594, 159] on input "1" at bounding box center [689, 155] width 320 height 29
type input "**********"
click at [1038, 117] on span "Salvar" at bounding box center [1040, 110] width 34 height 13
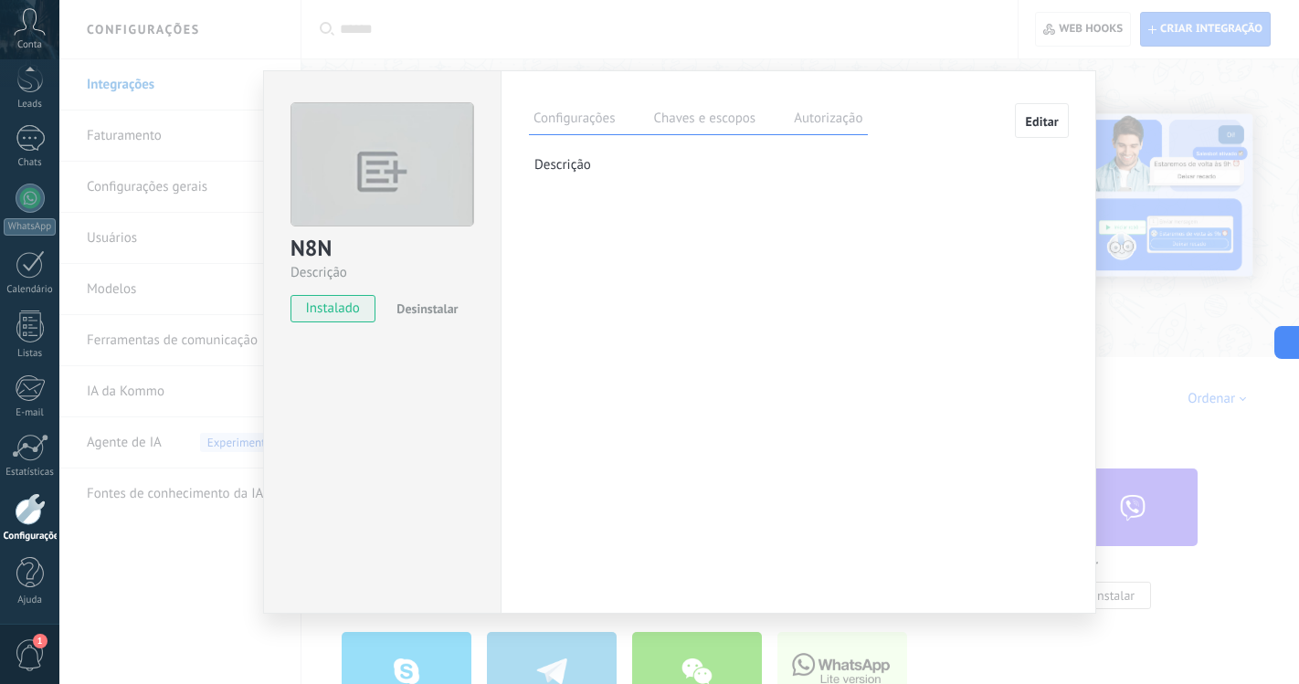
click at [1034, 127] on span "Editar" at bounding box center [1042, 121] width 34 height 13
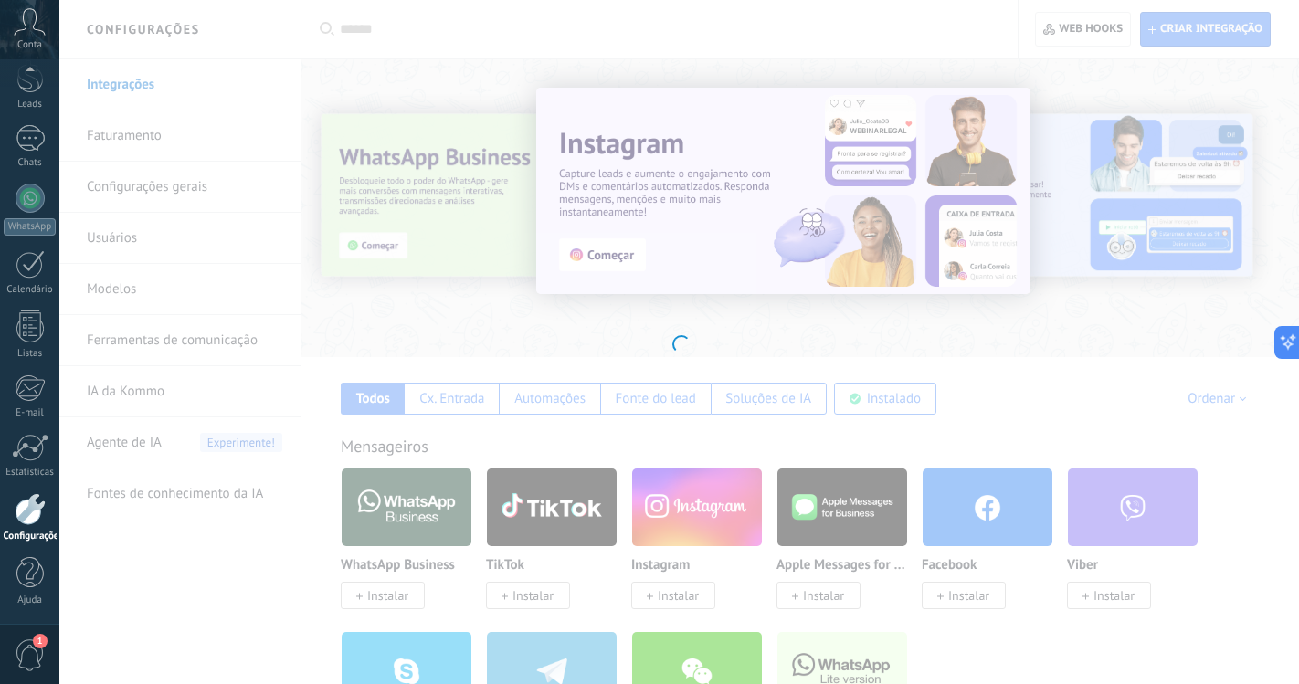
type textarea "*********"
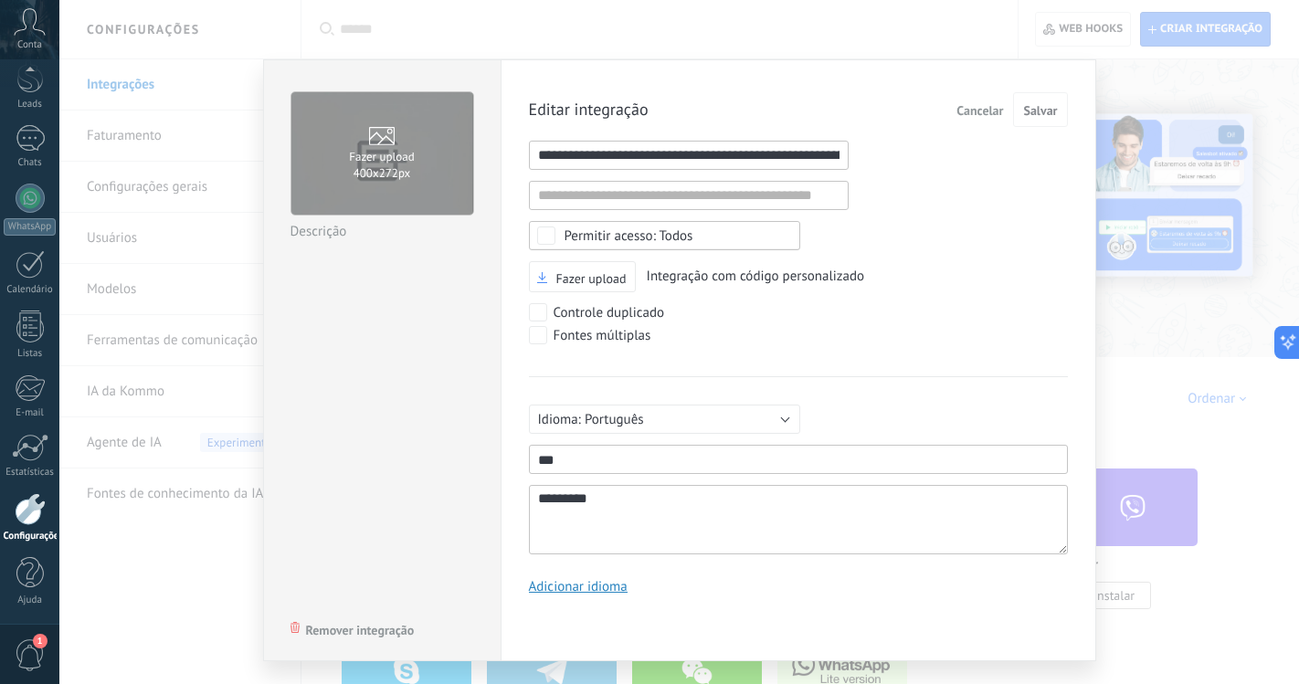
click at [614, 132] on div "Editar integração Cancelar Salvar URL inválida URL inválida Selecionar tudo Ace…" at bounding box center [798, 350] width 539 height 516
click at [605, 154] on input "1" at bounding box center [689, 155] width 320 height 29
click at [661, 172] on div "Editar integração Cancelar Salvar URL inválida URL inválida Selecionar tudo Ace…" at bounding box center [798, 350] width 539 height 516
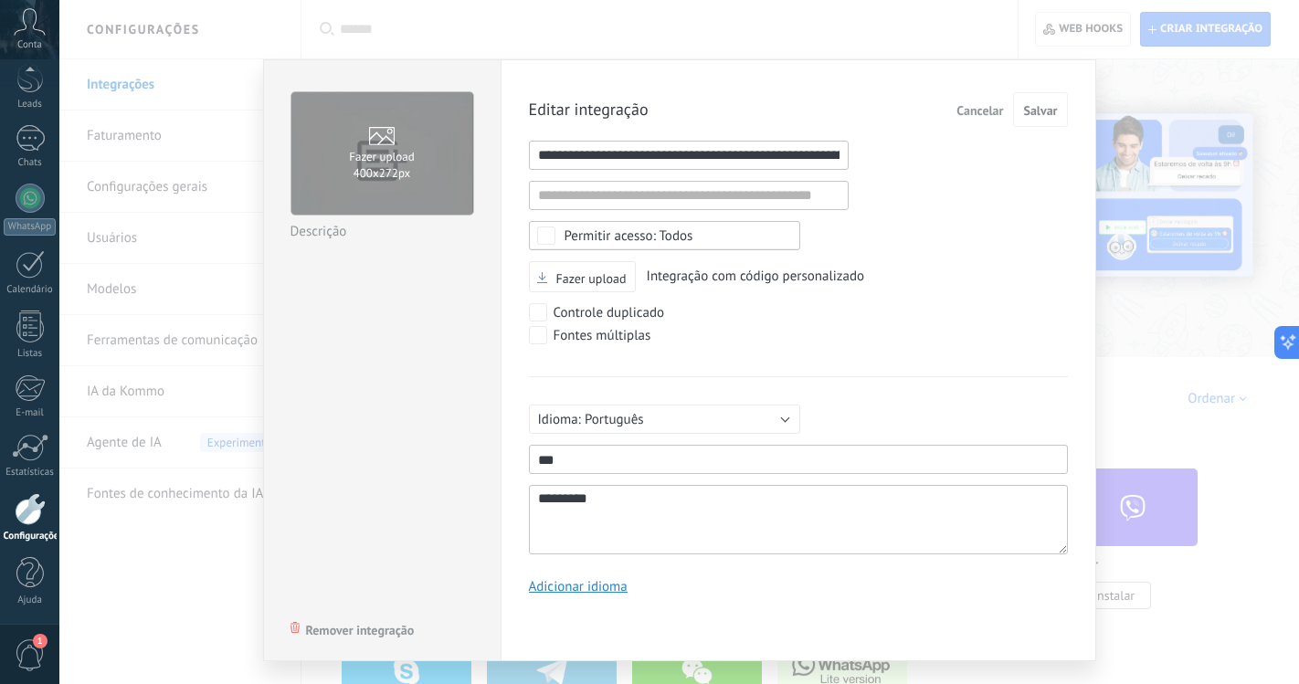
click at [809, 141] on input "1" at bounding box center [689, 155] width 320 height 29
drag, startPoint x: 797, startPoint y: 148, endPoint x: 880, endPoint y: 155, distance: 82.5
click at [880, 155] on div "Editar integração Cancelar Salvar URL inválida URL inválida Selecionar tudo Ace…" at bounding box center [798, 350] width 539 height 516
click at [789, 161] on input "1" at bounding box center [689, 155] width 320 height 29
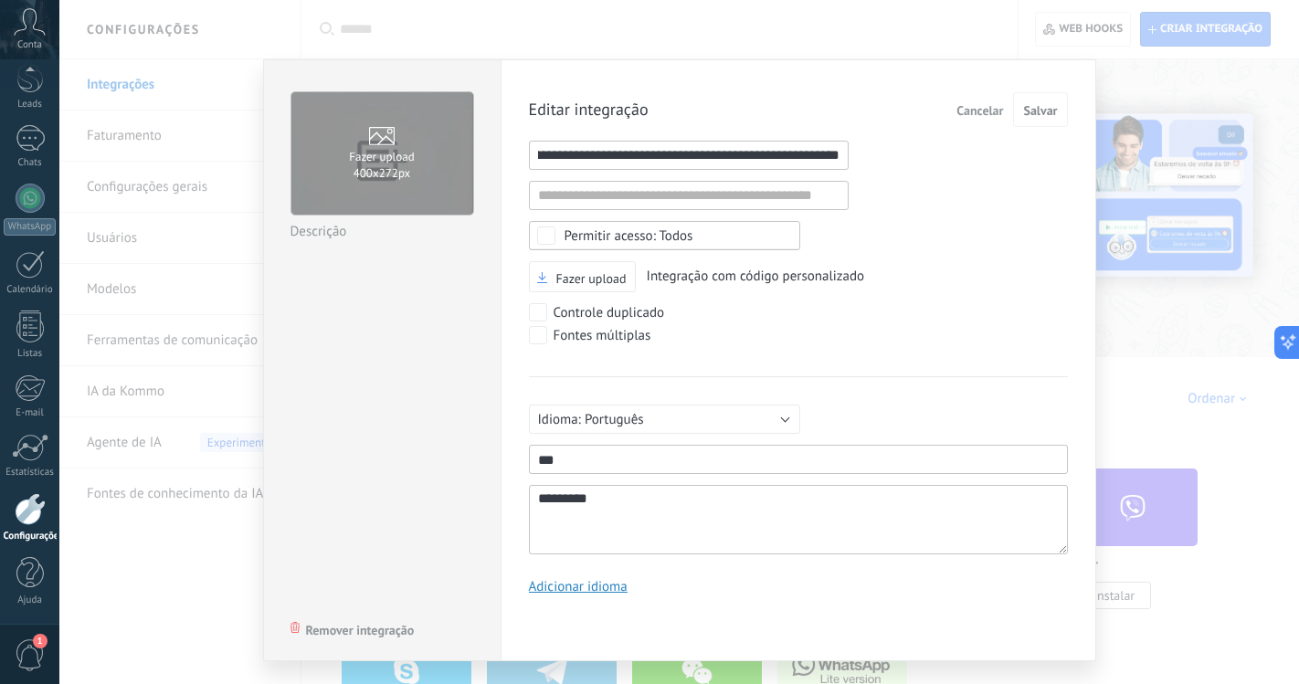
click at [789, 161] on input "1" at bounding box center [689, 155] width 320 height 29
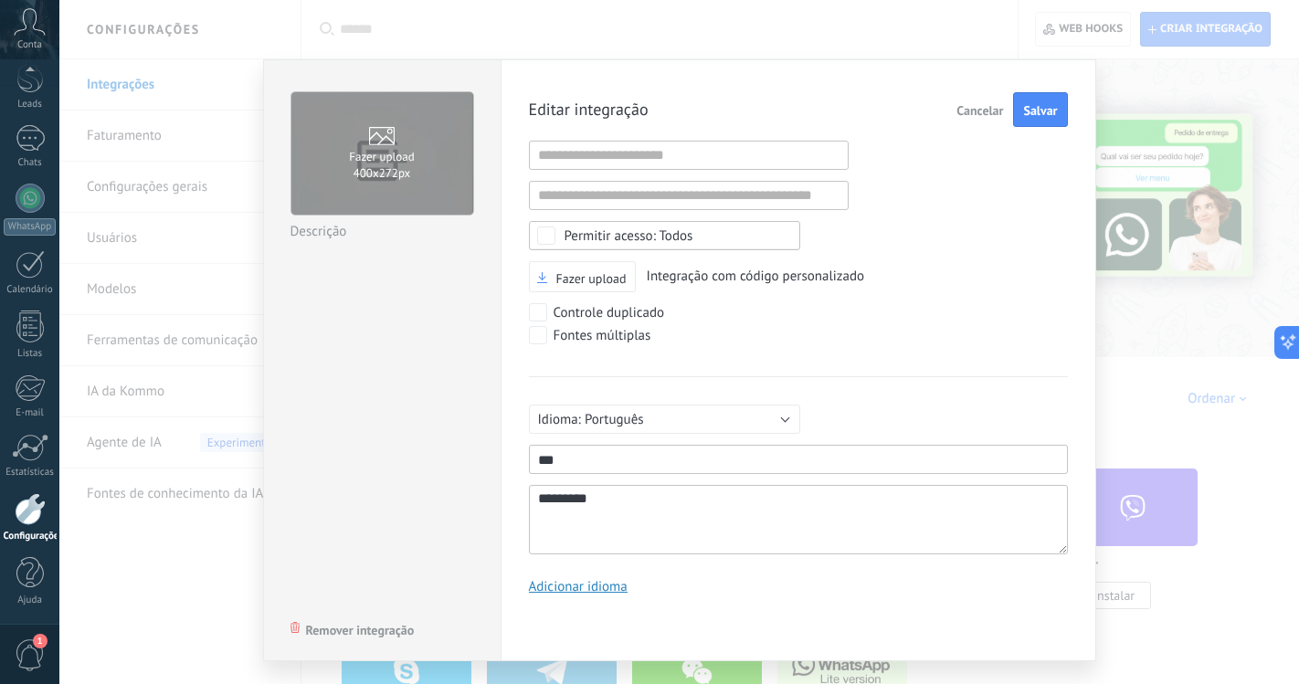
click at [1028, 163] on div "Editar integração Cancelar Salvar URL inválida URL inválida Selecionar tudo Ace…" at bounding box center [798, 350] width 539 height 516
click at [1035, 114] on span "Salvar" at bounding box center [1040, 110] width 34 height 13
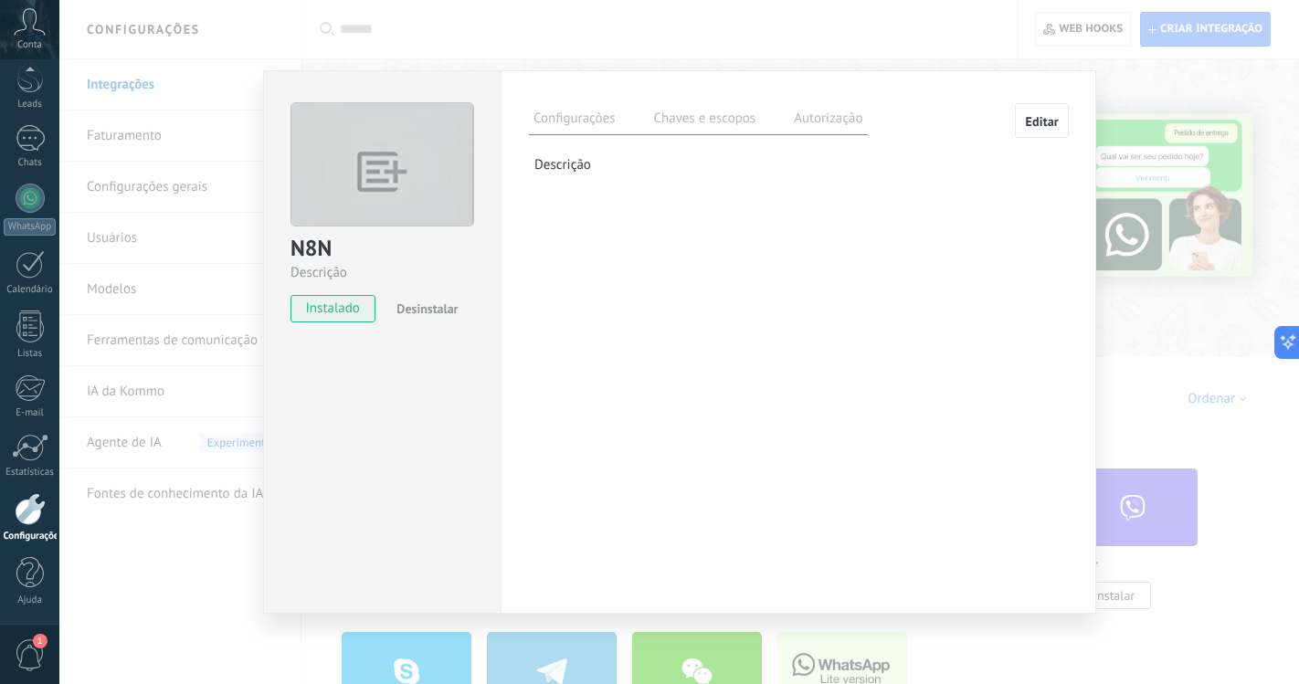
click at [1006, 115] on div "Configurações Chaves e escopos Autorização Editar" at bounding box center [798, 119] width 539 height 32
click at [857, 117] on label "Autorização" at bounding box center [828, 121] width 78 height 26
click at [730, 125] on label "Chaves e escopos" at bounding box center [703, 121] width 111 height 26
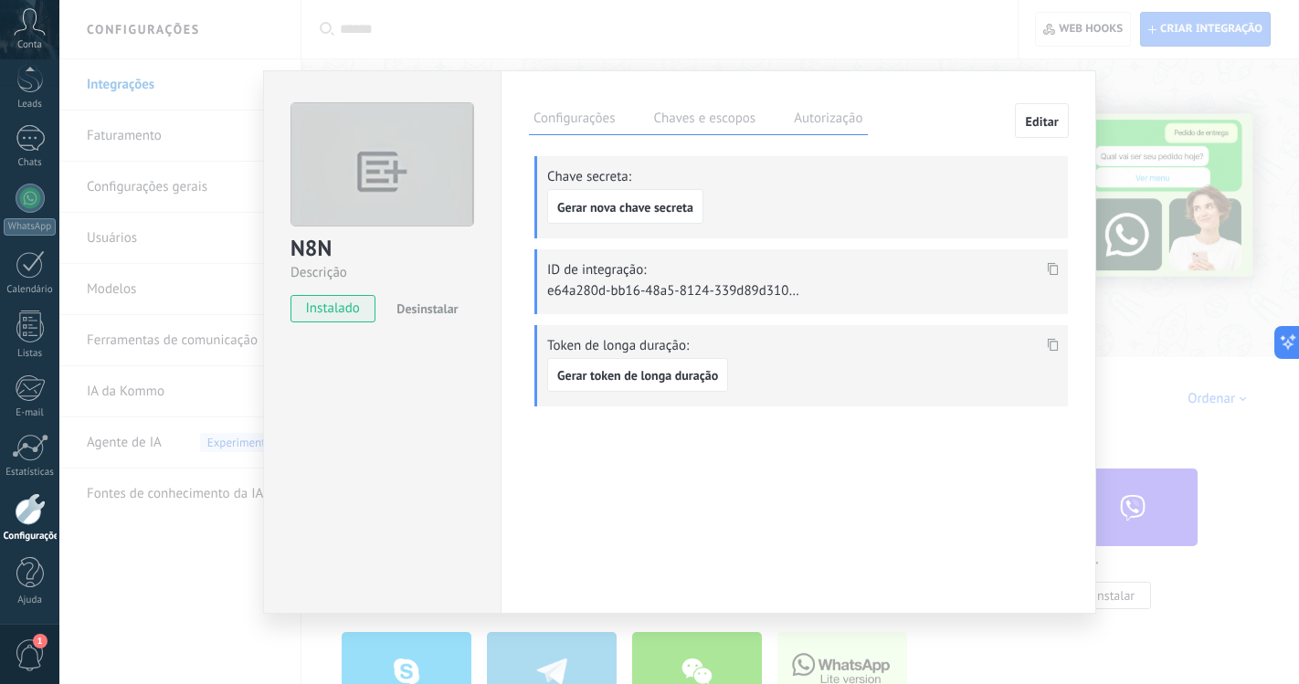
click at [576, 126] on label "Configurações" at bounding box center [574, 121] width 90 height 26
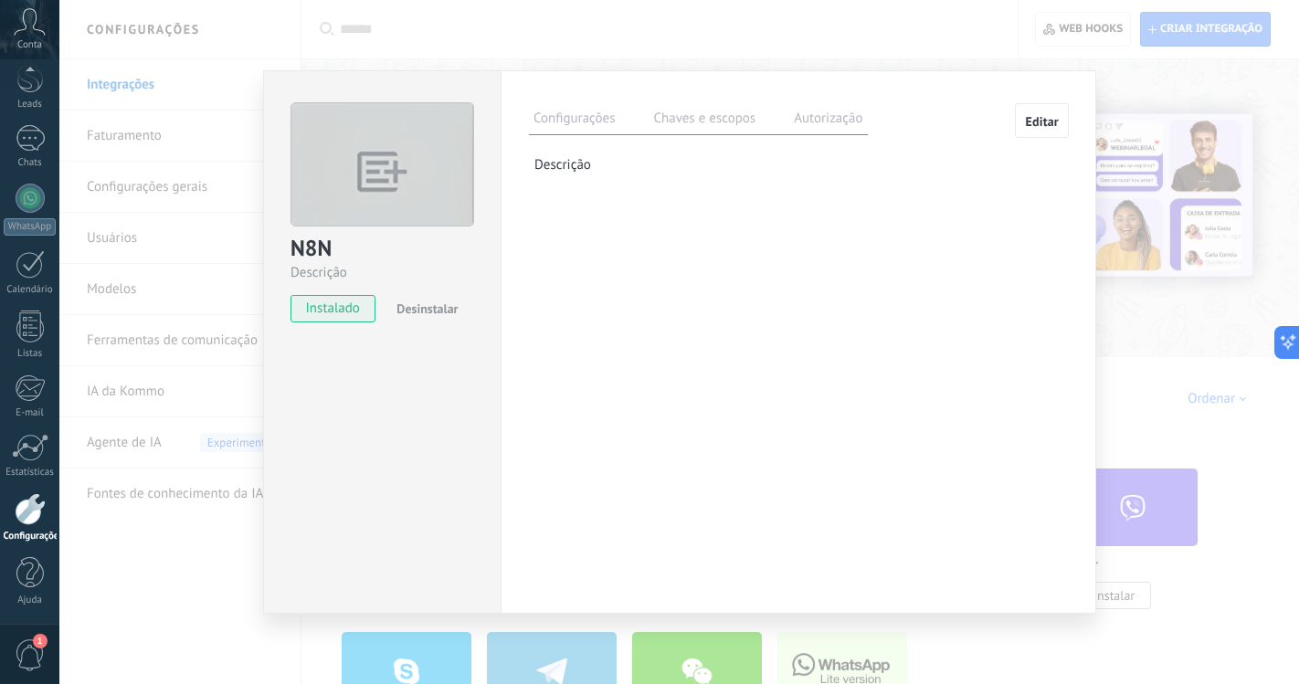
click at [1026, 112] on button "Editar" at bounding box center [1042, 120] width 54 height 35
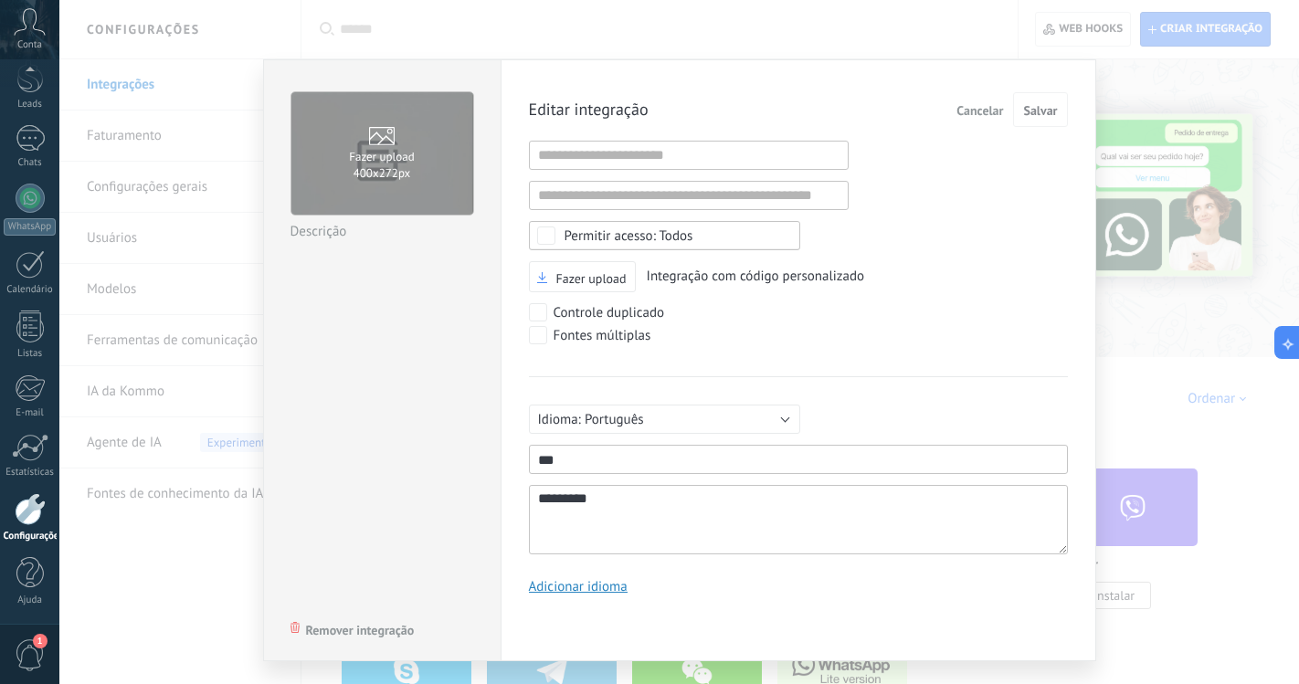
click at [277, 15] on div "Fazer upload 400х272px N8N Descrição Remover integração Editar integração Cance…" at bounding box center [678, 342] width 1239 height 684
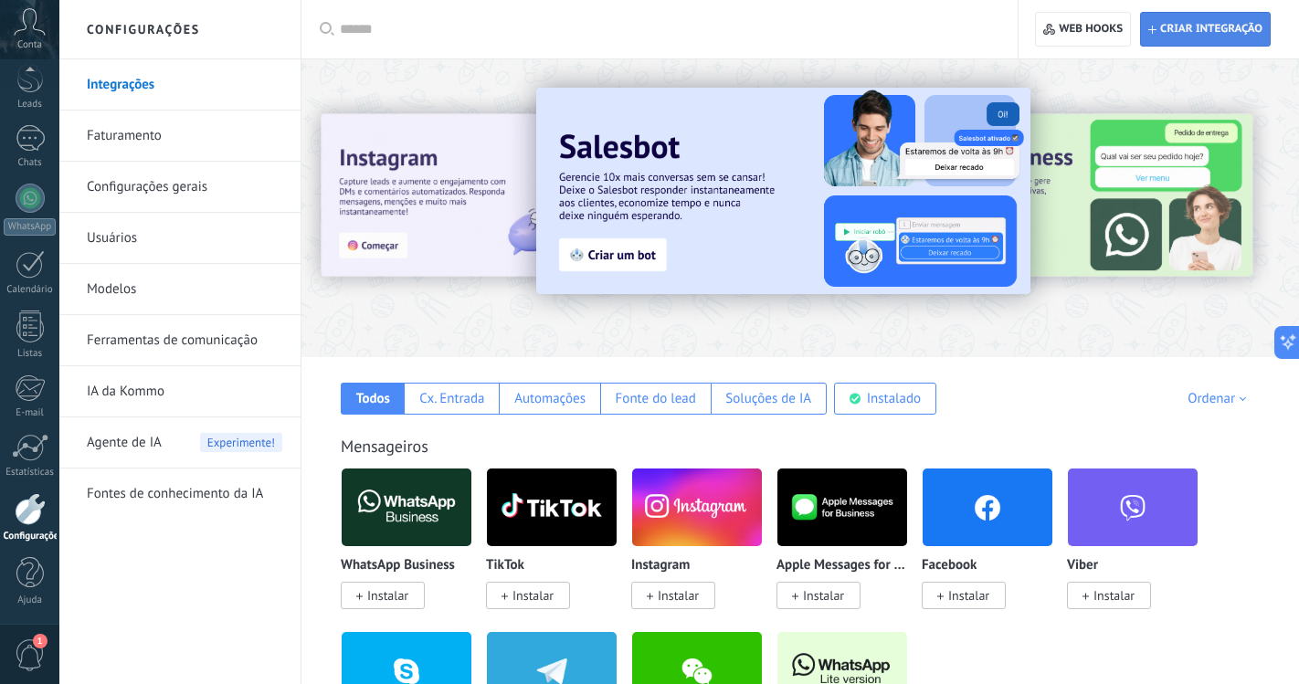
click at [1202, 37] on span "Criar integração" at bounding box center [1205, 29] width 114 height 33
type textarea "*********"
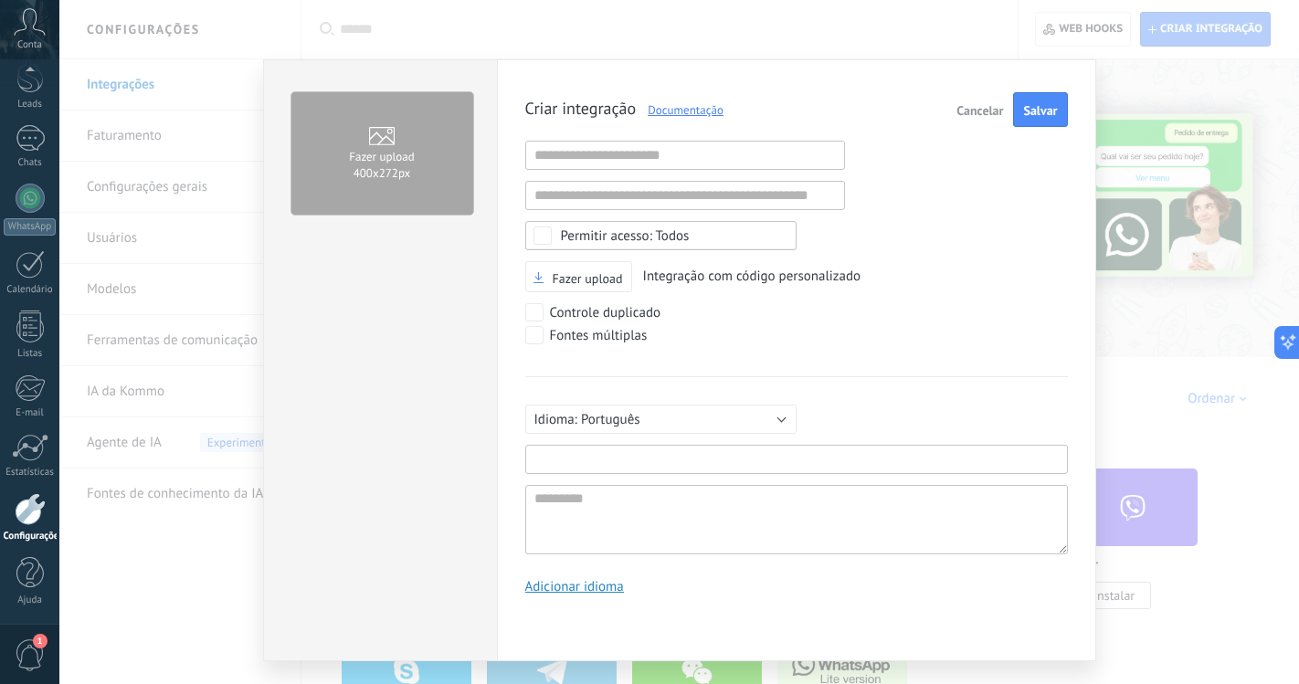
click at [574, 457] on input "text" at bounding box center [796, 459] width 543 height 29
type input "******"
click at [723, 207] on input "text" at bounding box center [685, 195] width 320 height 29
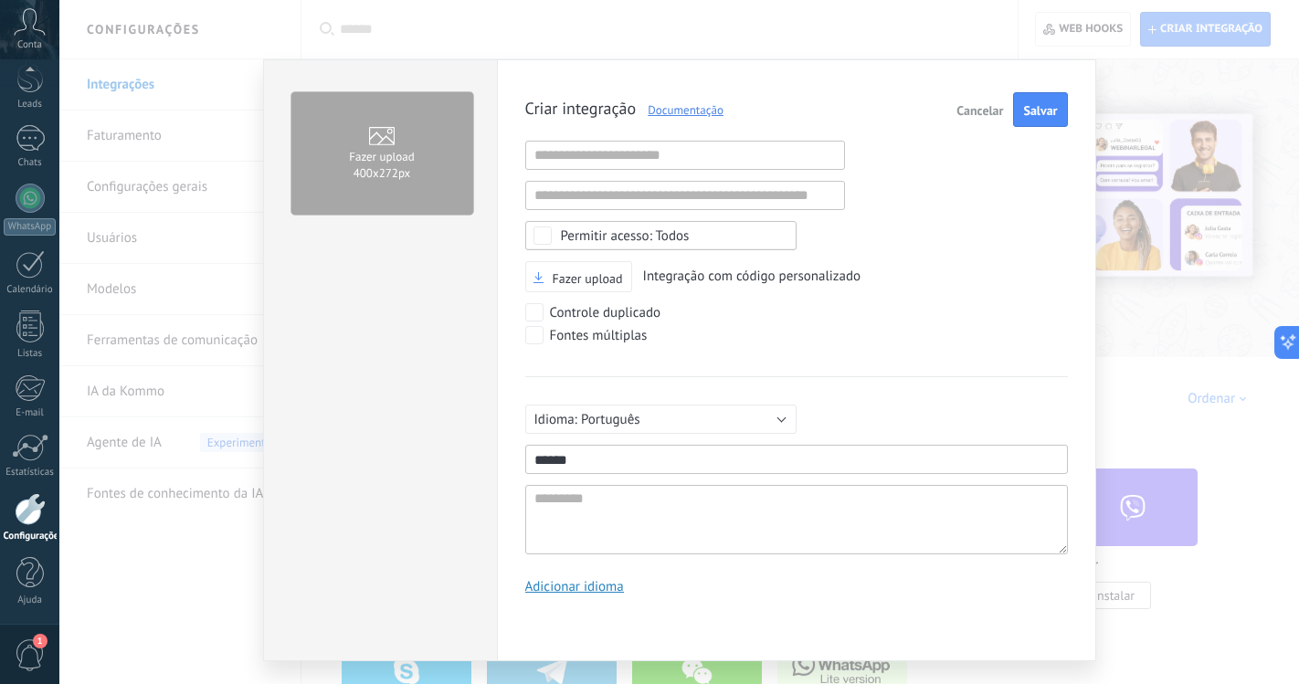
click at [743, 322] on div "Controle duplicado" at bounding box center [753, 314] width 457 height 23
click at [625, 321] on div "Controle duplicado" at bounding box center [605, 313] width 111 height 18
click at [1056, 110] on button "Salvar" at bounding box center [1040, 109] width 54 height 35
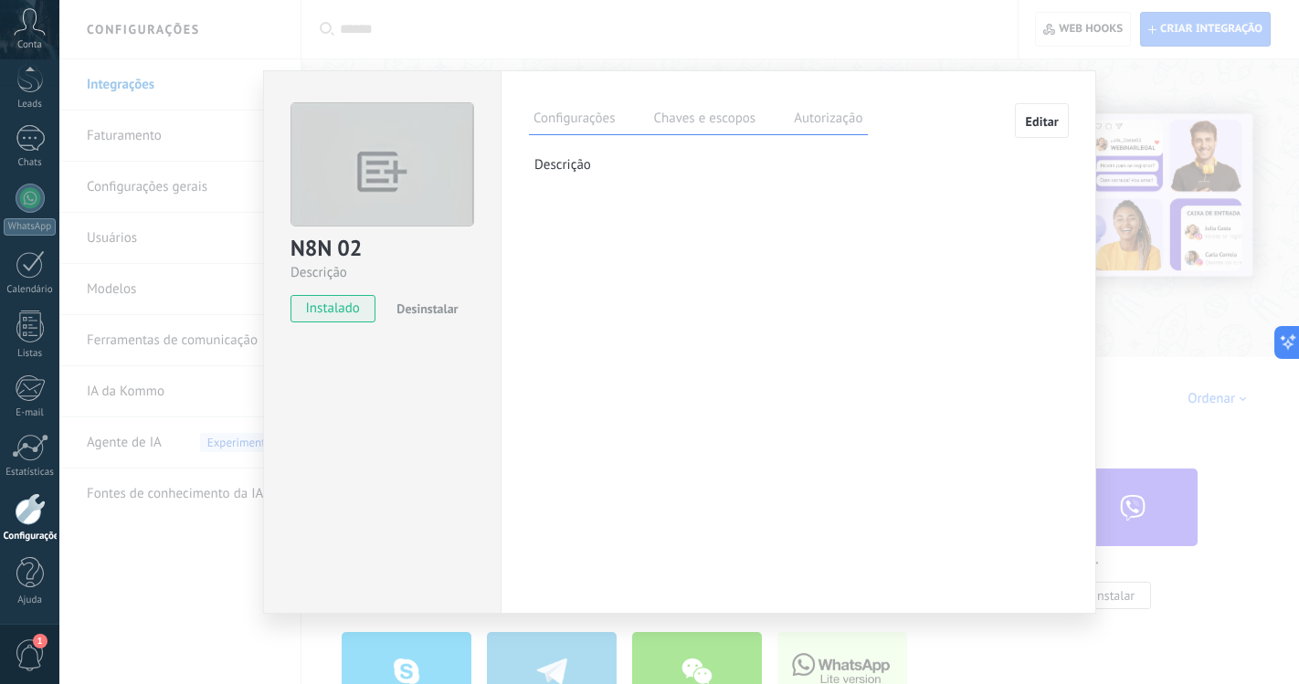
click at [731, 136] on div "Configurações Chaves e escopos Autorização Editar Chave secreta: Gerar chave se…" at bounding box center [798, 148] width 539 height 91
click at [729, 126] on label "Chaves e escopos" at bounding box center [703, 121] width 111 height 26
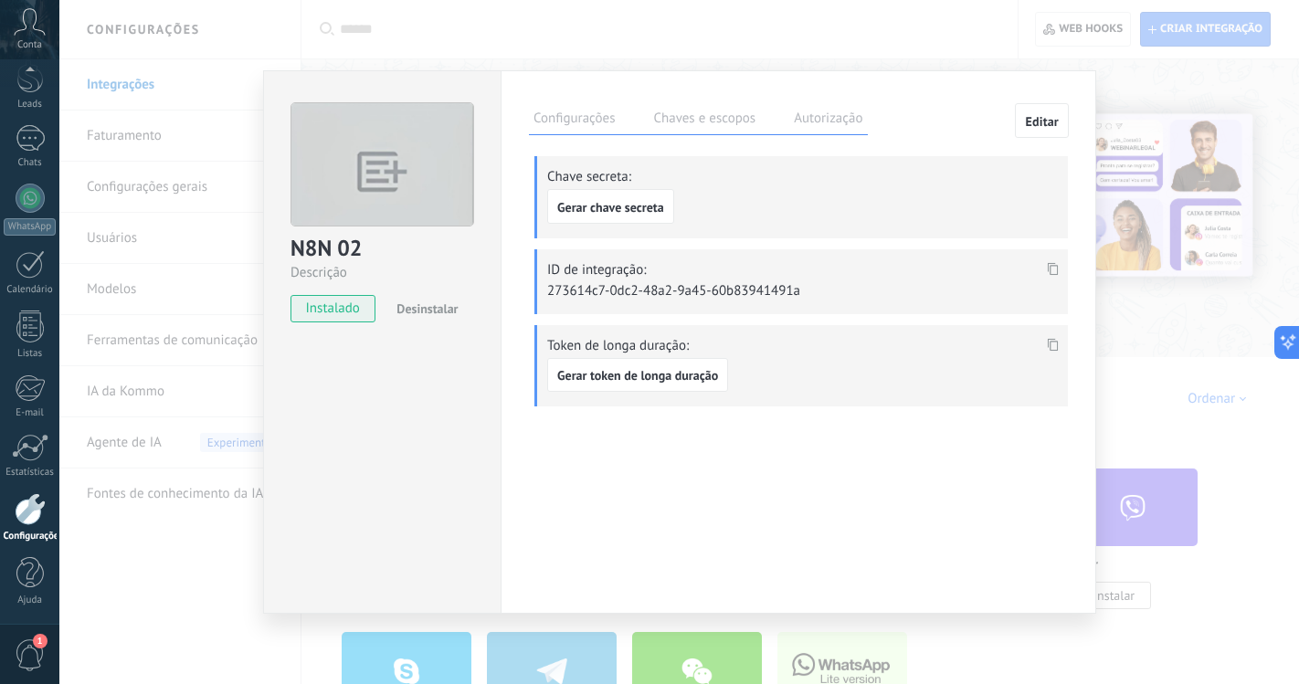
click at [1053, 269] on icon at bounding box center [1053, 268] width 11 height 13
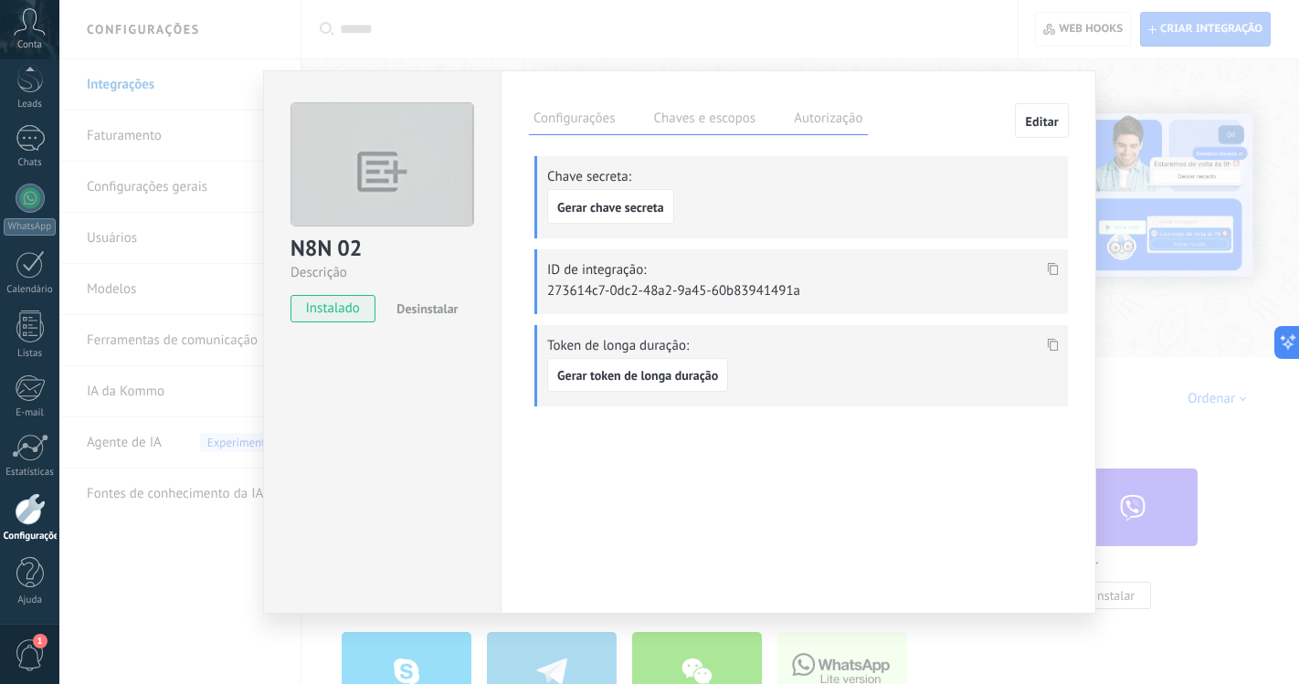
click at [1055, 266] on icon at bounding box center [1053, 268] width 11 height 13
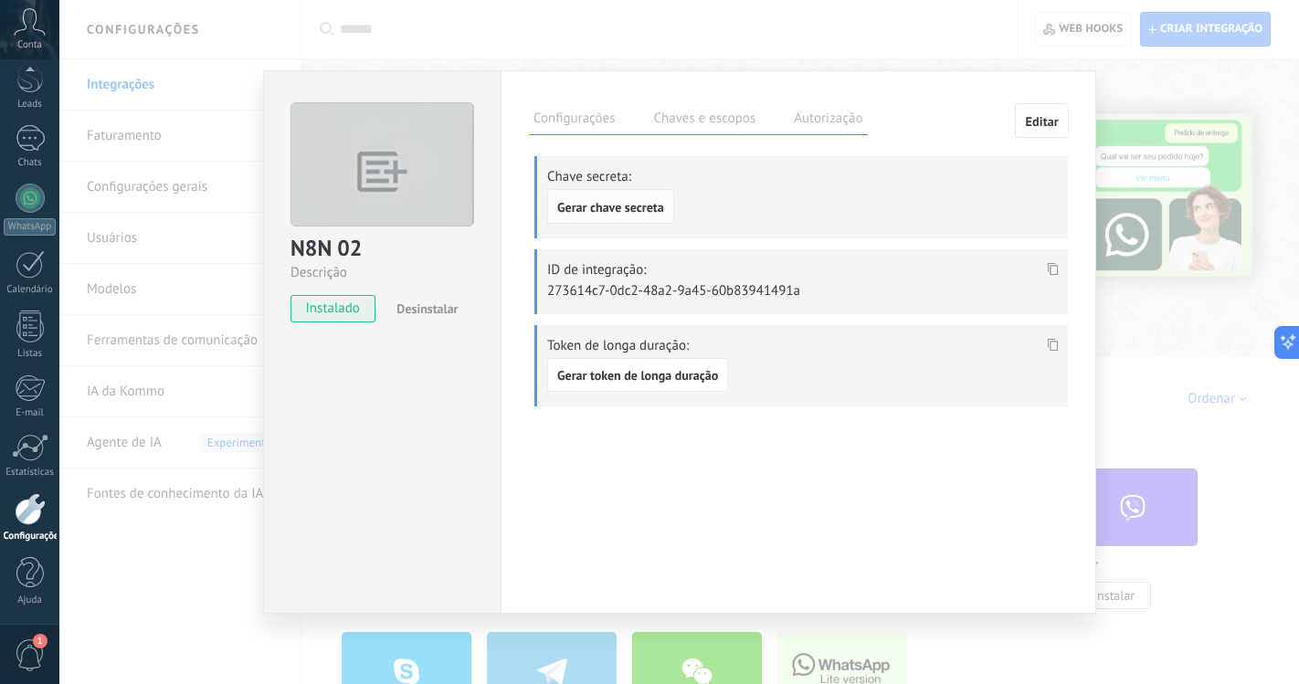
click at [620, 206] on span "Gerar chave secreta" at bounding box center [610, 207] width 107 height 13
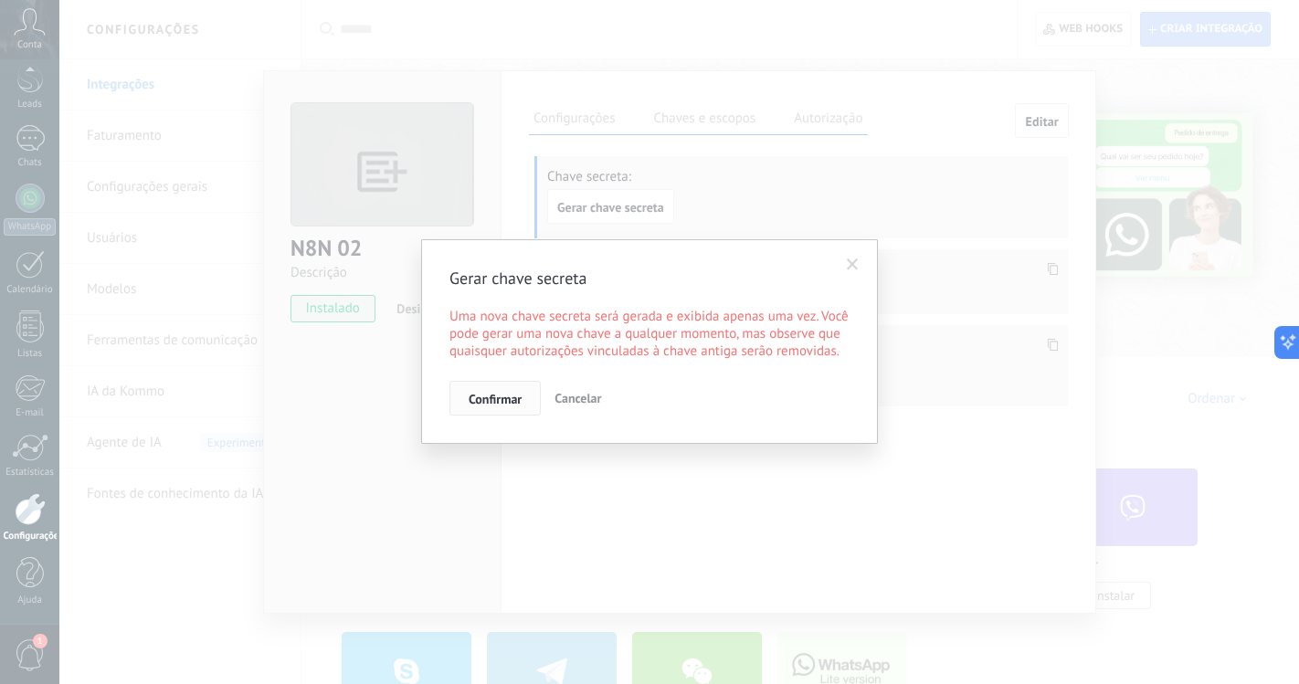
click at [509, 397] on span "Confirmar" at bounding box center [495, 399] width 53 height 13
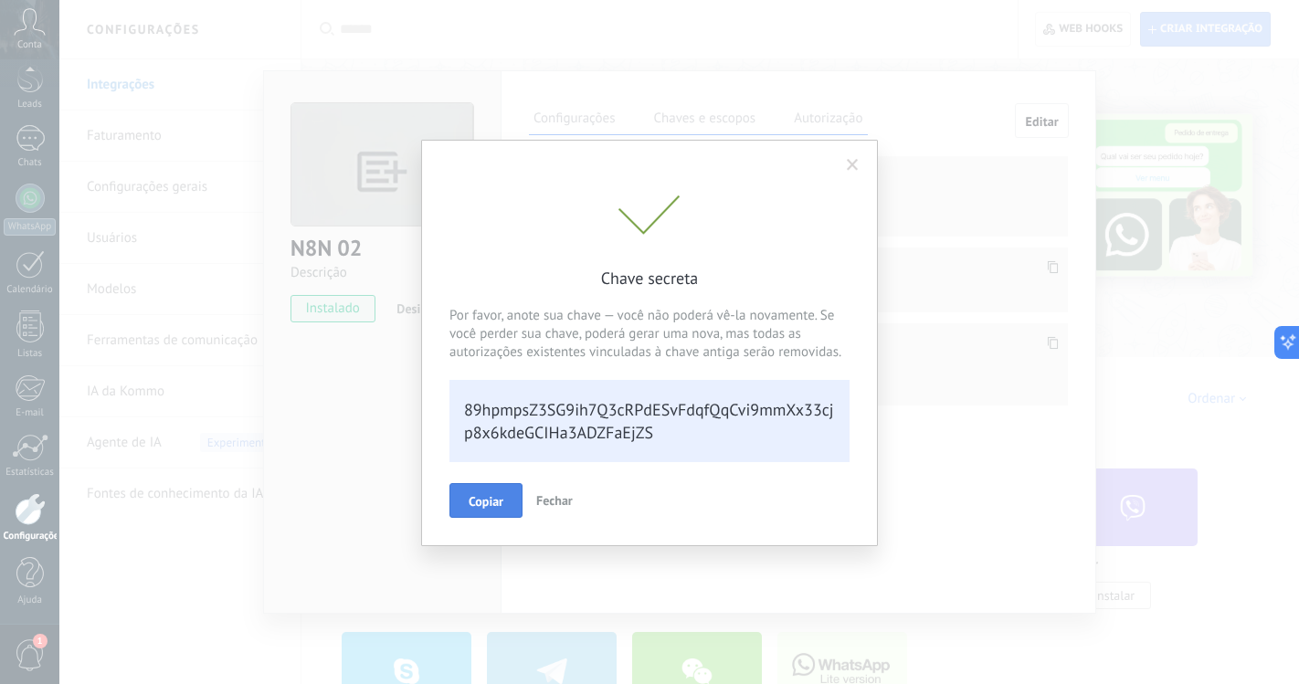
click at [493, 501] on span "Copiar" at bounding box center [486, 501] width 35 height 13
click at [558, 506] on span "Fechar" at bounding box center [563, 499] width 37 height 16
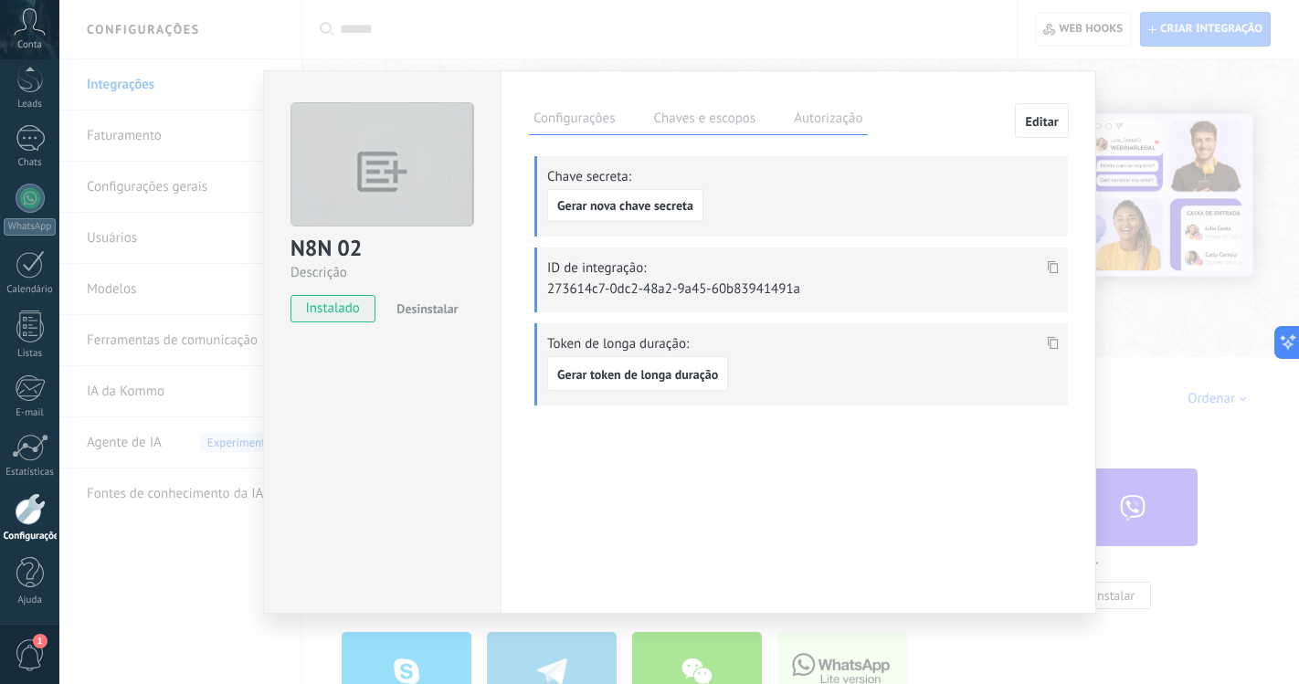
click at [169, 455] on div "N8N 02 Descrição instalado Desinstalar Configurações Chaves e escopos Autorizaç…" at bounding box center [678, 342] width 1239 height 684
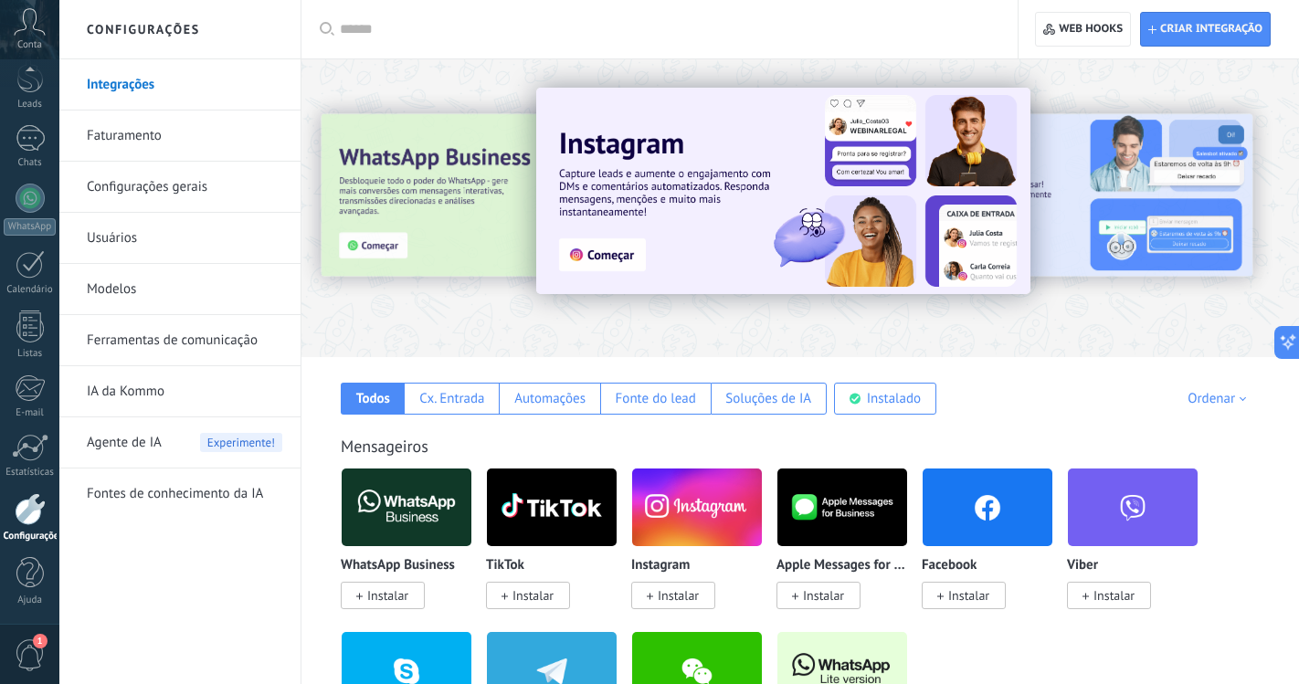
scroll to position [92, 0]
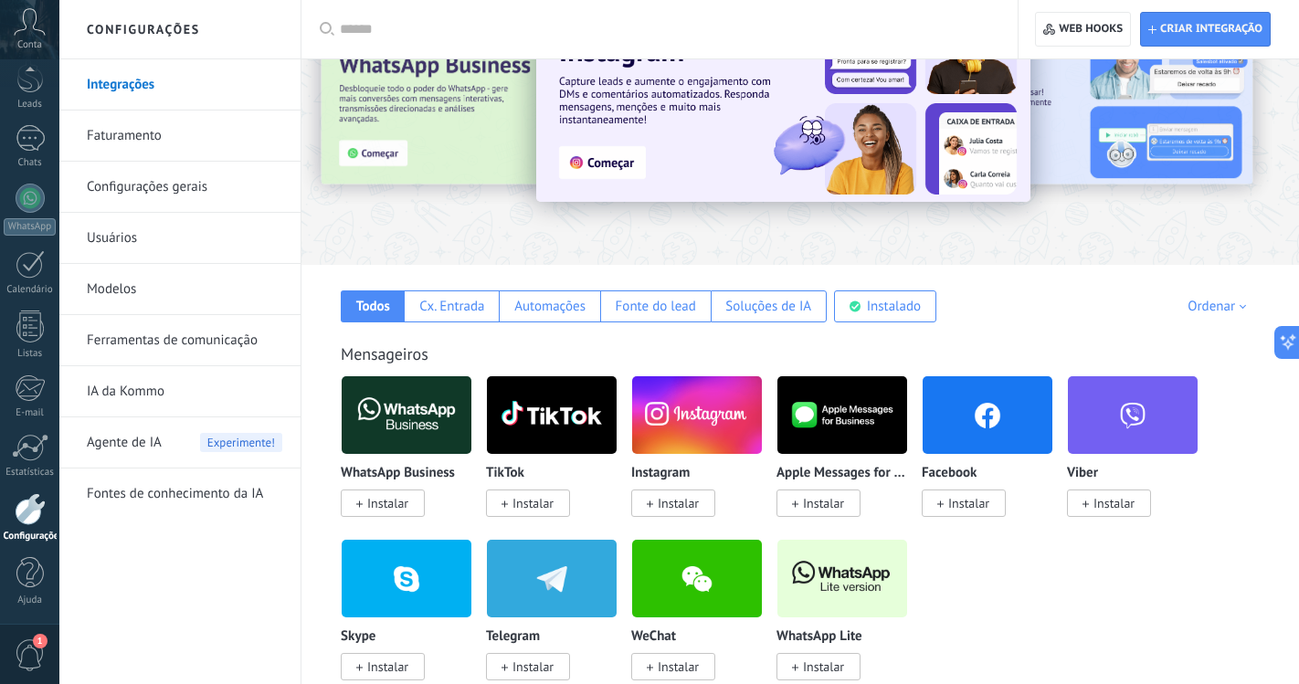
click at [881, 326] on div "Mensageiros WhatsApp Business Instalar TikTok Instalar Instagram Instalar Apple…" at bounding box center [800, 493] width 961 height 373
click at [887, 317] on div "Instalado" at bounding box center [885, 306] width 102 height 32
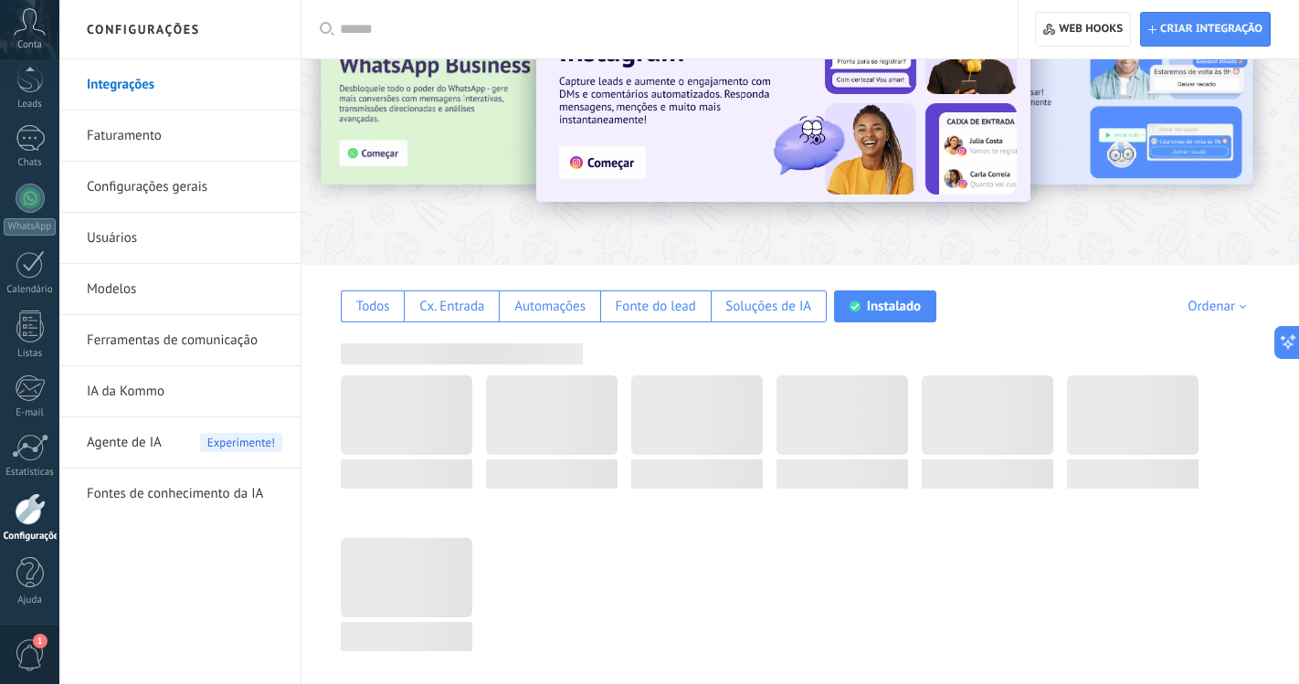
scroll to position [0, 0]
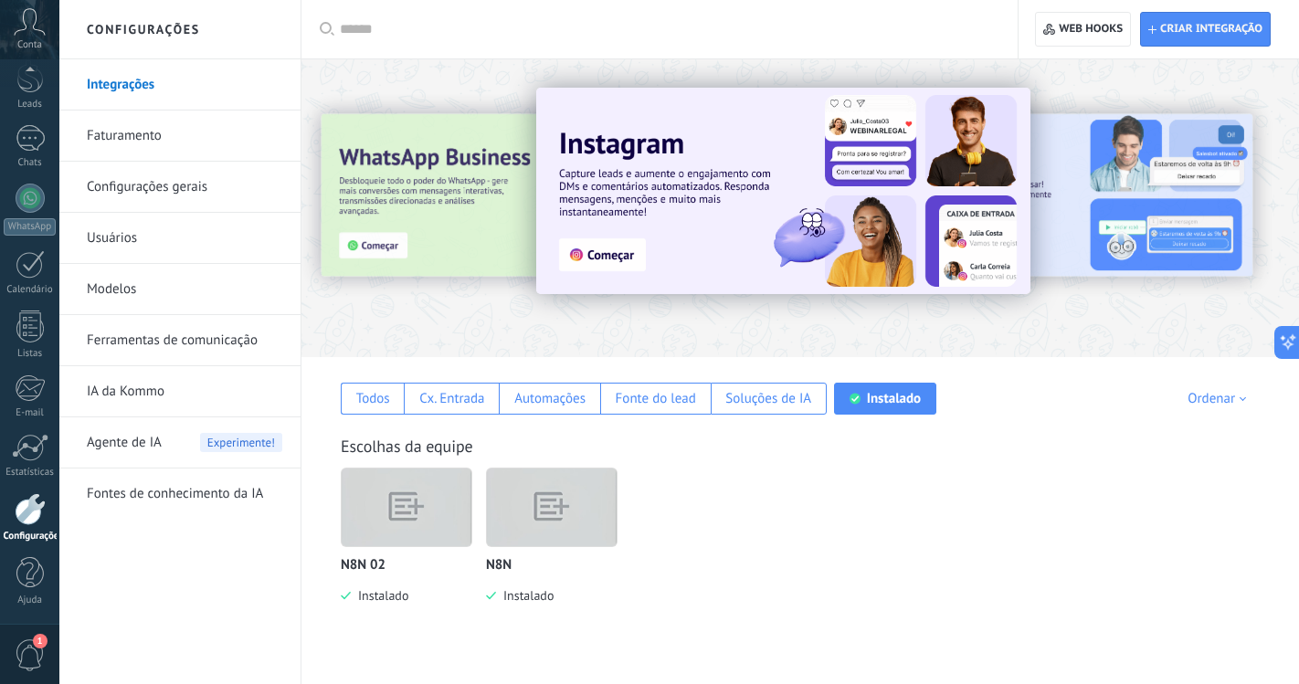
click at [47, 511] on link "Configurações" at bounding box center [29, 517] width 59 height 49
click at [14, 528] on link "Configurações" at bounding box center [29, 517] width 59 height 49
click at [51, 525] on link "Configurações" at bounding box center [29, 517] width 59 height 49
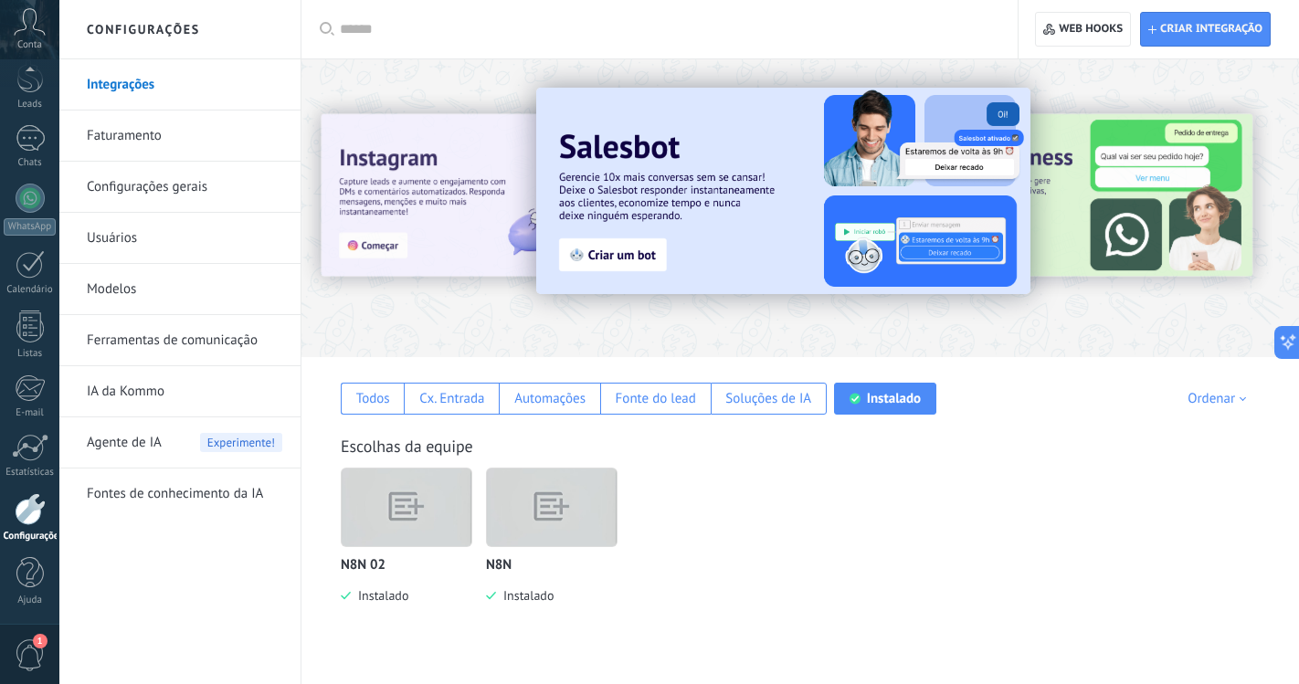
click at [51, 525] on link "Configurações" at bounding box center [29, 517] width 59 height 49
click at [182, 186] on link "Configurações gerais" at bounding box center [184, 187] width 195 height 51
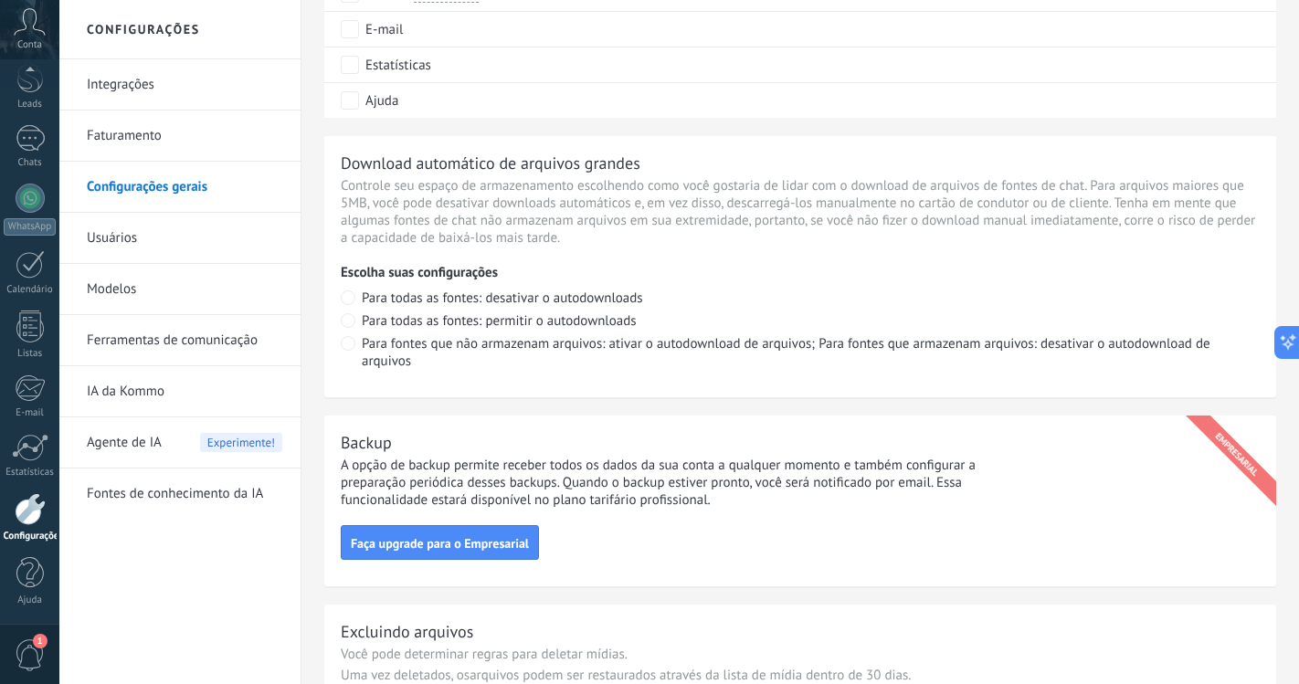
scroll to position [1326, 0]
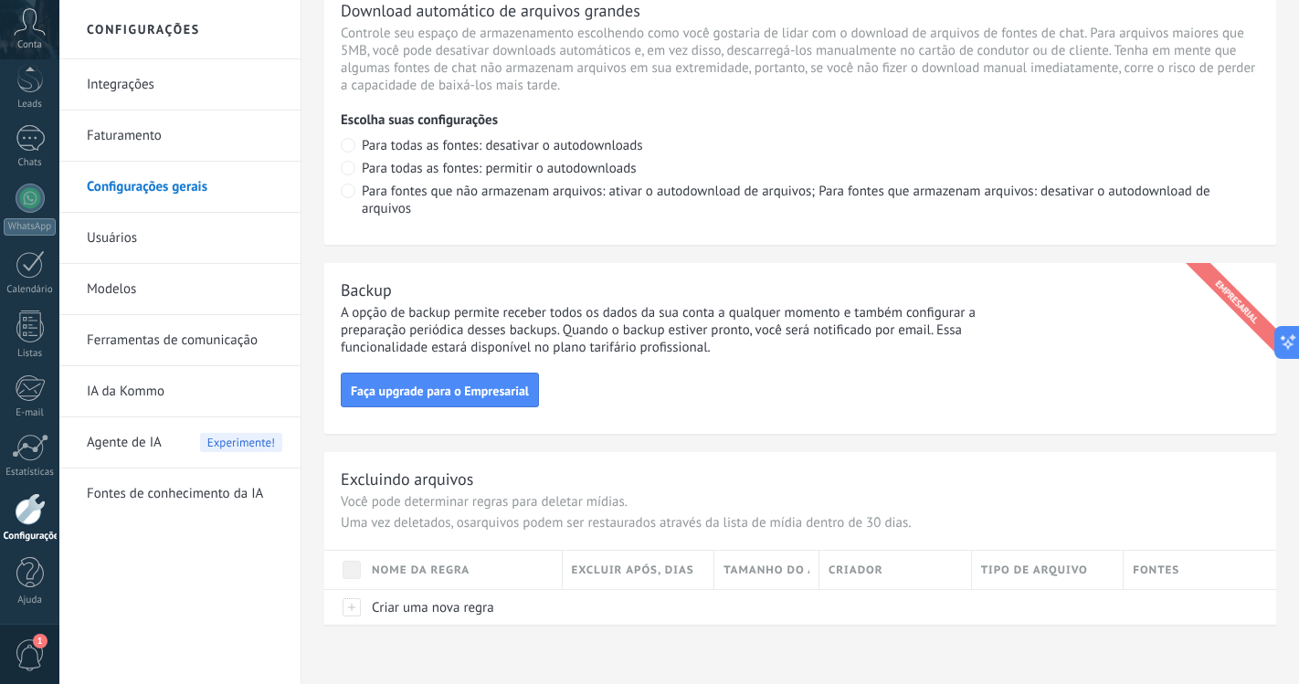
click at [141, 98] on link "Integrações" at bounding box center [184, 84] width 195 height 51
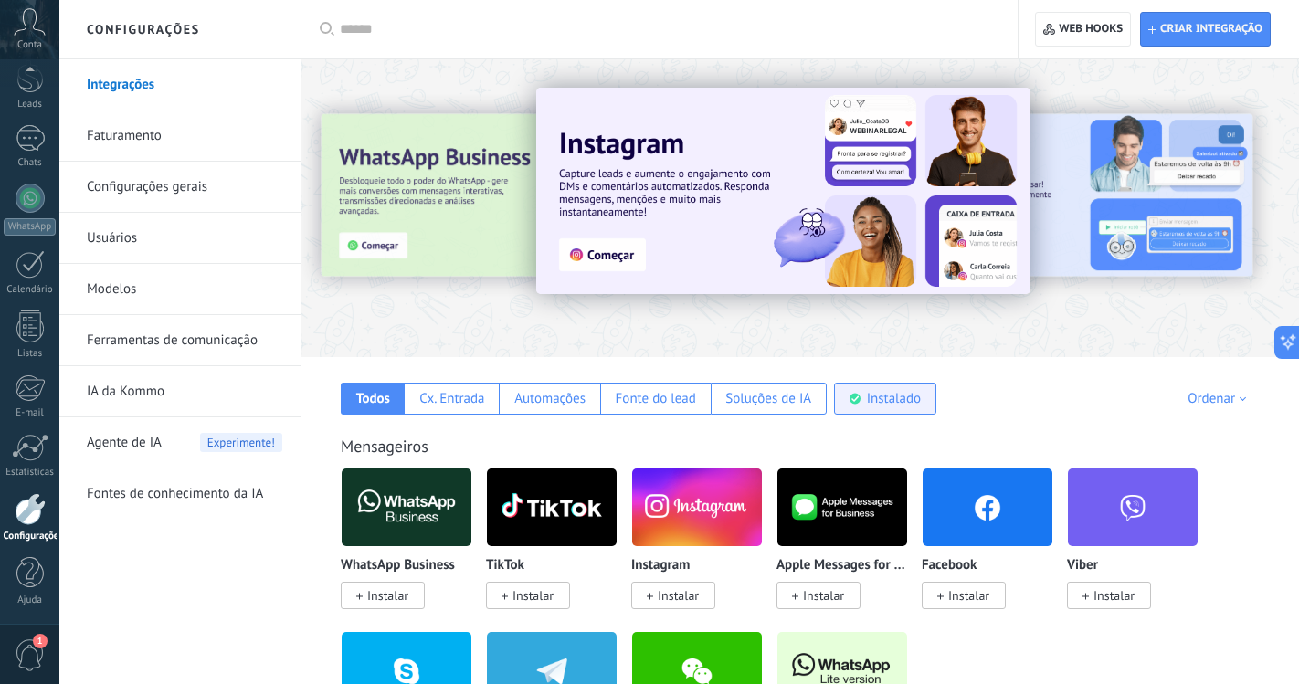
click at [922, 402] on div "Instalado" at bounding box center [885, 399] width 102 height 32
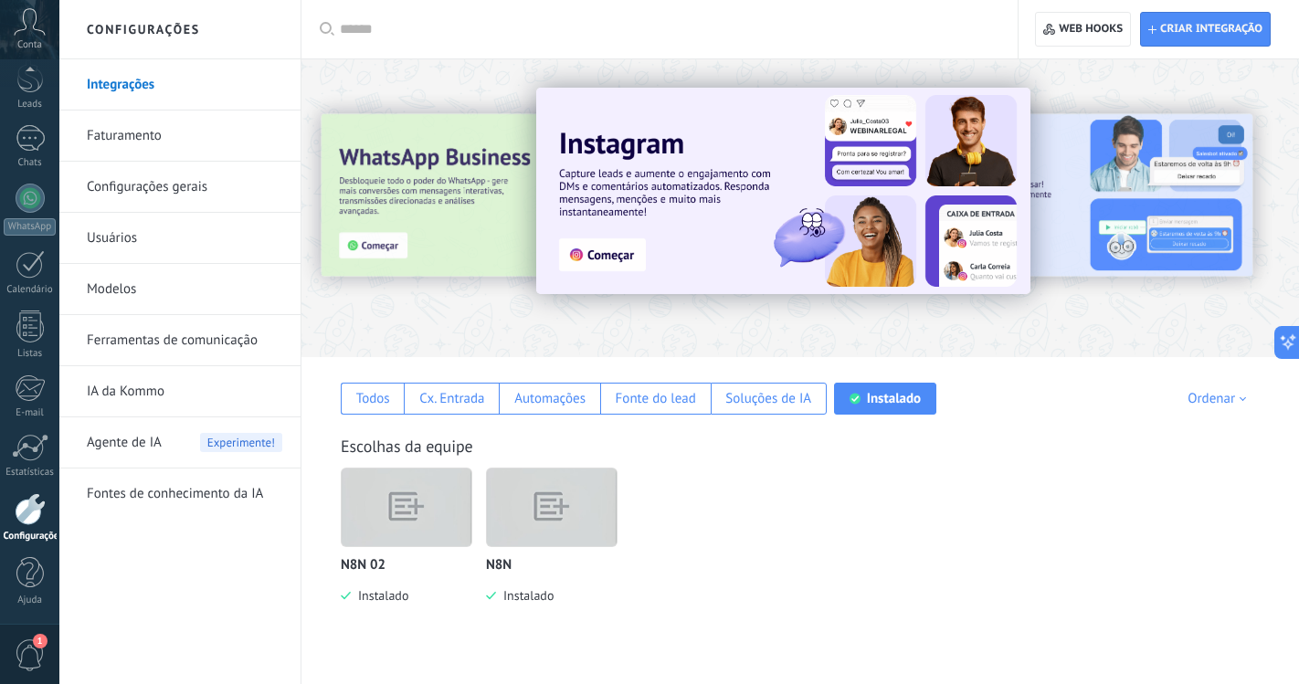
click at [542, 531] on img at bounding box center [552, 508] width 130 height 100
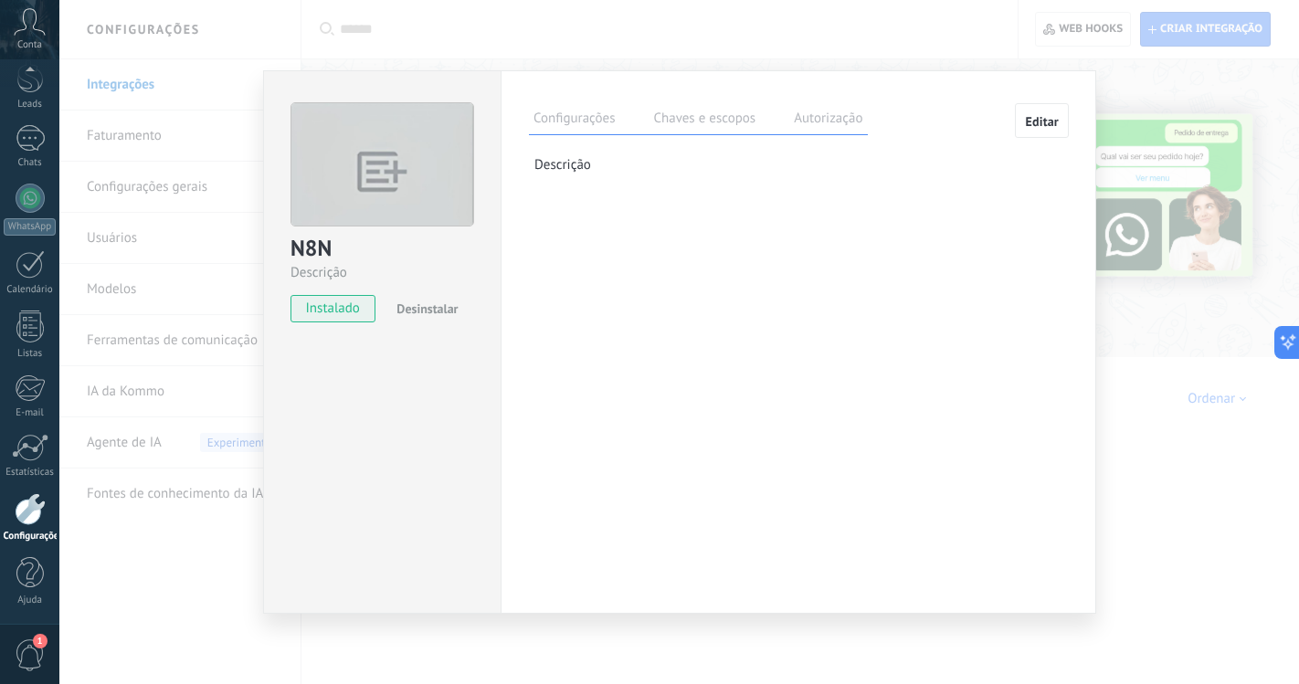
click at [1115, 342] on div "N8N Descrição instalado Desinstalar Configurações Chaves e escopos Autorização …" at bounding box center [678, 342] width 1239 height 684
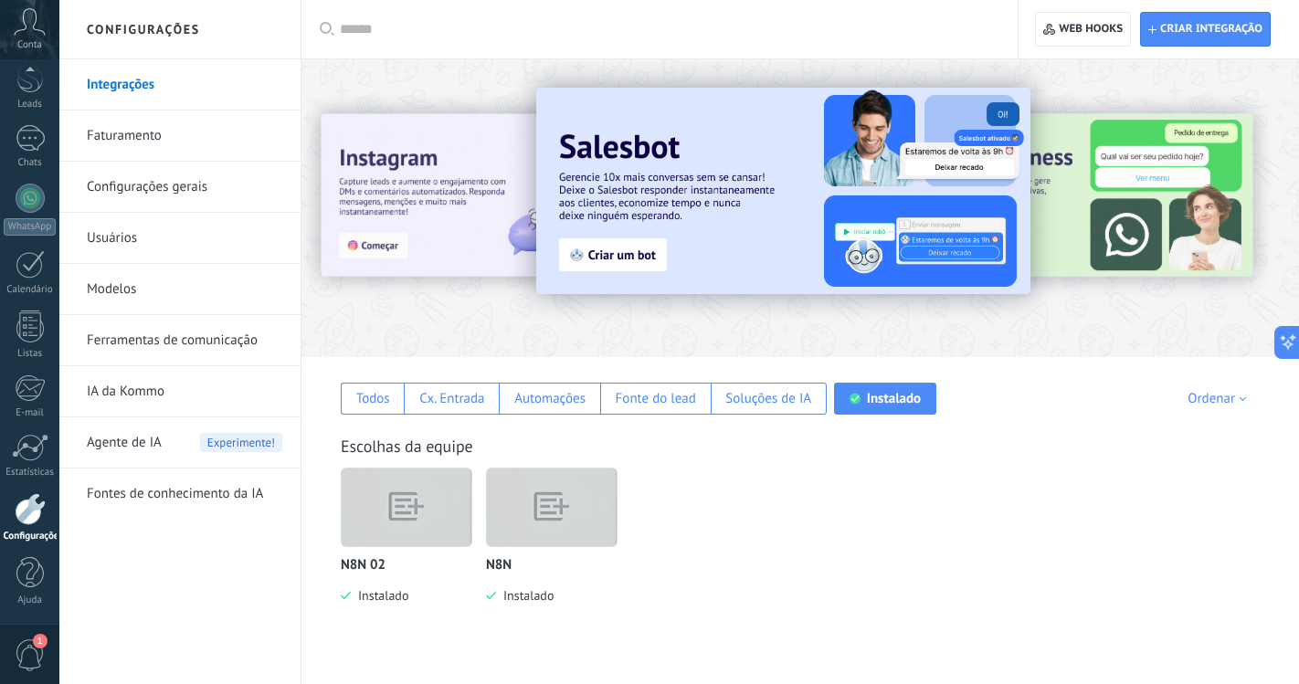
click at [413, 531] on img at bounding box center [407, 508] width 130 height 100
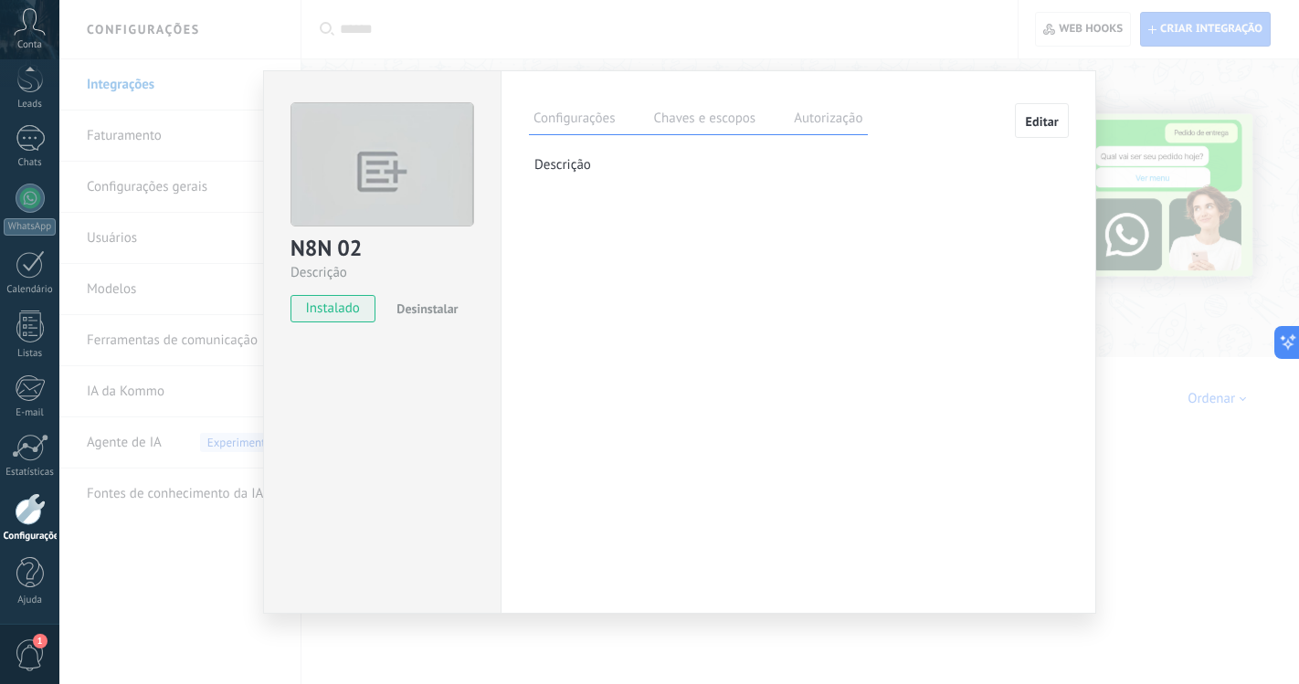
click at [781, 106] on div "Configurações Chaves e escopos Autorização" at bounding box center [698, 119] width 339 height 32
click at [823, 122] on label "Autorização" at bounding box center [828, 121] width 78 height 26
click at [1048, 122] on span "Editar" at bounding box center [1042, 121] width 34 height 13
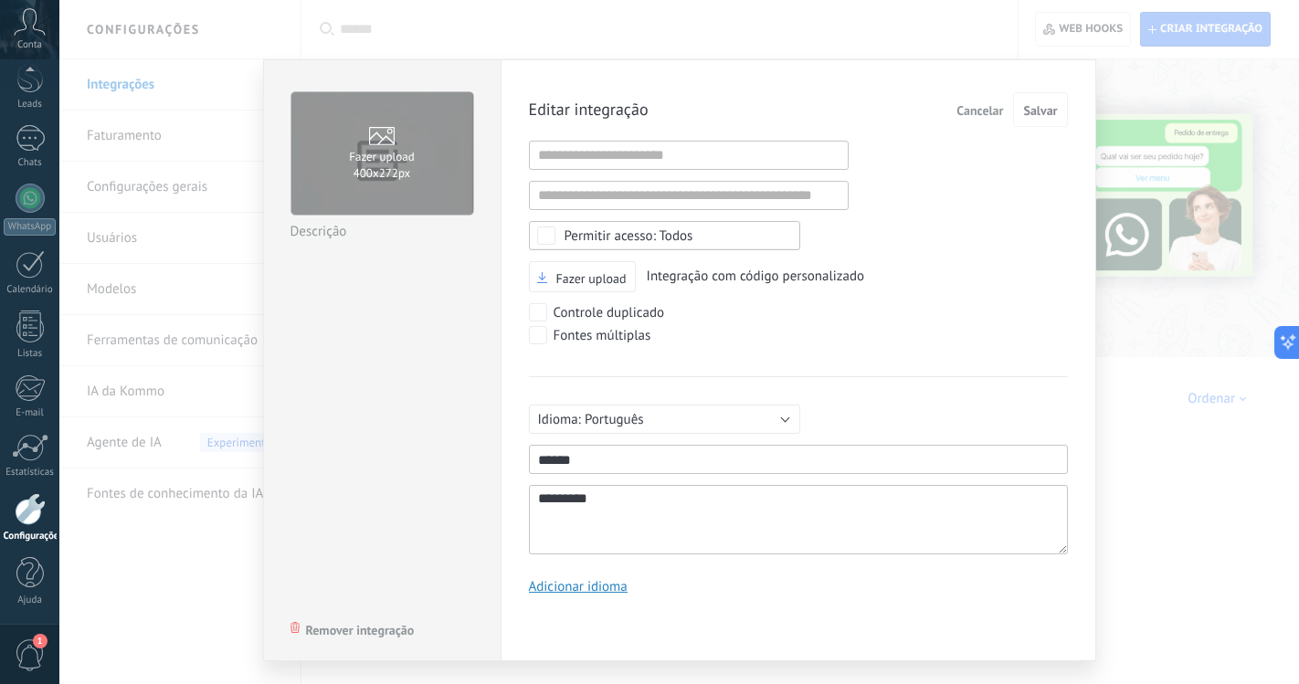
scroll to position [17, 0]
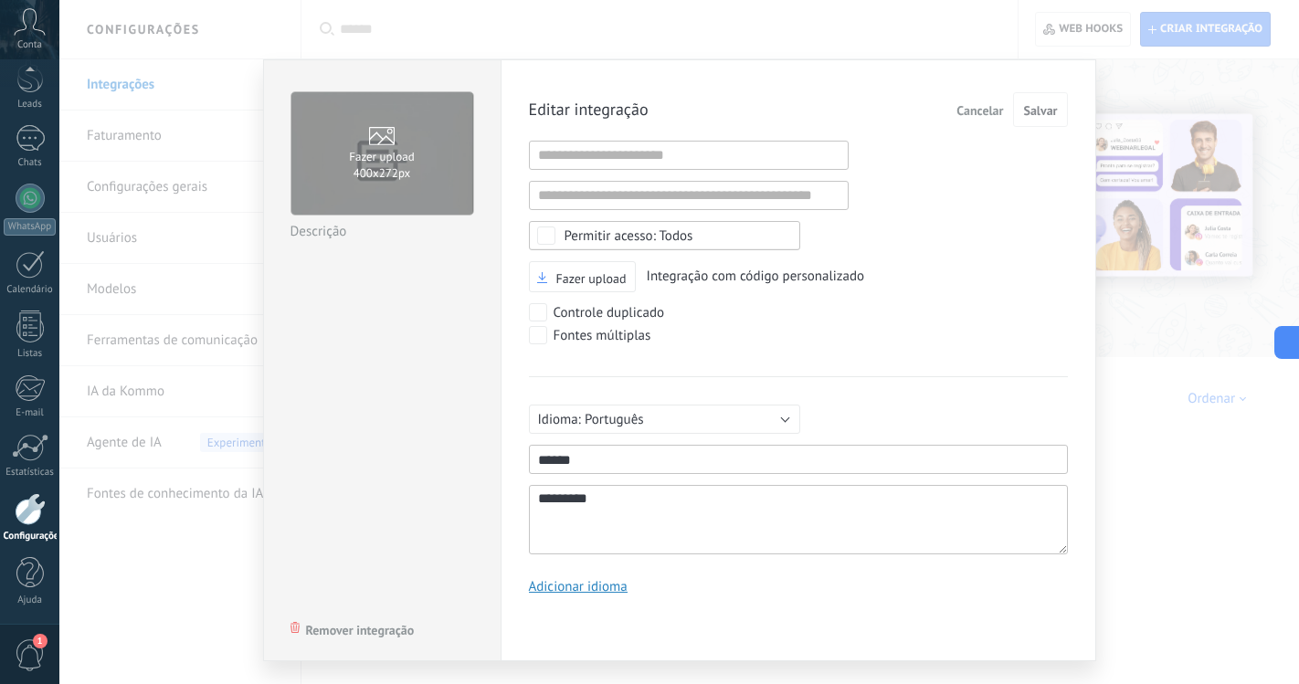
click at [653, 241] on div "Todos" at bounding box center [628, 236] width 129 height 14
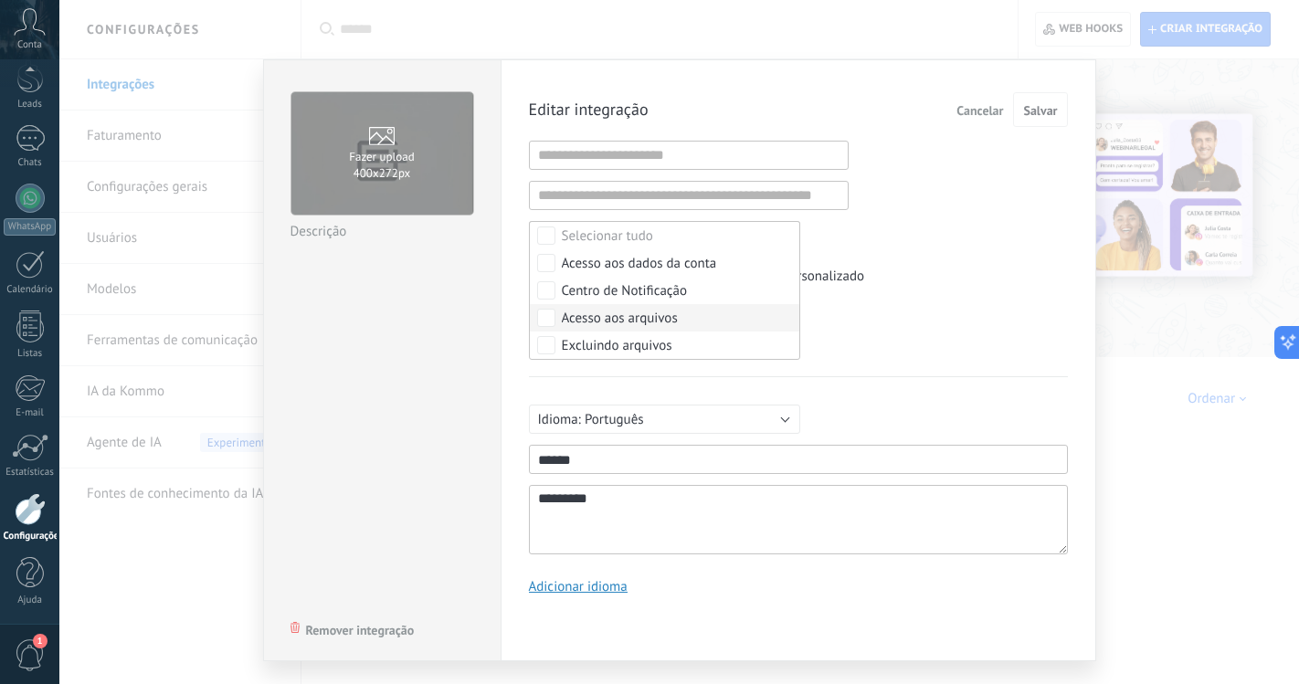
click at [958, 304] on div "Controle duplicado" at bounding box center [757, 314] width 457 height 23
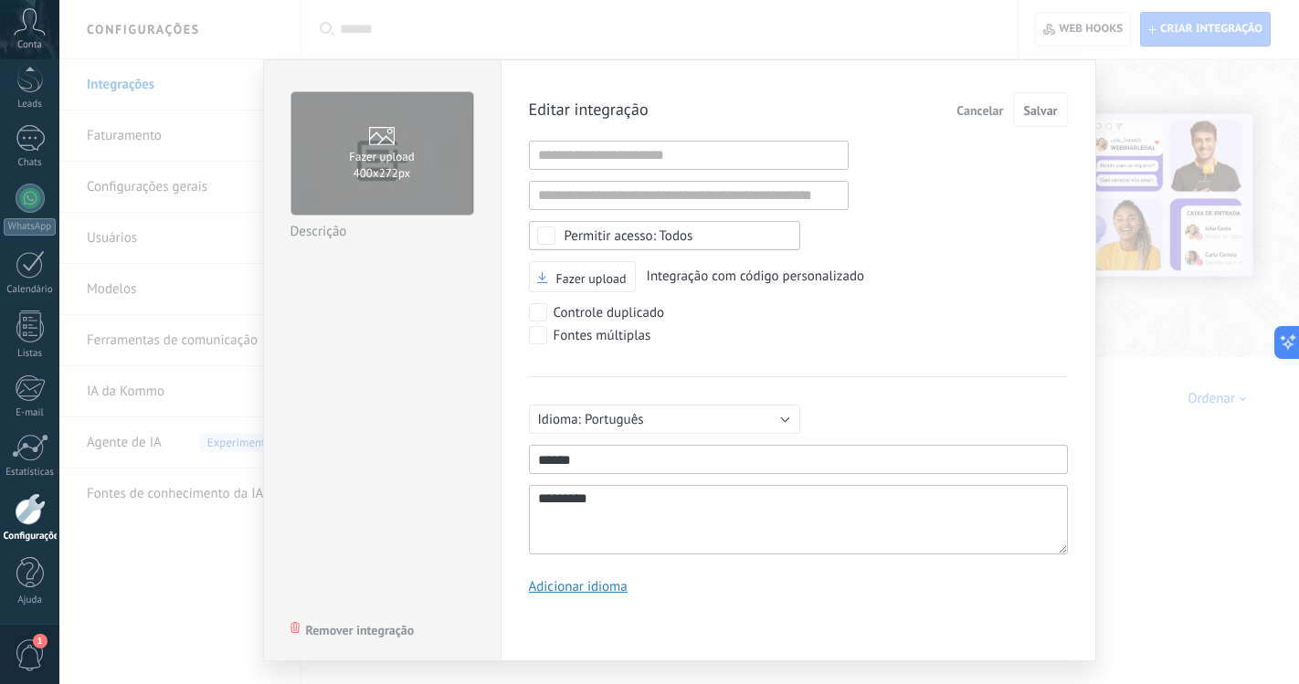
click at [523, 315] on div "Editar integração Cancelar Salvar URL inválida URL inválida Selecionar tudo Ace…" at bounding box center [797, 360] width 595 height 602
click at [1041, 113] on span "Salvar" at bounding box center [1040, 110] width 34 height 13
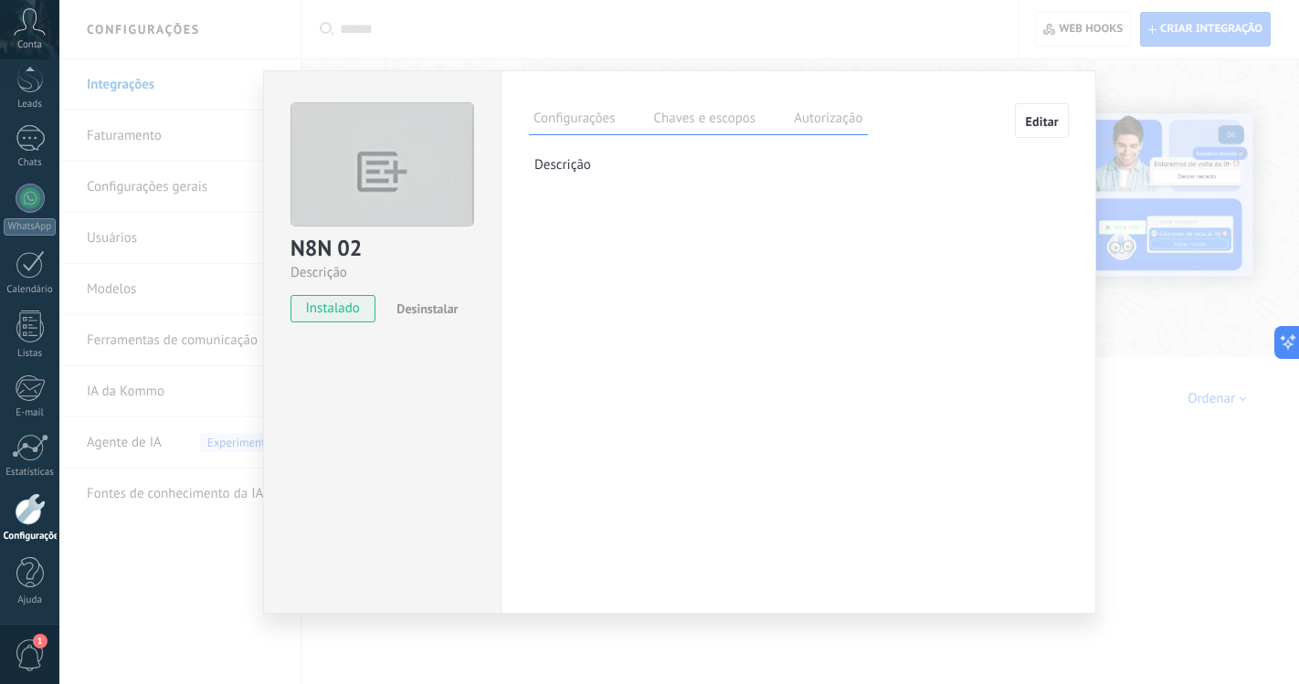
click at [692, 136] on div "Configurações Chaves e escopos Autorização Editar Chave secreta: Gerar nova cha…" at bounding box center [798, 148] width 539 height 91
click at [699, 131] on label "Chaves e escopos" at bounding box center [703, 121] width 111 height 26
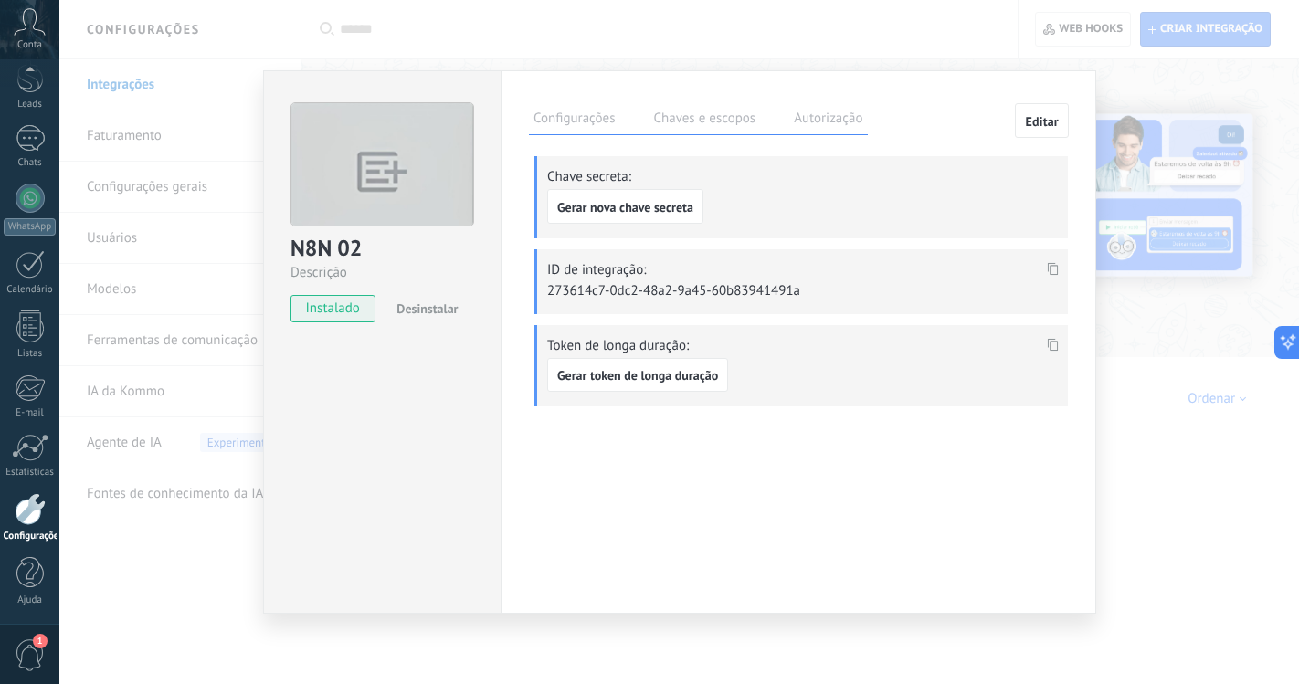
click at [810, 137] on div "Configurações Chaves e escopos Autorização Editar Chave secreta: Gerar nova cha…" at bounding box center [798, 265] width 539 height 324
click at [832, 115] on label "Autorização" at bounding box center [828, 121] width 78 height 26
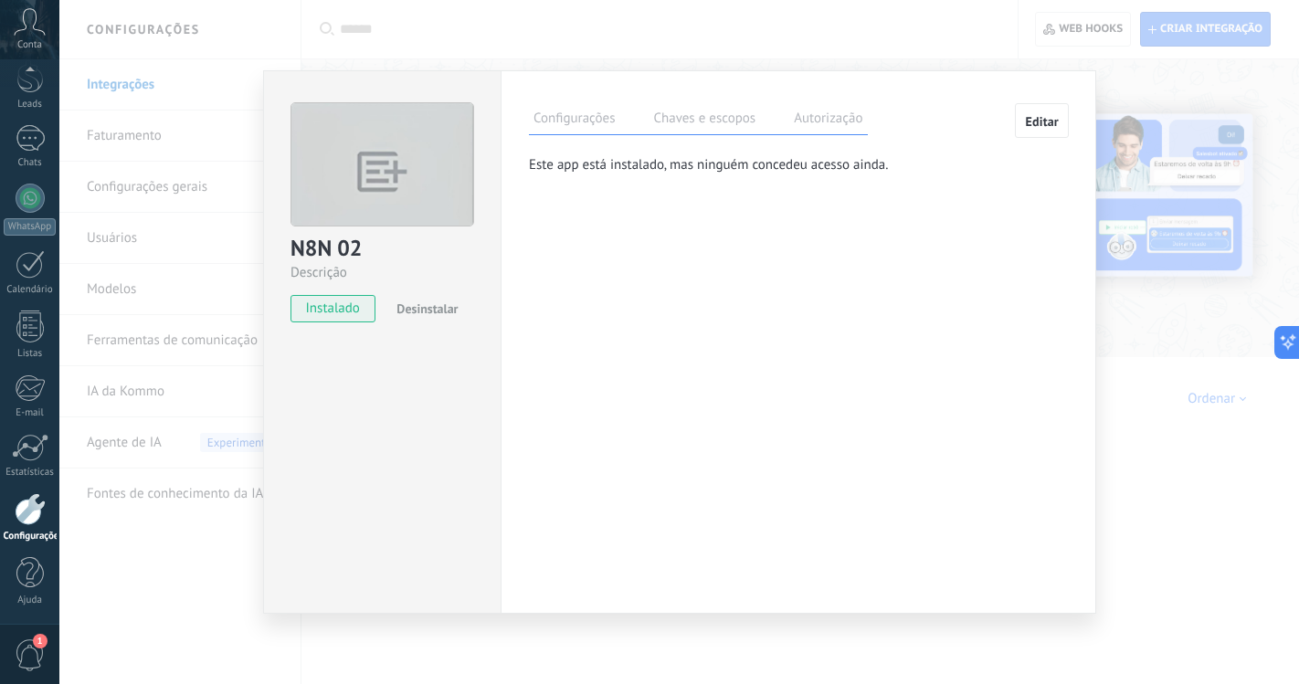
click at [731, 111] on label "Chaves e escopos" at bounding box center [703, 121] width 111 height 26
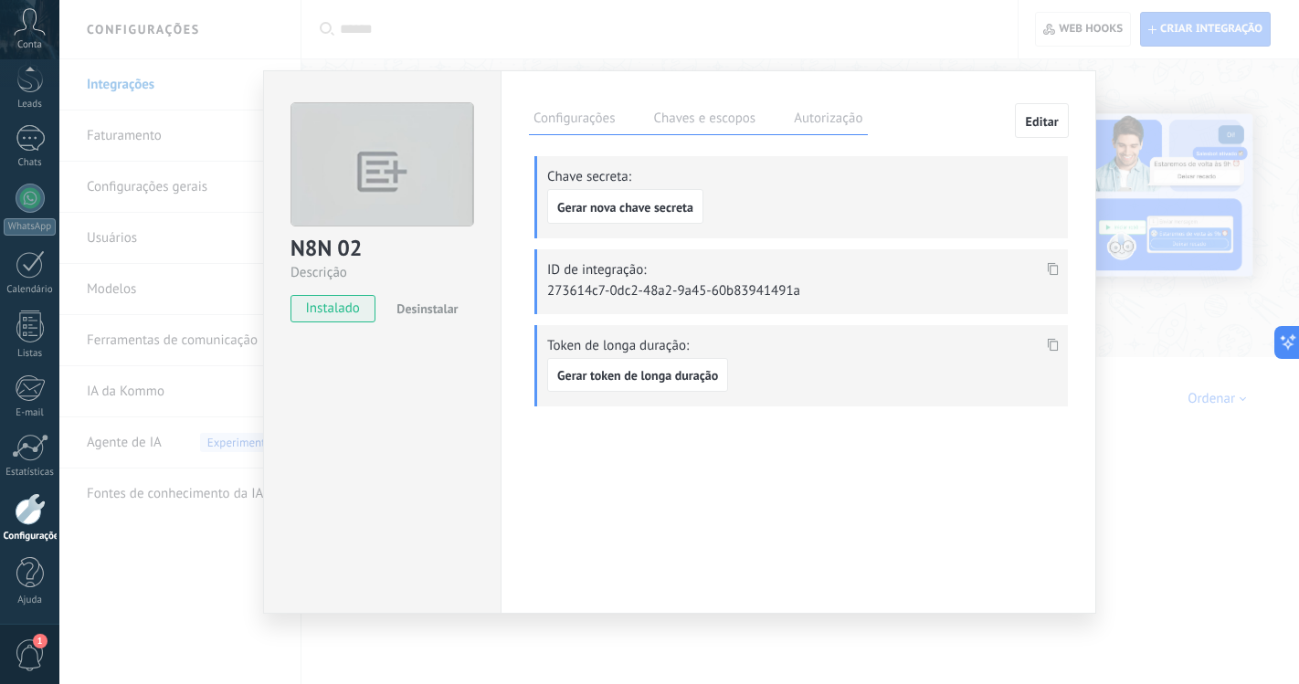
click at [578, 131] on label "Configurações" at bounding box center [574, 121] width 90 height 26
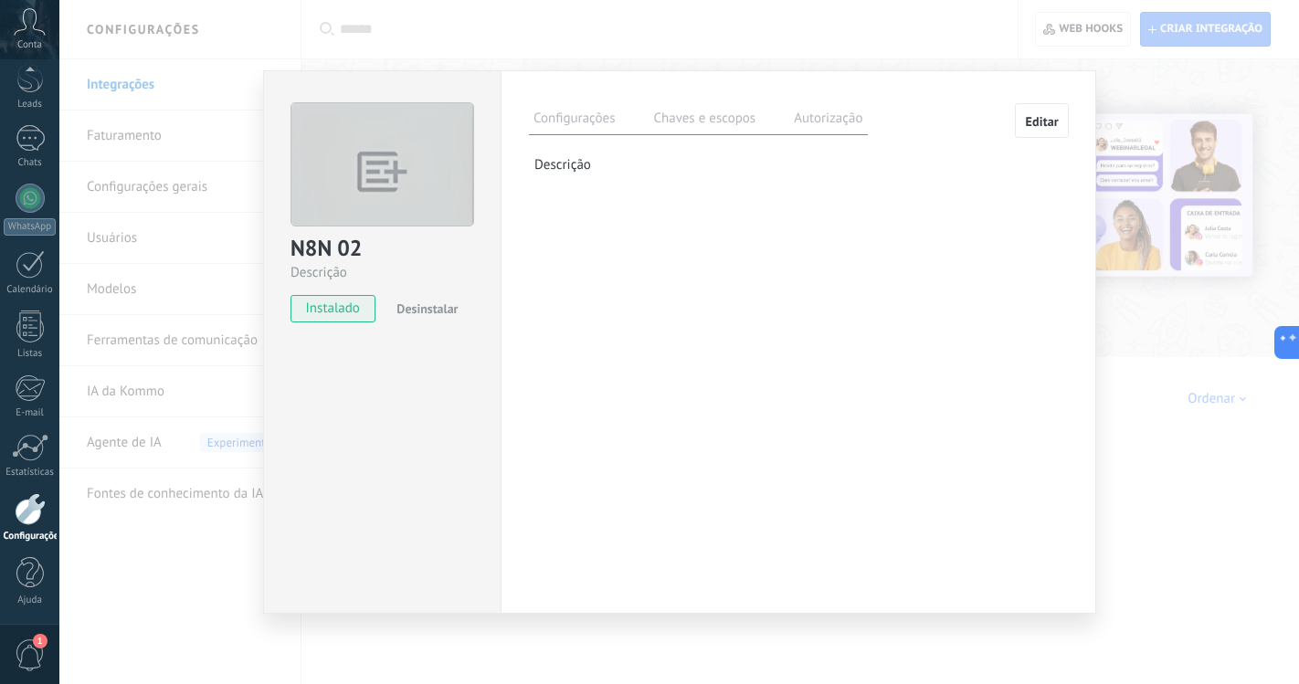
click at [1067, 120] on button "Editar" at bounding box center [1042, 120] width 54 height 35
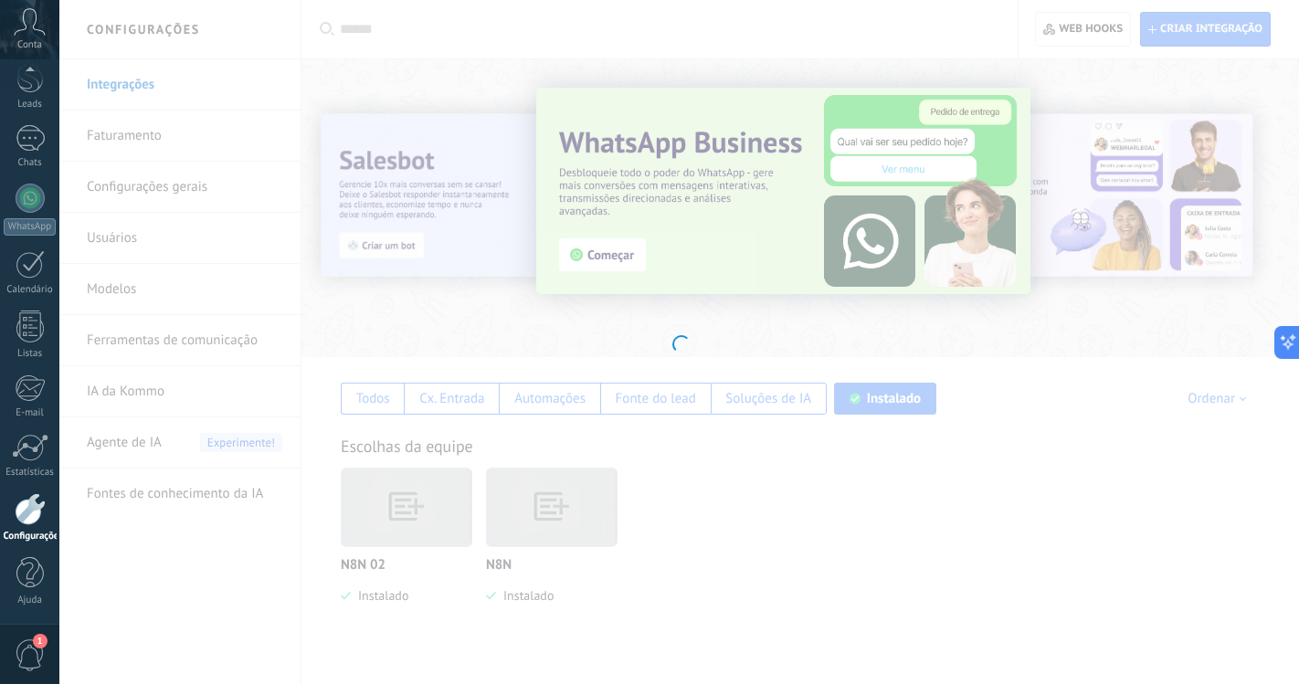
type textarea "*********"
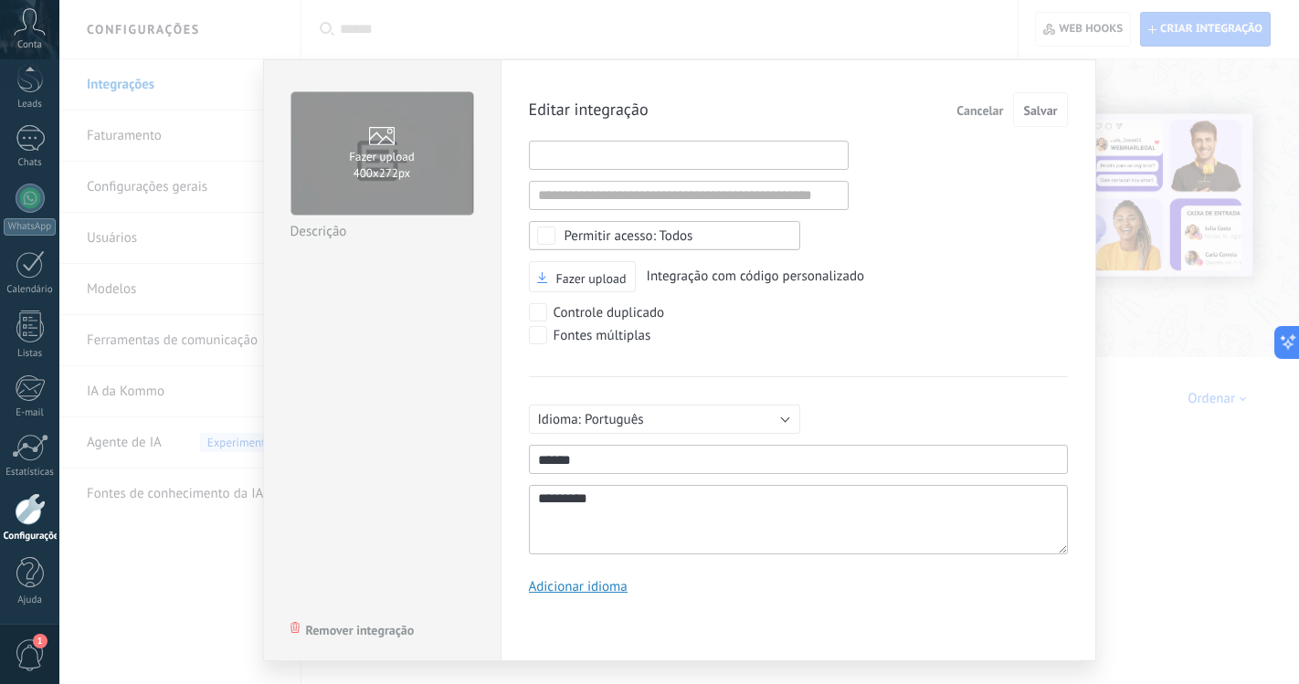
click at [691, 157] on input "1" at bounding box center [689, 155] width 320 height 29
paste input "**********"
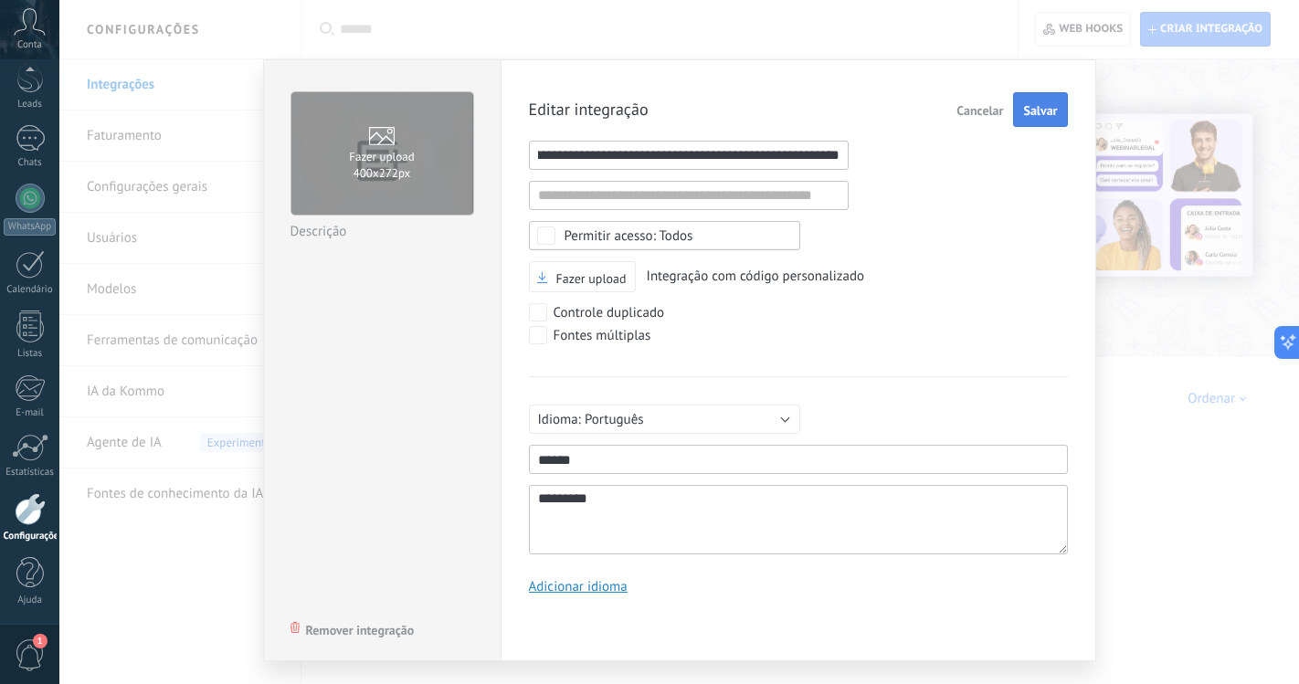
type input "**********"
click at [1040, 116] on span "Salvar" at bounding box center [1040, 110] width 34 height 13
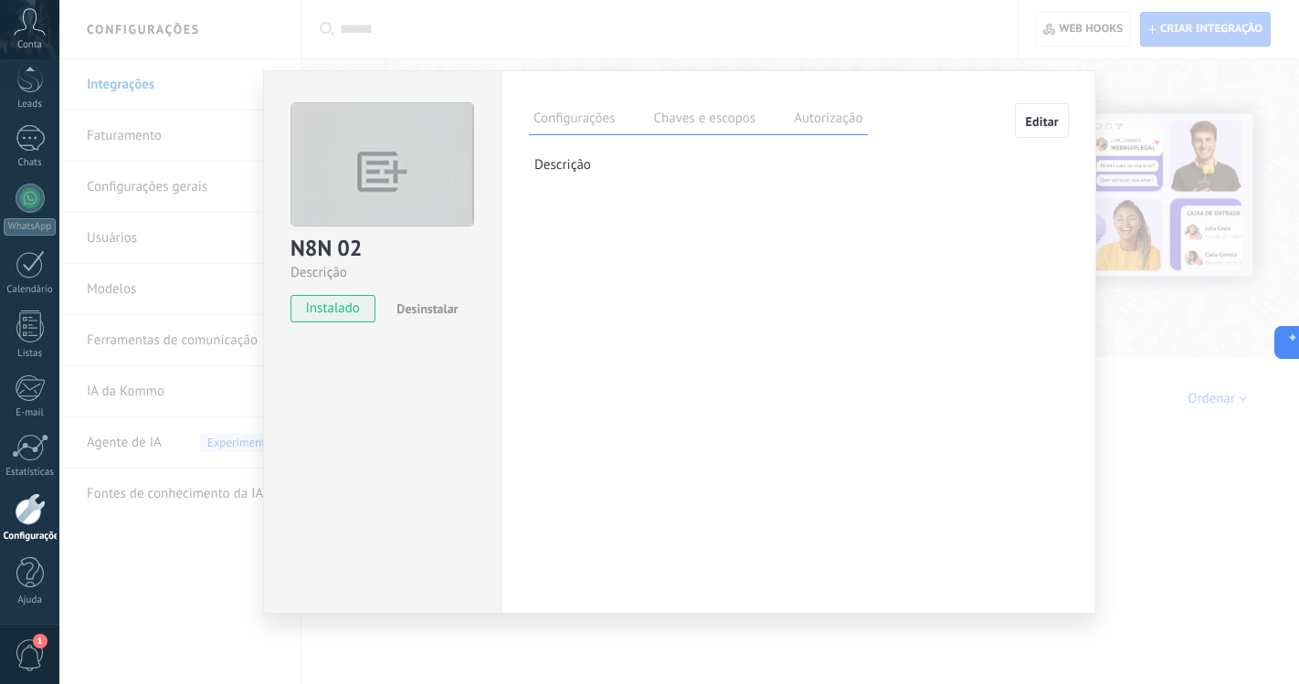
click at [1022, 123] on button "Editar" at bounding box center [1042, 120] width 54 height 35
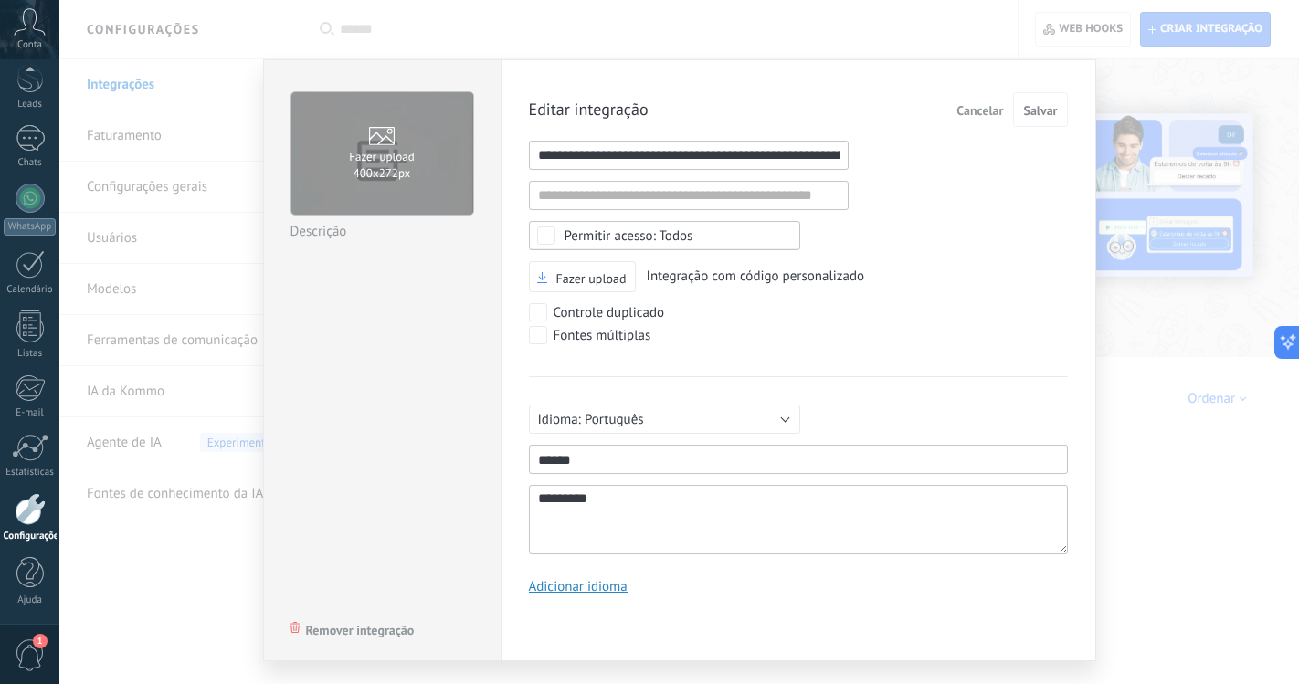
scroll to position [35, 0]
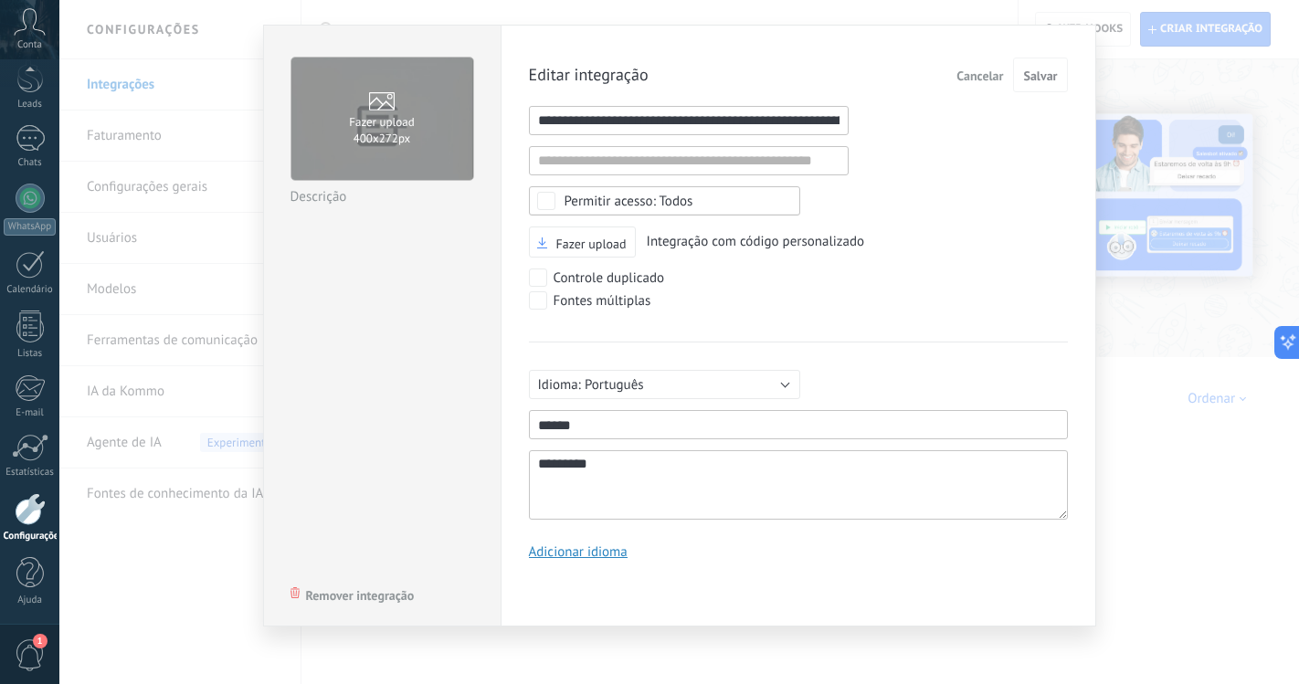
click at [968, 77] on span "Cancelar" at bounding box center [979, 75] width 47 height 13
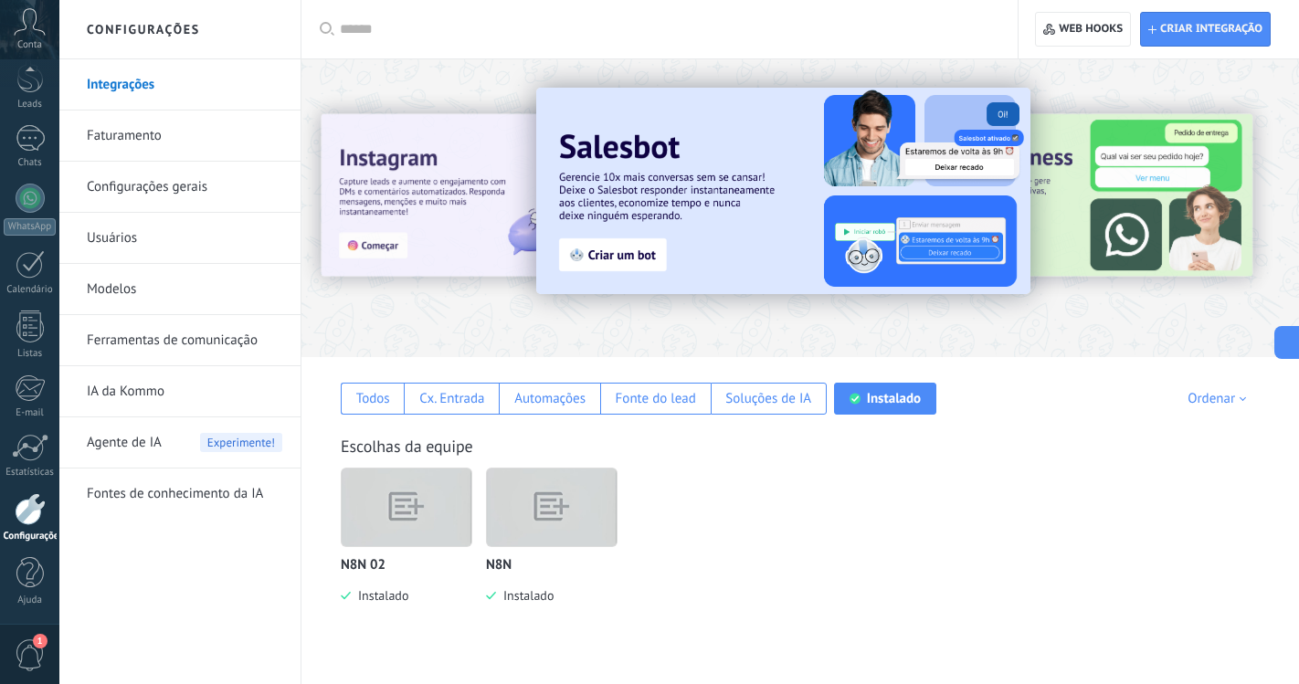
click at [427, 532] on img at bounding box center [407, 508] width 130 height 100
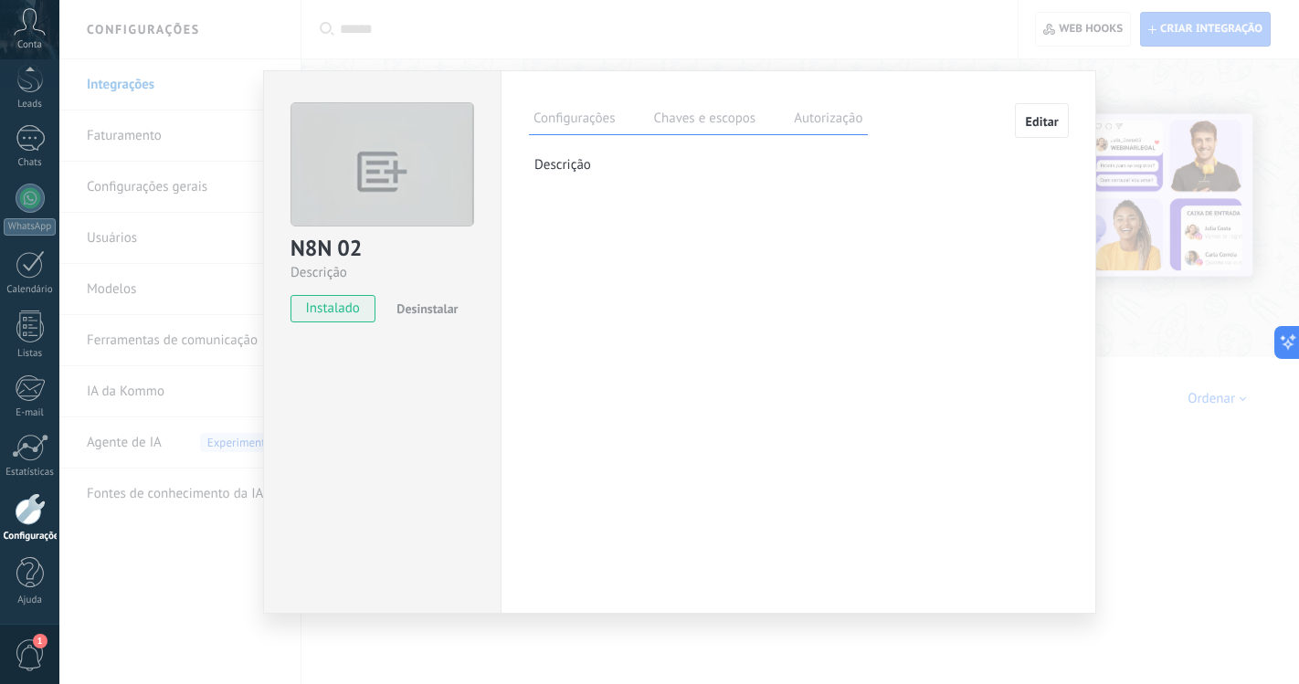
click at [687, 116] on label "Chaves e escopos" at bounding box center [703, 121] width 111 height 26
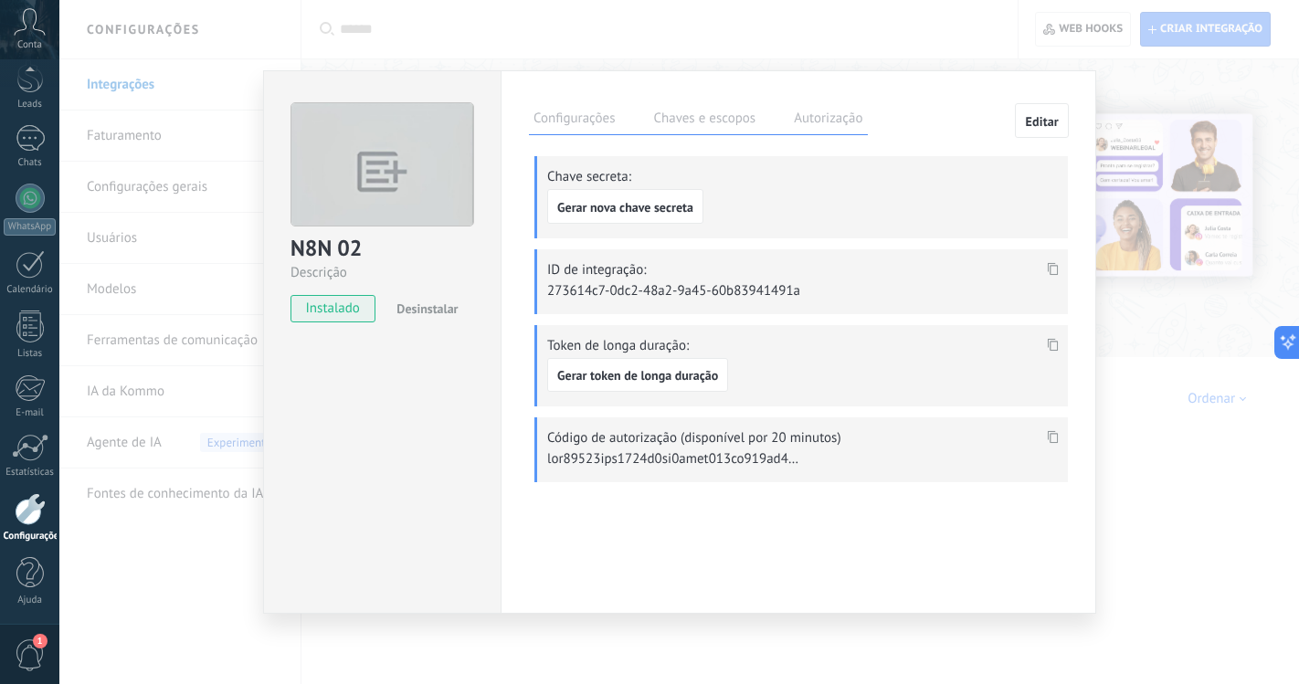
click at [809, 120] on label "Autorização" at bounding box center [828, 121] width 78 height 26
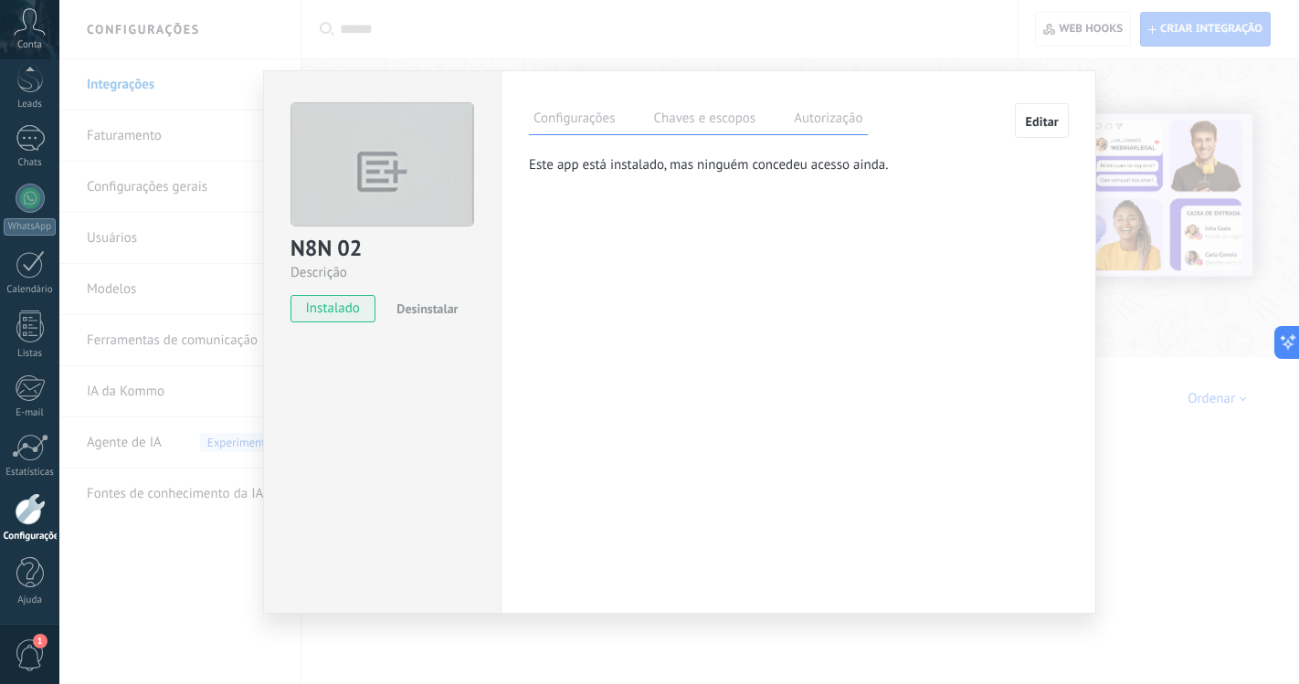
click at [690, 124] on label "Chaves e escopos" at bounding box center [703, 121] width 111 height 26
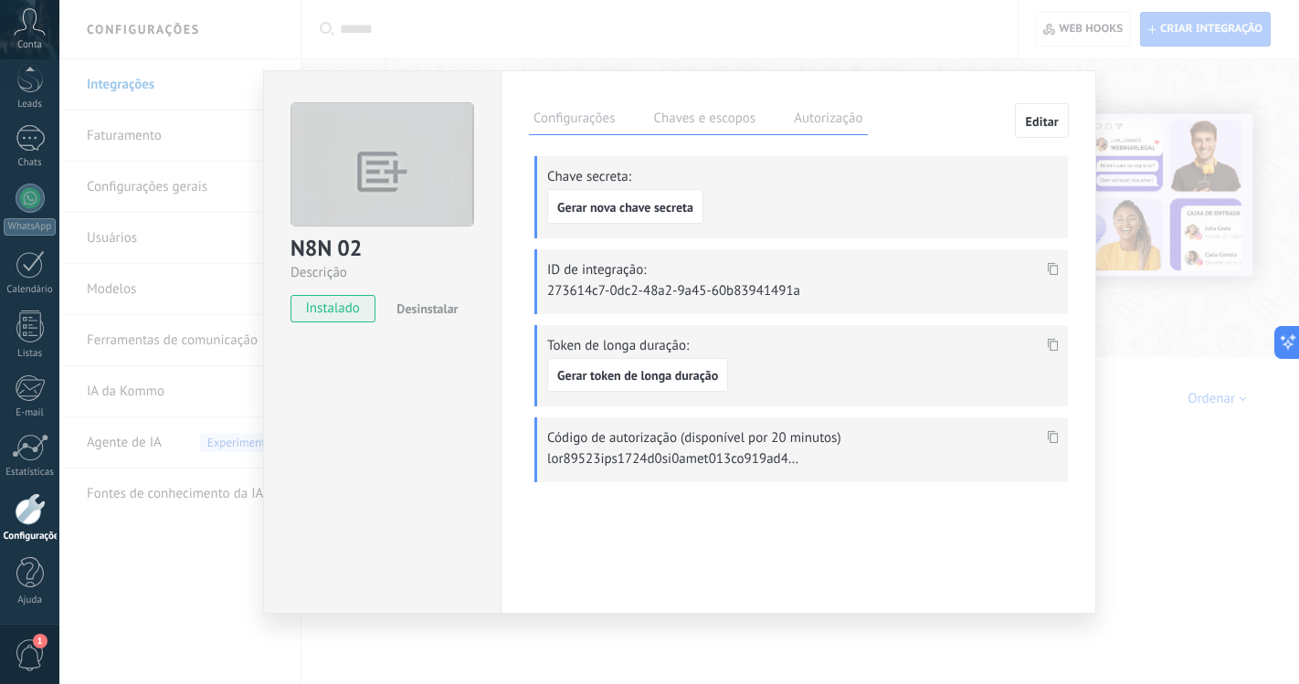
click at [1051, 270] on icon at bounding box center [1053, 268] width 11 height 13
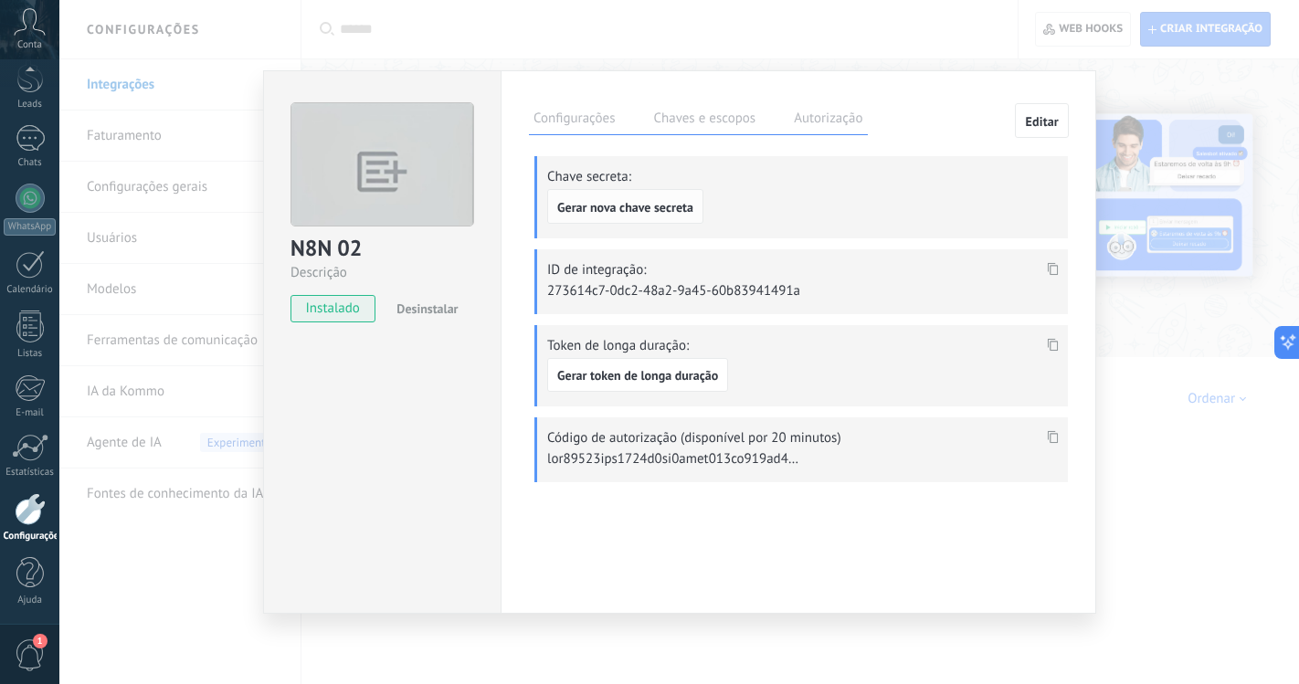
click at [658, 205] on span "Gerar nova chave secreta" at bounding box center [625, 207] width 136 height 13
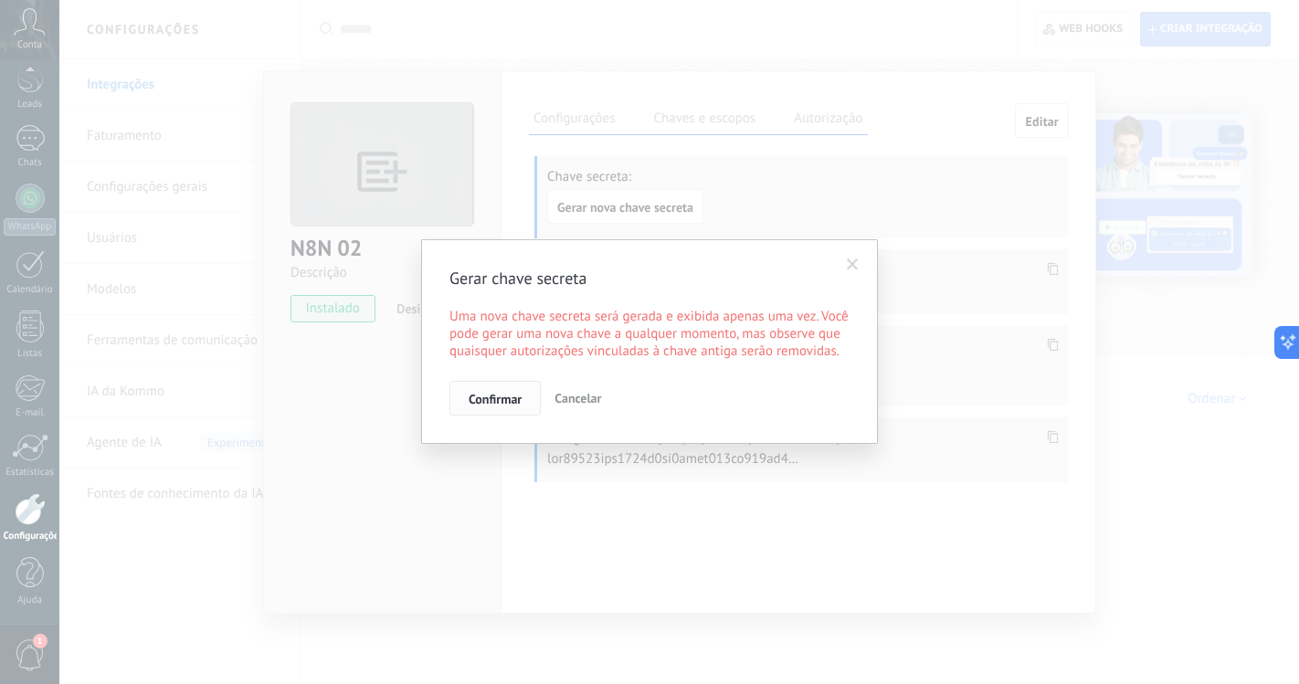
click at [513, 405] on span "Confirmar" at bounding box center [495, 399] width 53 height 13
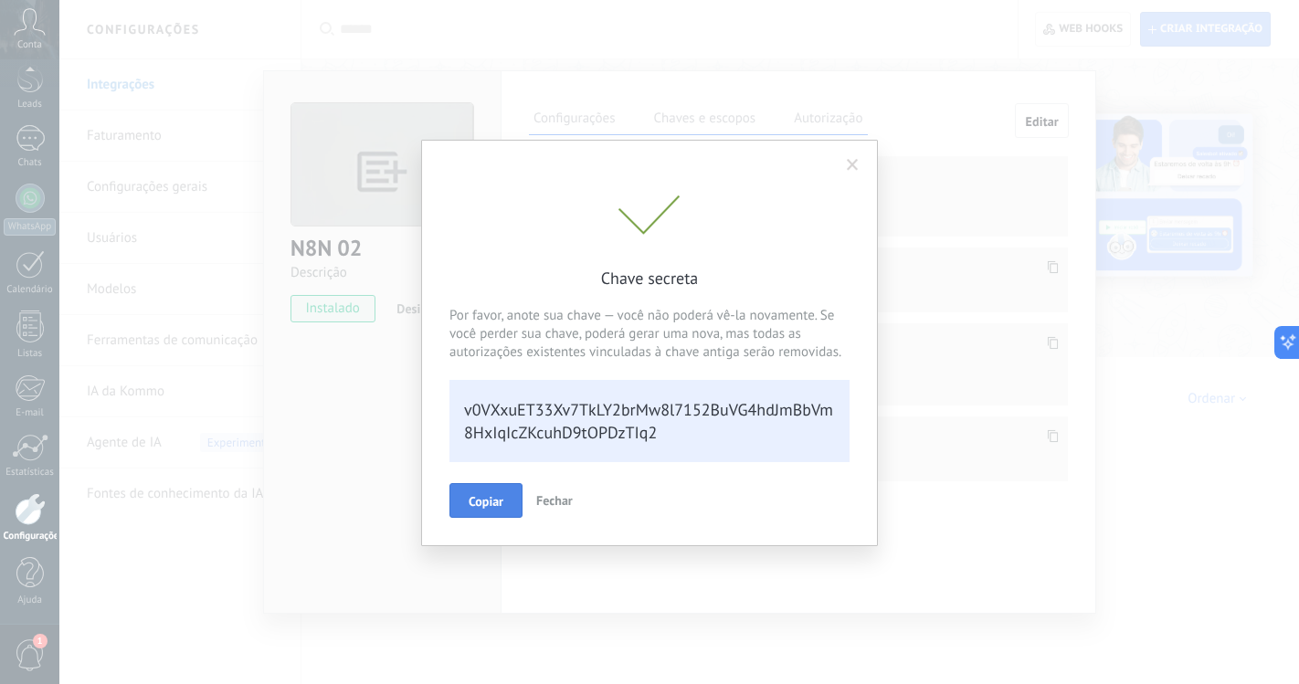
click at [490, 504] on span "Copiar" at bounding box center [486, 501] width 35 height 13
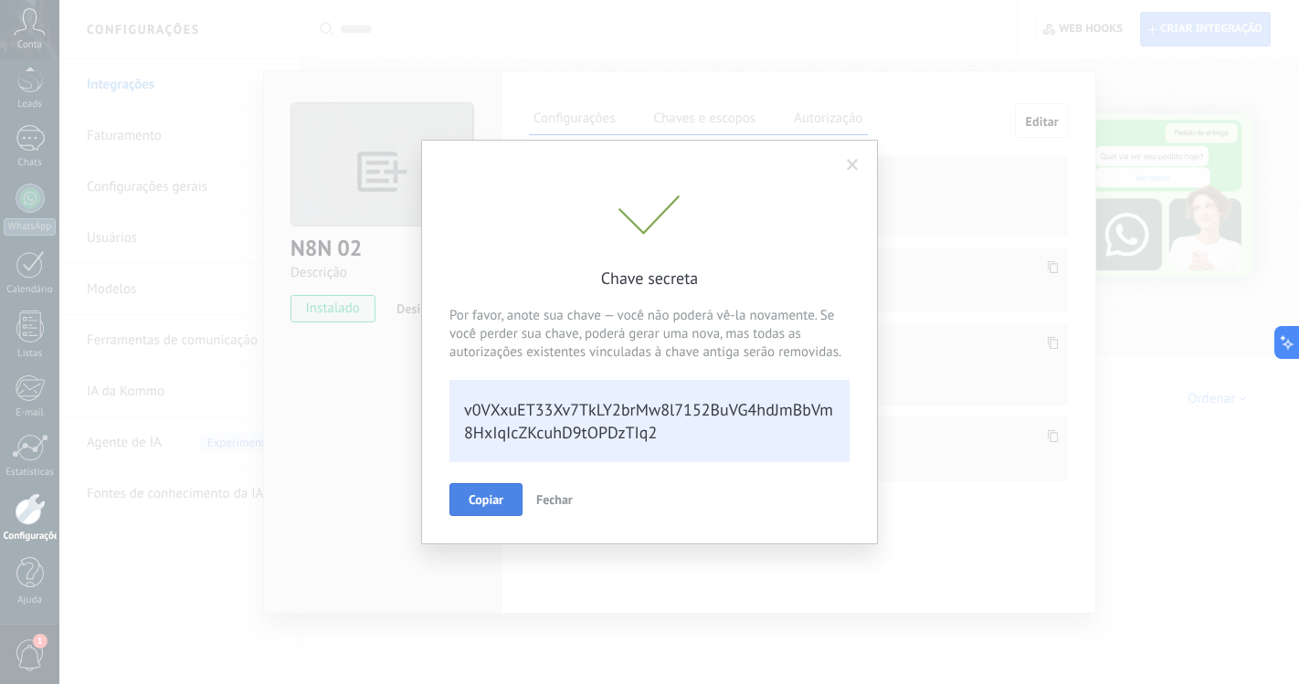
click at [392, 247] on div "Chave secreta Por favor, anote sua chave — você não poderá vê-la novamente. Se …" at bounding box center [649, 342] width 1299 height 684
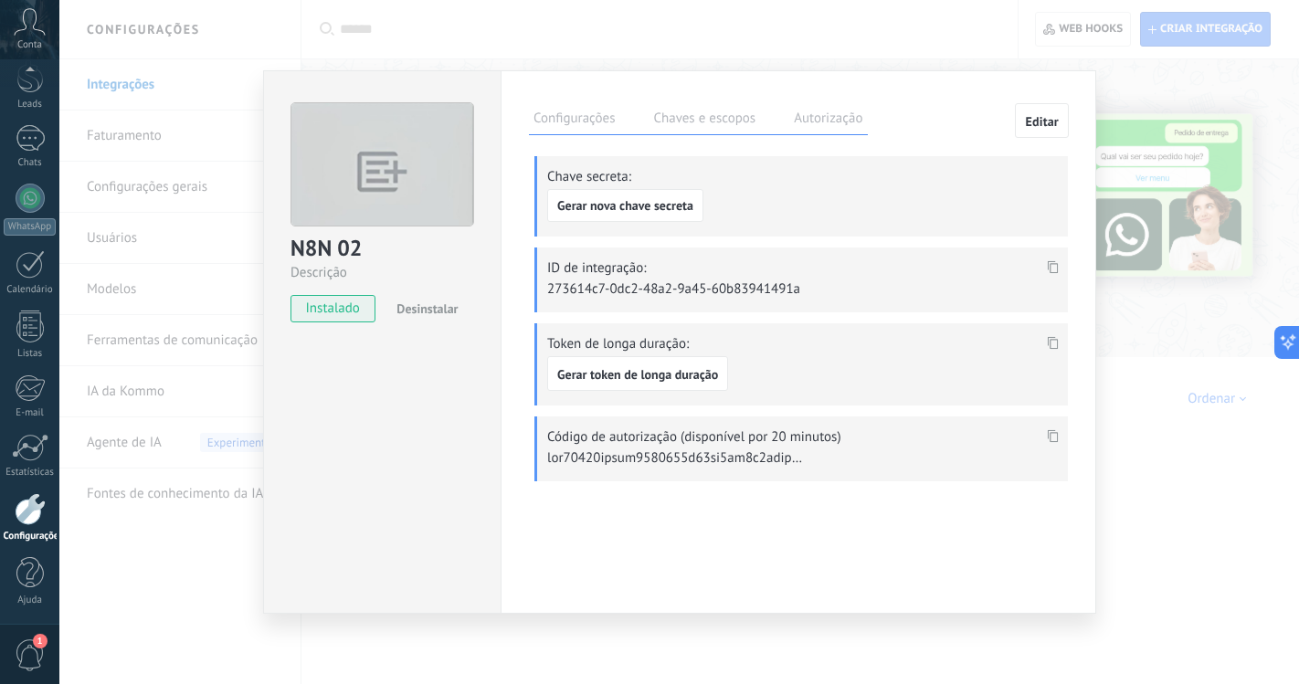
click at [613, 75] on div "Configurações Chaves e escopos Autorização Editar Chave secreta: Gerar nova cha…" at bounding box center [797, 341] width 595 height 543
click at [586, 31] on div "N8N 02 Descrição instalado Desinstalar Configurações Chaves e escopos Autorizaç…" at bounding box center [678, 342] width 1239 height 684
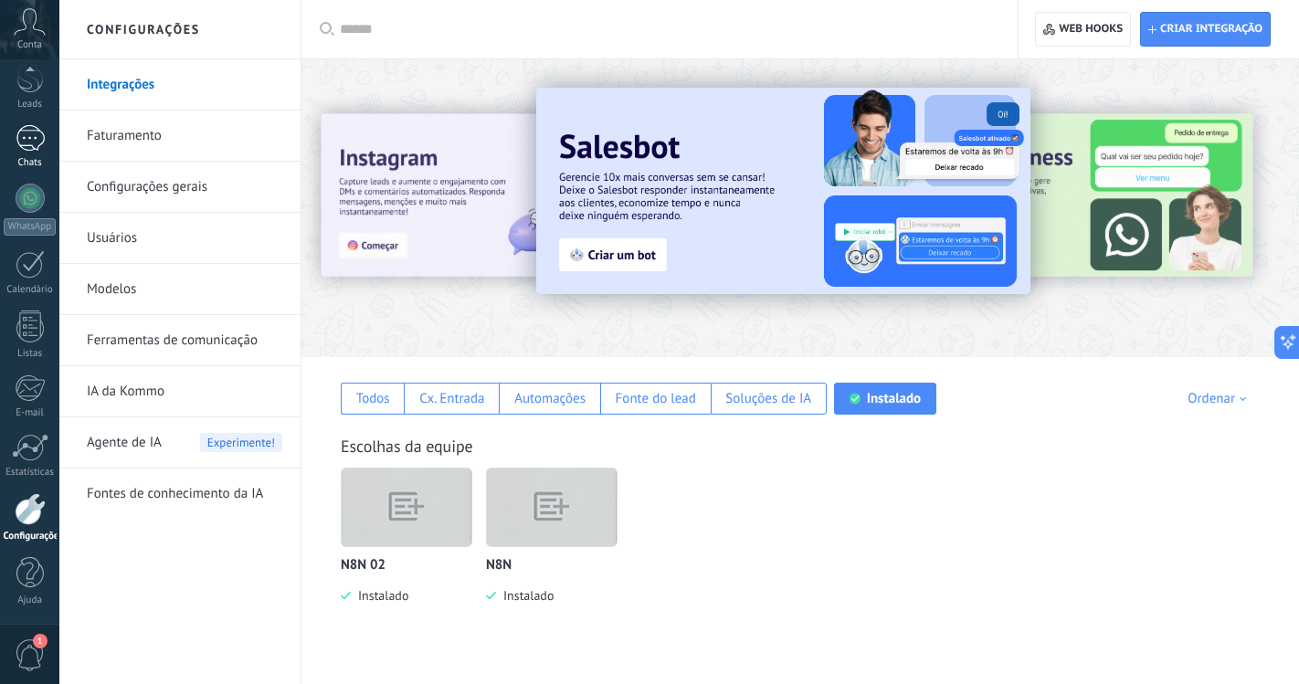
click at [37, 125] on div at bounding box center [30, 138] width 29 height 26
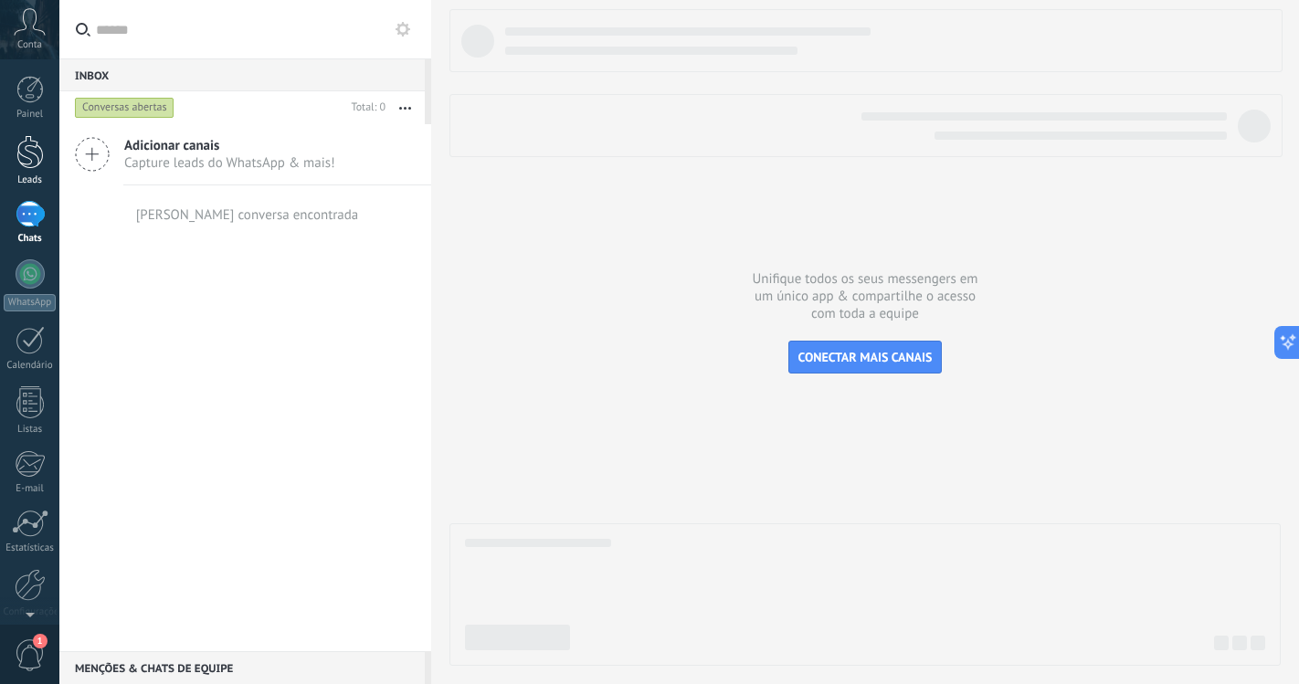
click at [29, 153] on div at bounding box center [29, 152] width 27 height 34
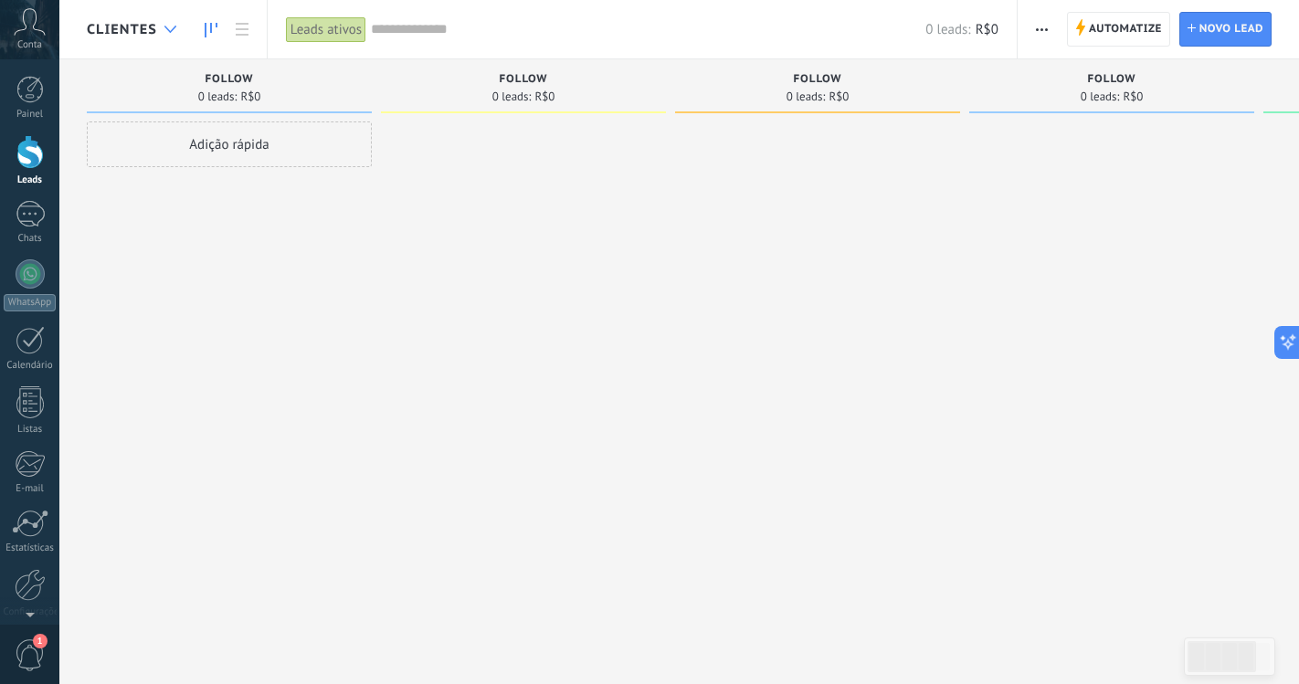
click at [162, 26] on div at bounding box center [170, 30] width 30 height 36
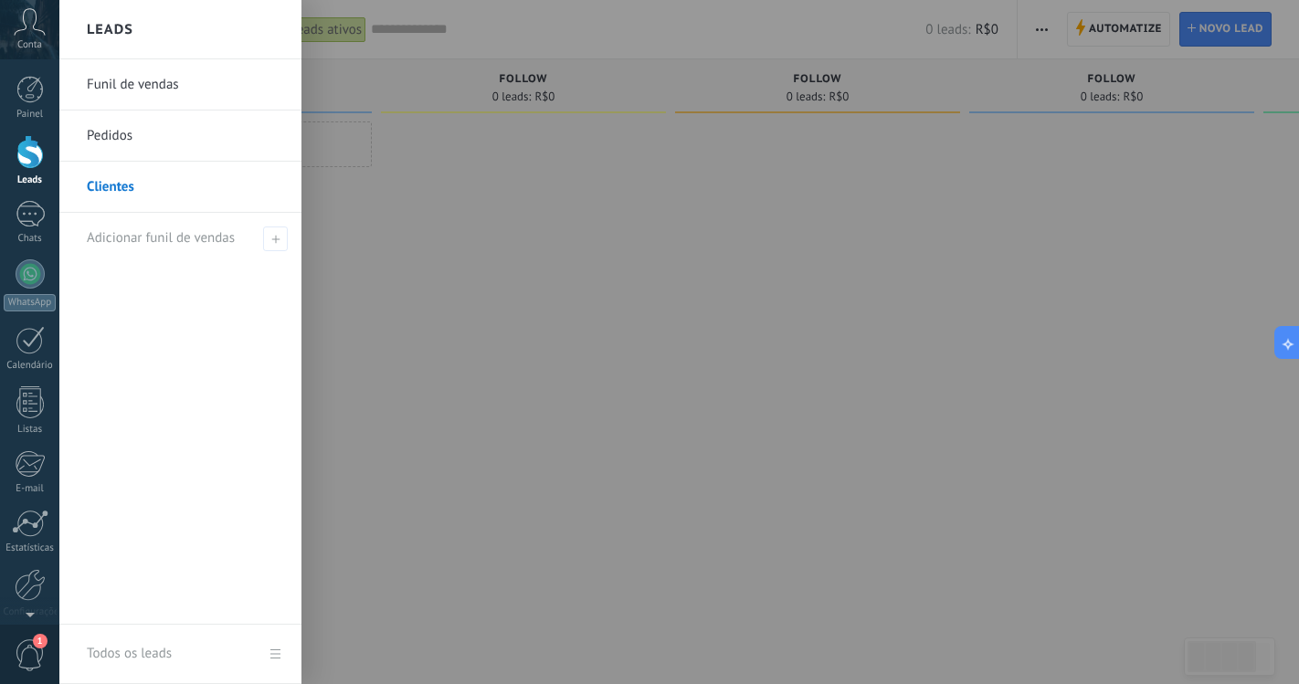
click at [175, 99] on link "Funil de vendas" at bounding box center [185, 84] width 196 height 51
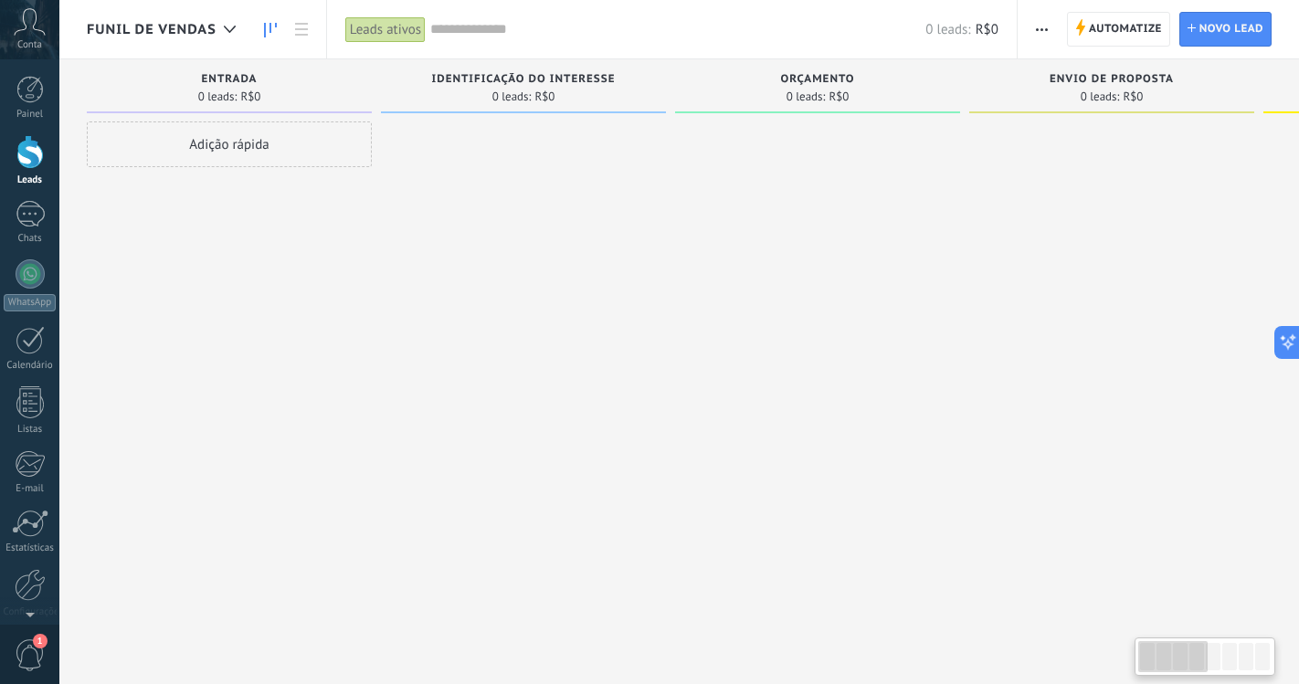
click at [160, 12] on div "Funil de vendas" at bounding box center [166, 29] width 158 height 58
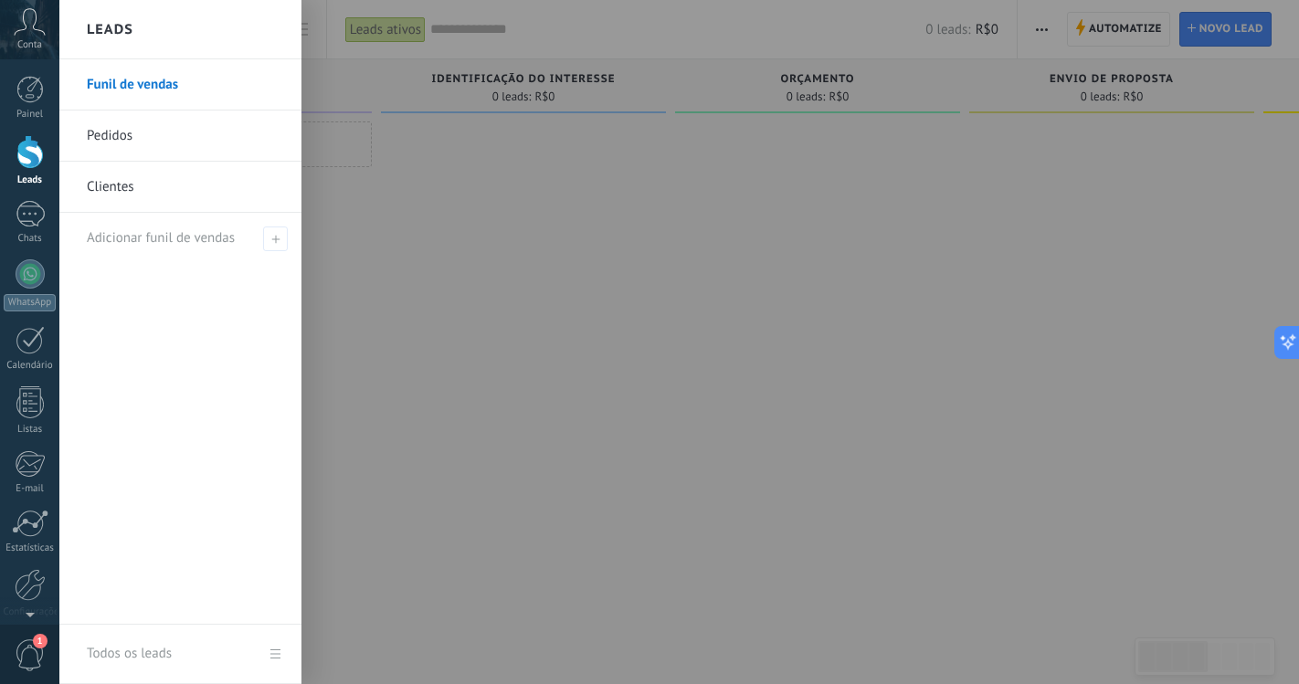
click at [158, 135] on link "Pedidos" at bounding box center [185, 136] width 196 height 51
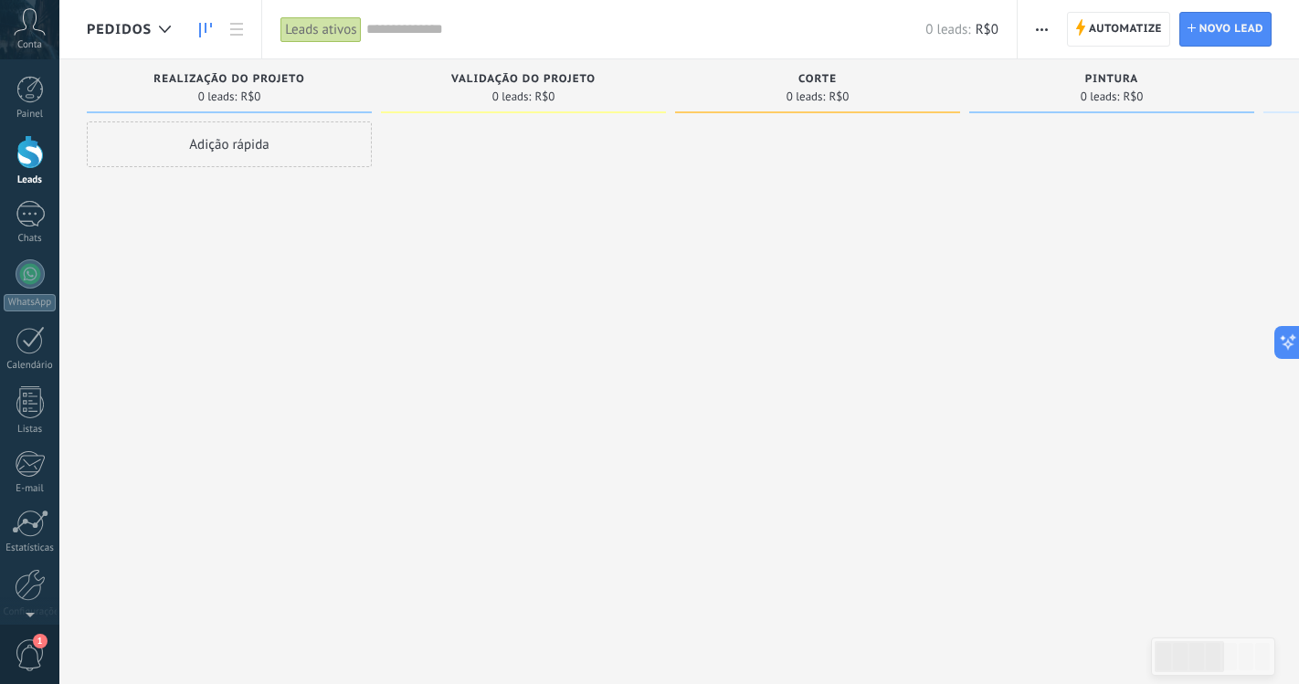
click at [138, 21] on span "Pedidos" at bounding box center [119, 29] width 65 height 17
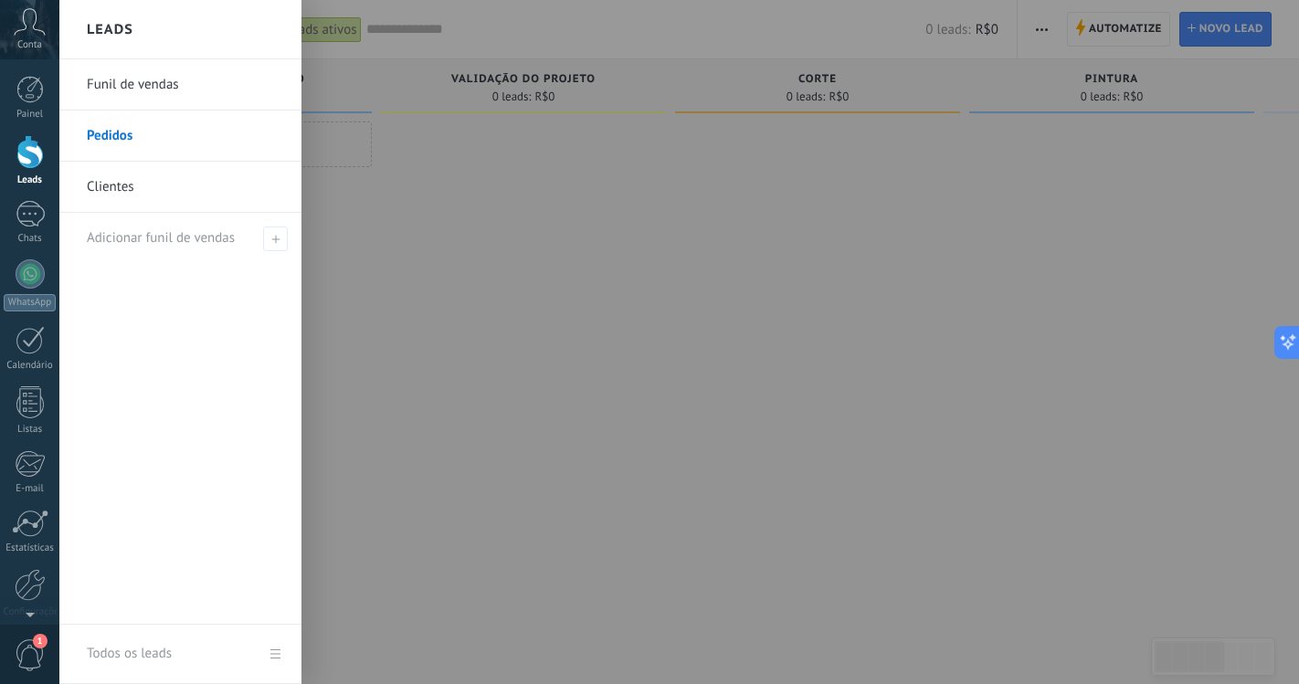
click at [136, 85] on link "Funil de vendas" at bounding box center [185, 84] width 196 height 51
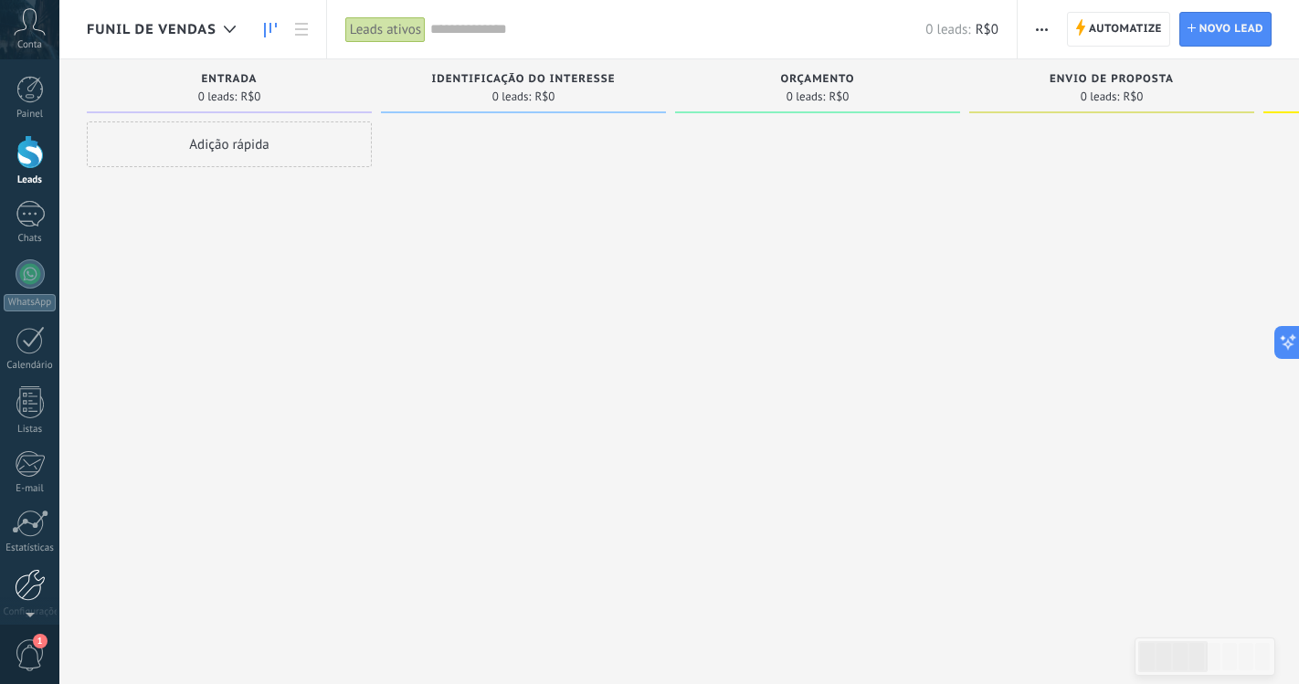
click at [10, 581] on link "Configurações" at bounding box center [29, 593] width 59 height 49
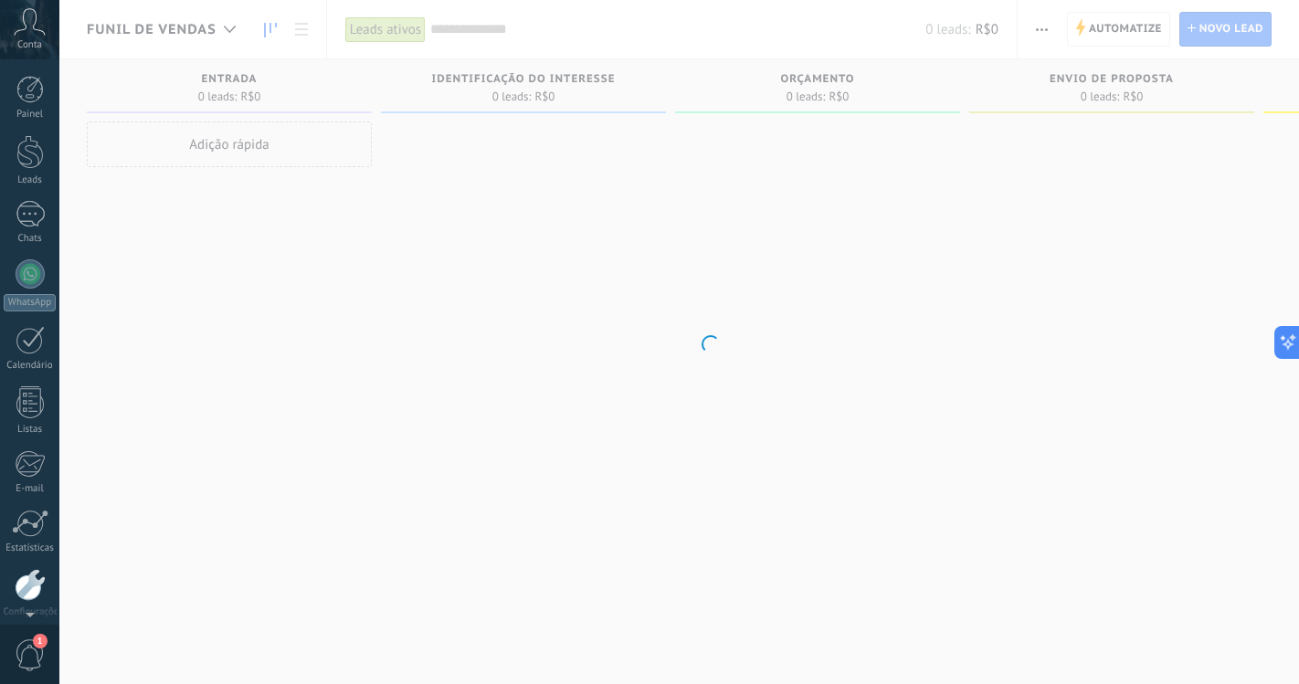
scroll to position [76, 0]
click at [19, 531] on div "Configurações" at bounding box center [30, 537] width 53 height 12
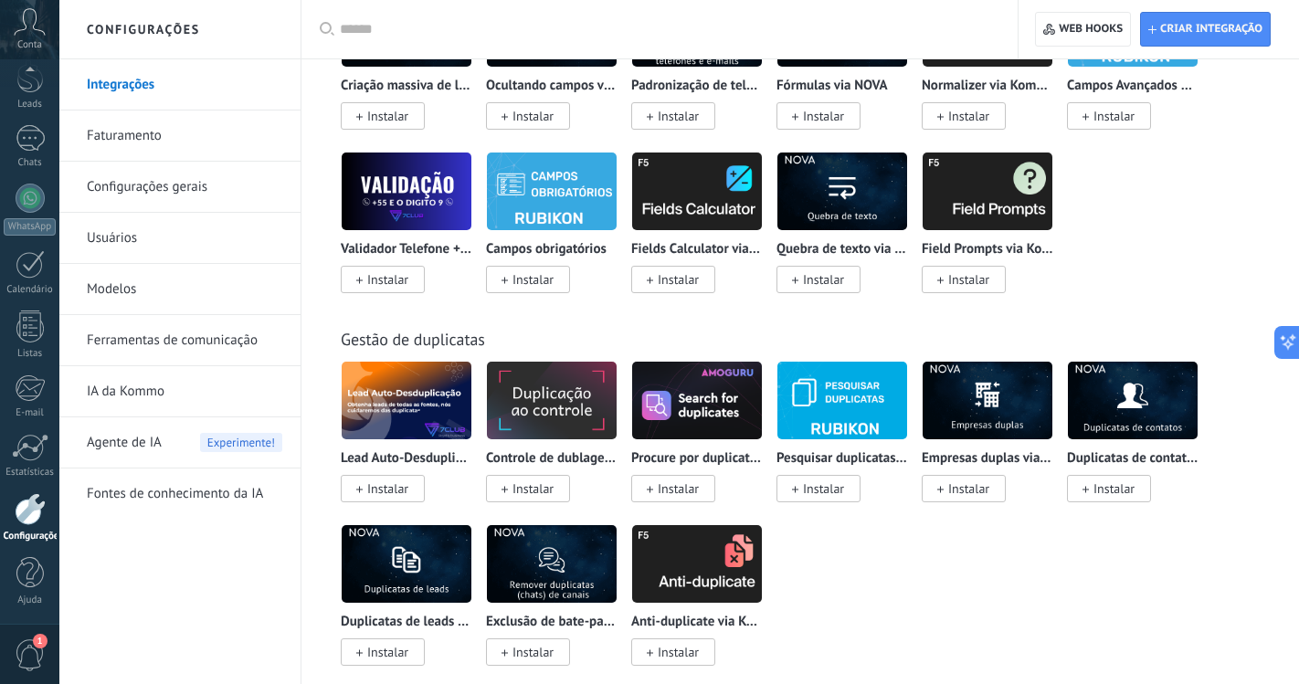
scroll to position [7405, 0]
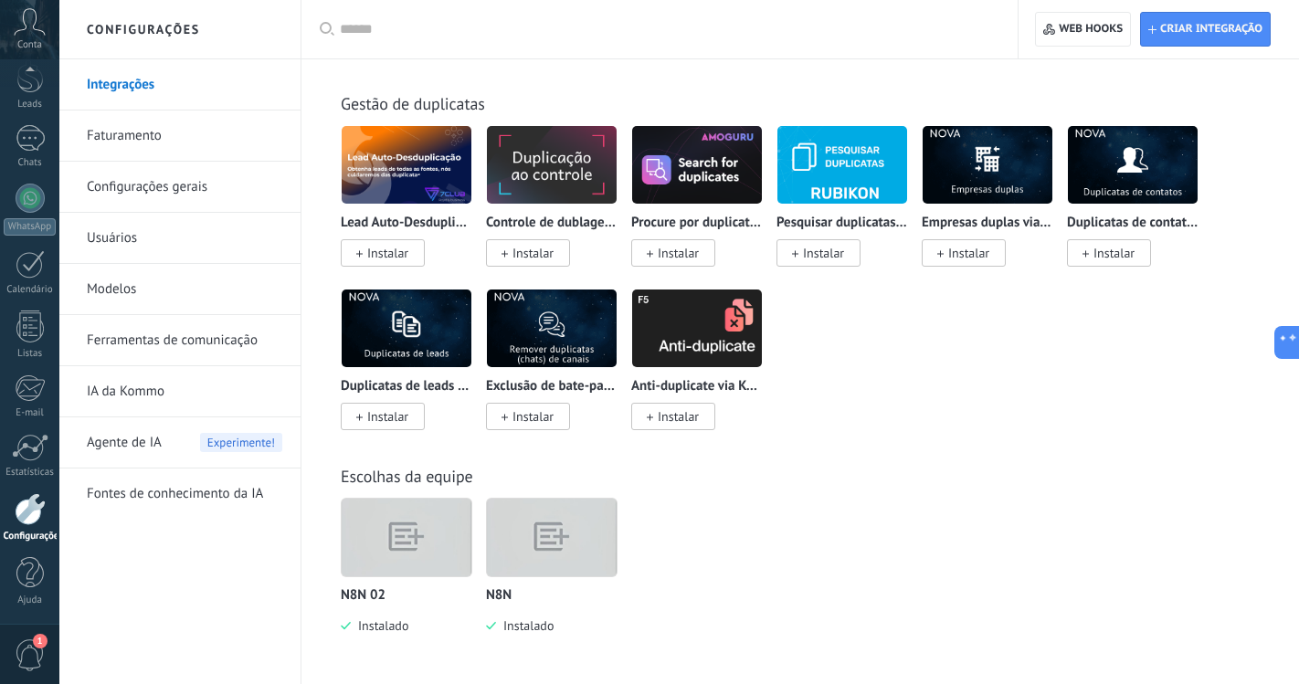
click at [461, 537] on img at bounding box center [407, 538] width 130 height 100
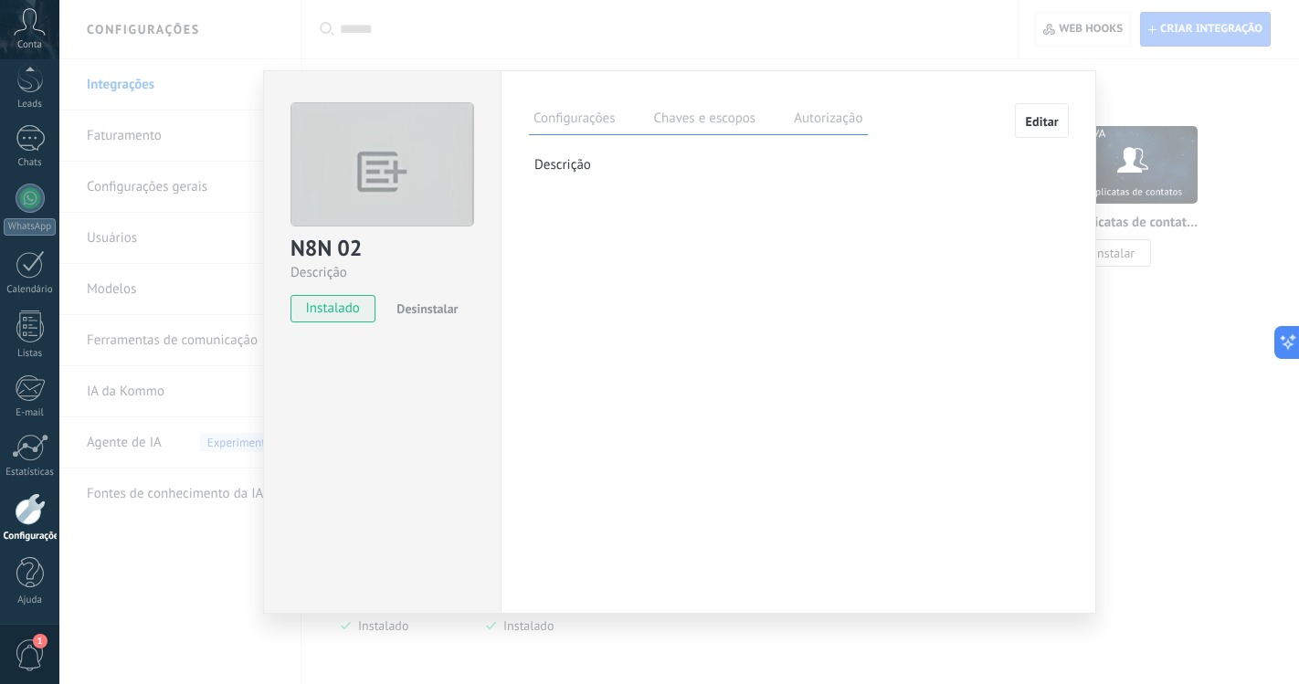
click at [436, 314] on span "Desinstalar" at bounding box center [426, 308] width 61 height 16
click at [327, 343] on span "Aceito as políticas de privacidade da N8N 02 e concedo acesso à conta Kommo" at bounding box center [389, 365] width 156 height 51
click at [1031, 116] on span "Editar" at bounding box center [1042, 121] width 34 height 13
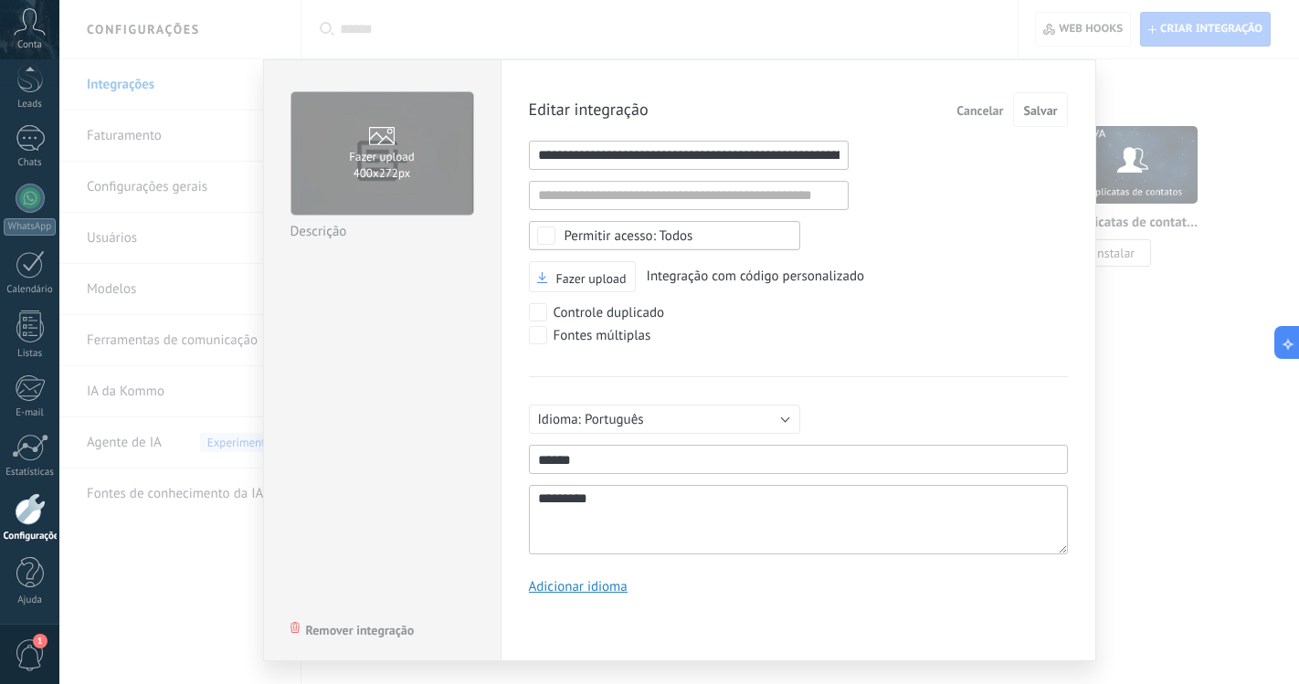
scroll to position [17, 0]
click at [350, 627] on span "Remover integração" at bounding box center [360, 630] width 109 height 13
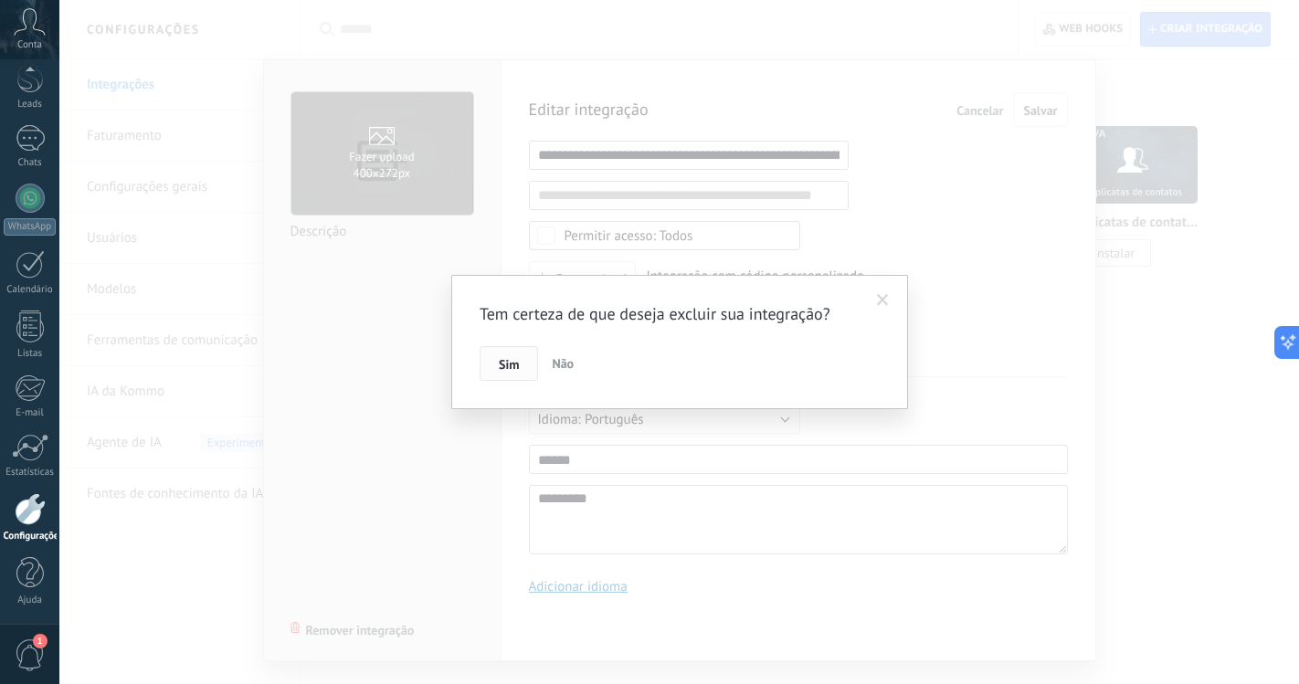
click at [502, 374] on button "Sim" at bounding box center [508, 363] width 58 height 35
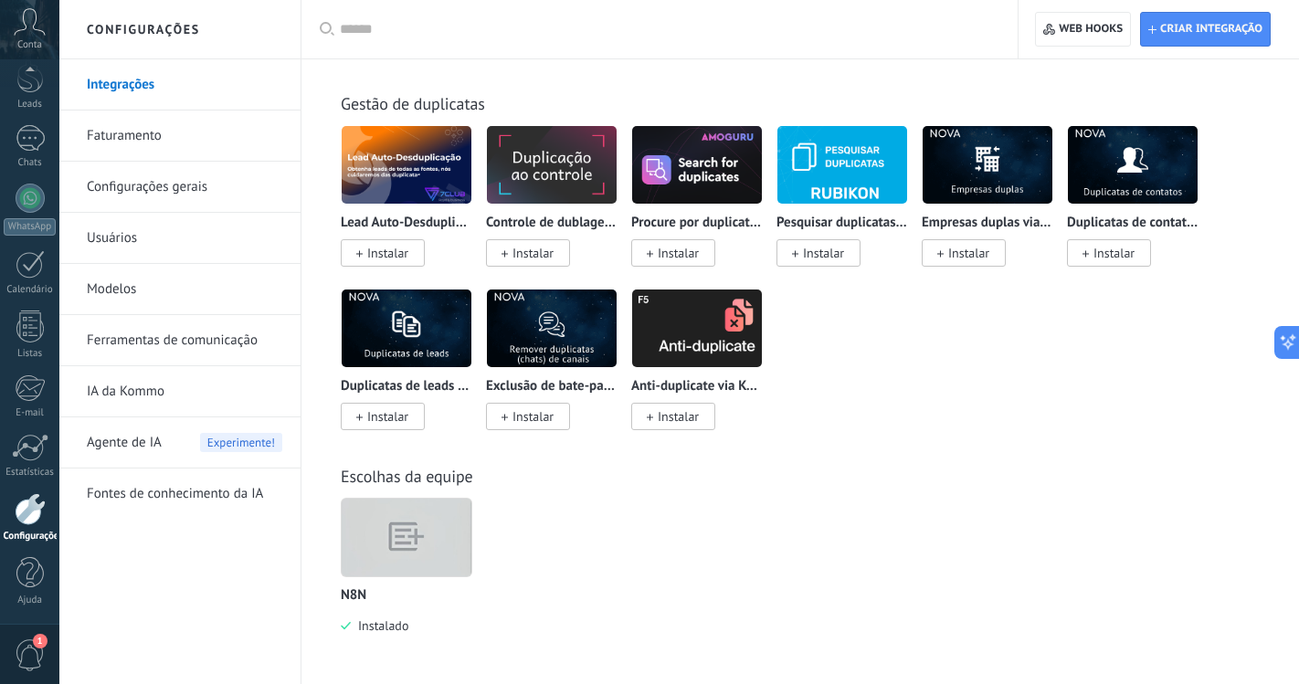
click at [413, 532] on img at bounding box center [407, 538] width 130 height 100
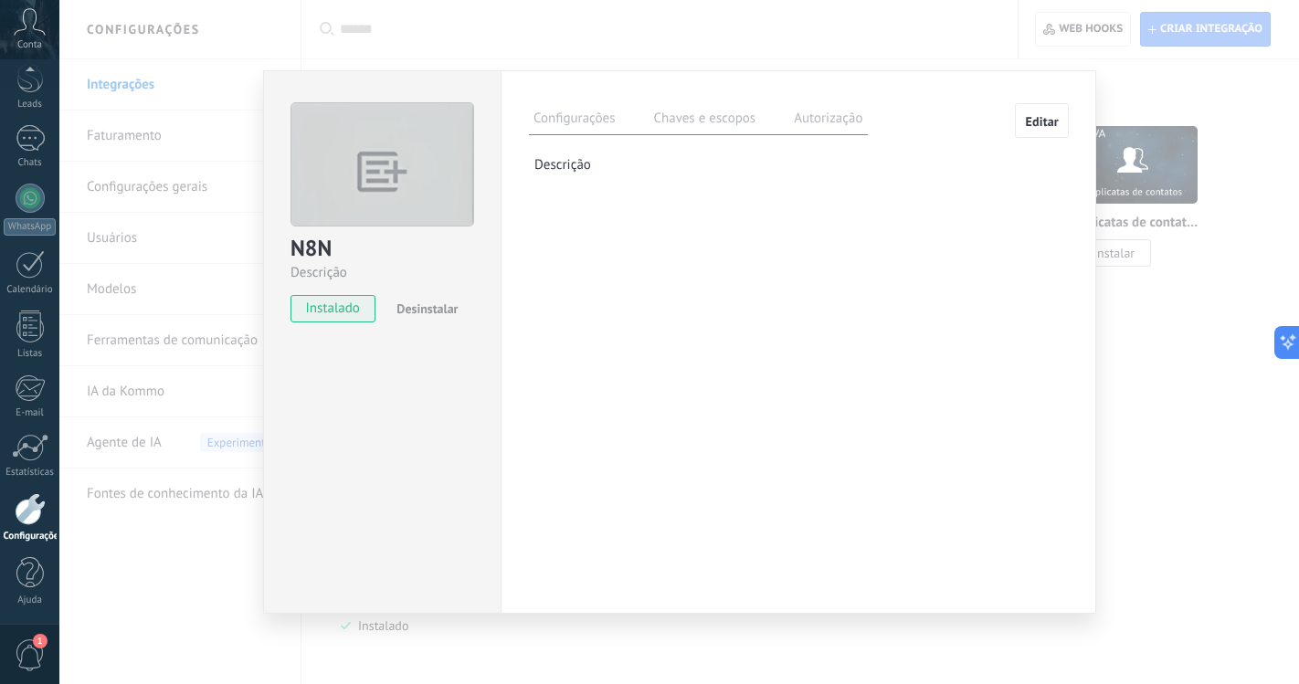
click at [437, 315] on span "Desinstalar" at bounding box center [426, 308] width 61 height 16
click at [437, 306] on span "Desinstalar" at bounding box center [426, 308] width 61 height 16
click at [1045, 130] on button "Editar" at bounding box center [1042, 120] width 54 height 35
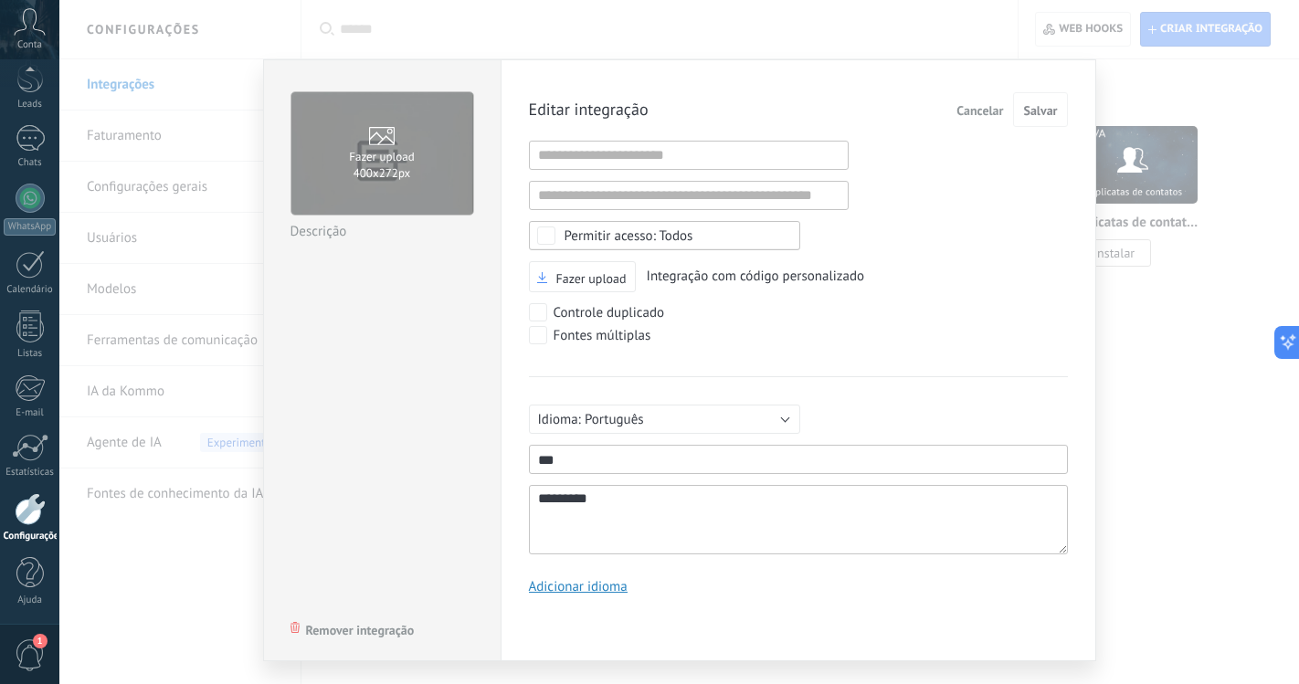
click at [363, 638] on div "Fazer upload 400х272px N8N Descrição Remover integração" at bounding box center [381, 360] width 237 height 602
click at [364, 631] on span "Remover integração" at bounding box center [360, 630] width 109 height 13
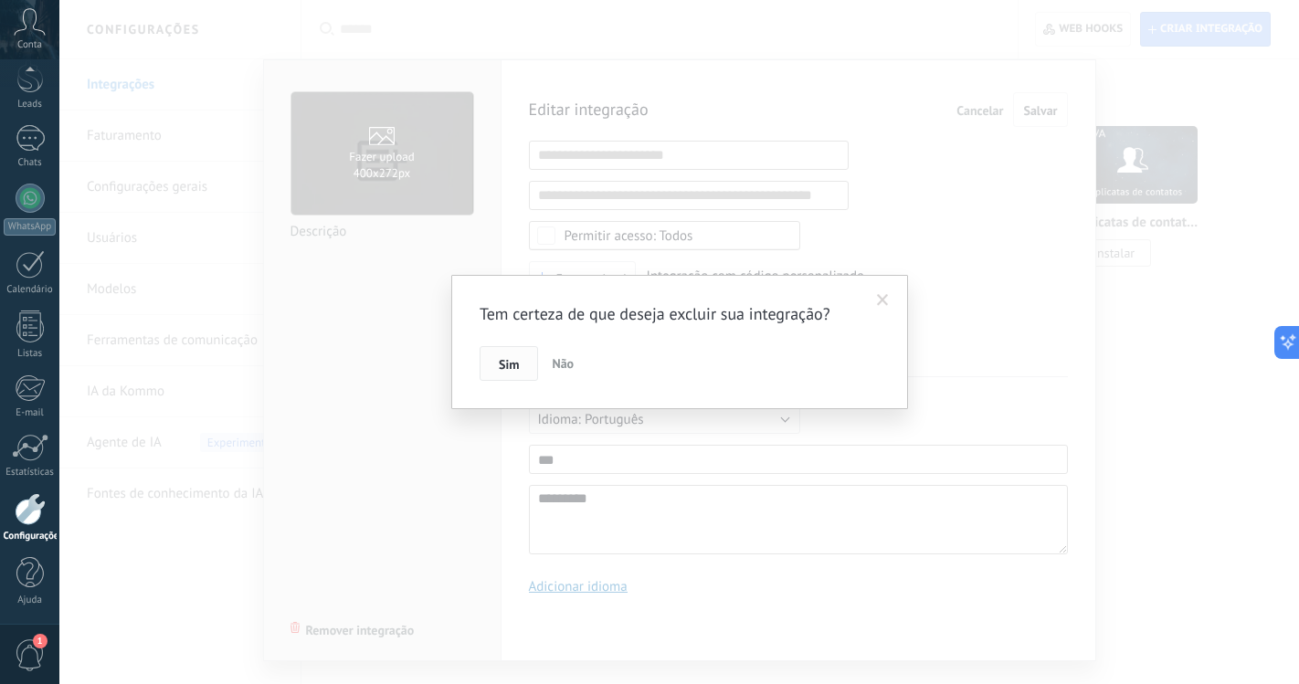
click at [508, 366] on span "Sim" at bounding box center [509, 364] width 20 height 13
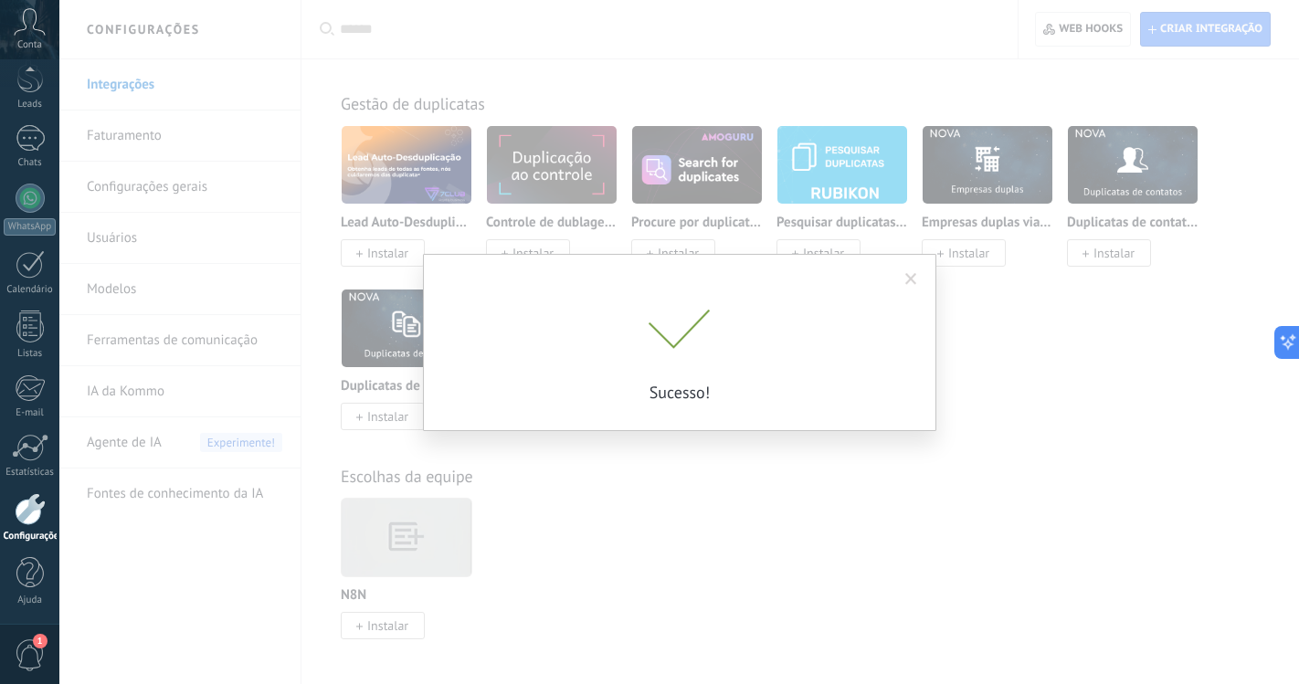
scroll to position [7241, 0]
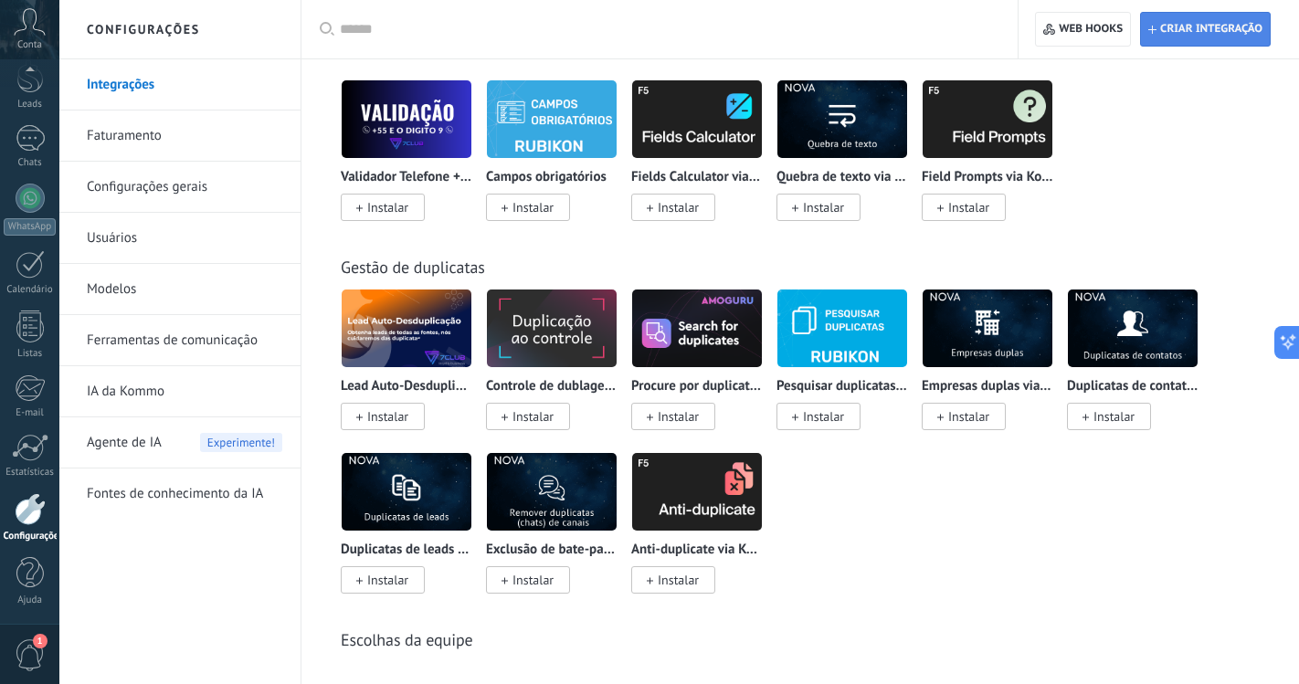
click at [1213, 27] on span "Criar integração" at bounding box center [1211, 29] width 102 height 15
type textarea "*********"
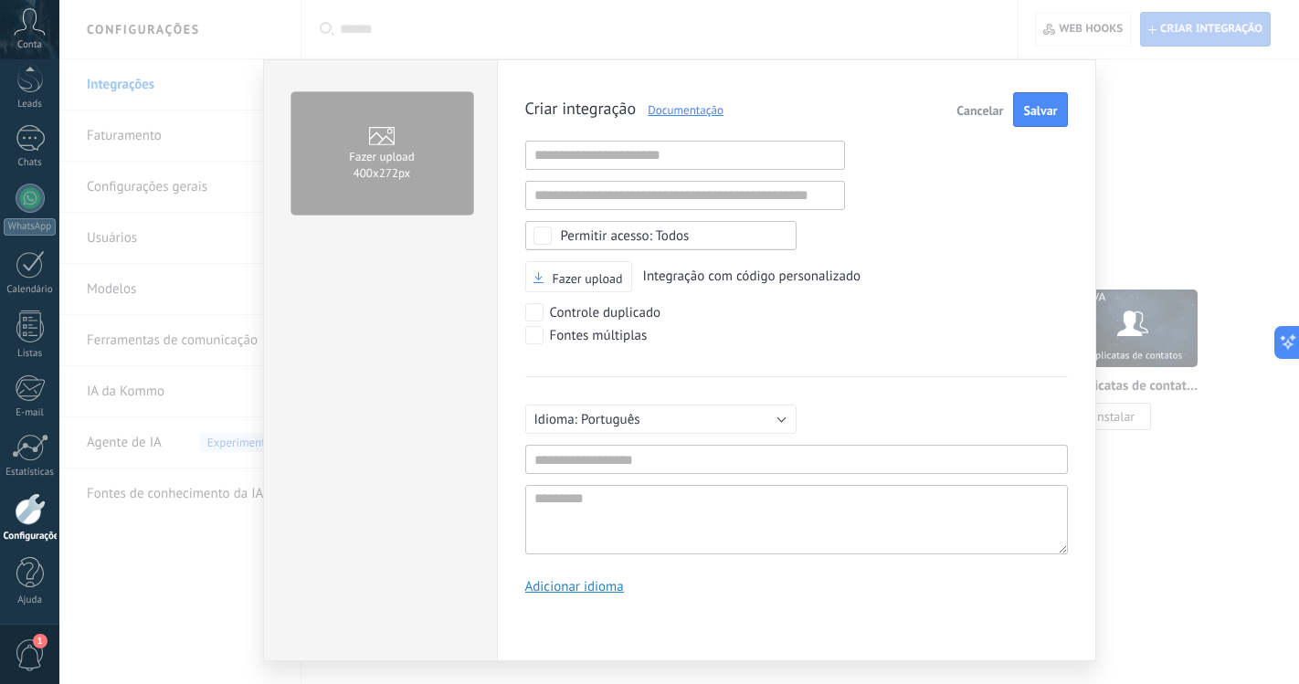
scroll to position [17, 0]
click at [651, 166] on input "text" at bounding box center [685, 155] width 320 height 29
click at [544, 302] on div "Criar integração Documentação Cancelar Salvar URL inválida URL inválida Selecio…" at bounding box center [796, 350] width 543 height 516
click at [541, 319] on label "Controle duplicado" at bounding box center [593, 312] width 136 height 18
click at [541, 332] on label "Fontes múltiplas" at bounding box center [586, 335] width 122 height 18
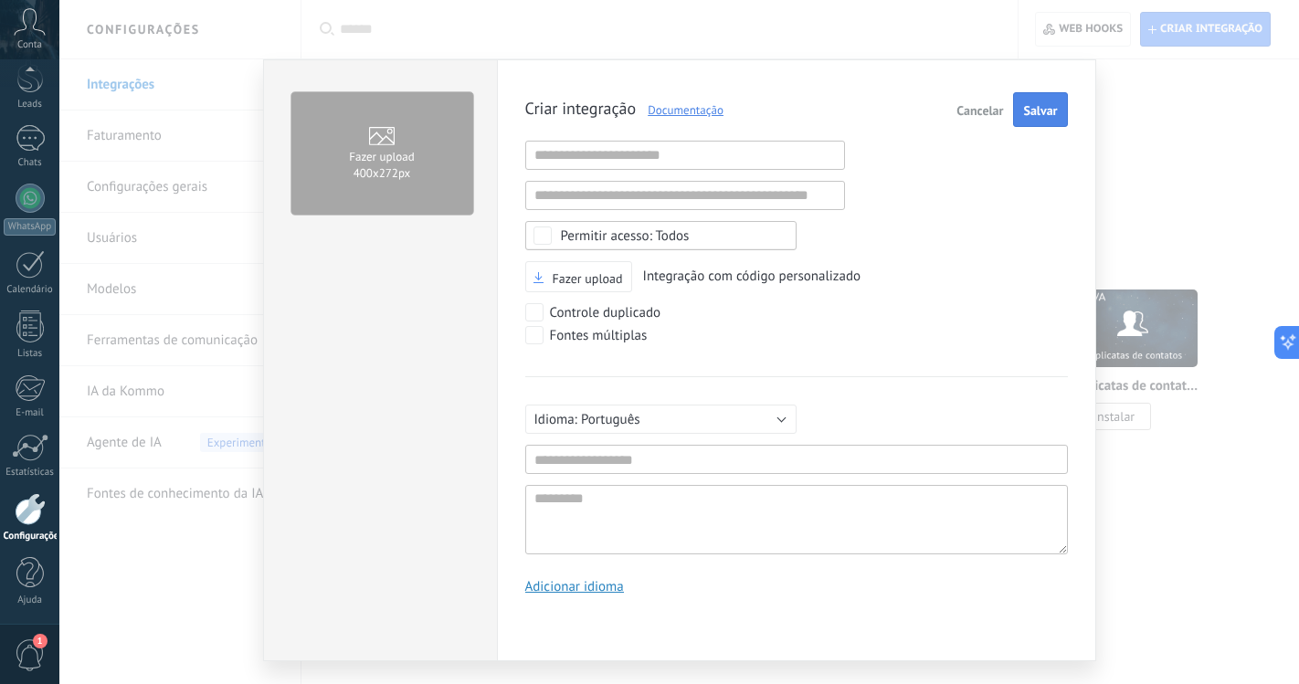
click at [1027, 123] on button "Salvar" at bounding box center [1040, 109] width 54 height 35
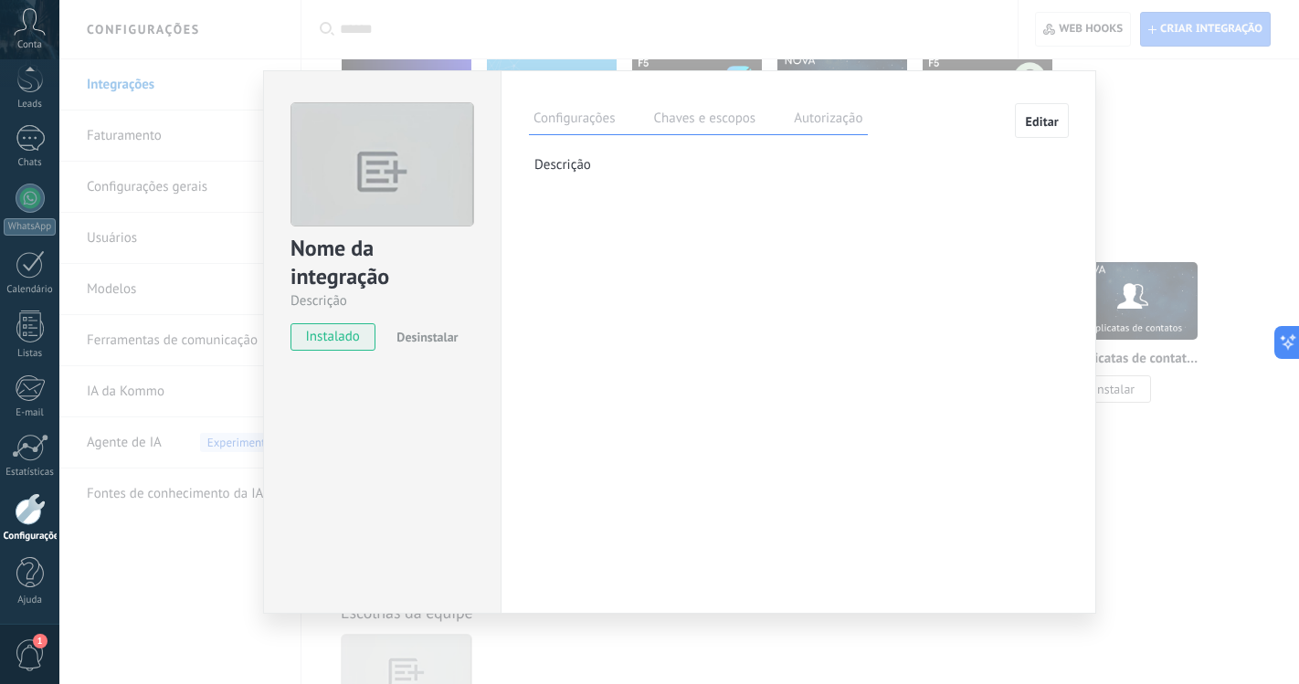
click at [740, 121] on label "Chaves e escopos" at bounding box center [703, 121] width 111 height 26
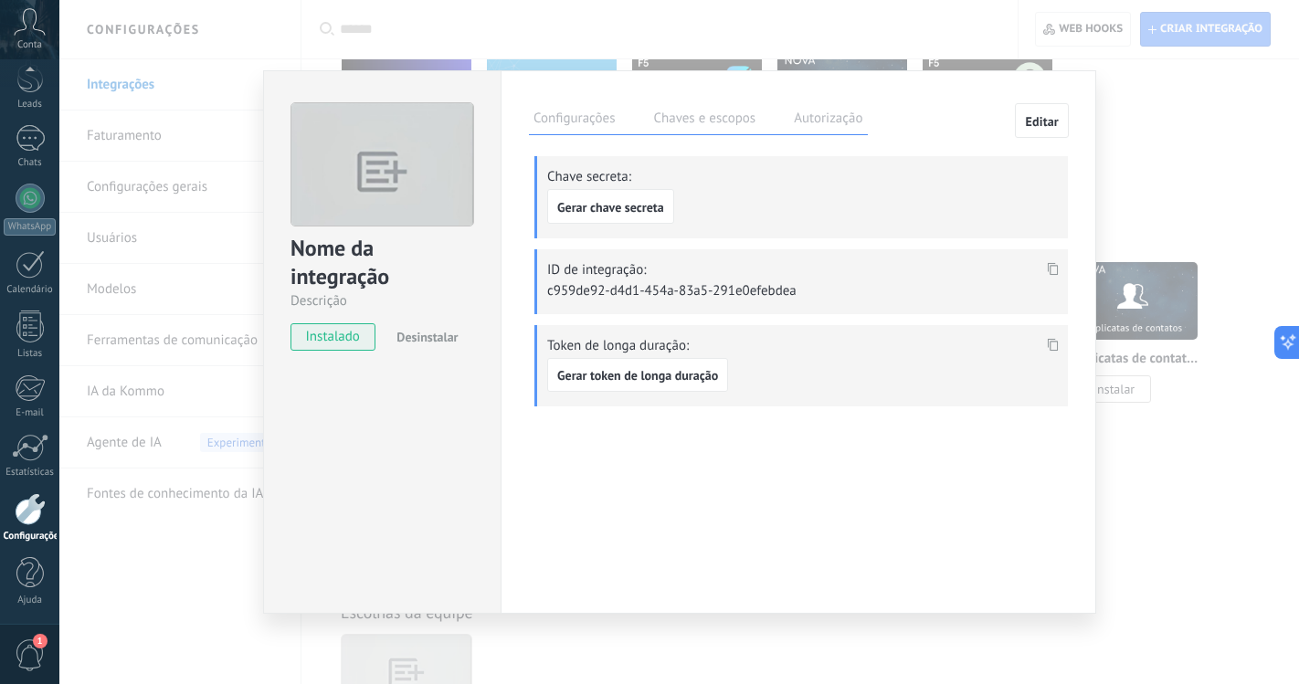
click at [843, 121] on label "Autorização" at bounding box center [828, 121] width 78 height 26
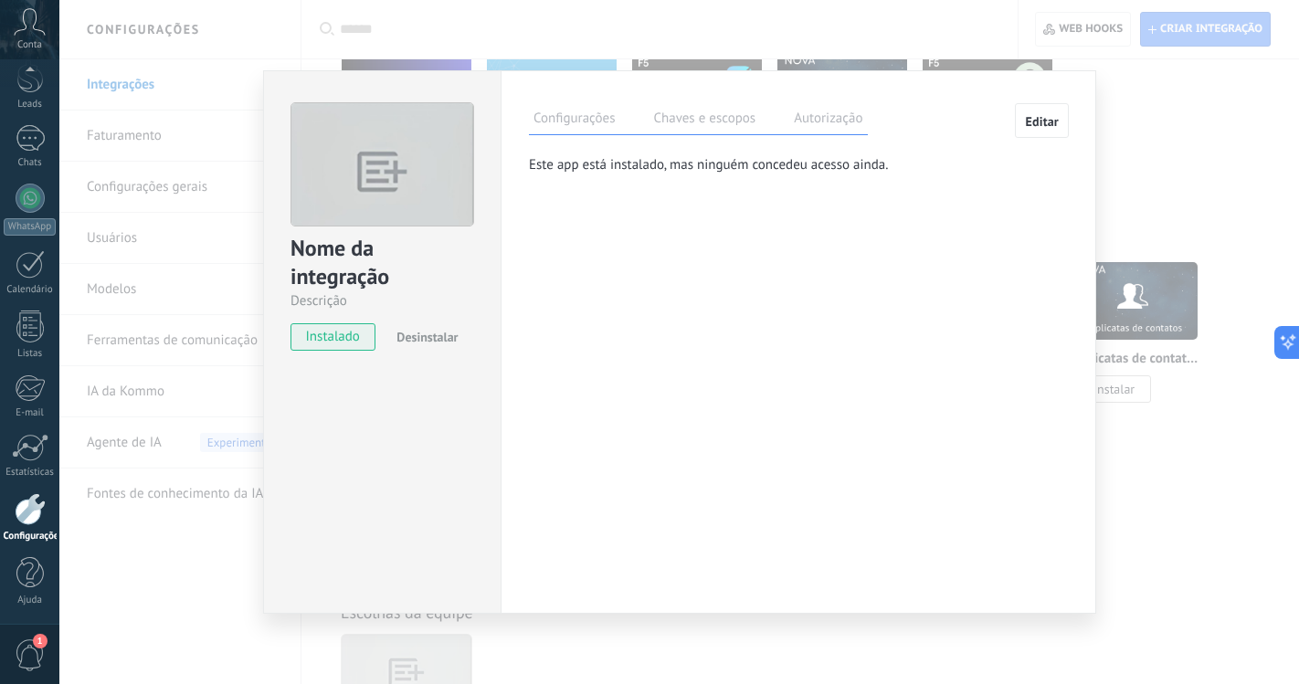
click at [727, 125] on label "Chaves e escopos" at bounding box center [703, 121] width 111 height 26
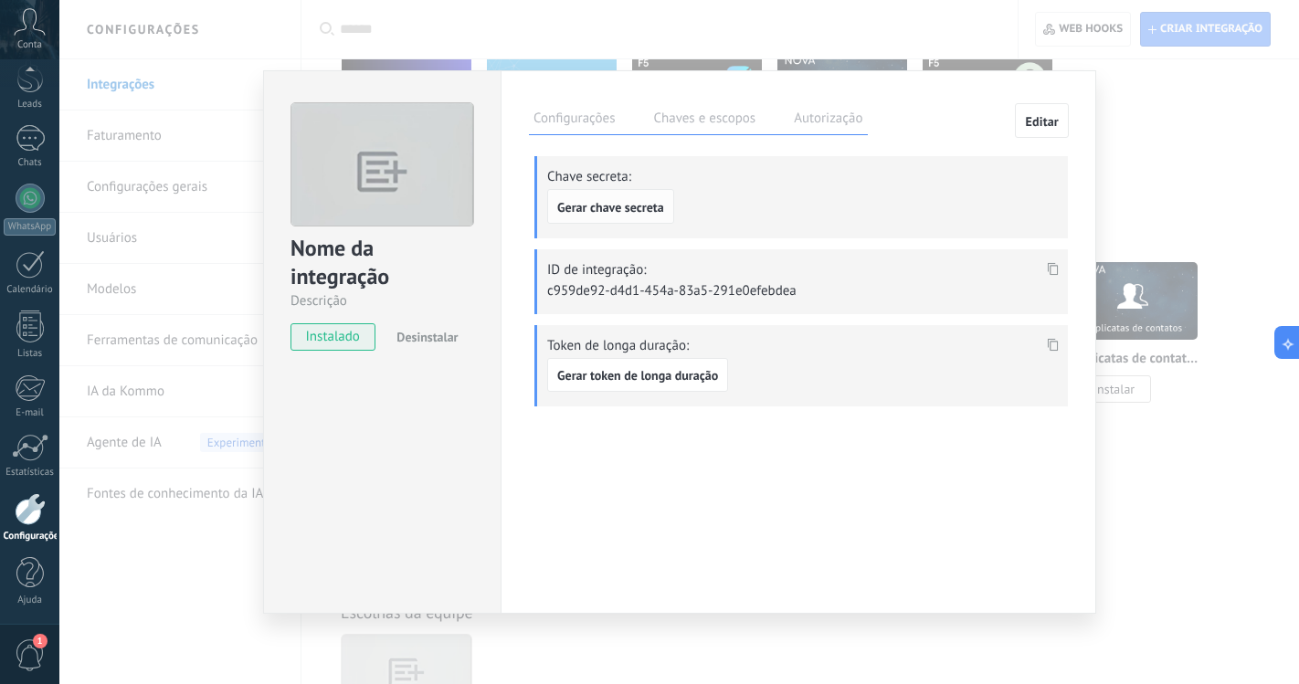
click at [635, 213] on span "Gerar chave secreta" at bounding box center [610, 207] width 107 height 13
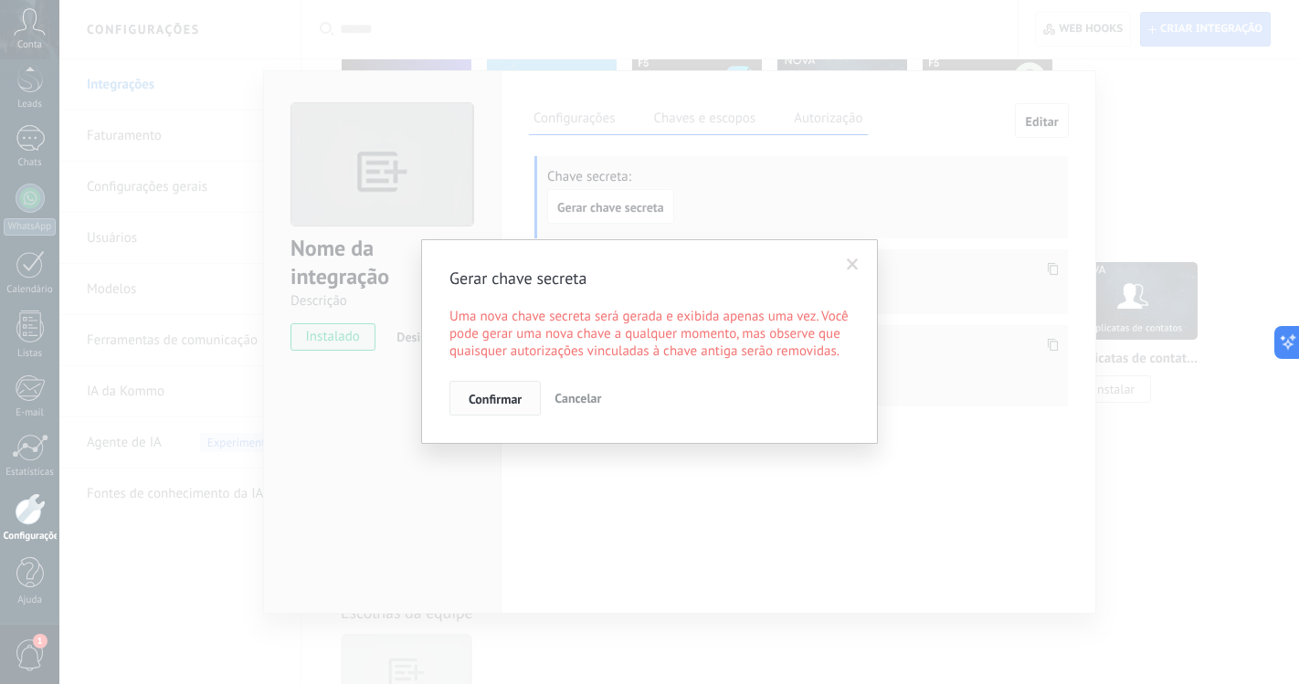
click at [500, 397] on span "Confirmar" at bounding box center [495, 399] width 53 height 13
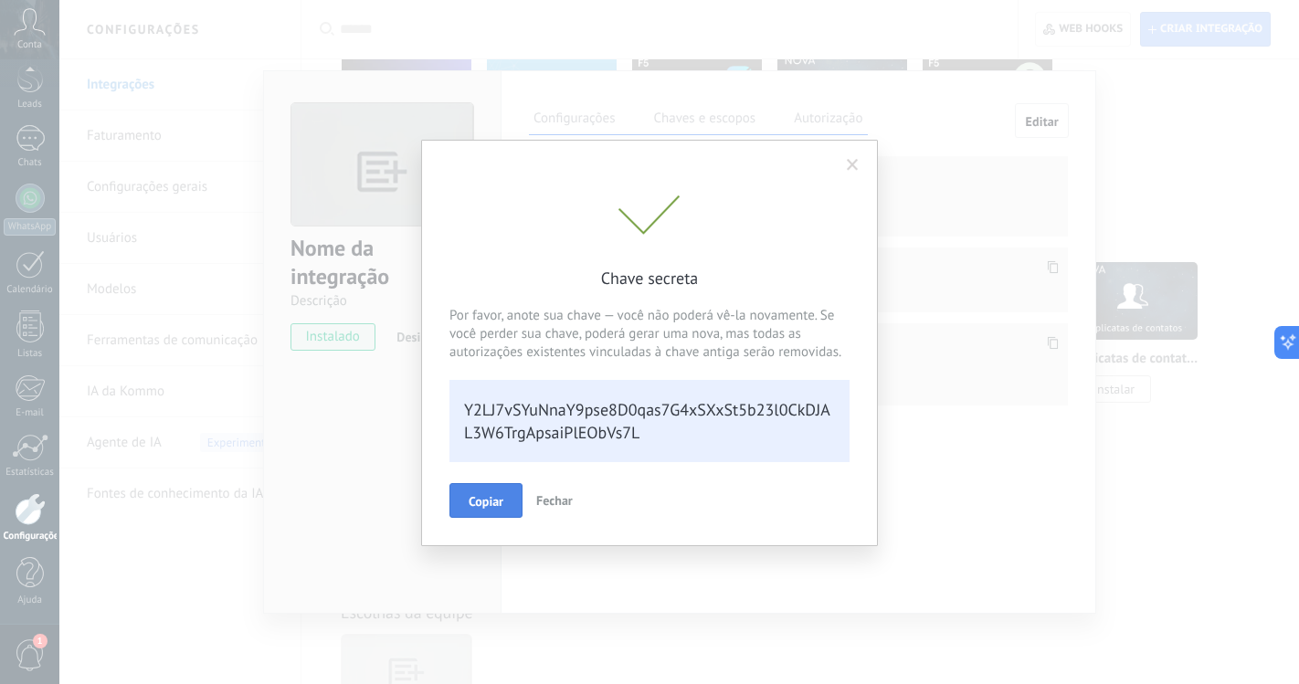
click at [494, 495] on span "Copiar" at bounding box center [486, 501] width 35 height 13
click at [854, 167] on span at bounding box center [853, 165] width 12 height 13
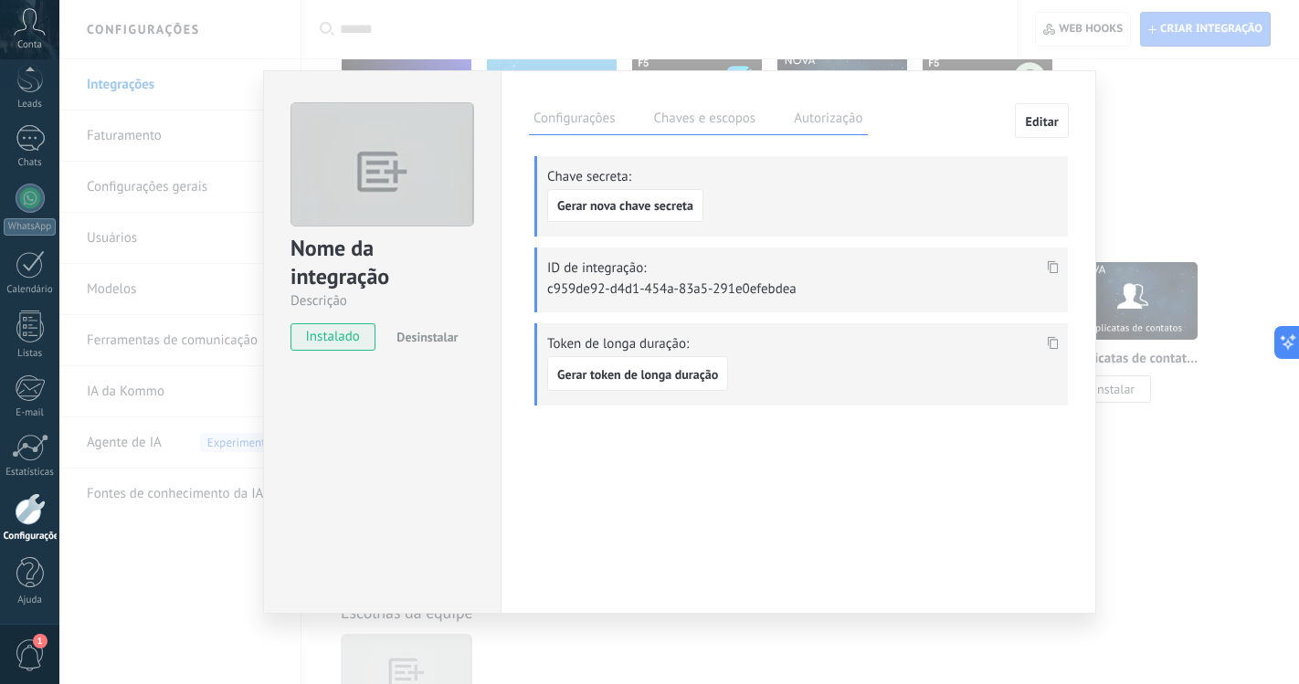
click at [1057, 270] on use at bounding box center [1053, 267] width 11 height 13
